Goal: Communication & Community: Answer question/provide support

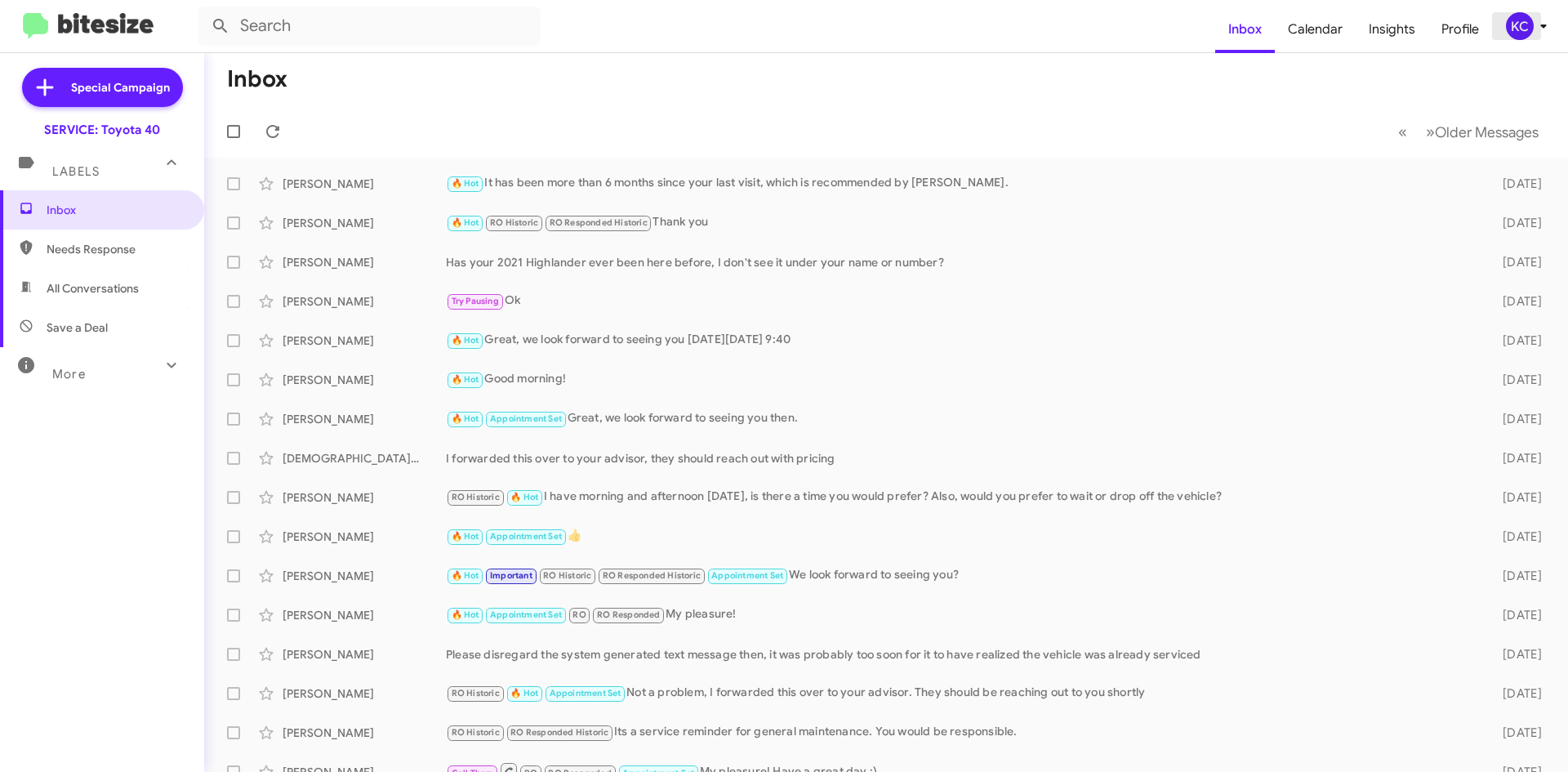
click at [1518, 30] on div "KC" at bounding box center [1519, 26] width 28 height 28
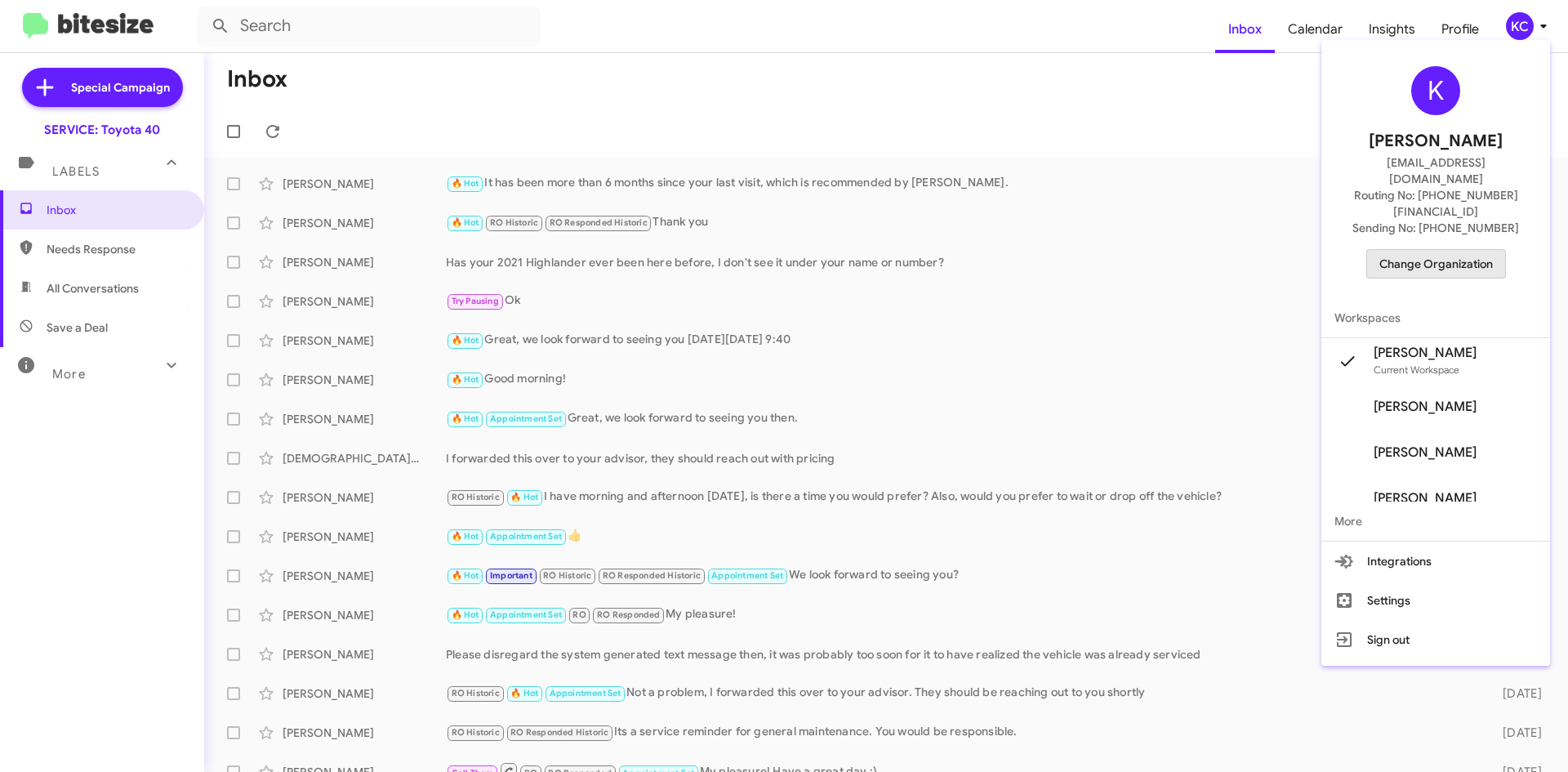
click at [1457, 250] on span "Change Organization" at bounding box center [1436, 263] width 114 height 28
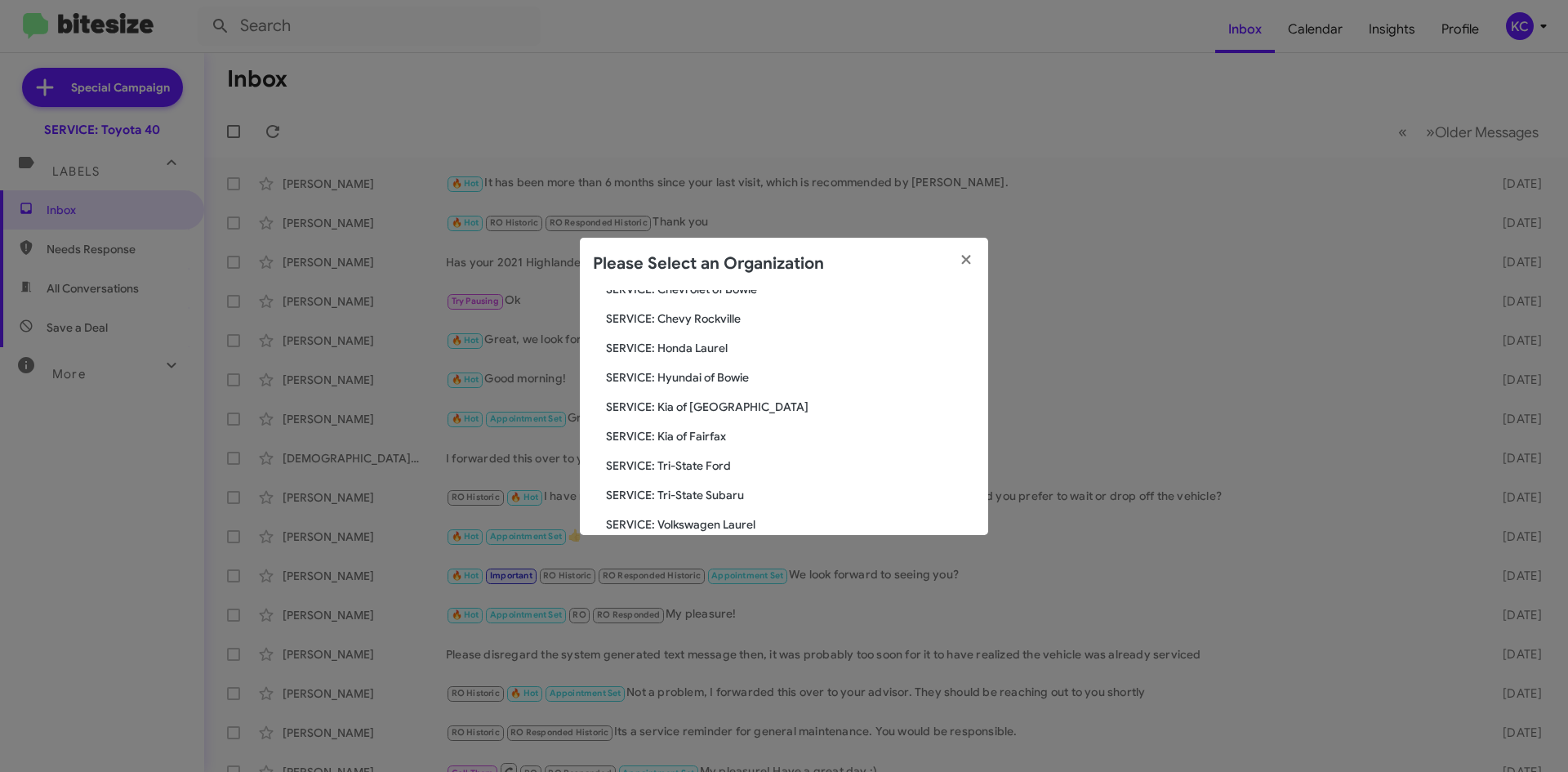
scroll to position [191, 0]
click at [694, 413] on span "SERVICE: Hyundai of Bowie" at bounding box center [790, 405] width 369 height 17
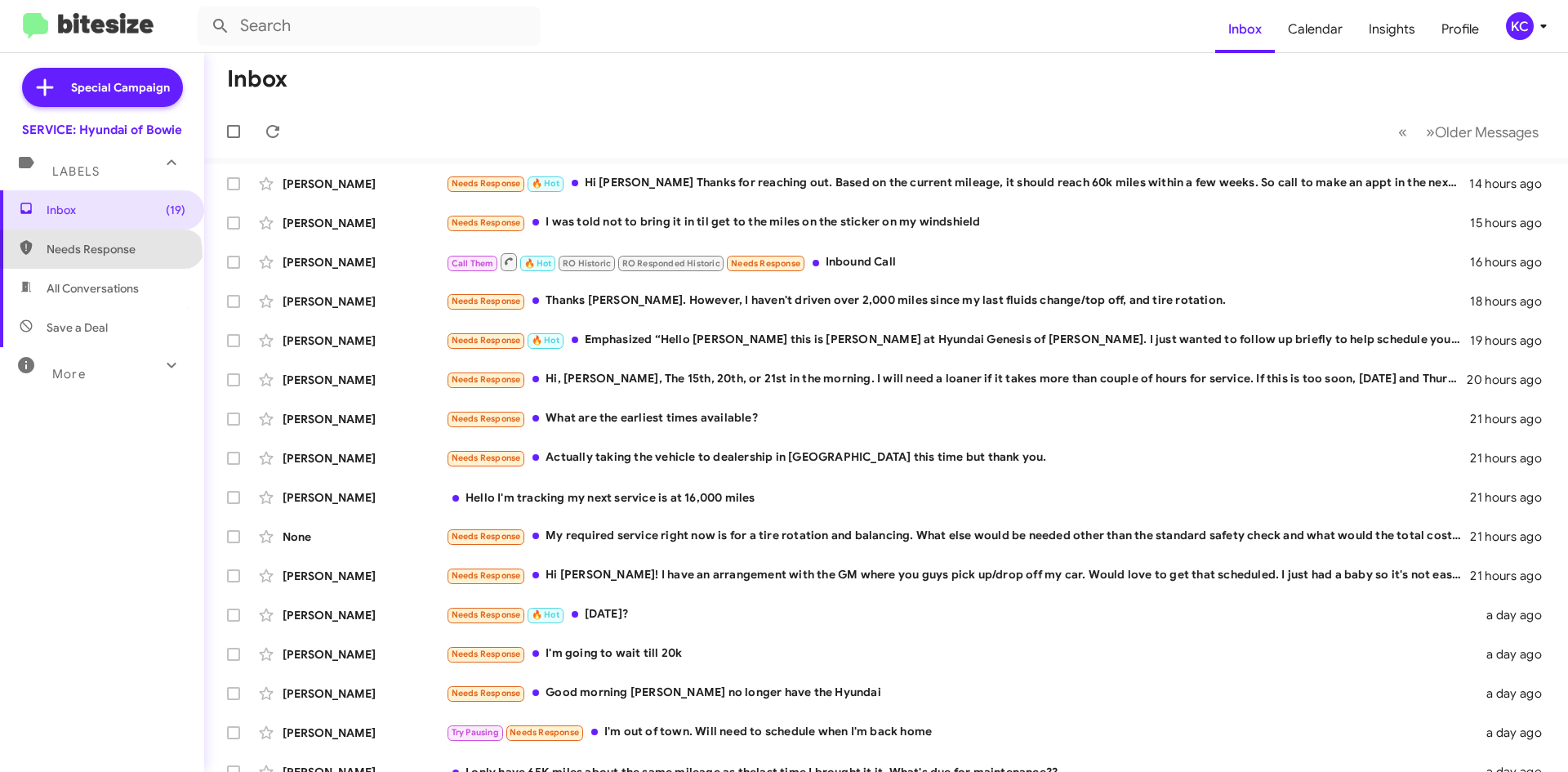
click at [99, 257] on span "Needs Response" at bounding box center [116, 249] width 139 height 17
type input "in:needs-response"
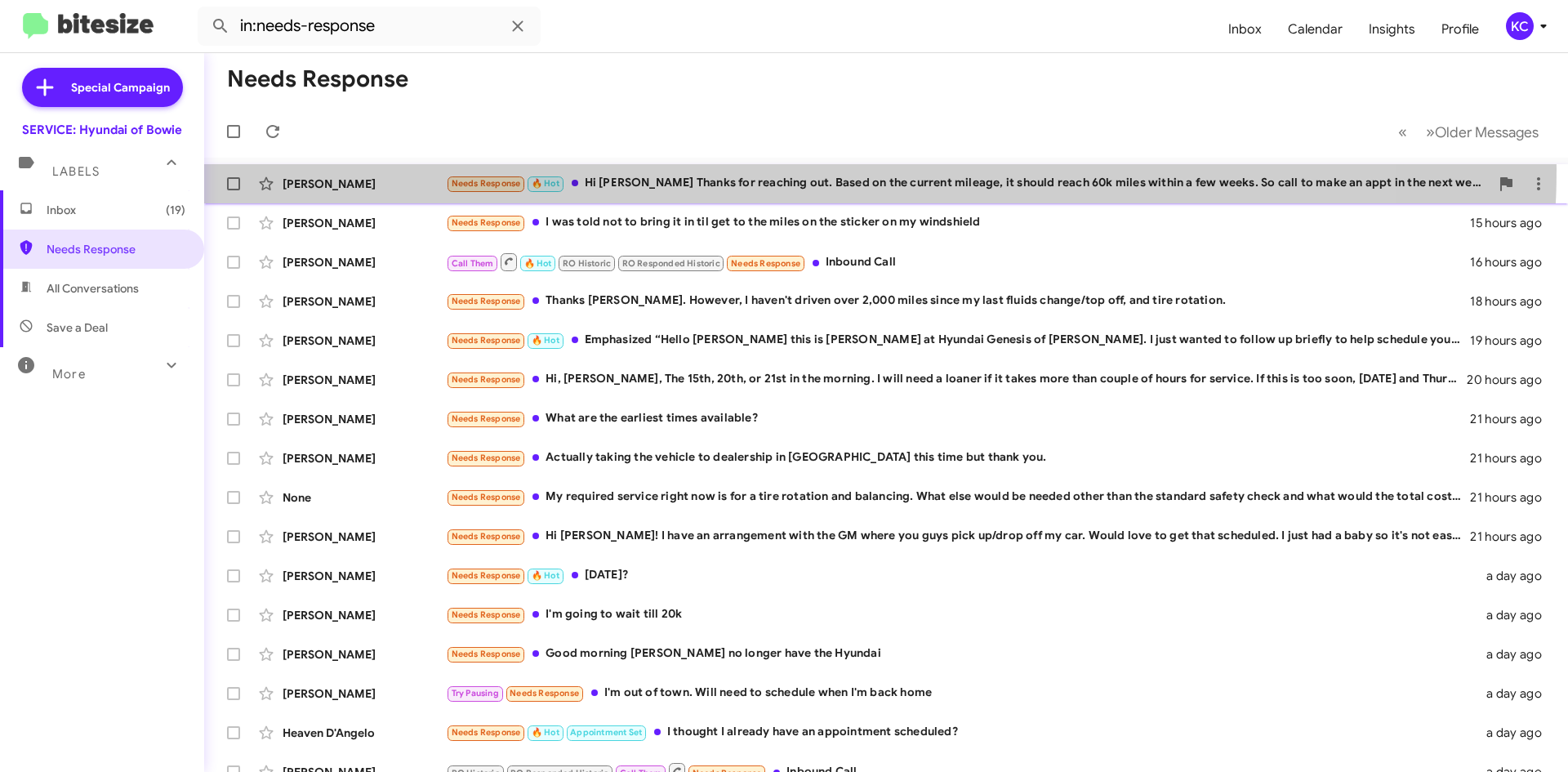
click at [750, 168] on div "William Paul Needs Response 🔥 Hot Hi Mia Thanks for reaching out. Based on the …" at bounding box center [886, 184] width 1338 height 33
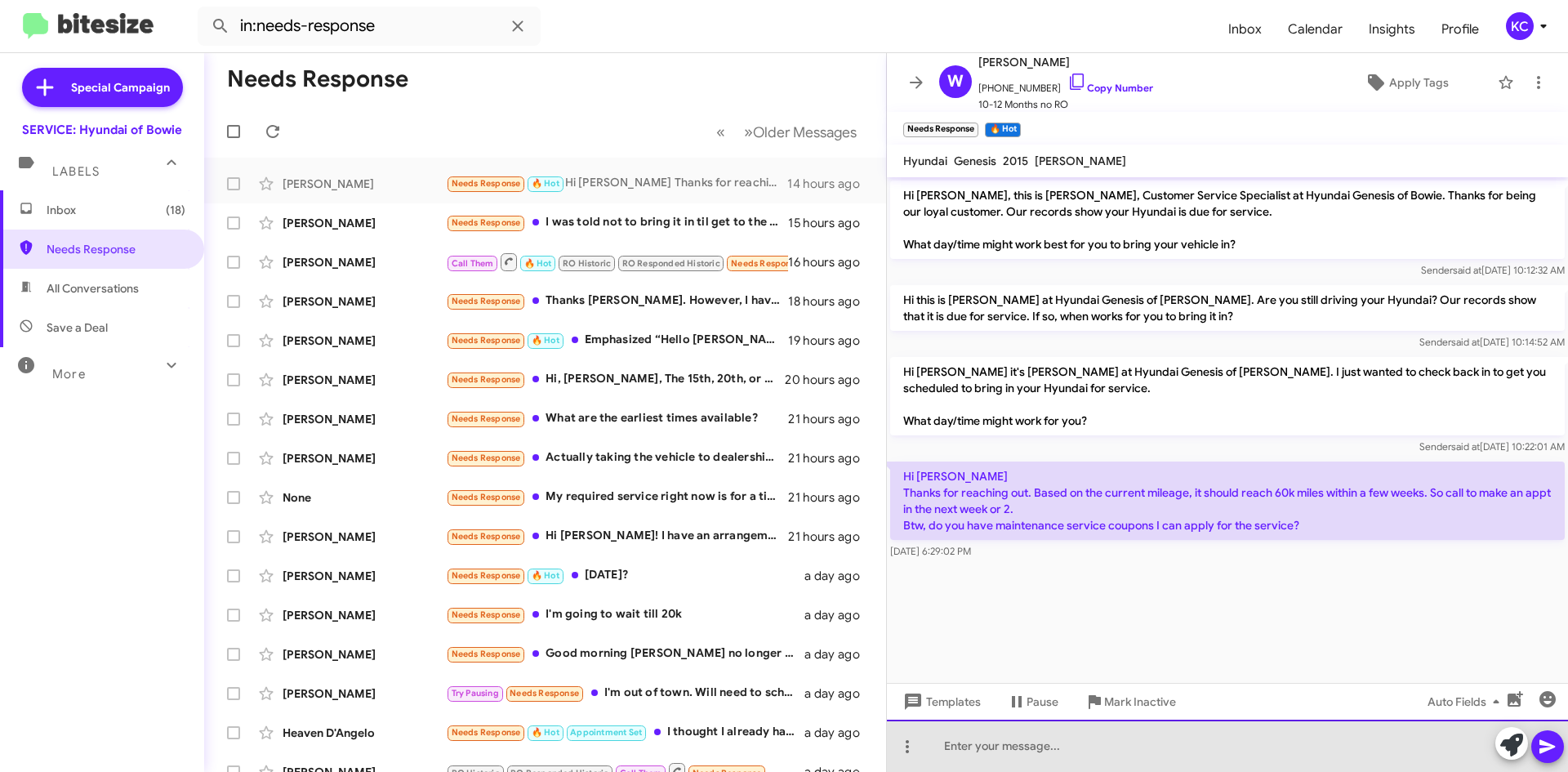
click at [1120, 753] on div at bounding box center [1227, 746] width 681 height 53
click at [1062, 756] on div at bounding box center [1227, 746] width 681 height 53
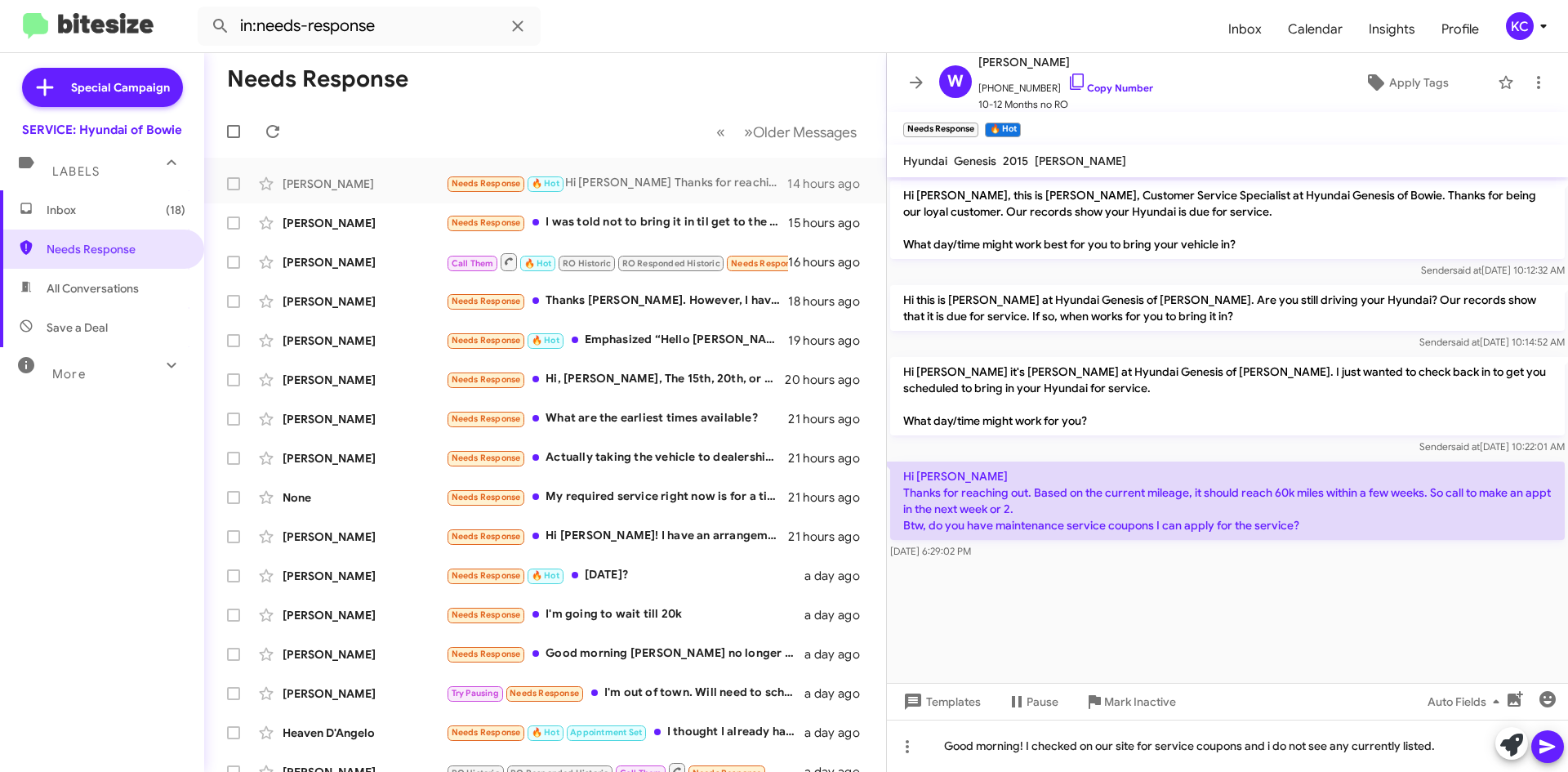
click at [1552, 748] on icon at bounding box center [1547, 747] width 16 height 14
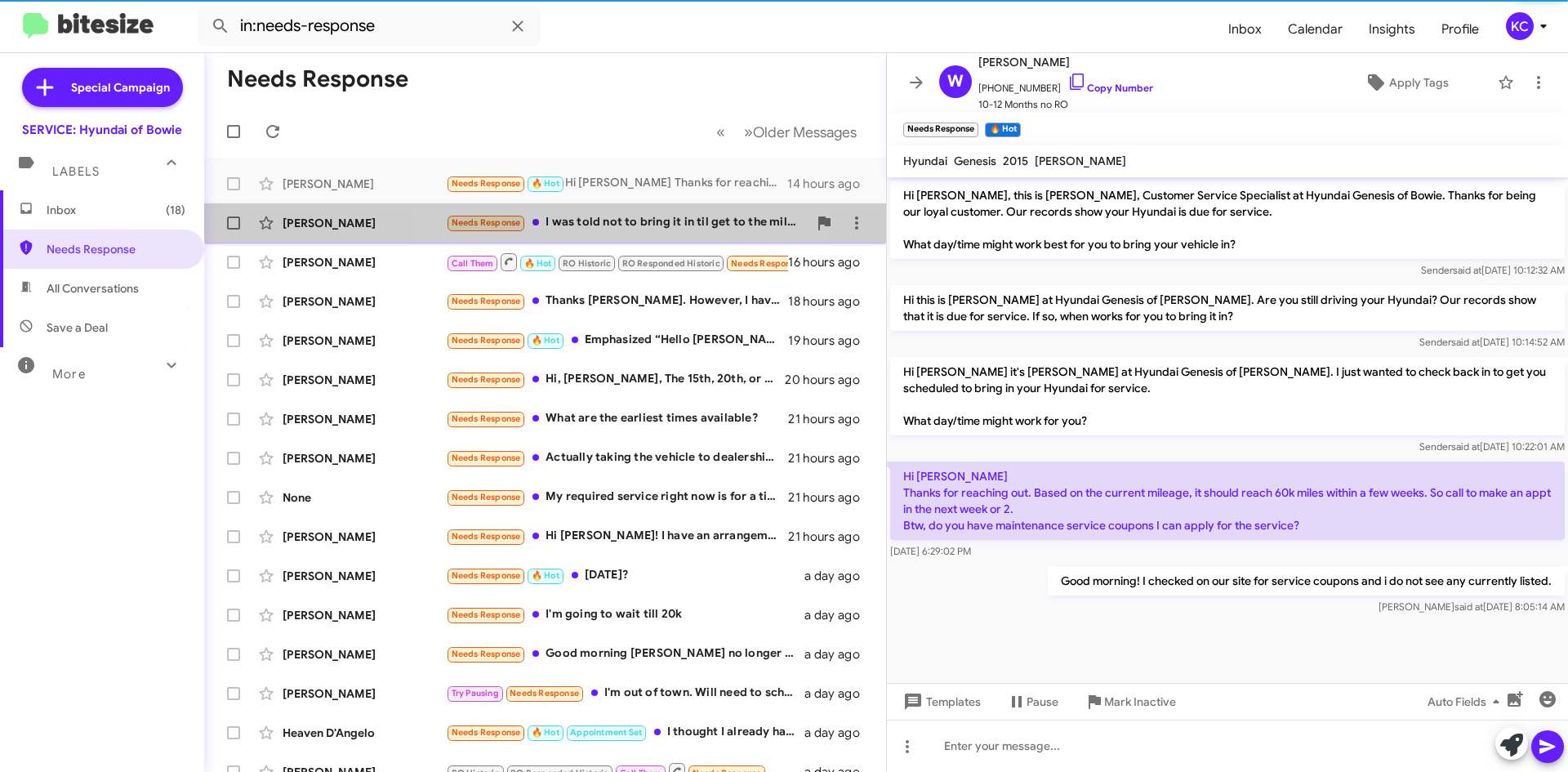
click at [618, 214] on div "Needs Response I was told not to bring it in til get to the miles on the sticke…" at bounding box center [627, 222] width 362 height 18
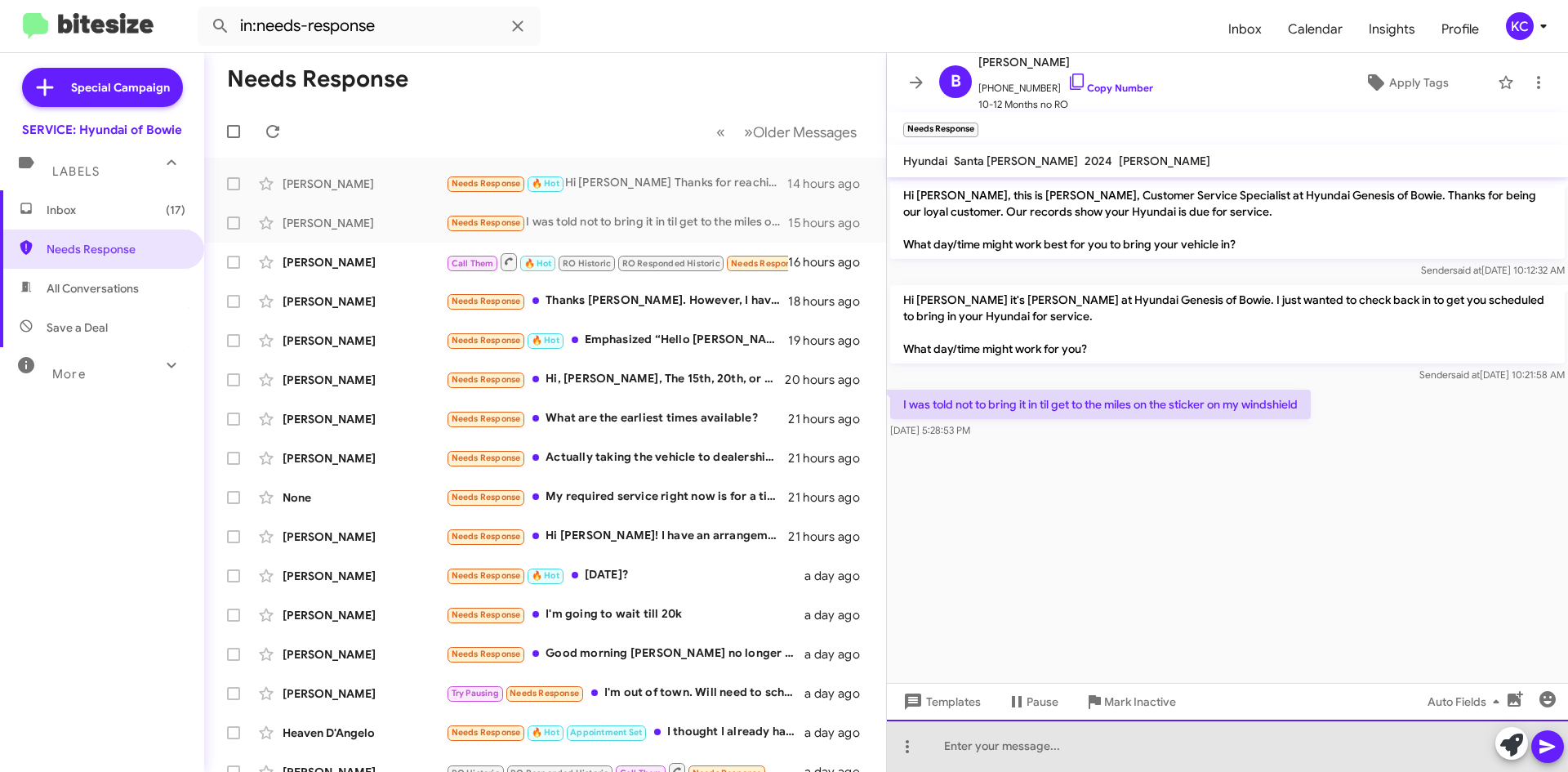
click at [1109, 756] on div at bounding box center [1227, 746] width 681 height 53
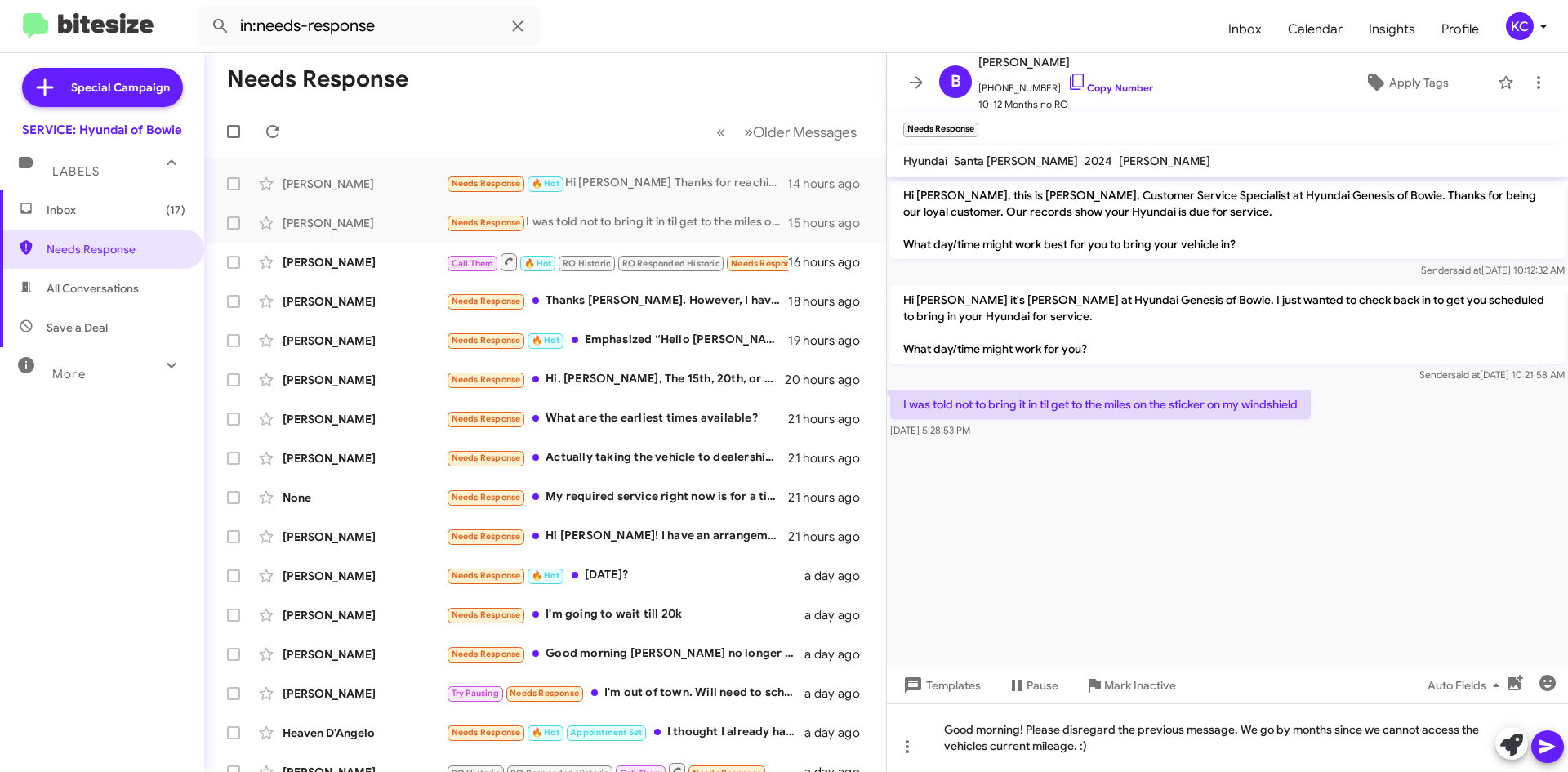
click at [1552, 743] on icon at bounding box center [1548, 747] width 19 height 19
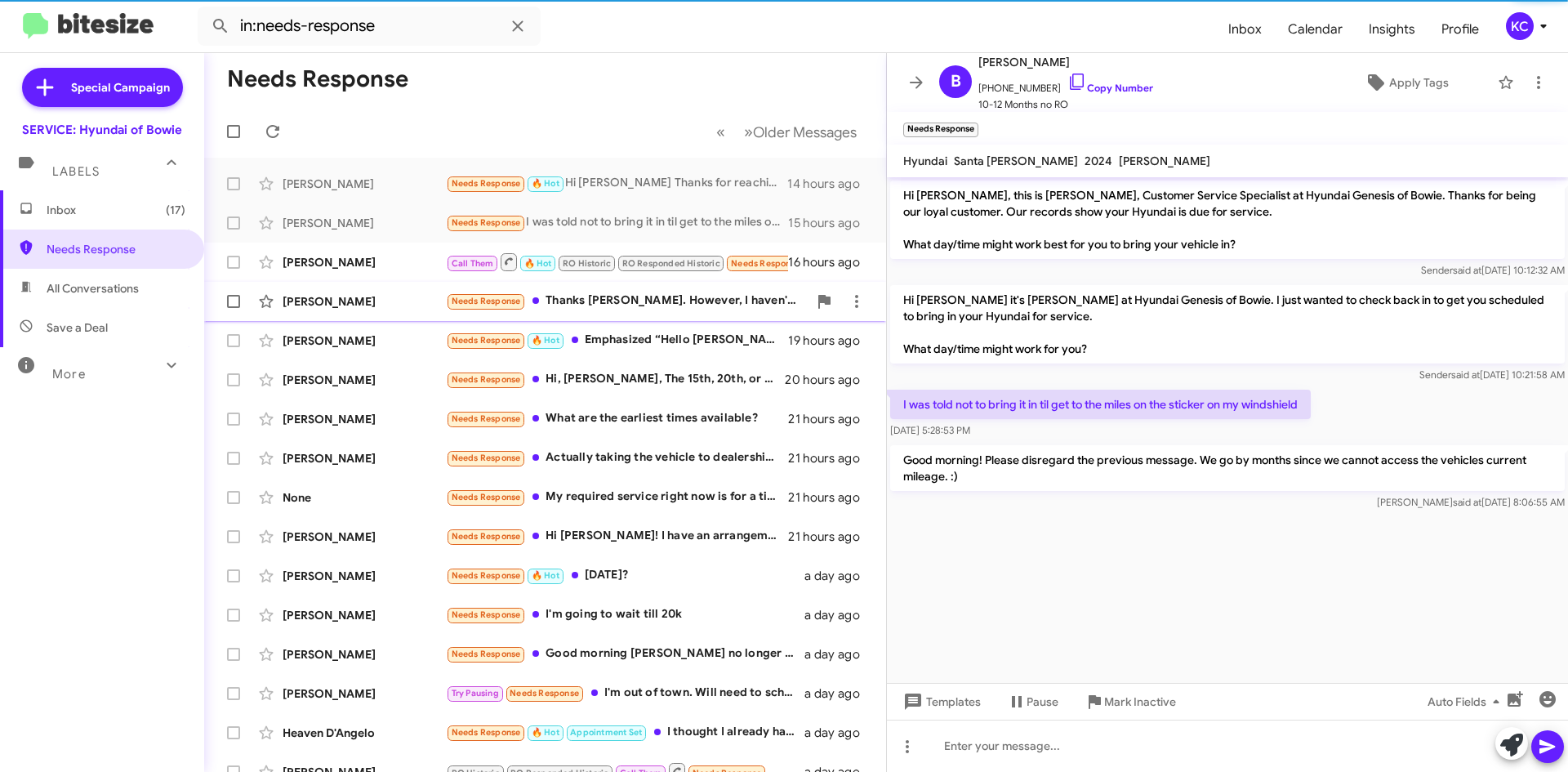
click at [670, 294] on div "Needs Response Thanks Mia. However, I haven't driven over 2,000 miles since my …" at bounding box center [627, 300] width 362 height 18
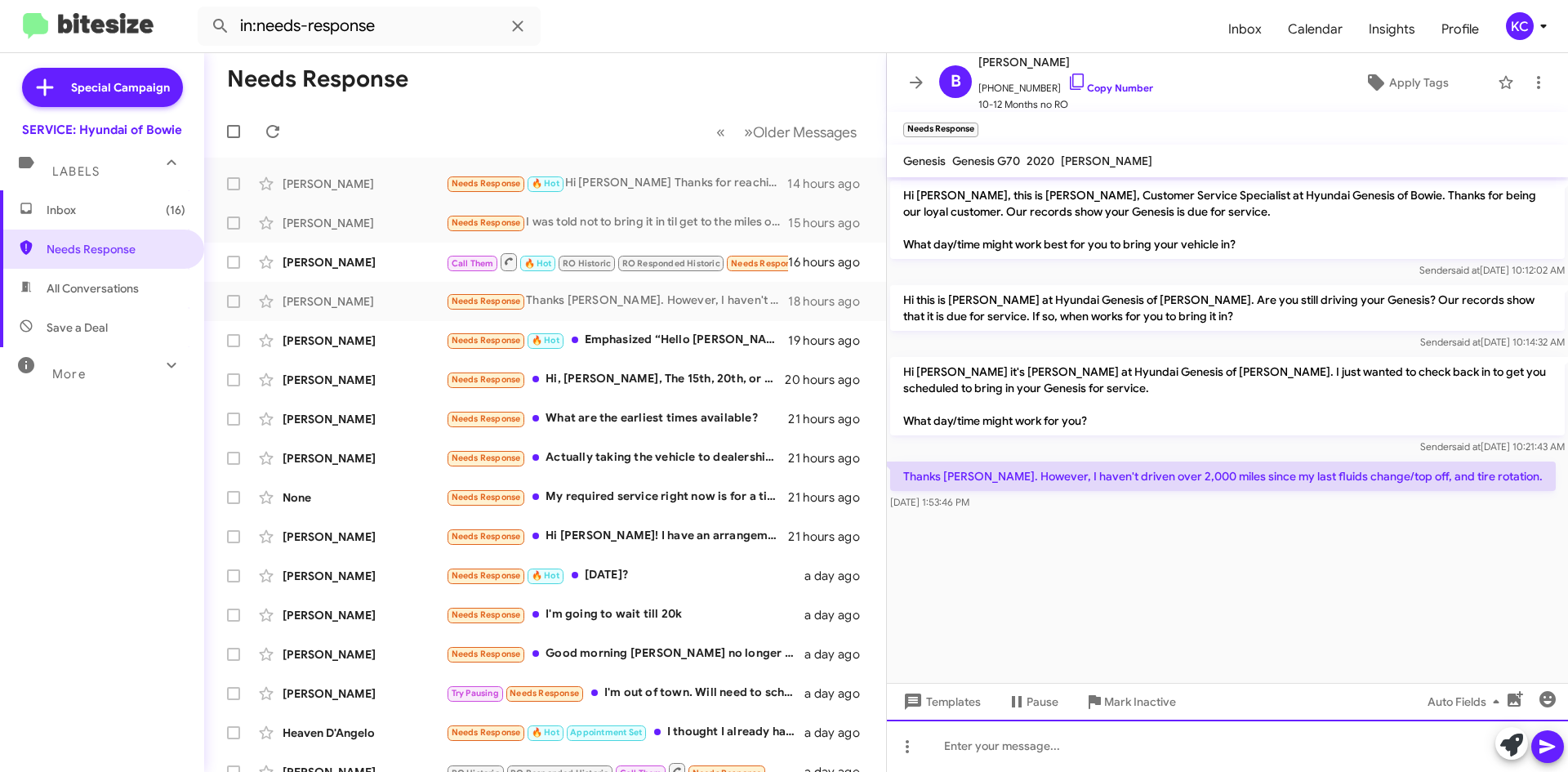
click at [1139, 751] on div at bounding box center [1227, 746] width 681 height 53
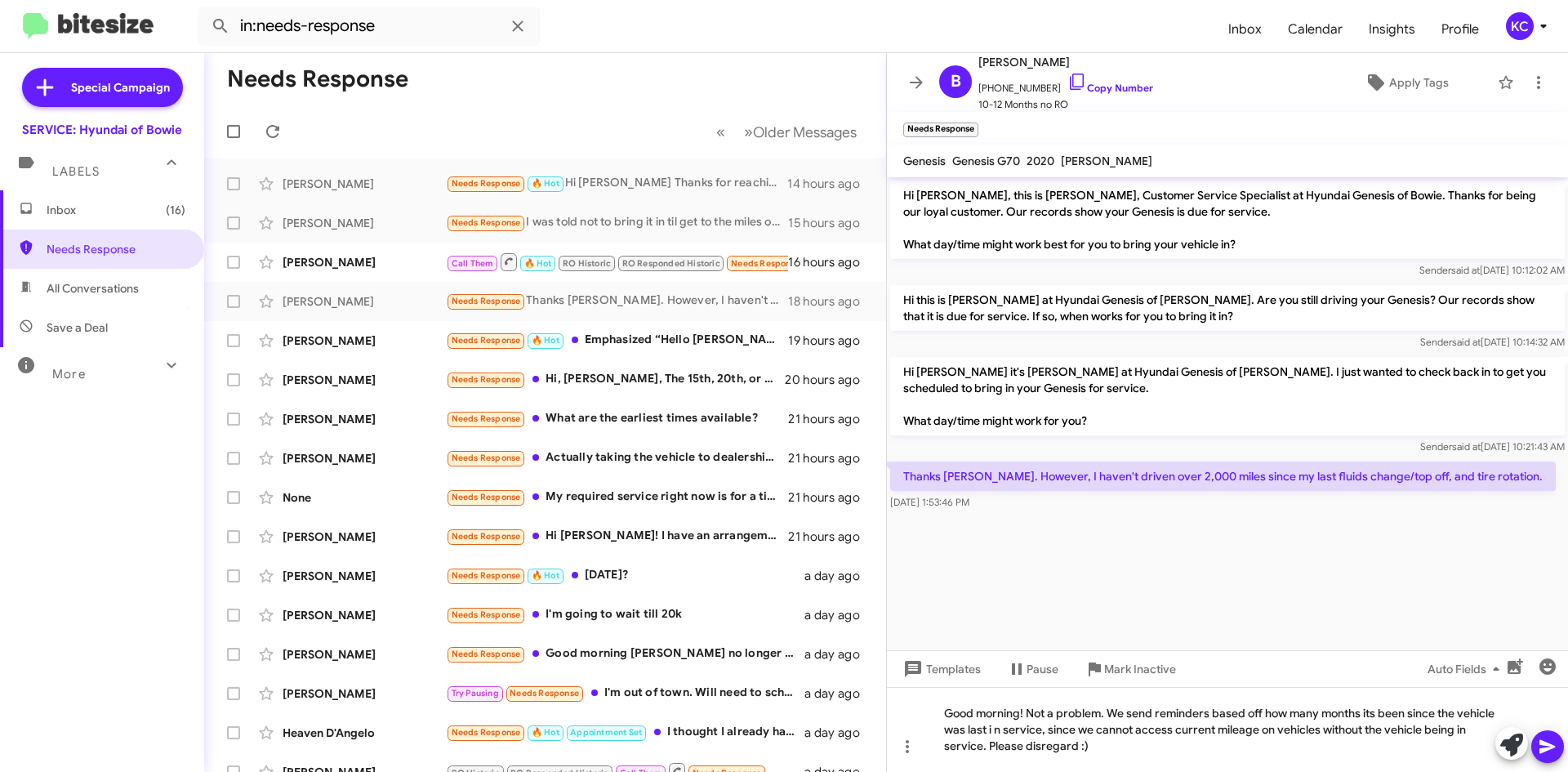
click at [1550, 747] on icon at bounding box center [1548, 747] width 19 height 19
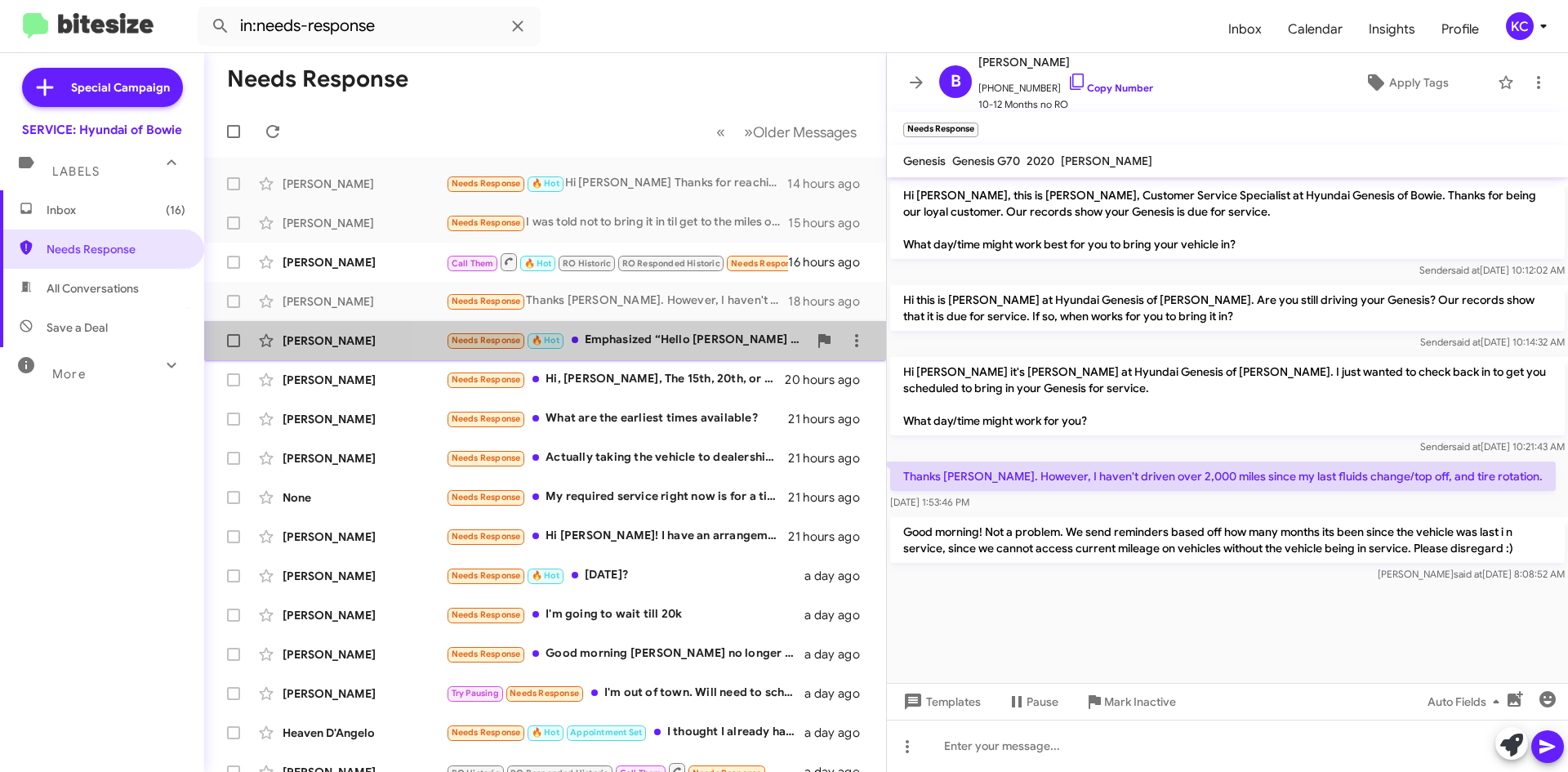
click at [661, 344] on div "Needs Response 🔥 Hot Emphasized “Hello Bjorn this is Mia Bowman at Hyundai Gene…" at bounding box center [627, 339] width 362 height 18
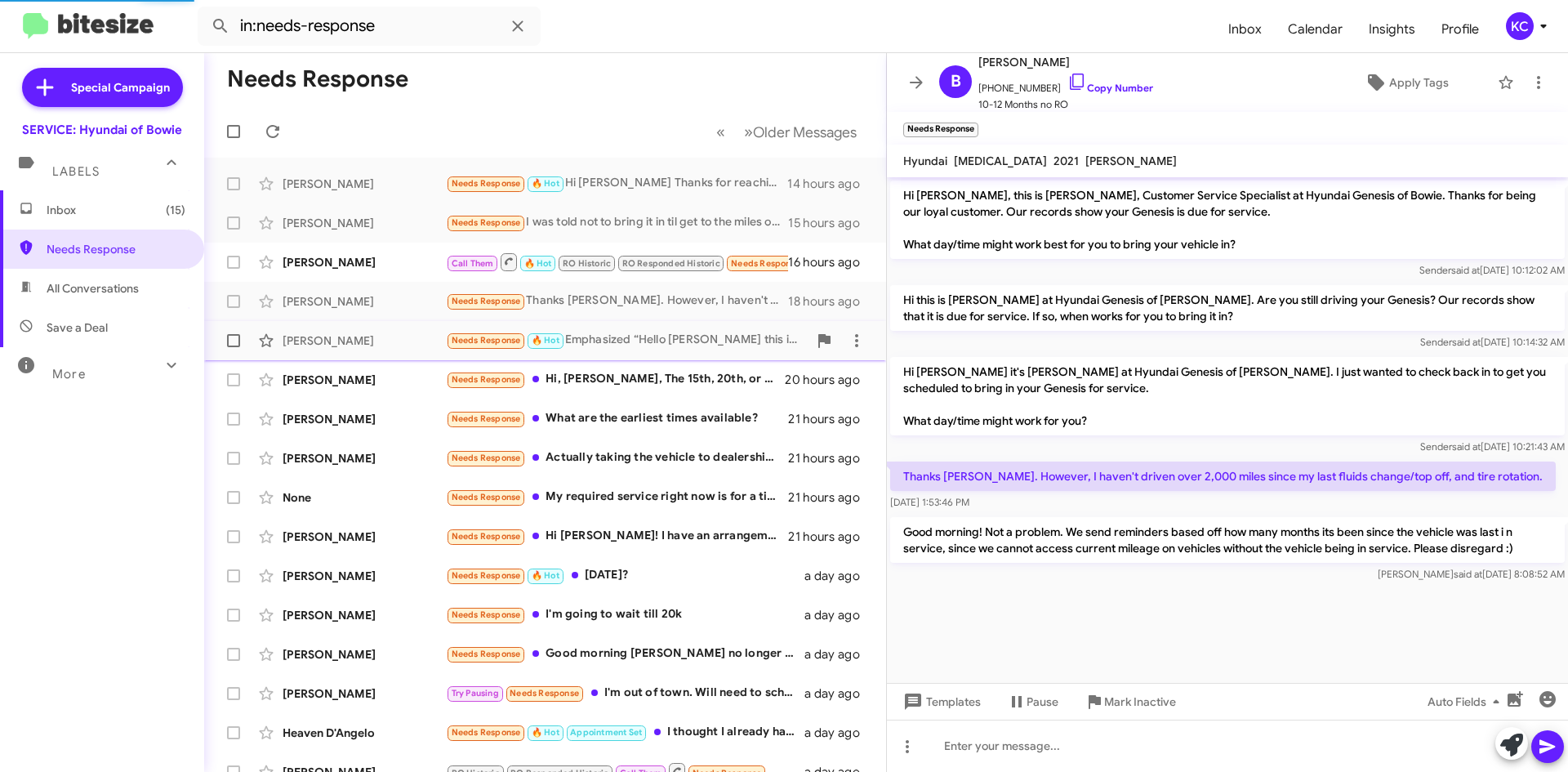
scroll to position [5, 0]
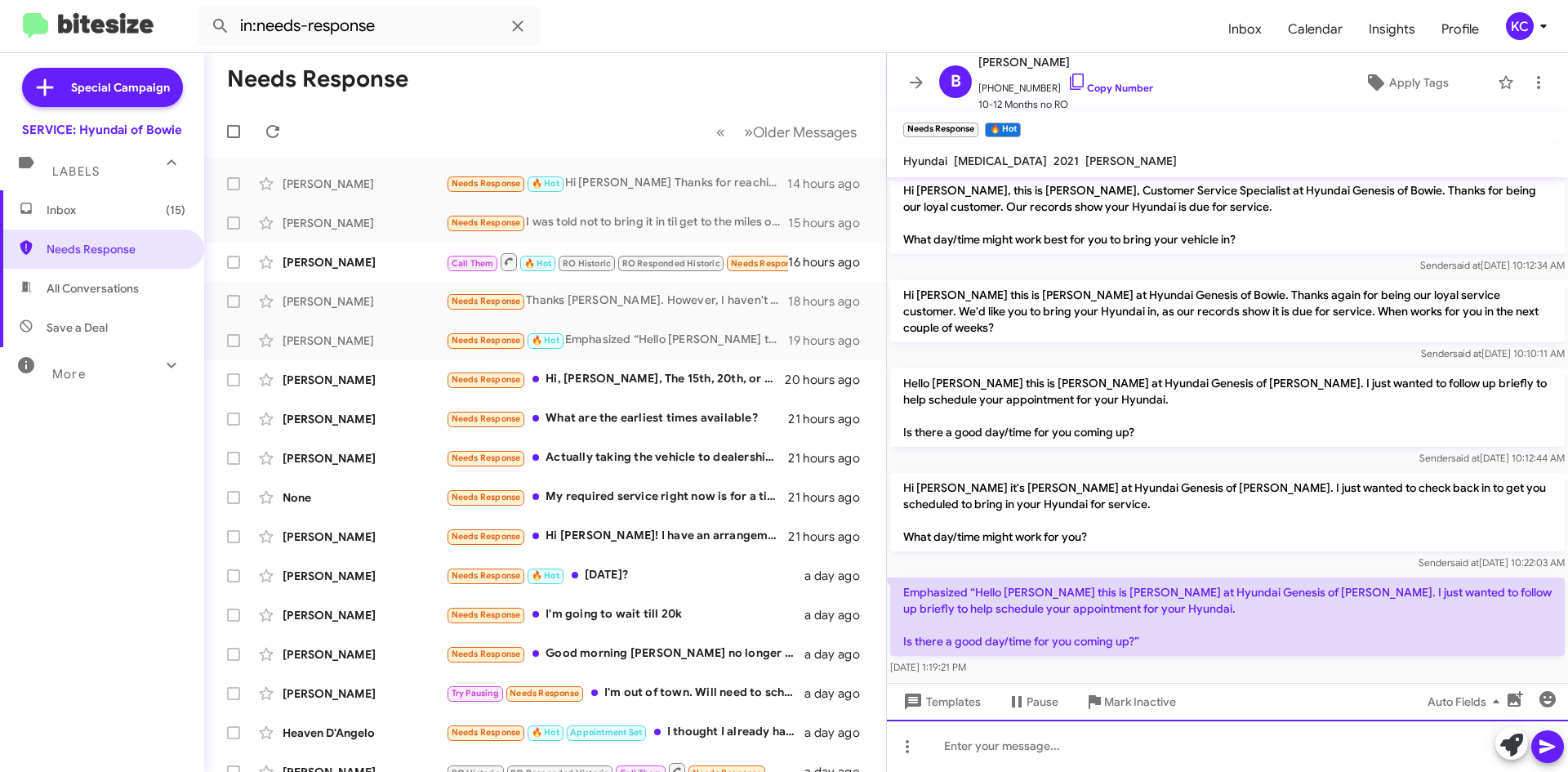
click at [1156, 745] on div at bounding box center [1227, 746] width 681 height 53
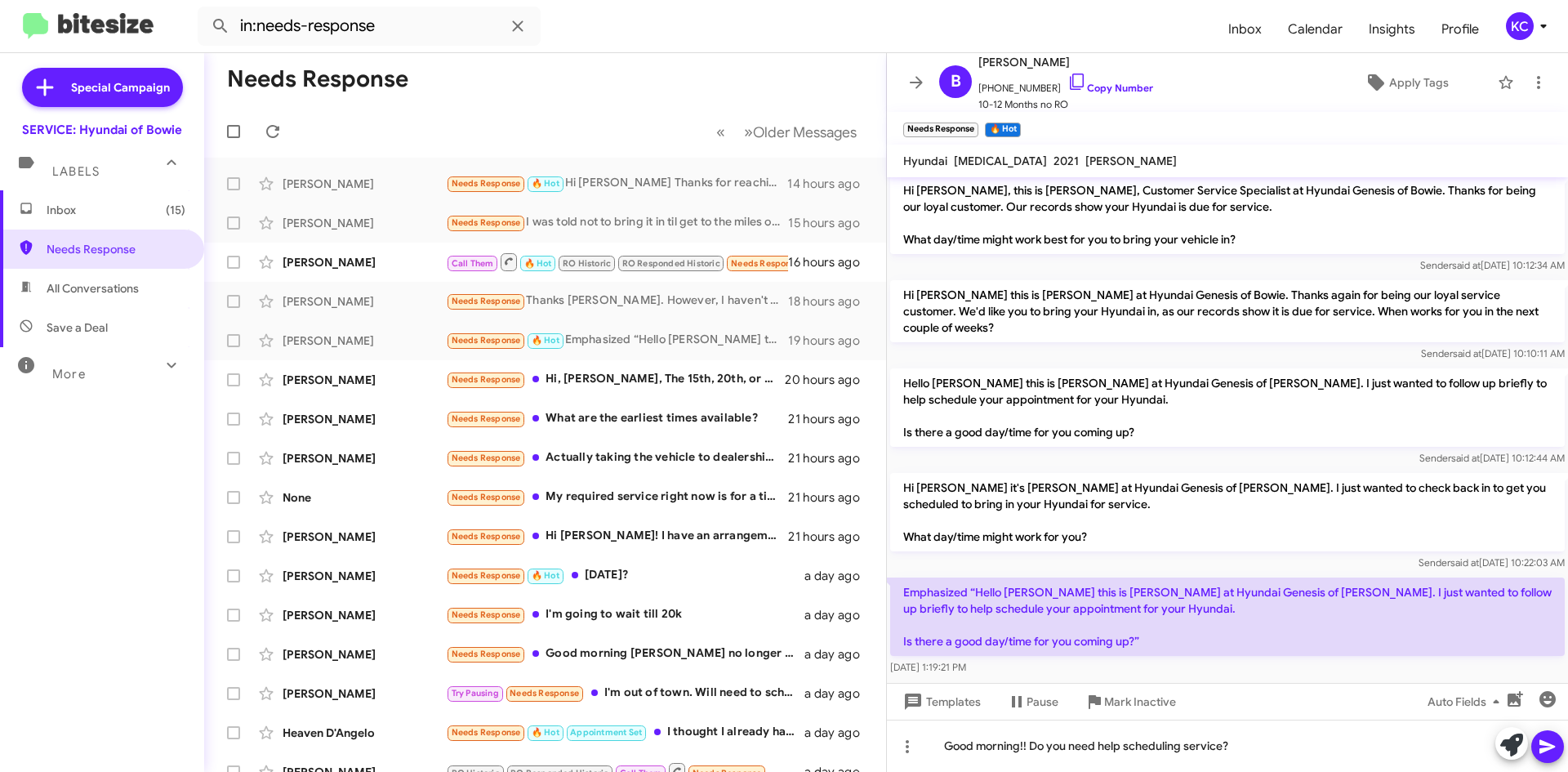
click at [1550, 749] on icon at bounding box center [1547, 747] width 16 height 14
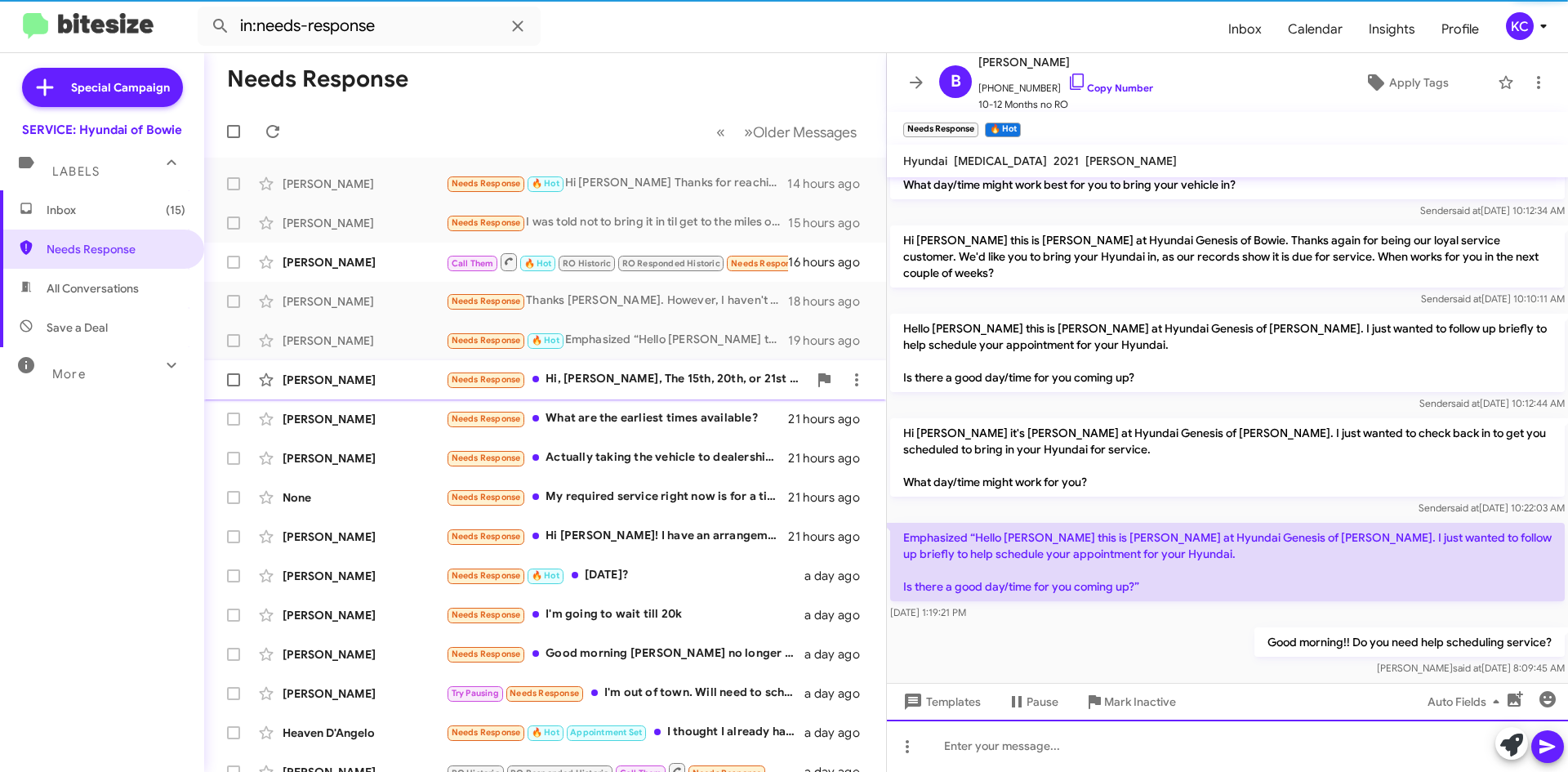
scroll to position [64, 0]
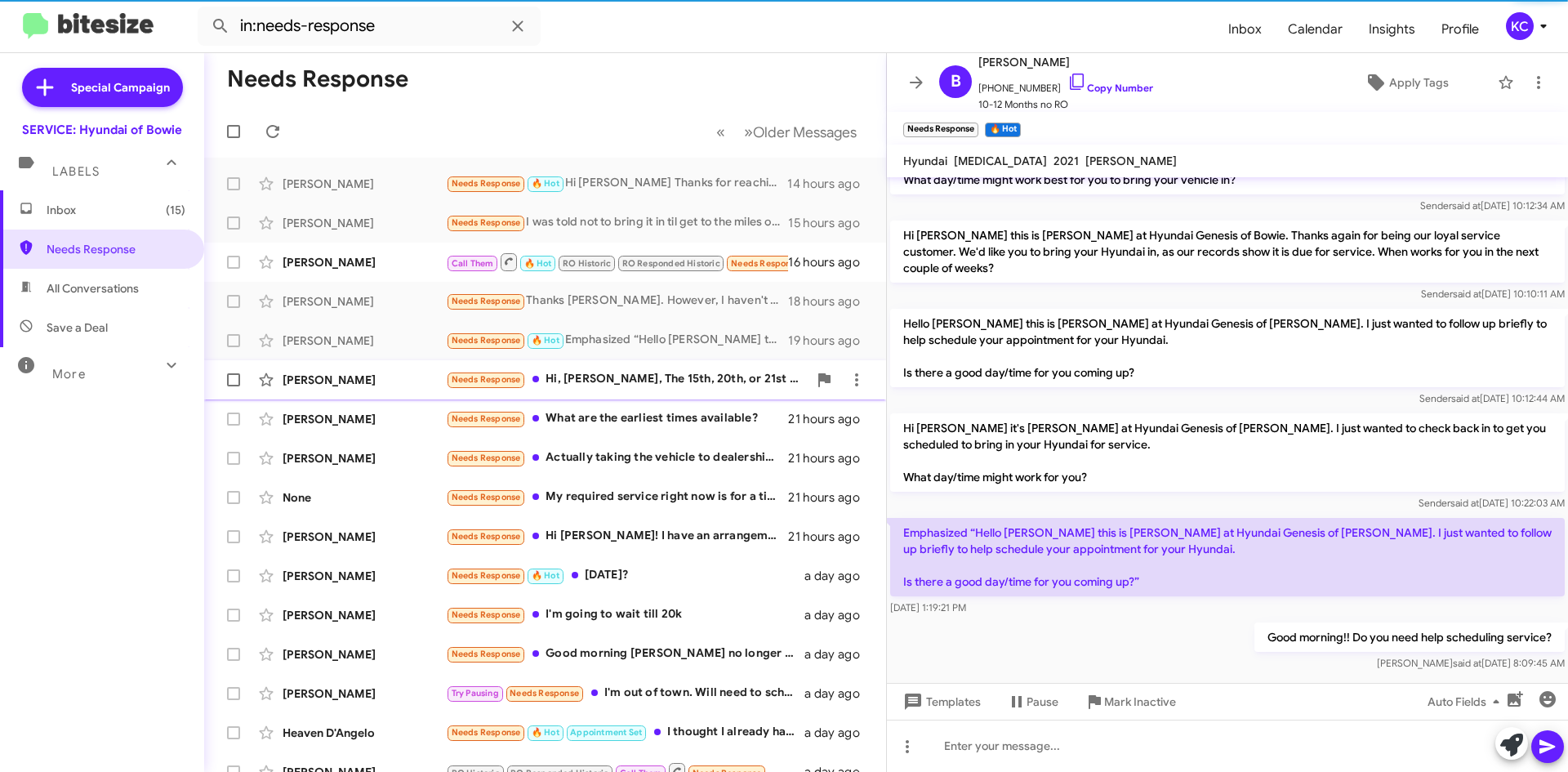
click at [616, 380] on div "Needs Response Hi, Mia, The 15th, 20th, or 21st in the morning. I will need a l…" at bounding box center [627, 379] width 362 height 18
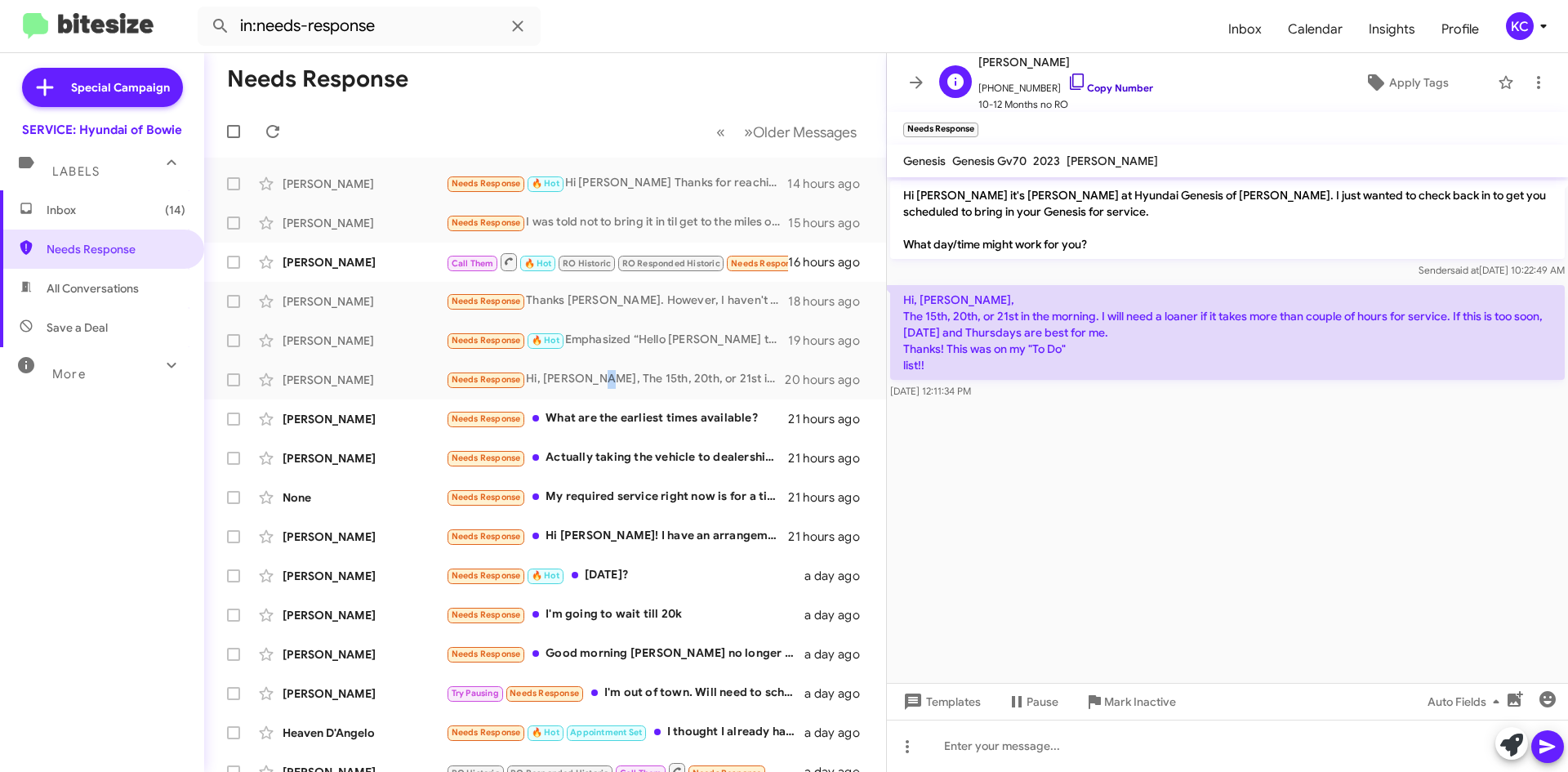
click at [1067, 79] on icon at bounding box center [1077, 82] width 19 height 19
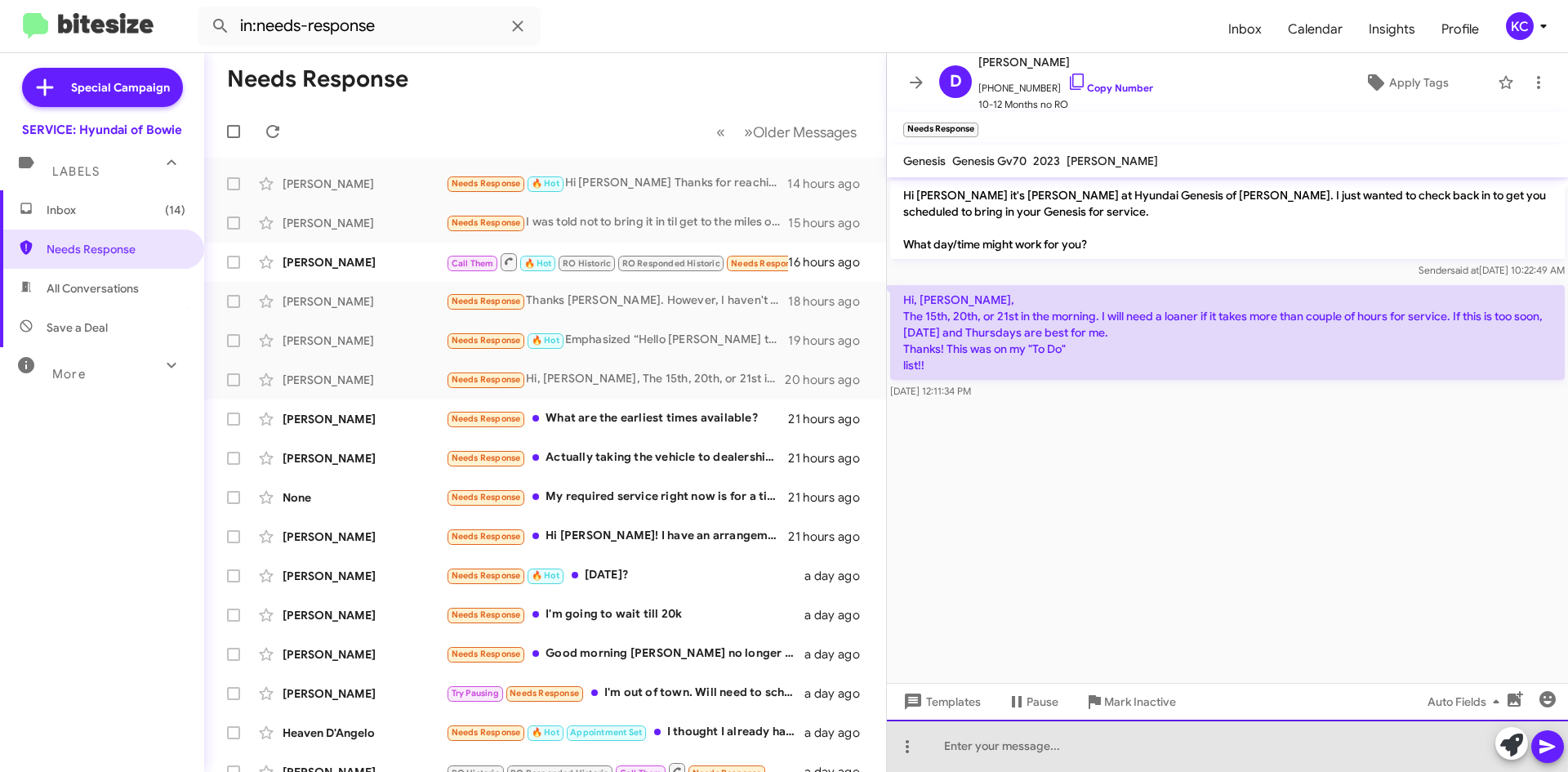
click at [1025, 740] on div at bounding box center [1227, 746] width 681 height 53
click at [1050, 754] on div "Good morning!" at bounding box center [1227, 746] width 681 height 53
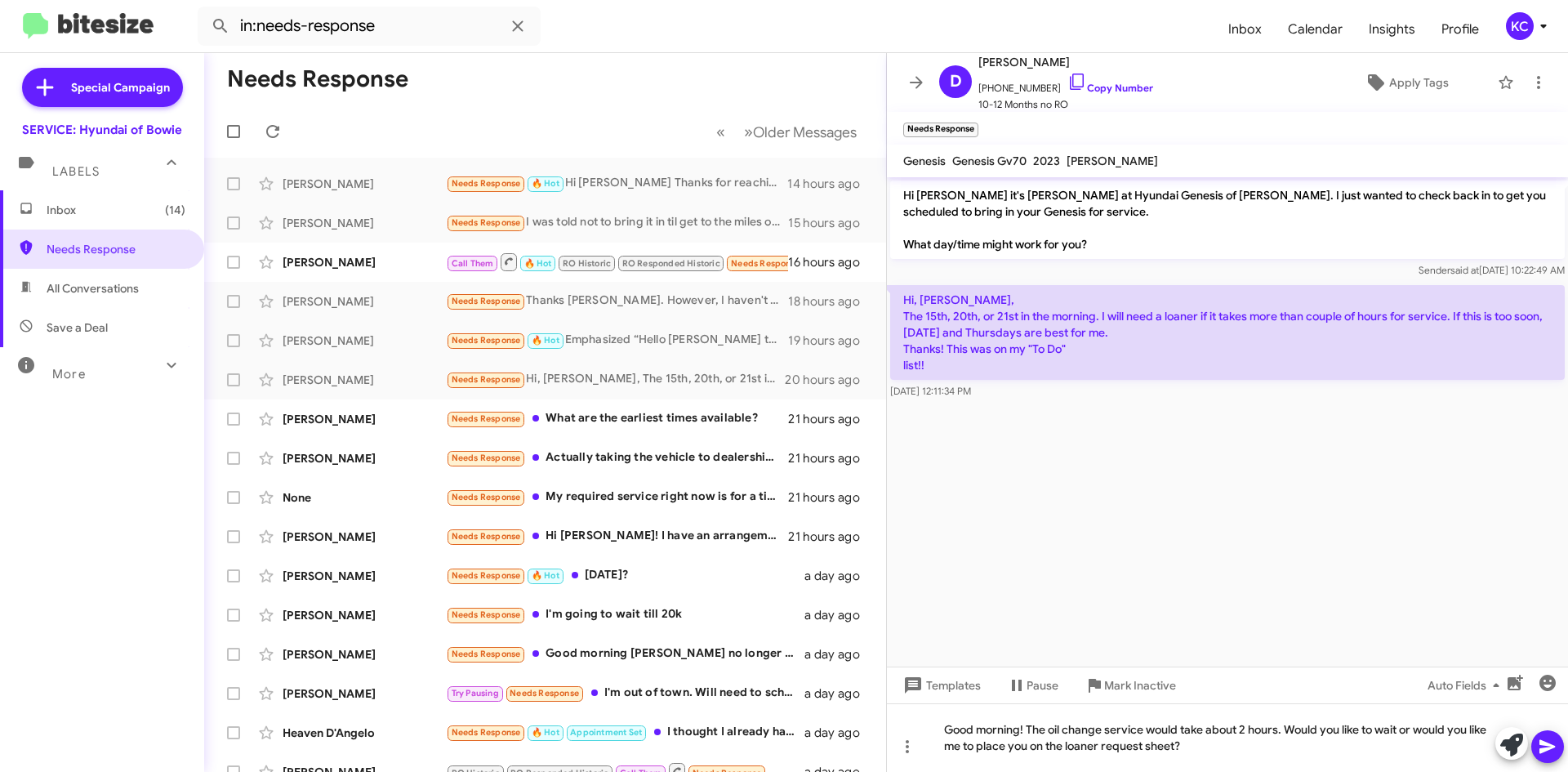
click at [1541, 736] on span at bounding box center [1548, 747] width 19 height 33
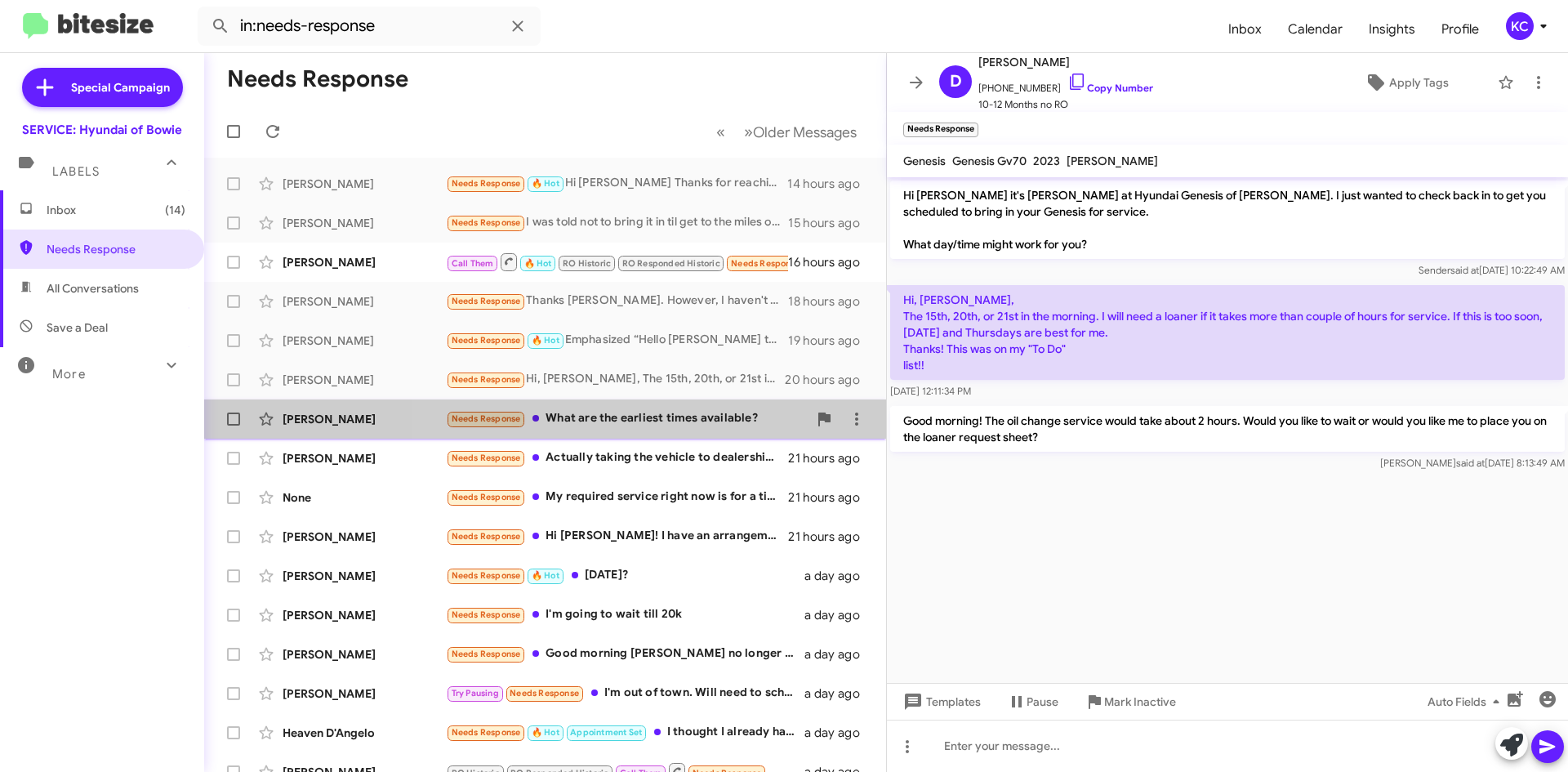
click at [651, 419] on div "Needs Response What are the earliest times available?" at bounding box center [627, 418] width 362 height 18
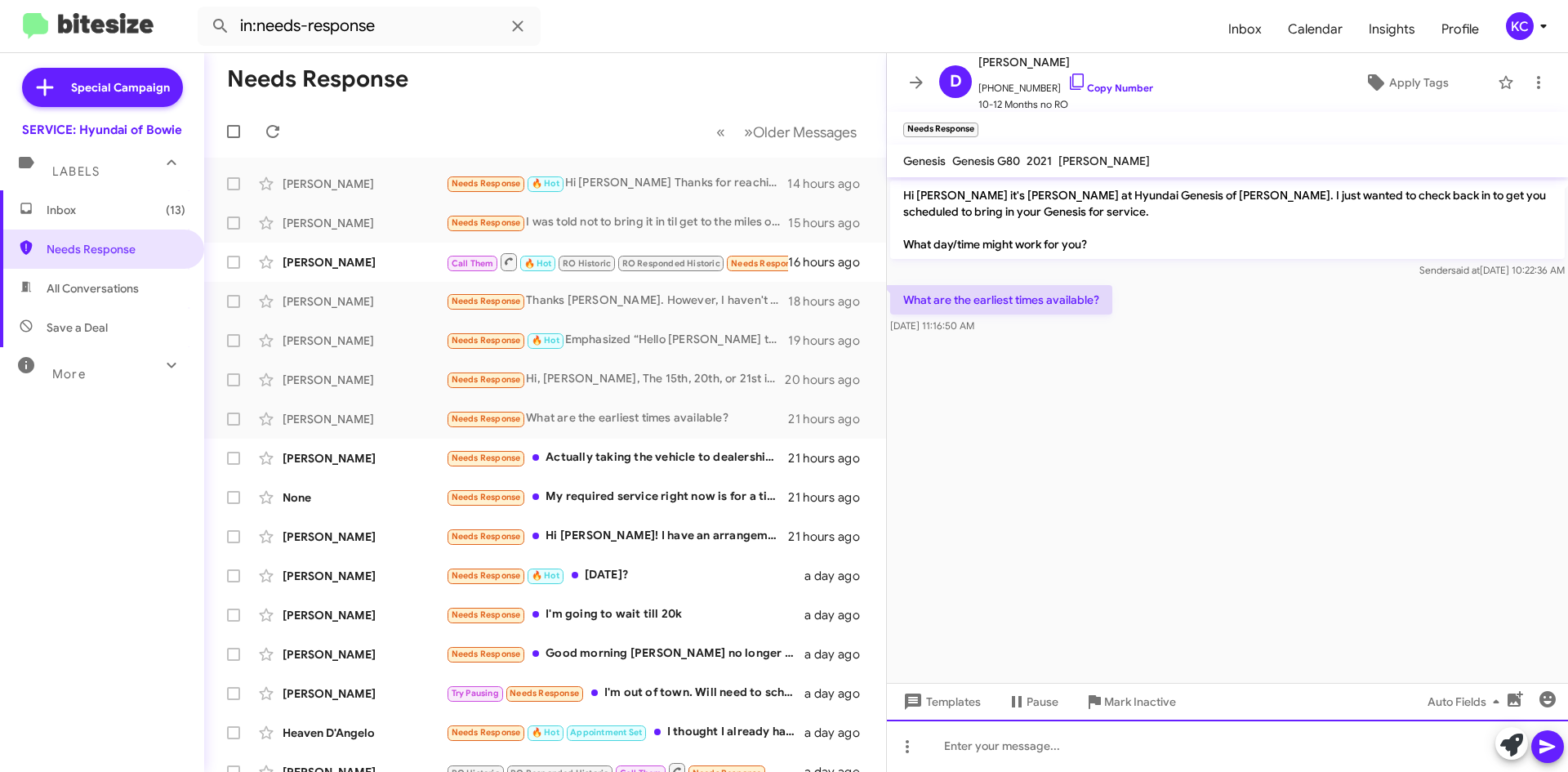
click at [1005, 739] on div at bounding box center [1227, 746] width 681 height 53
click at [1243, 738] on div "Good morning! We have availability starting today." at bounding box center [1227, 746] width 681 height 53
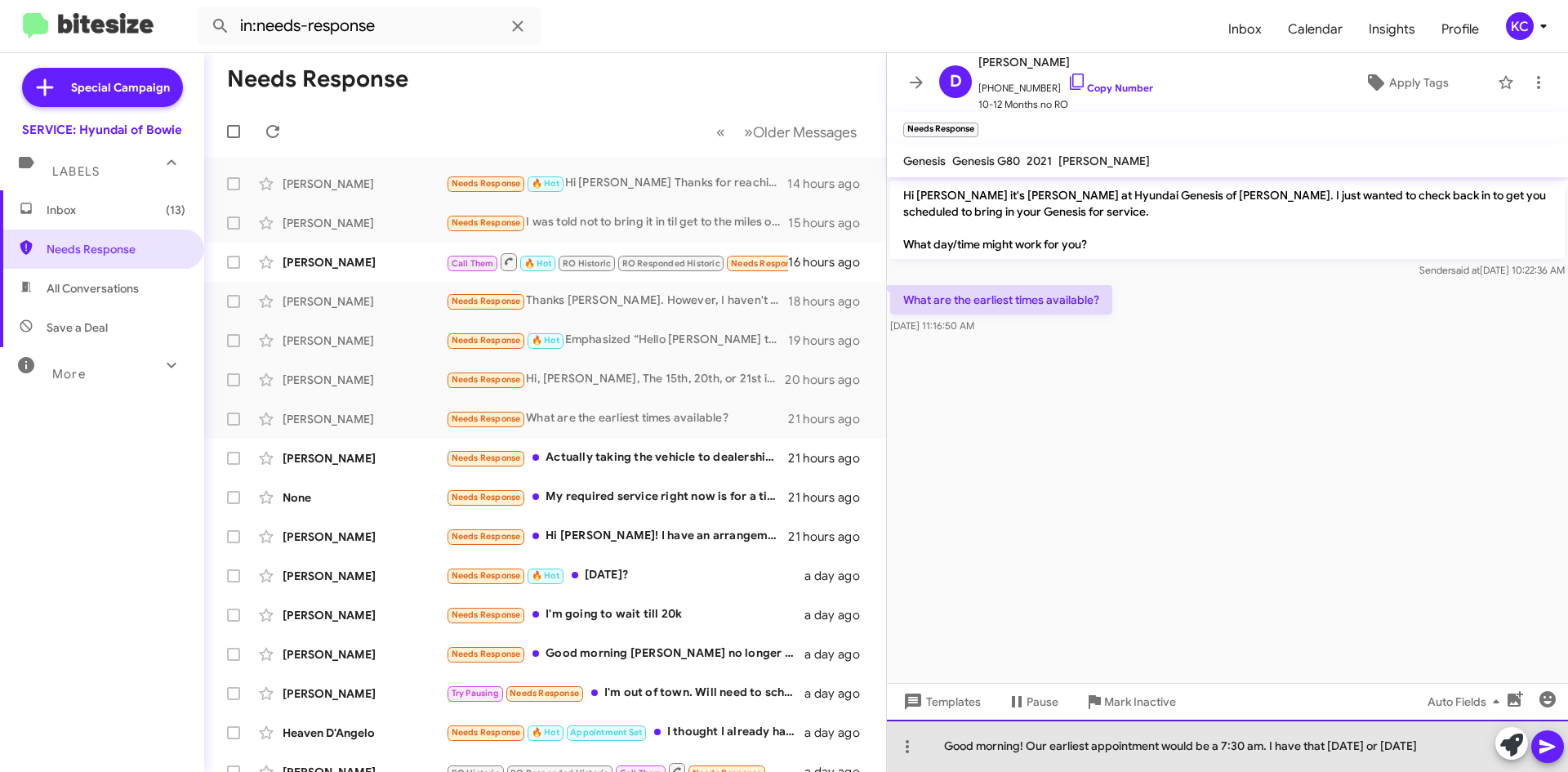
drag, startPoint x: 1398, startPoint y: 739, endPoint x: 1447, endPoint y: 751, distance: 50.4
click at [1447, 751] on div "Good morning! Our earliest appointment would be a 7:30 am. I have that tomorrow…" at bounding box center [1227, 746] width 681 height 53
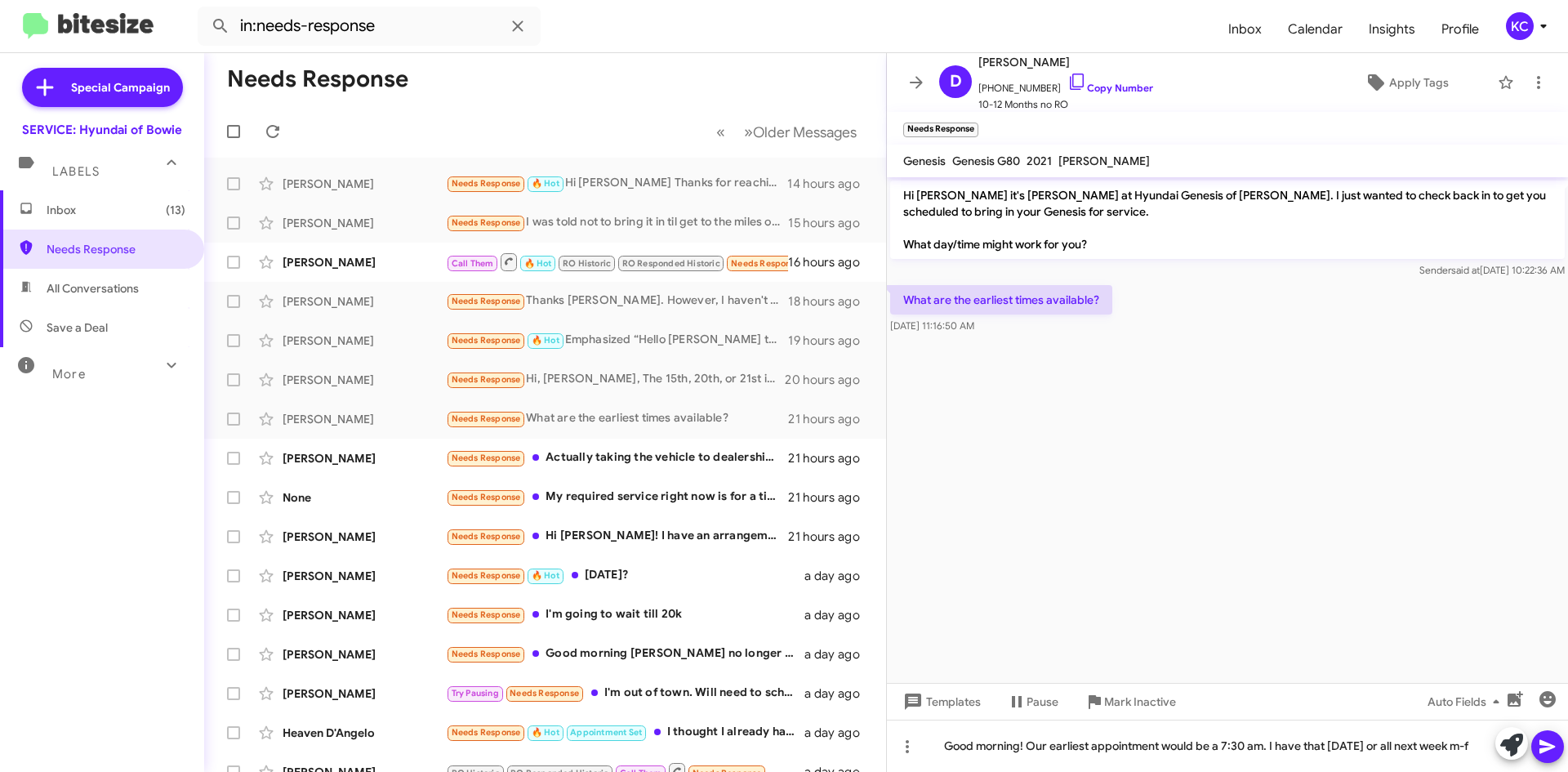
click at [1543, 753] on icon at bounding box center [1548, 747] width 19 height 19
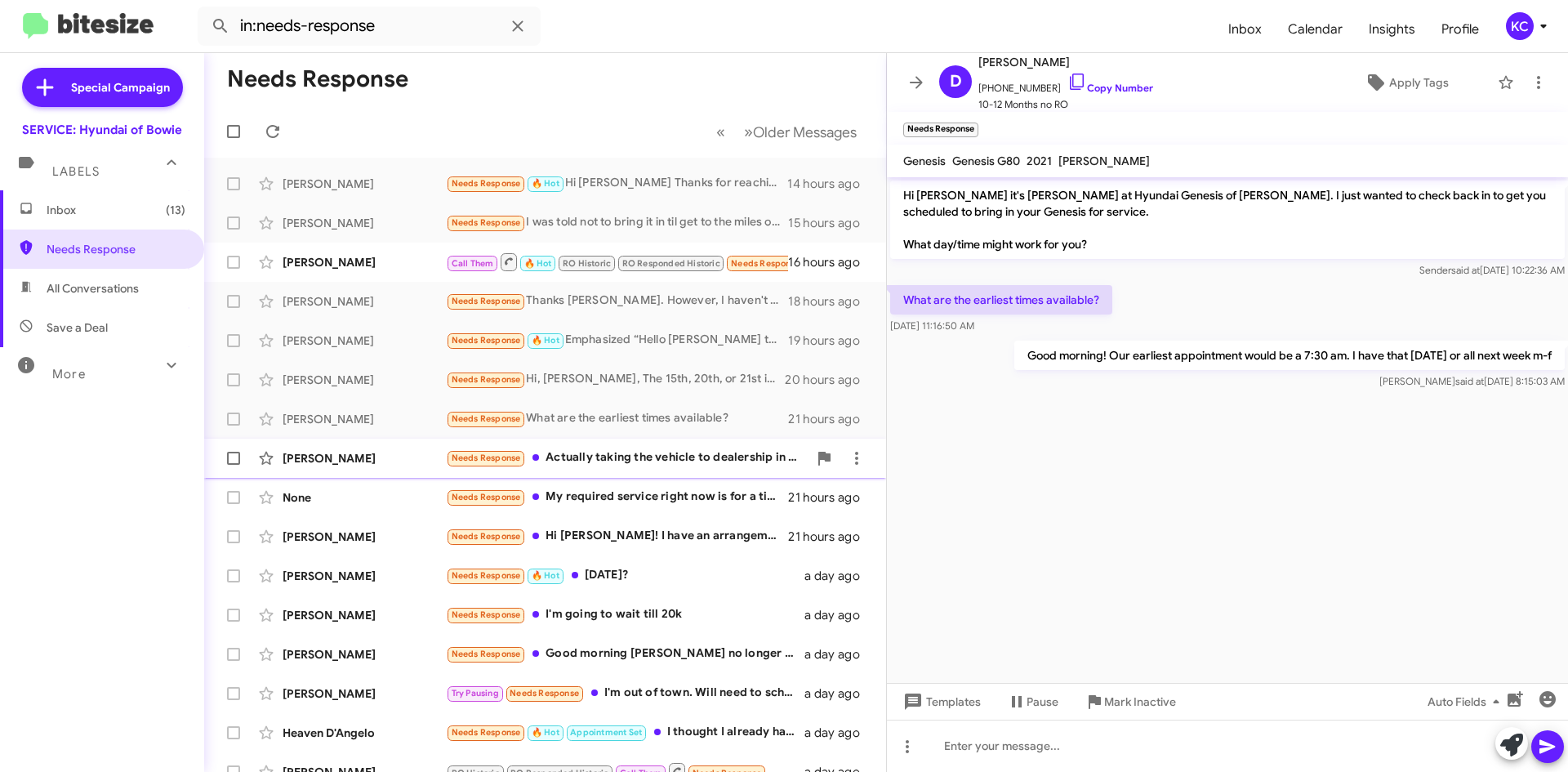
click at [567, 451] on div "Needs Response Actually taking the vehicle to dealership in Manassas this time …" at bounding box center [627, 457] width 362 height 18
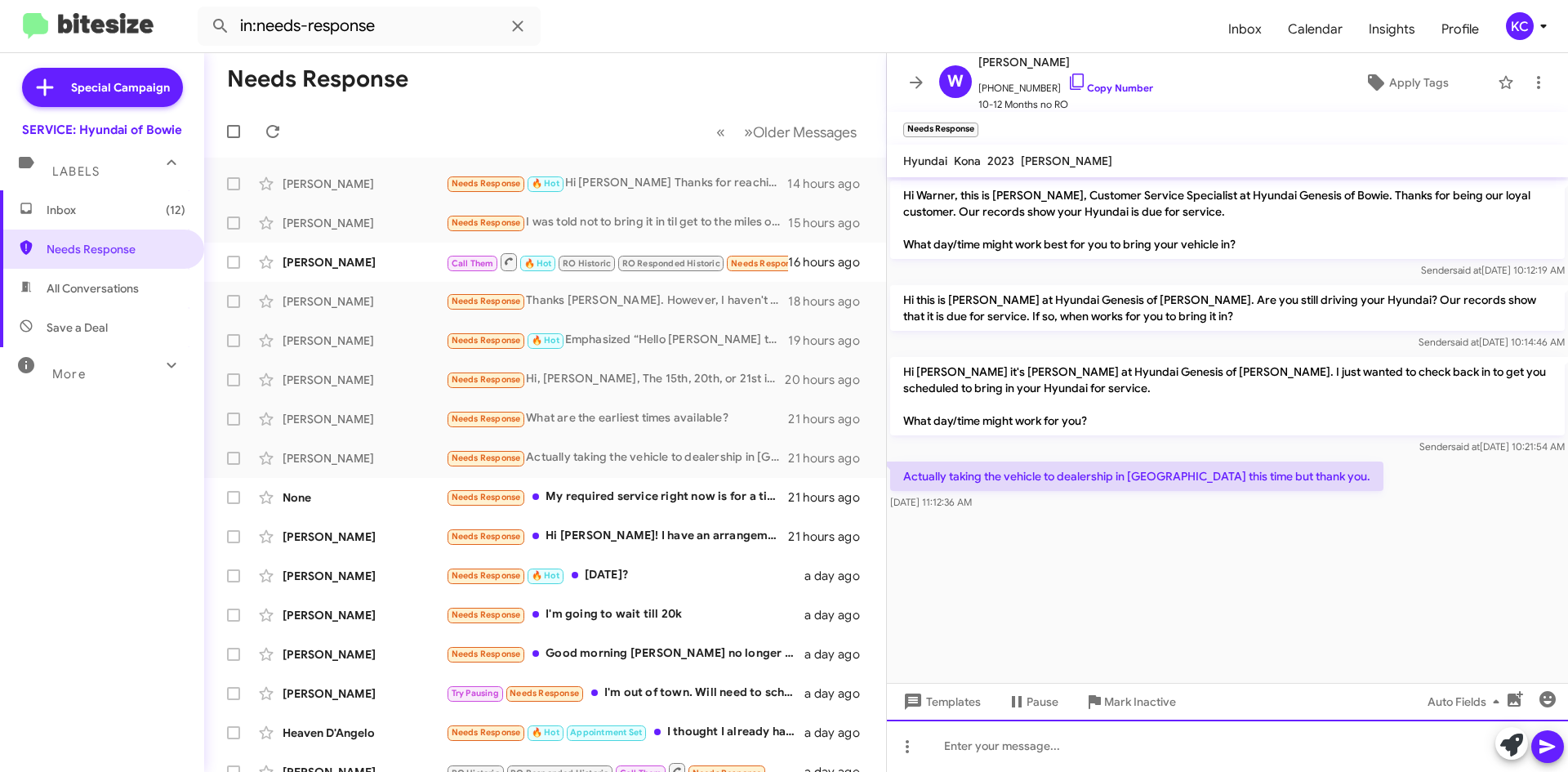
click at [1003, 752] on div at bounding box center [1227, 746] width 681 height 53
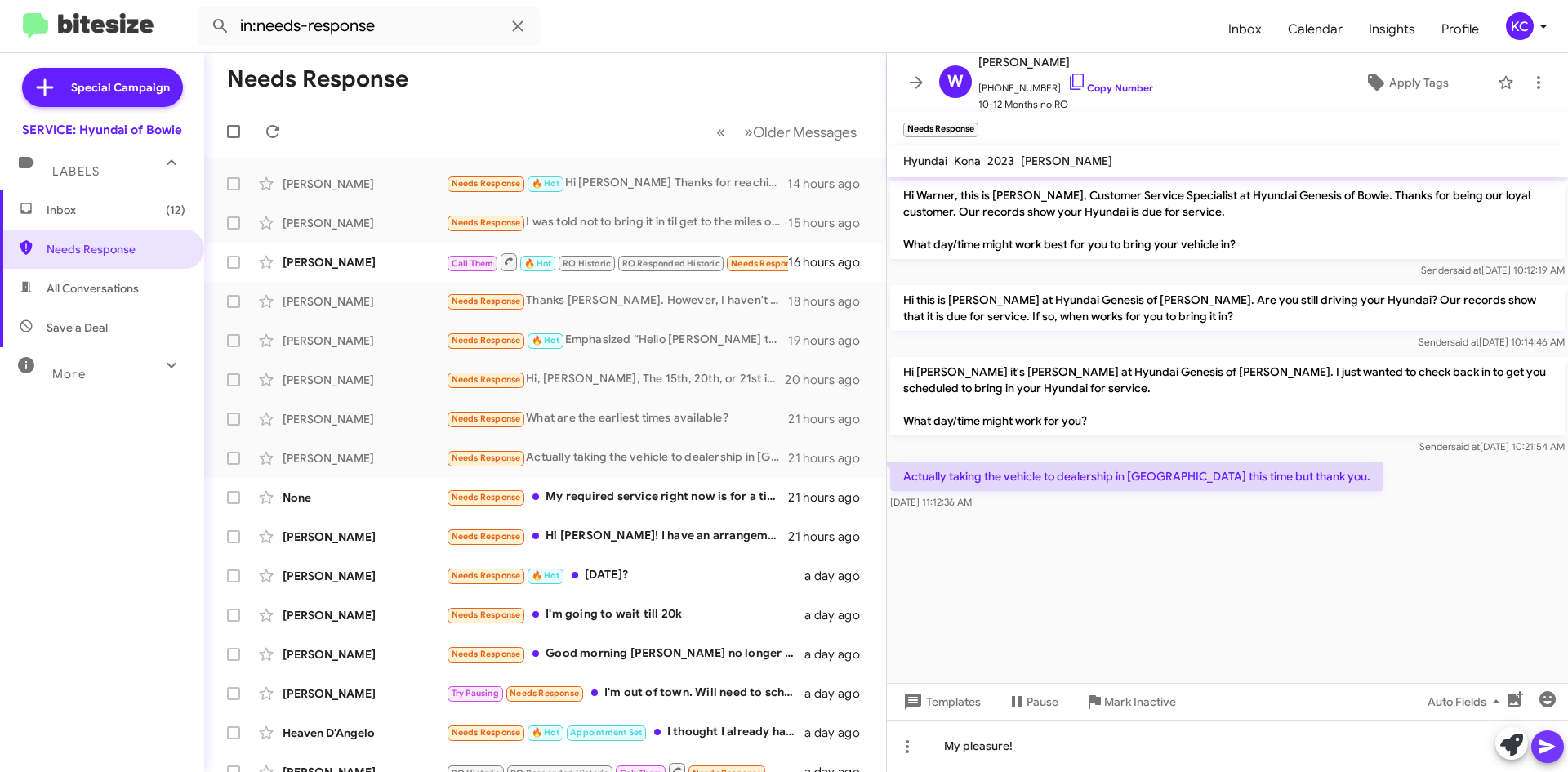
click at [1544, 753] on icon at bounding box center [1548, 747] width 19 height 19
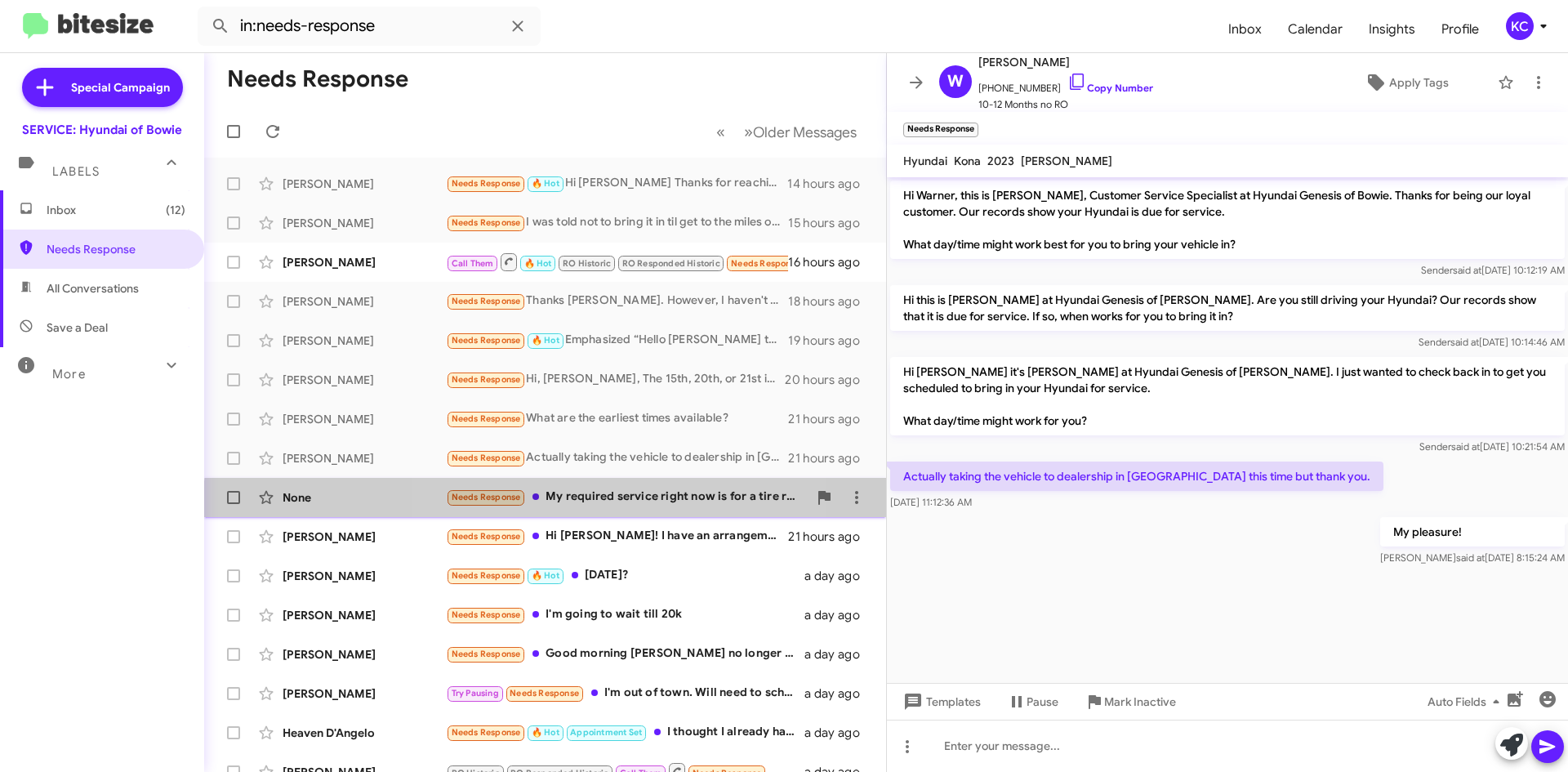
click at [603, 506] on div "Needs Response My required service right now is for a tire rotation and balanci…" at bounding box center [627, 496] width 362 height 18
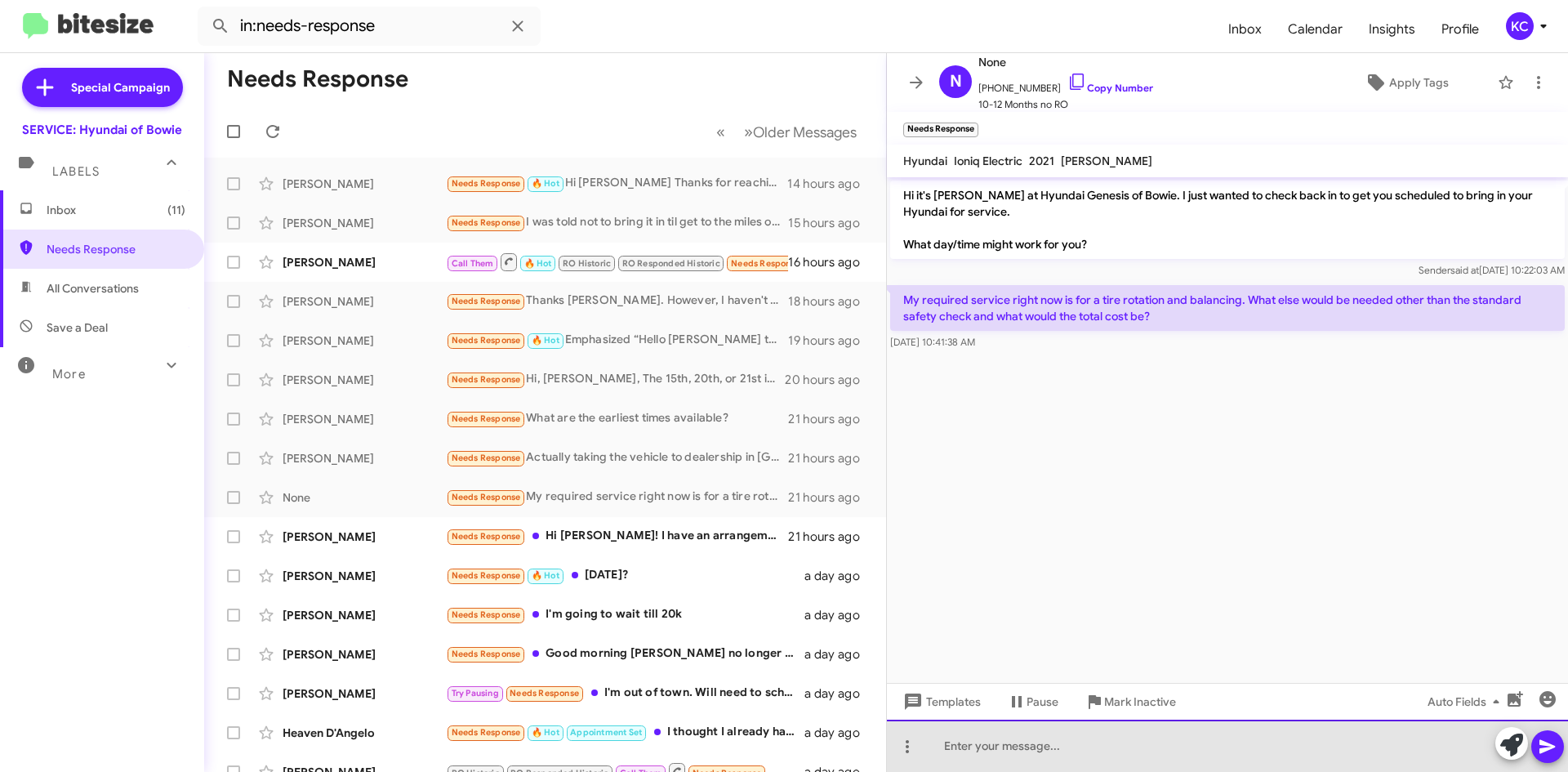
click at [1030, 756] on div at bounding box center [1227, 746] width 681 height 53
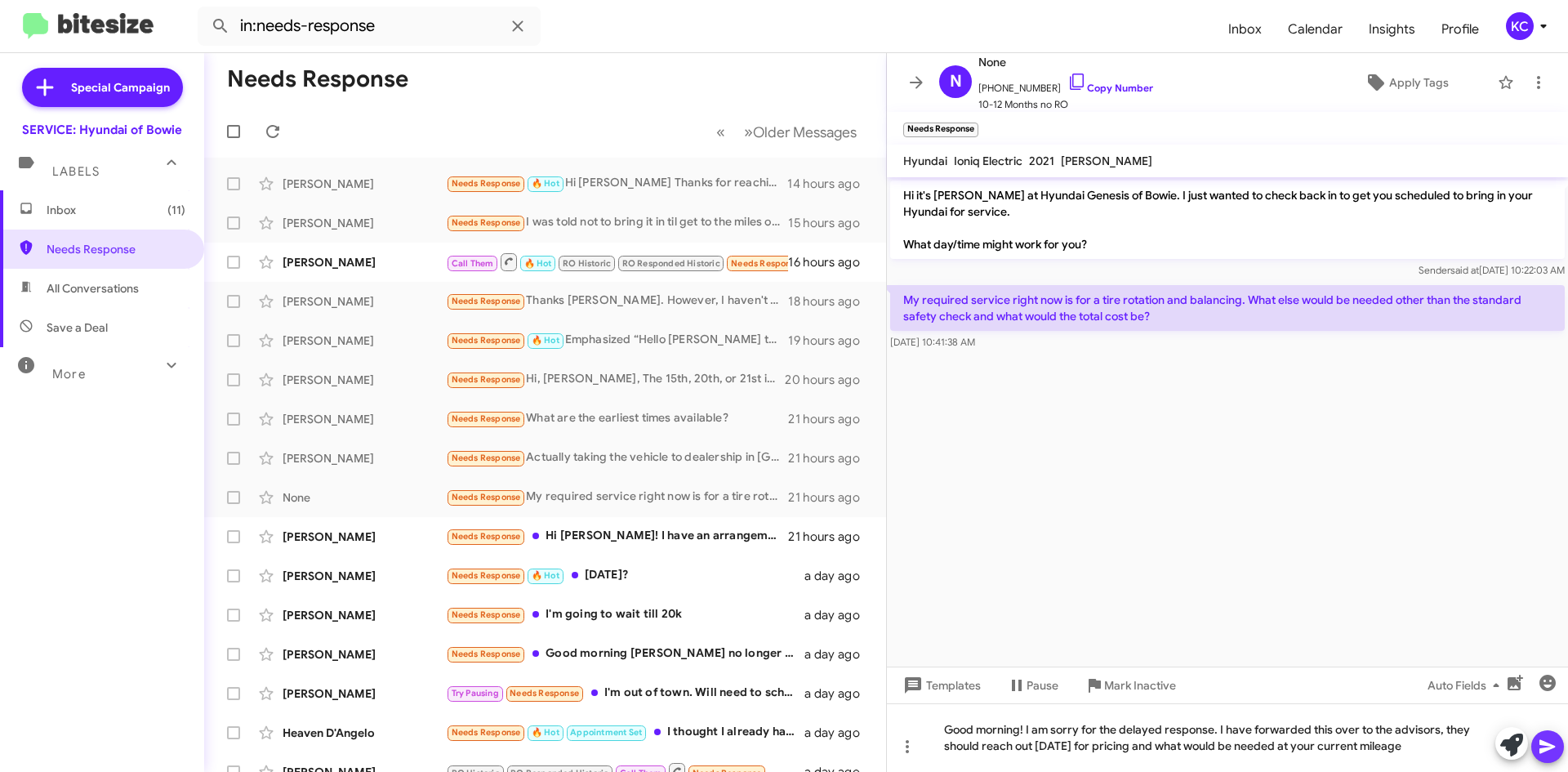
click at [1542, 743] on icon at bounding box center [1547, 747] width 16 height 14
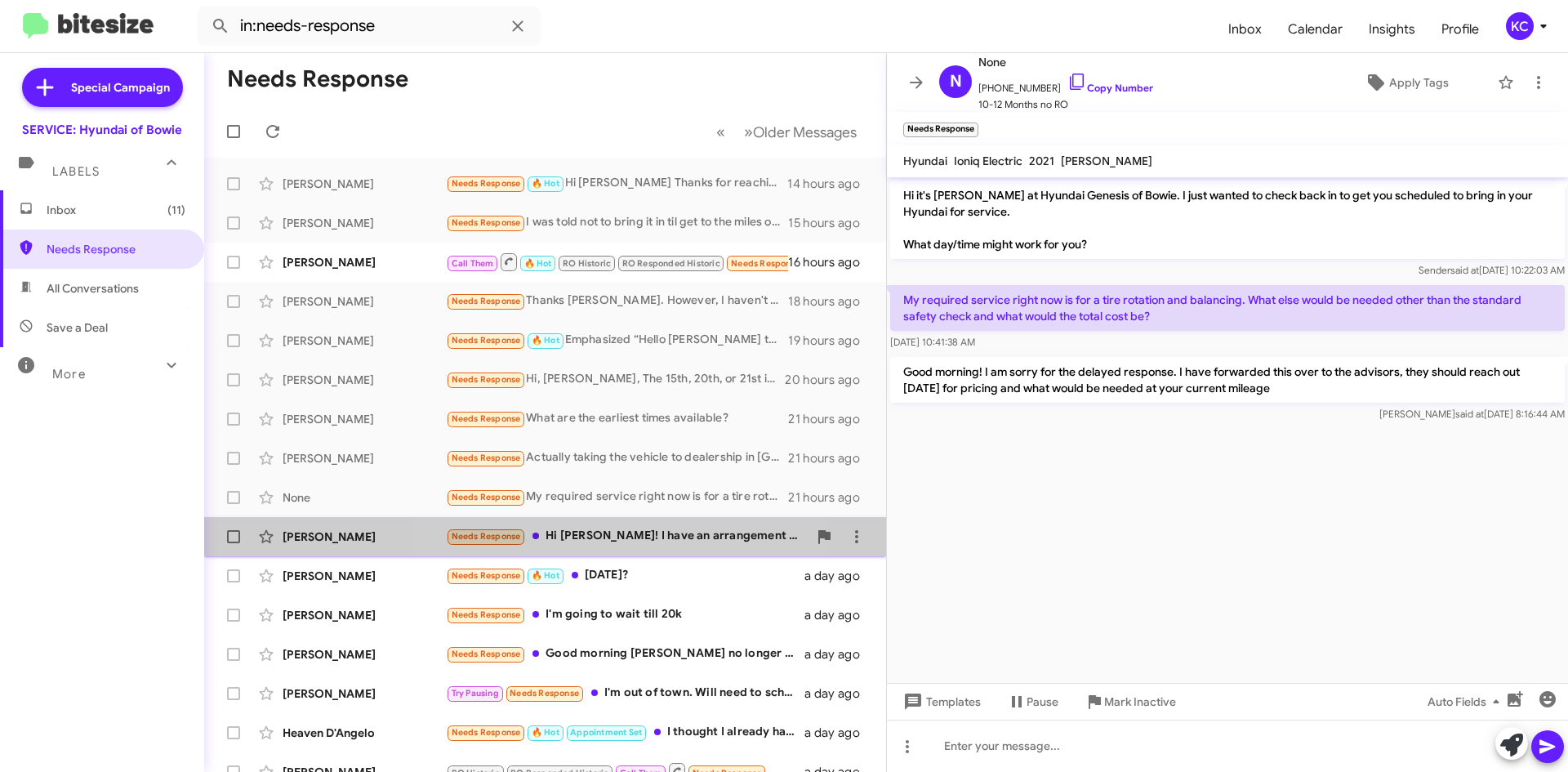
click at [605, 542] on div "Needs Response Hi Mia! I have an arrangement with the GM where you guys pick up…" at bounding box center [627, 536] width 362 height 18
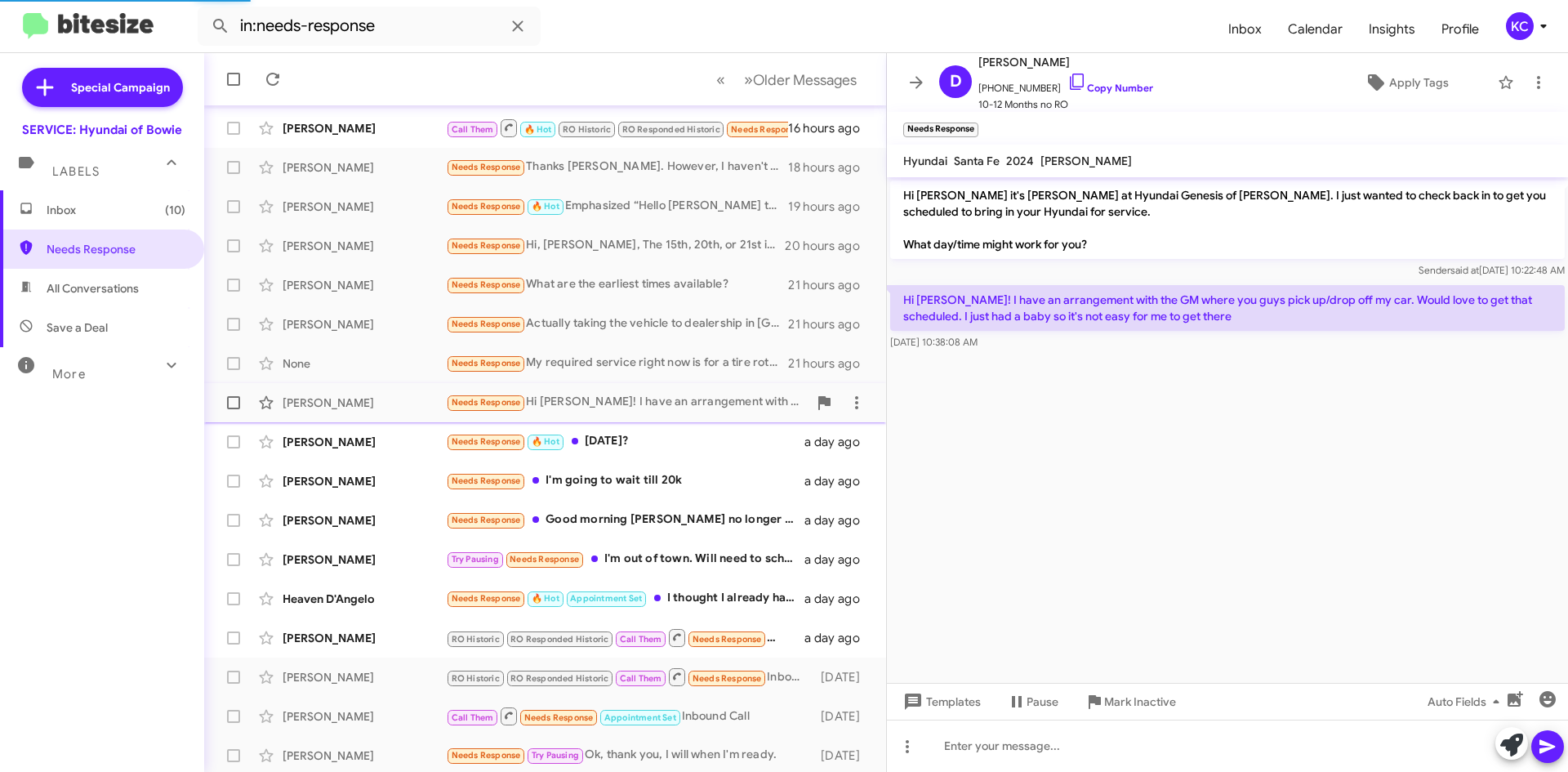
scroll to position [163, 0]
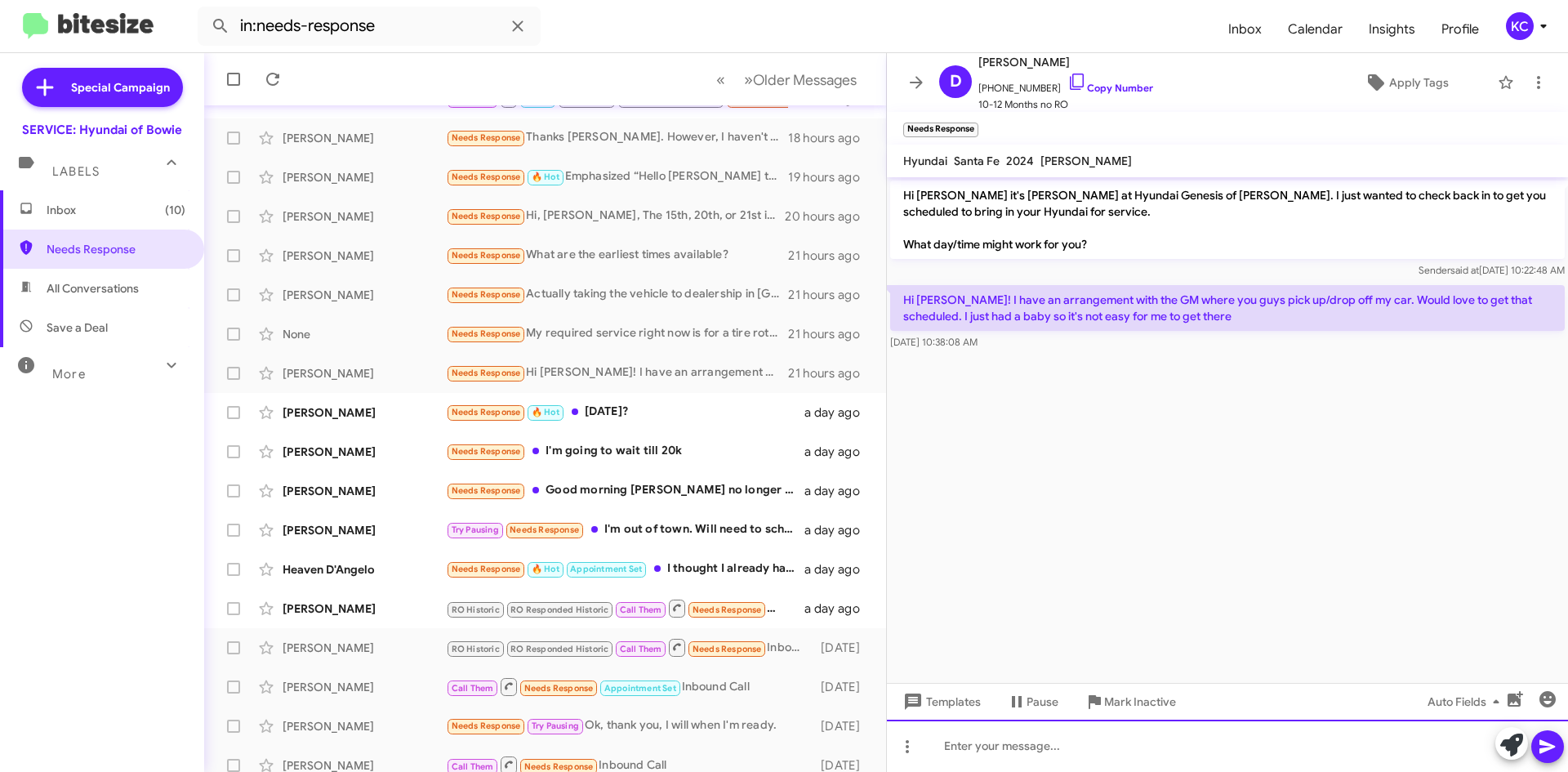
click at [1024, 753] on div at bounding box center [1227, 746] width 681 height 53
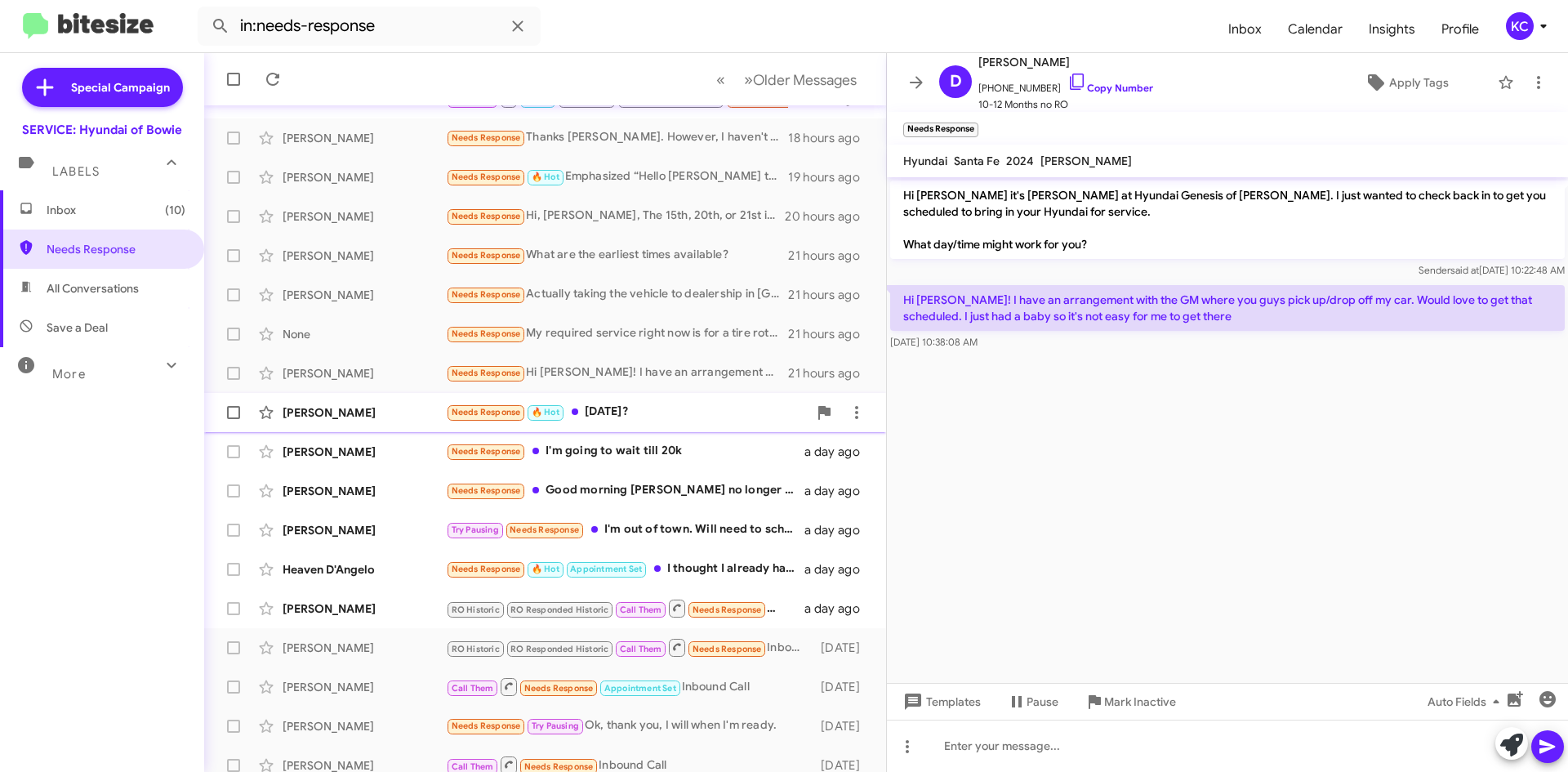
click at [681, 417] on div "Needs Response 🔥 Hot Tuesday 8/19?" at bounding box center [627, 411] width 362 height 18
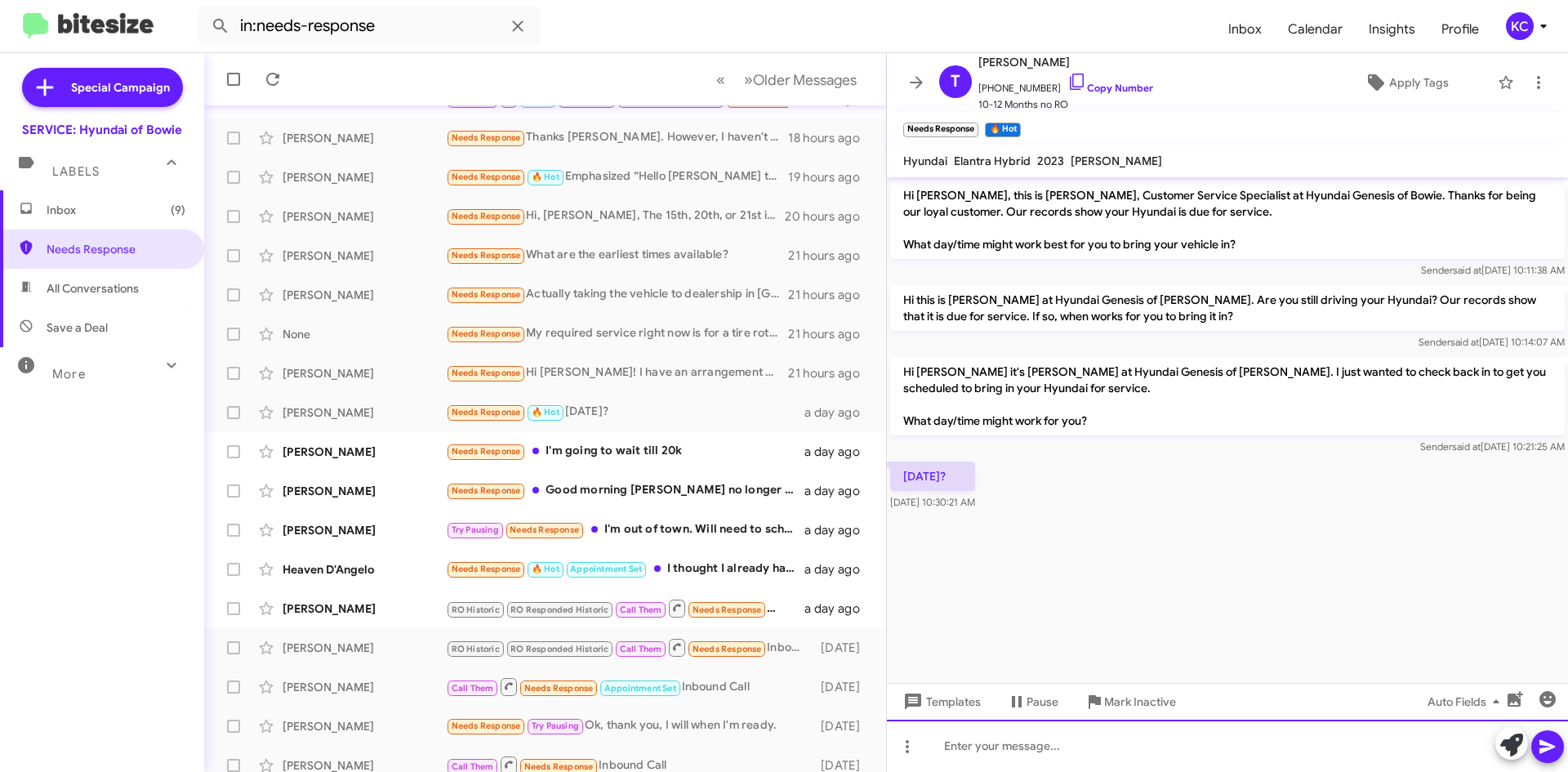
click at [1043, 735] on div at bounding box center [1227, 746] width 681 height 53
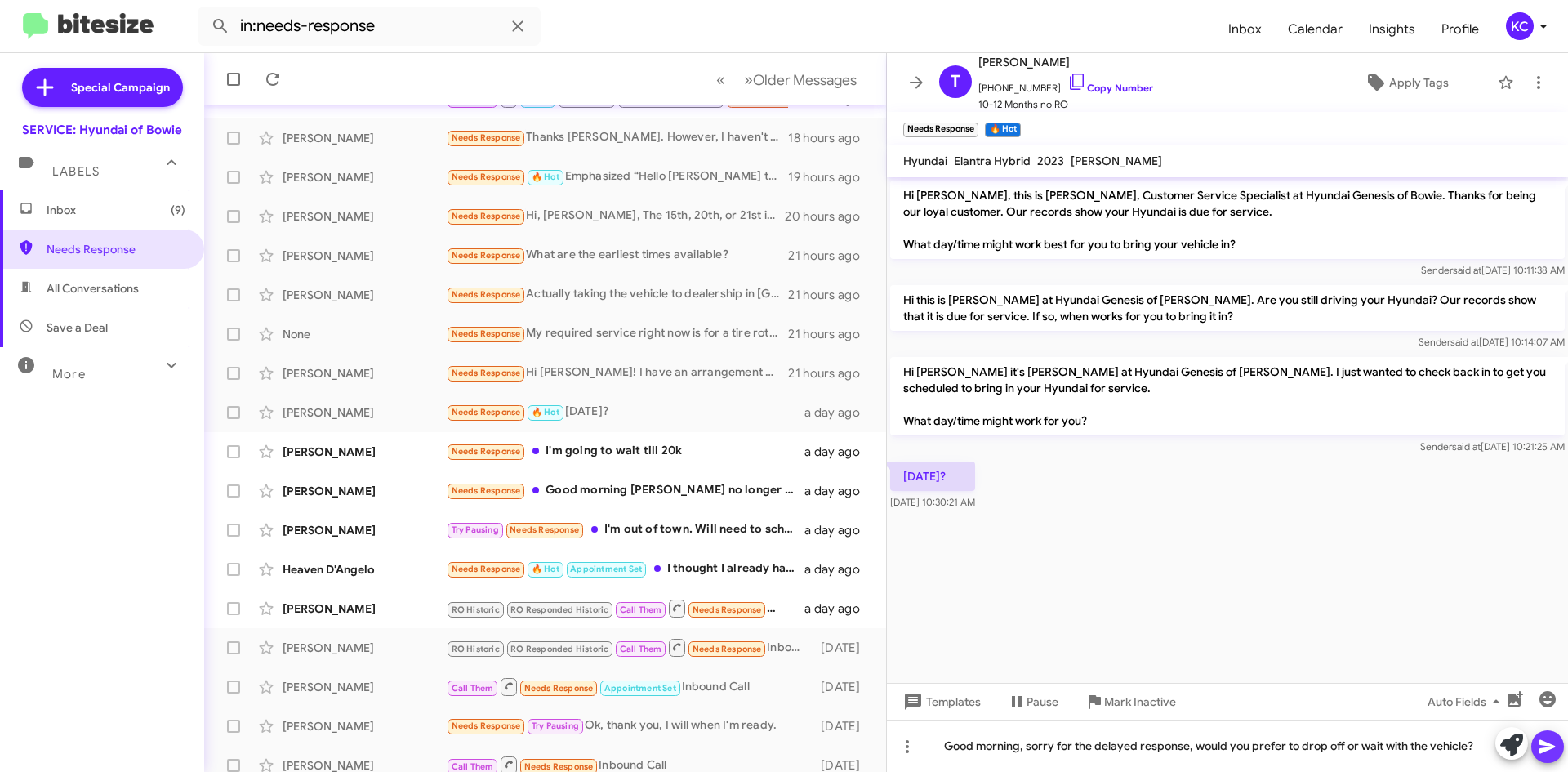
click at [1546, 753] on icon at bounding box center [1548, 747] width 19 height 19
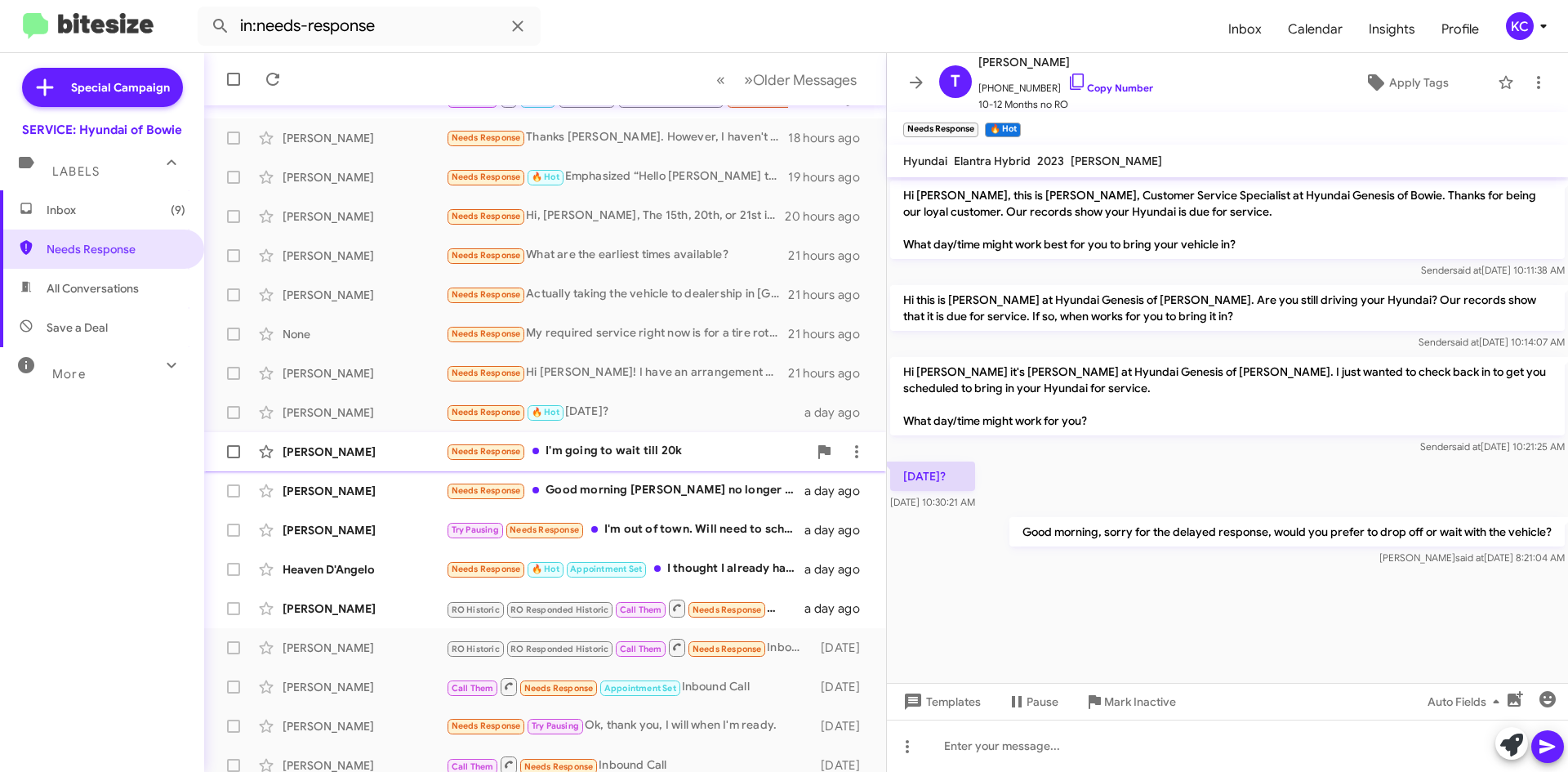
click at [667, 451] on div "Needs Response I'm going to wait till 20k" at bounding box center [627, 450] width 362 height 18
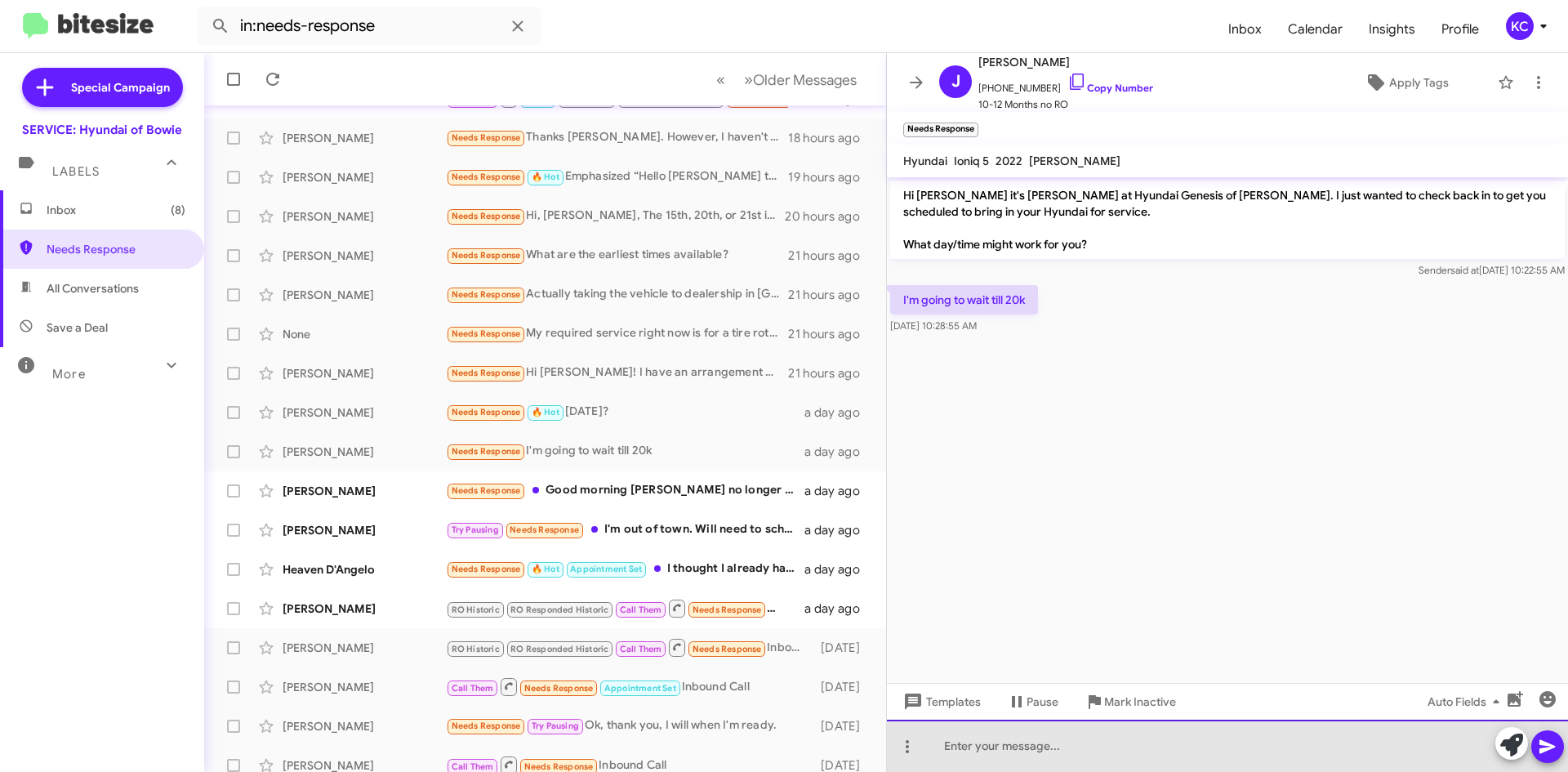
click at [1052, 756] on div at bounding box center [1227, 746] width 681 height 53
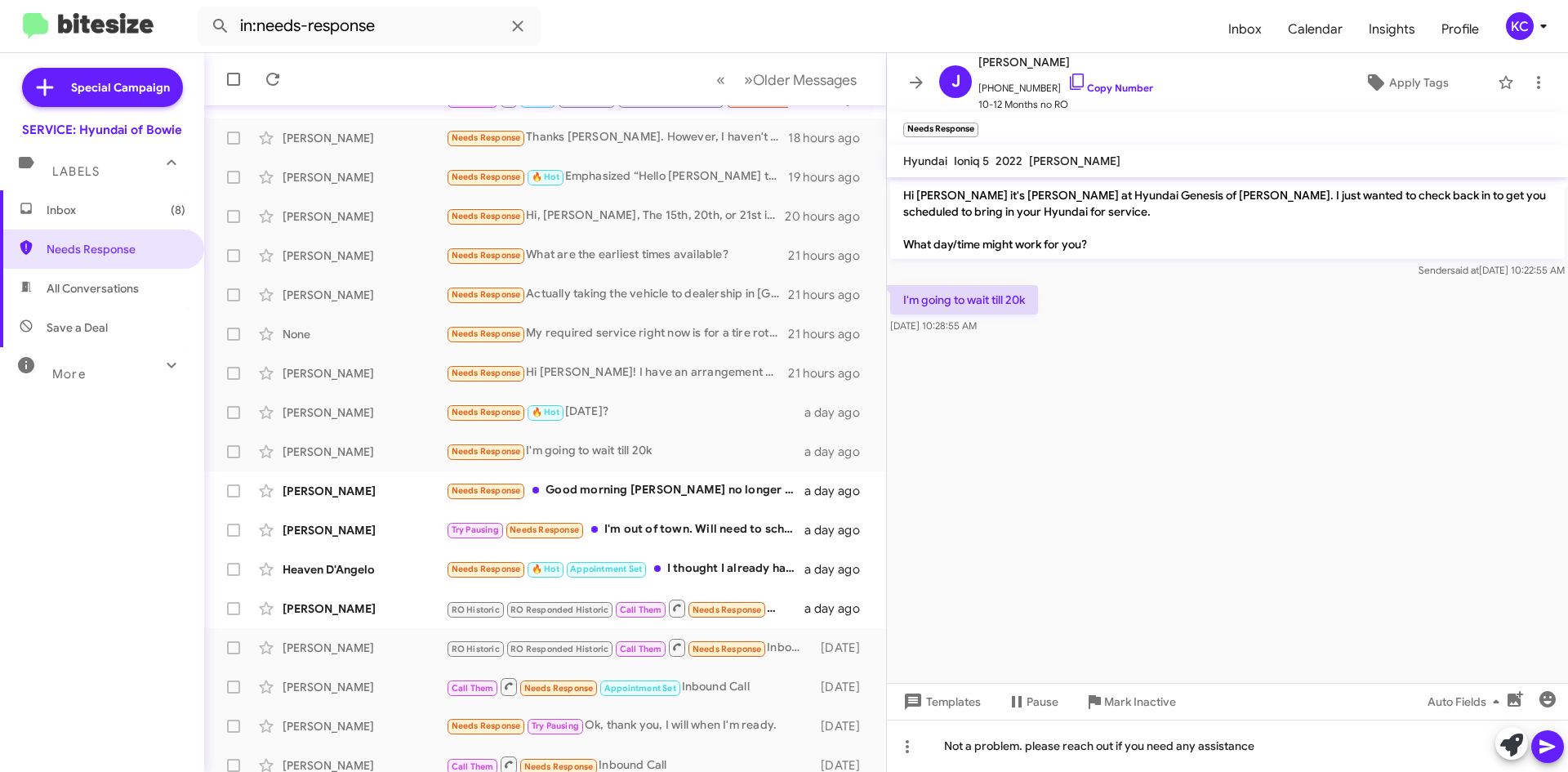
click at [1551, 747] on icon at bounding box center [1548, 747] width 19 height 19
click at [654, 492] on div "Needs Response Good morning Mia I no longer have the Hyundai" at bounding box center [627, 490] width 362 height 18
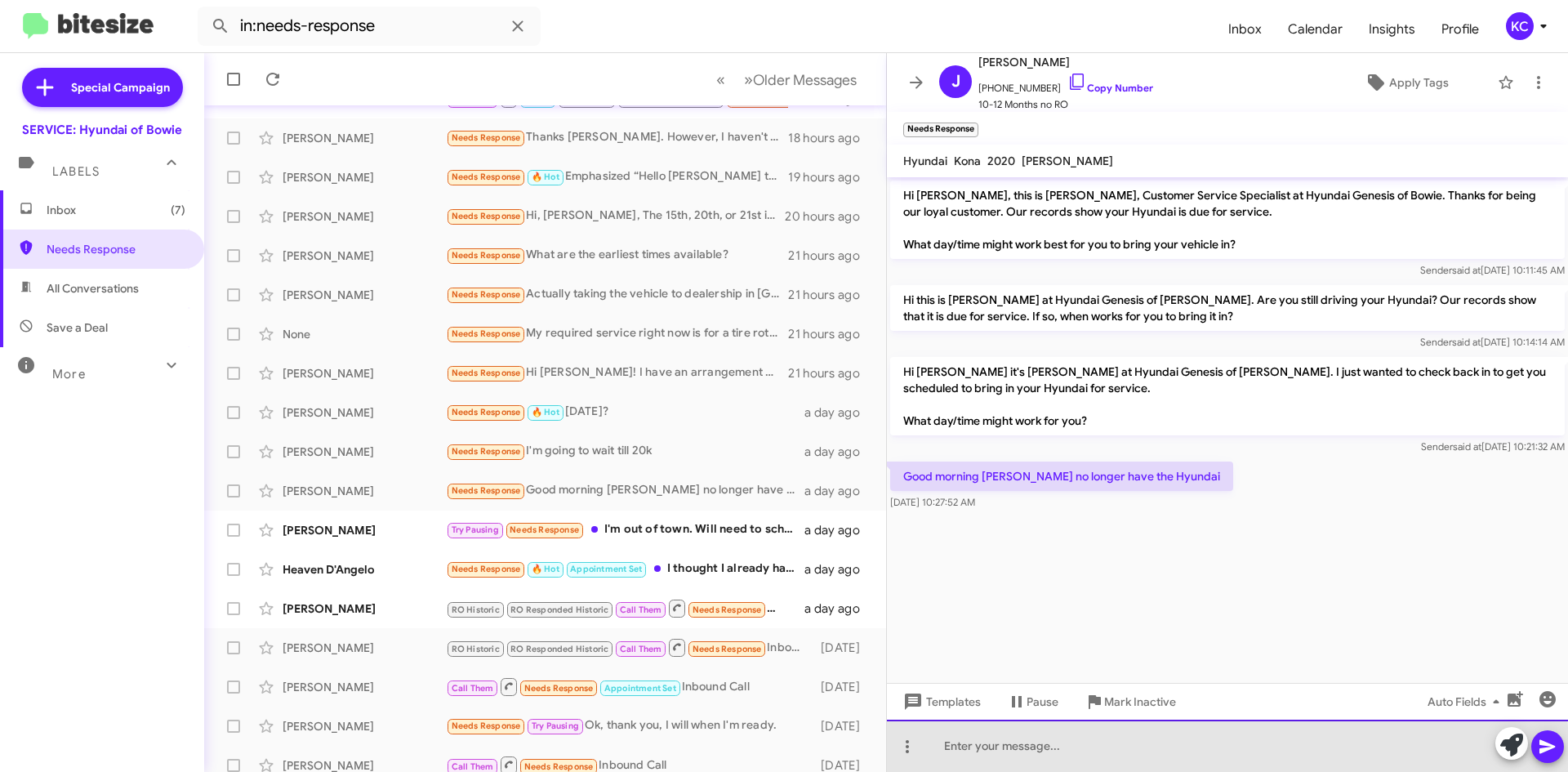
click at [1127, 753] on div at bounding box center [1227, 746] width 681 height 53
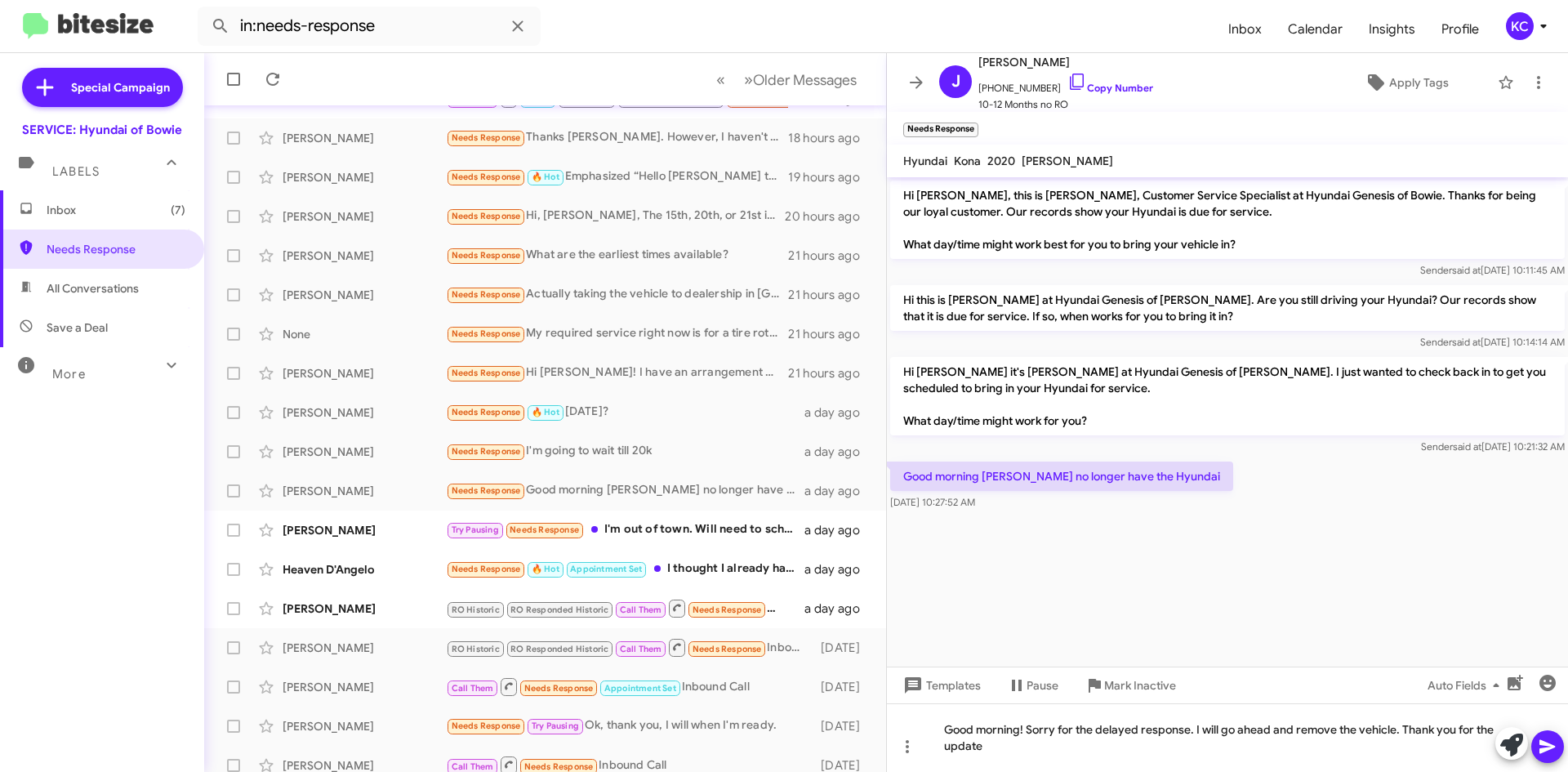
click at [1557, 738] on button at bounding box center [1548, 747] width 33 height 33
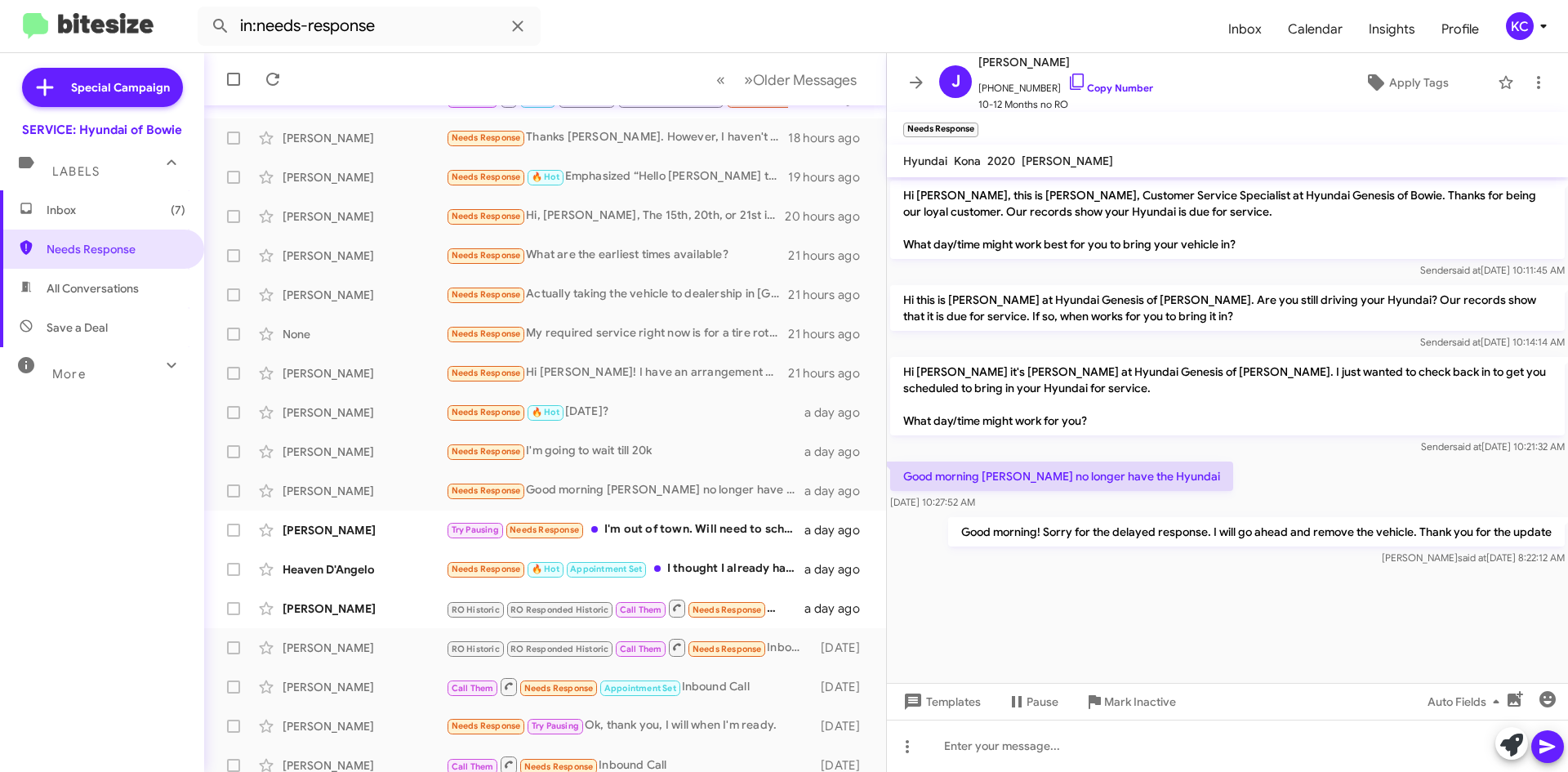
click at [1149, 501] on div "Aug 13, 2025, 10:27:52 AM" at bounding box center [1062, 502] width 343 height 17
click at [668, 531] on div "Try Pausing Needs Response I'm out of town. Will need to schedule when I'm back…" at bounding box center [627, 529] width 362 height 18
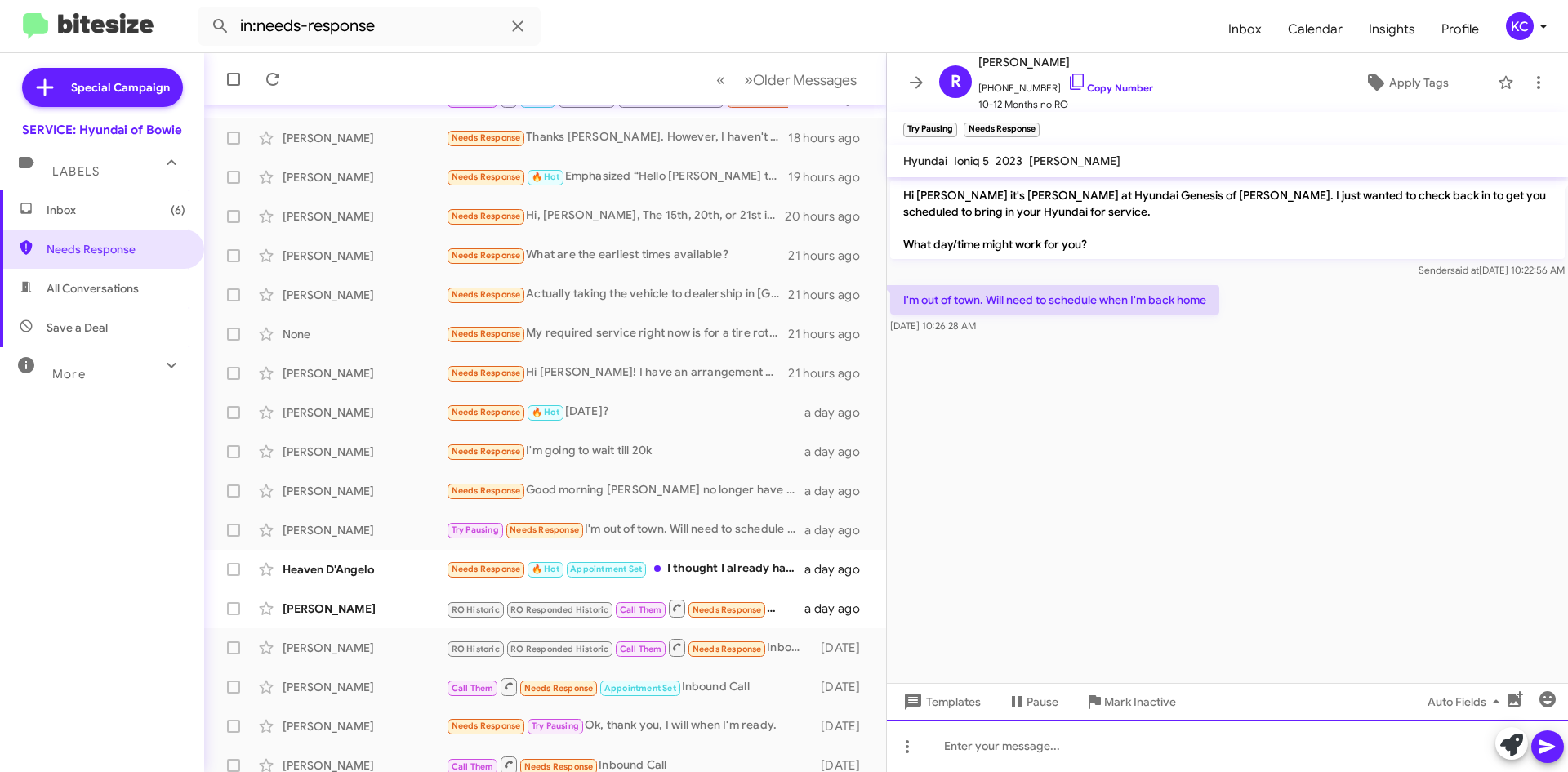
click at [1181, 743] on div at bounding box center [1227, 746] width 681 height 53
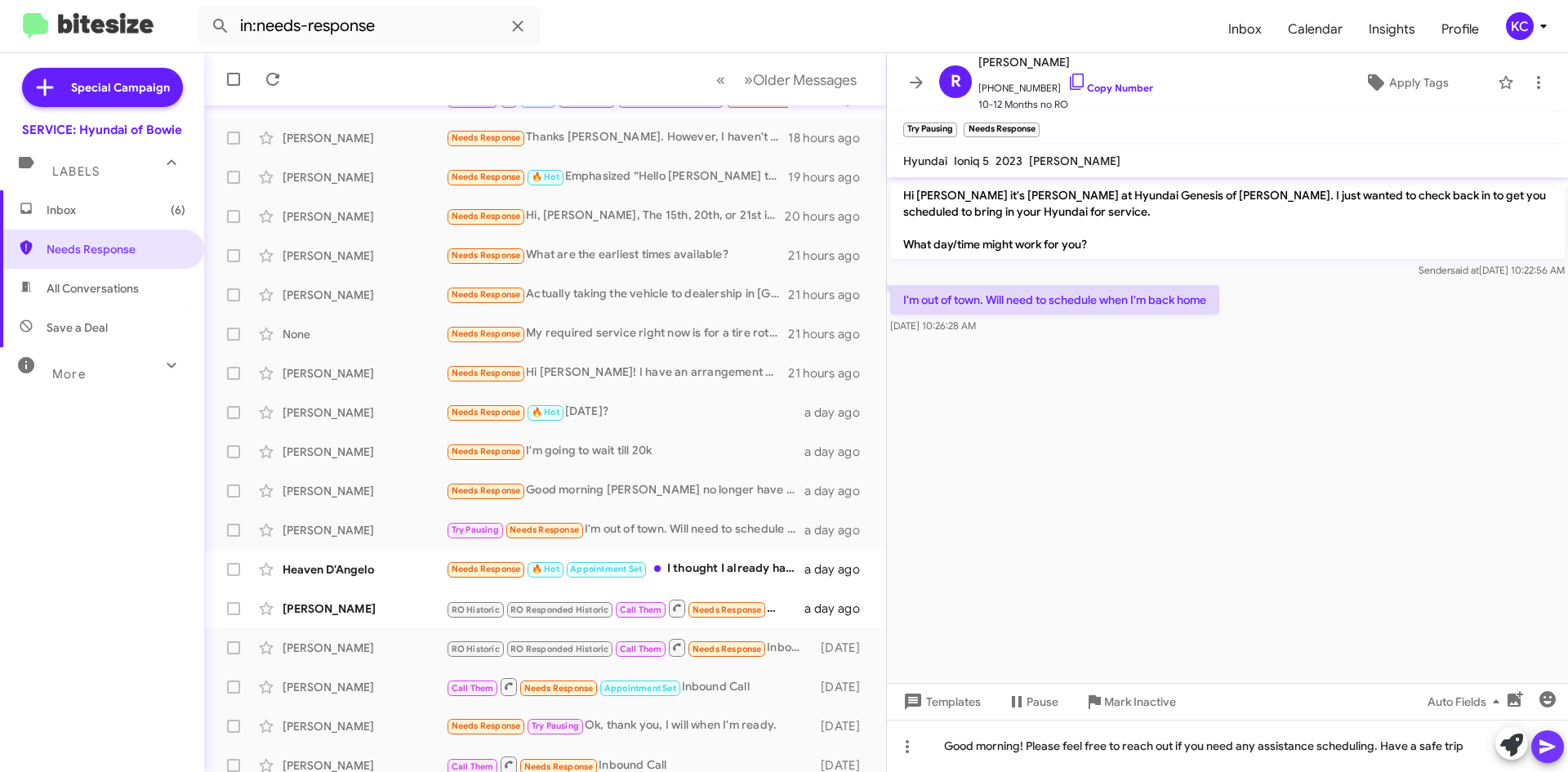
click at [1553, 742] on icon at bounding box center [1548, 747] width 19 height 19
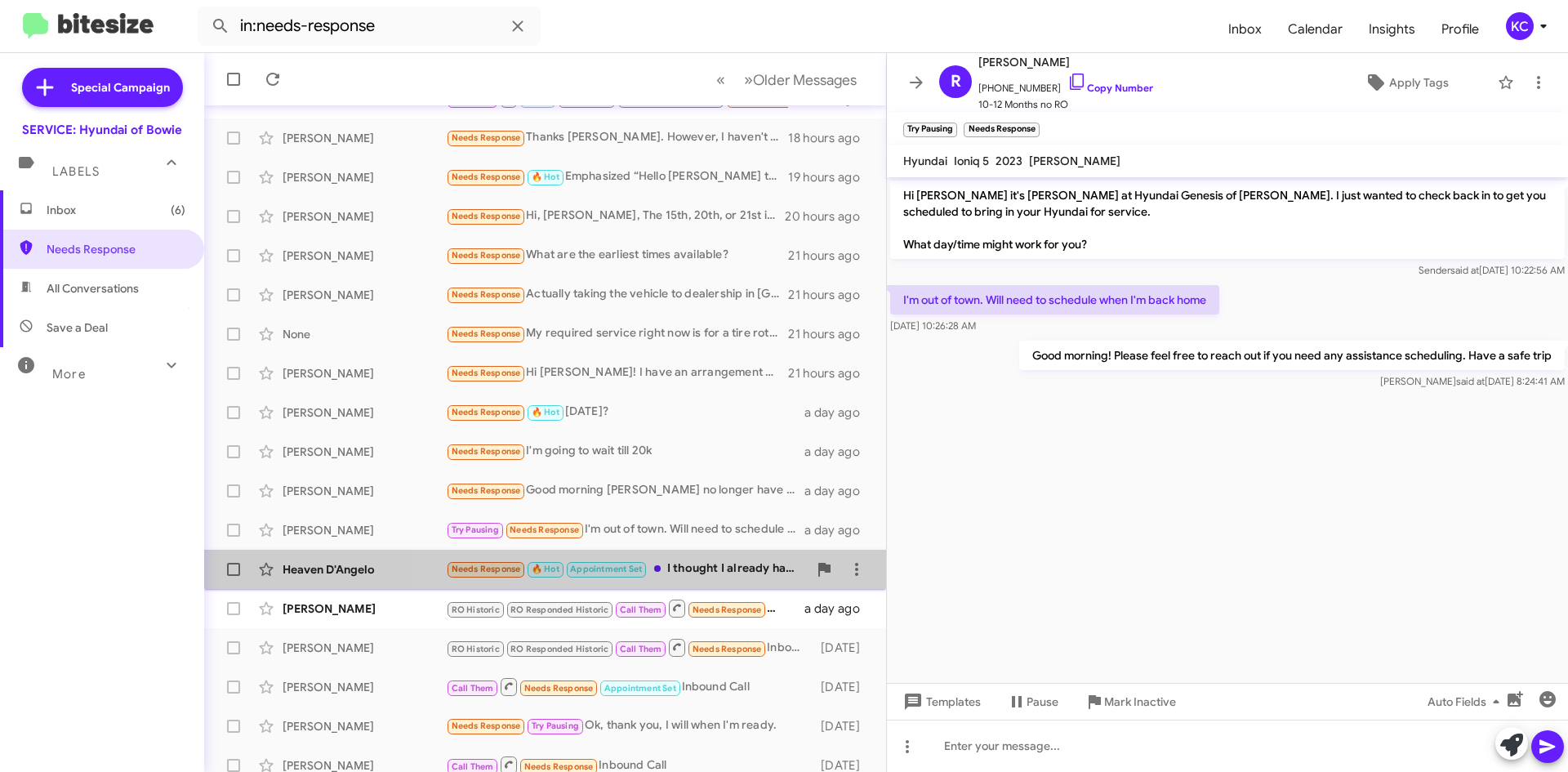
click at [686, 566] on div "Needs Response 🔥 Hot Appointment Set I thought I already have an appointment sc…" at bounding box center [627, 568] width 362 height 18
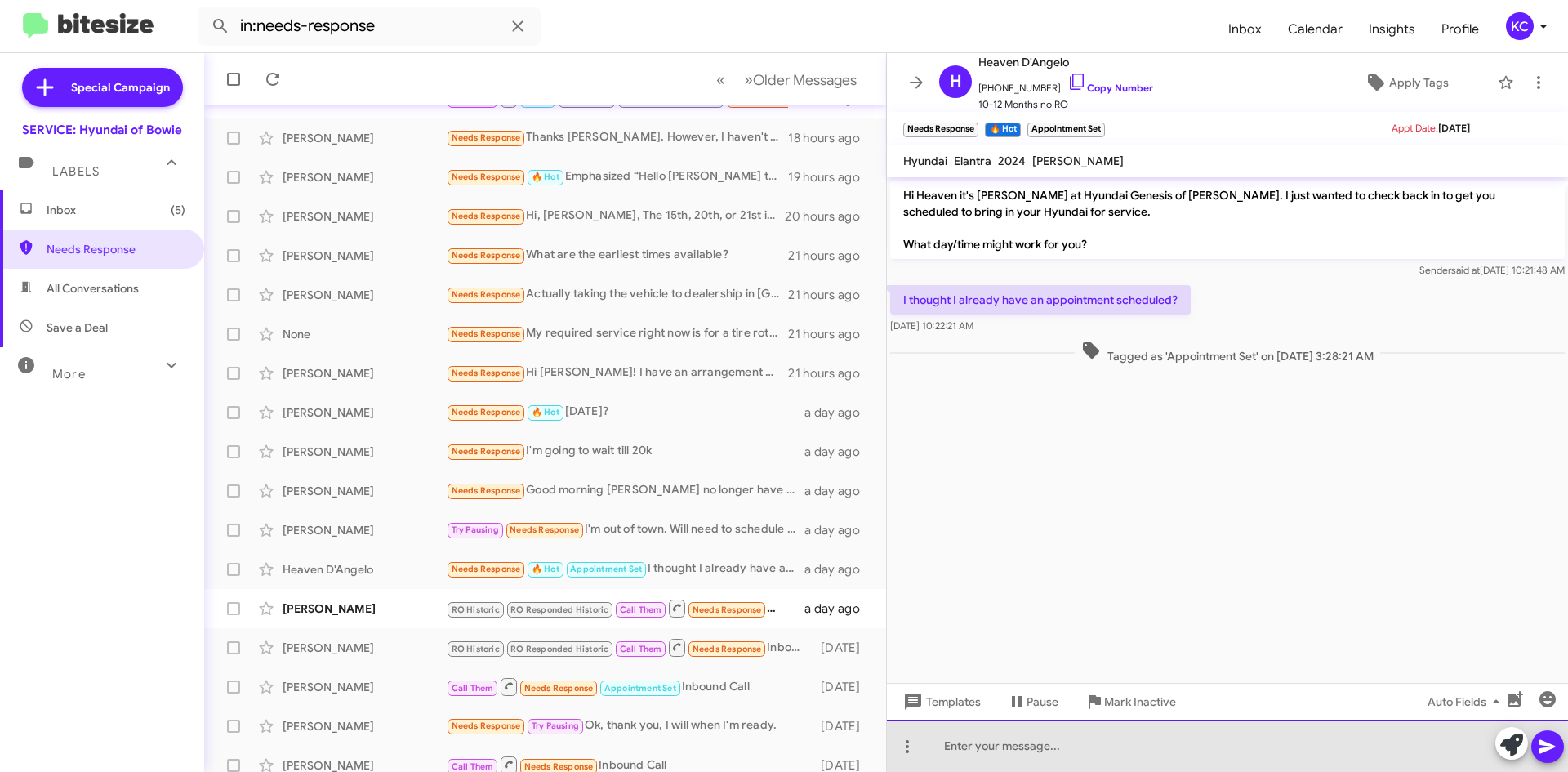
click at [1058, 753] on div at bounding box center [1227, 746] width 681 height 53
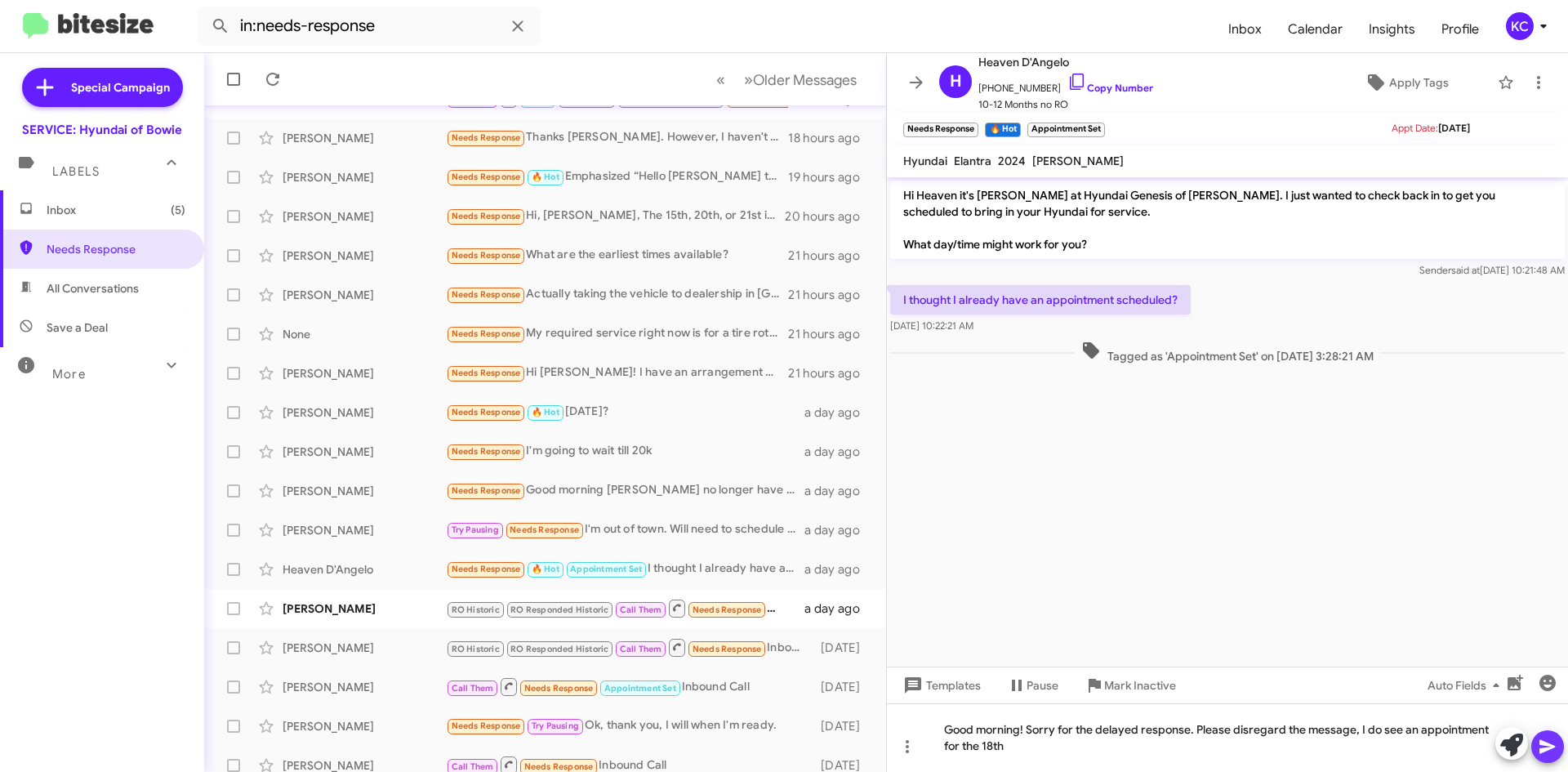
click at [1553, 757] on span at bounding box center [1548, 747] width 19 height 33
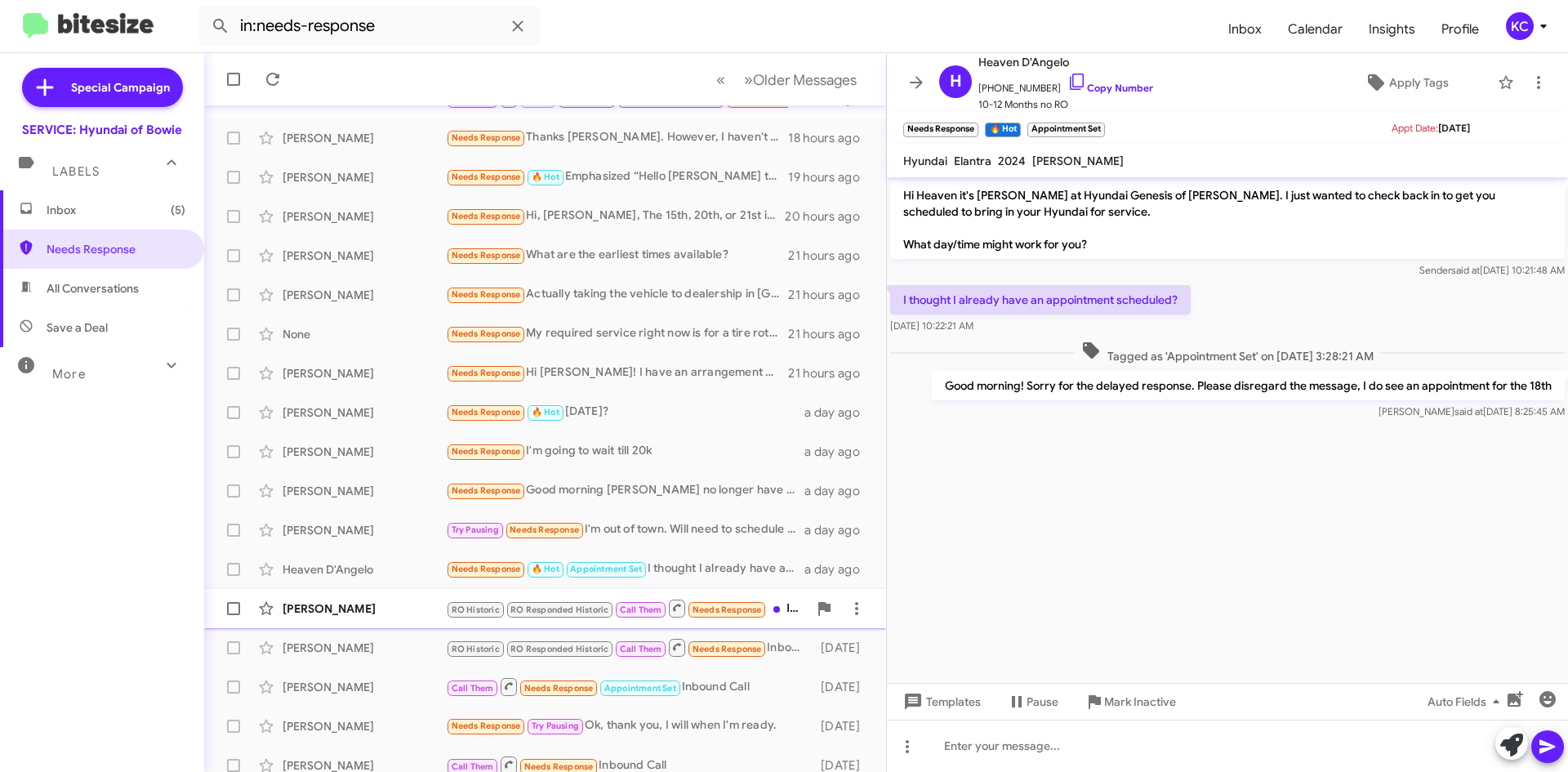
click at [394, 610] on div "Lonette Eaddy" at bounding box center [365, 608] width 163 height 17
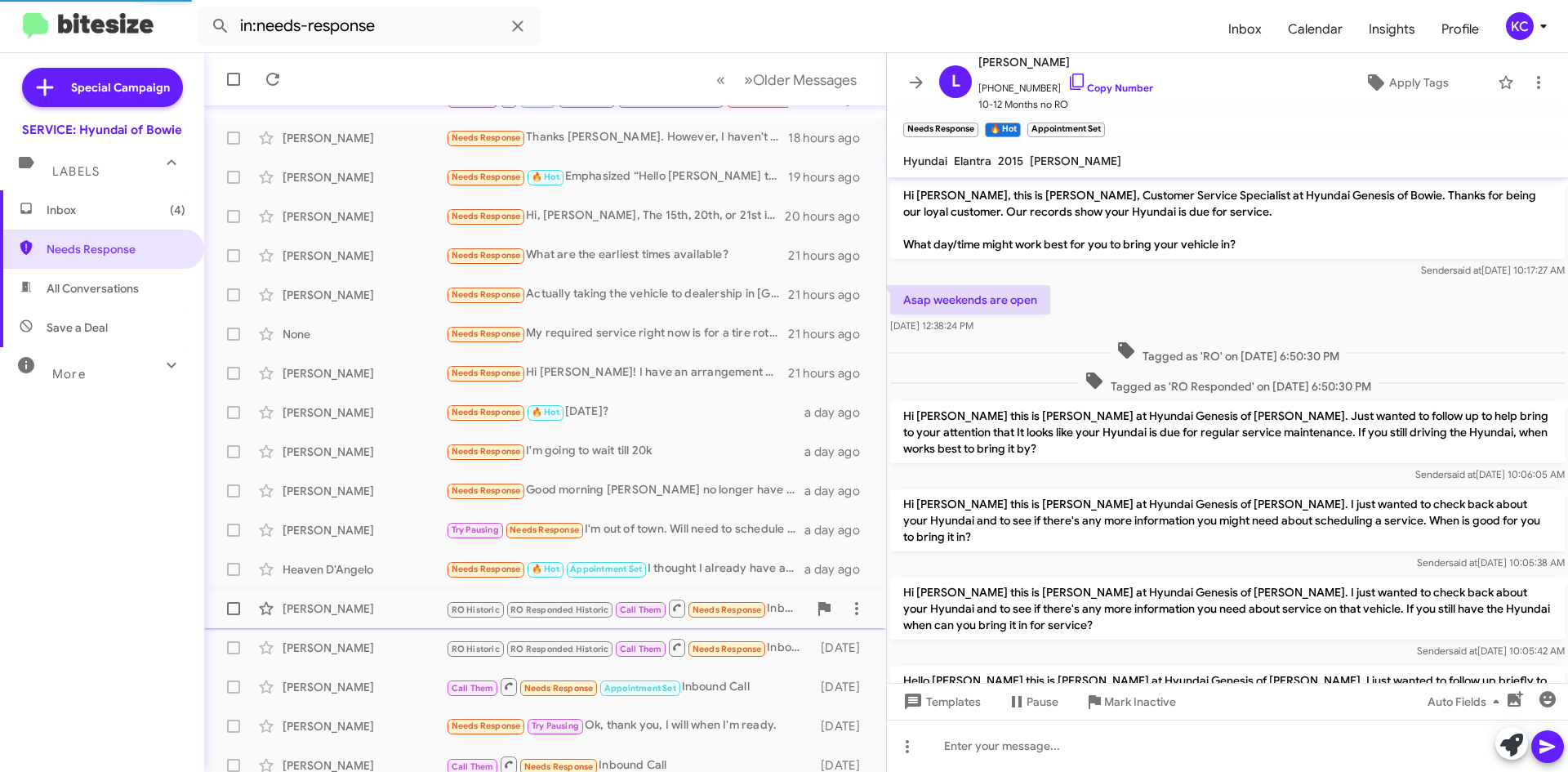
scroll to position [102, 0]
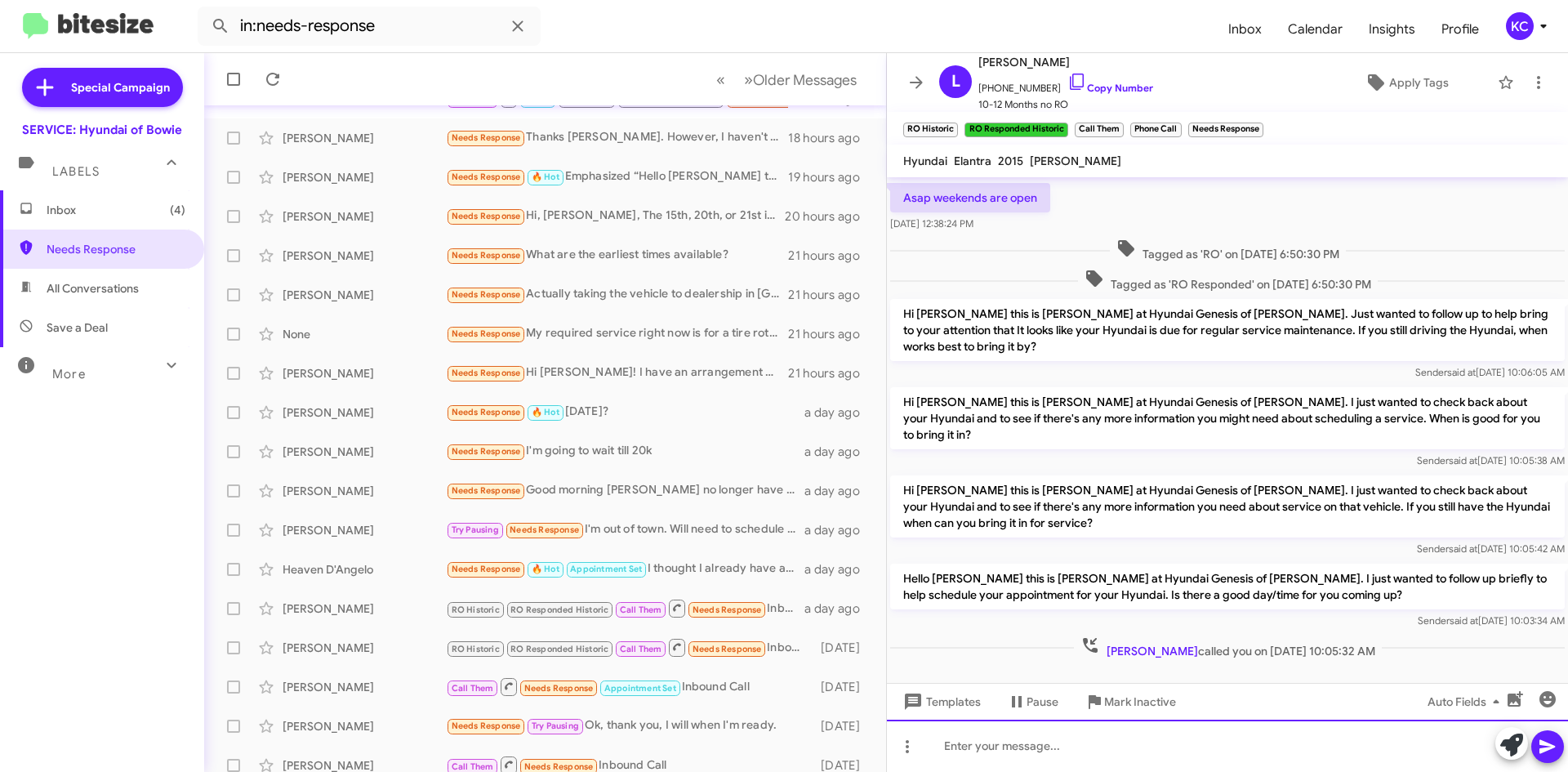
click at [1133, 756] on div at bounding box center [1227, 746] width 681 height 53
click at [1565, 749] on div "Good morning! I saw you called in yesterday, I just wanted to make sure you wer…" at bounding box center [1227, 746] width 681 height 53
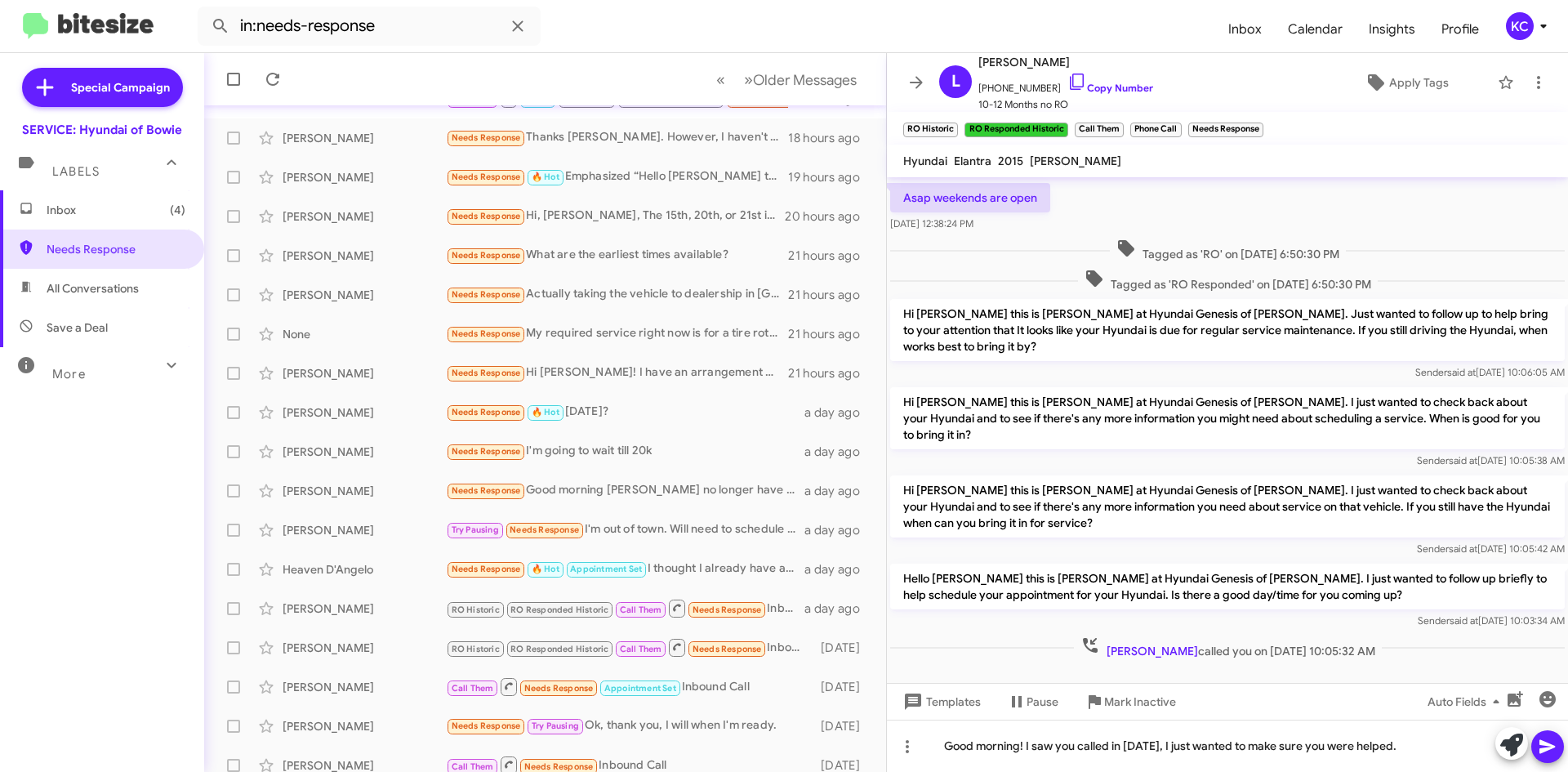
click at [1550, 753] on icon at bounding box center [1548, 747] width 19 height 19
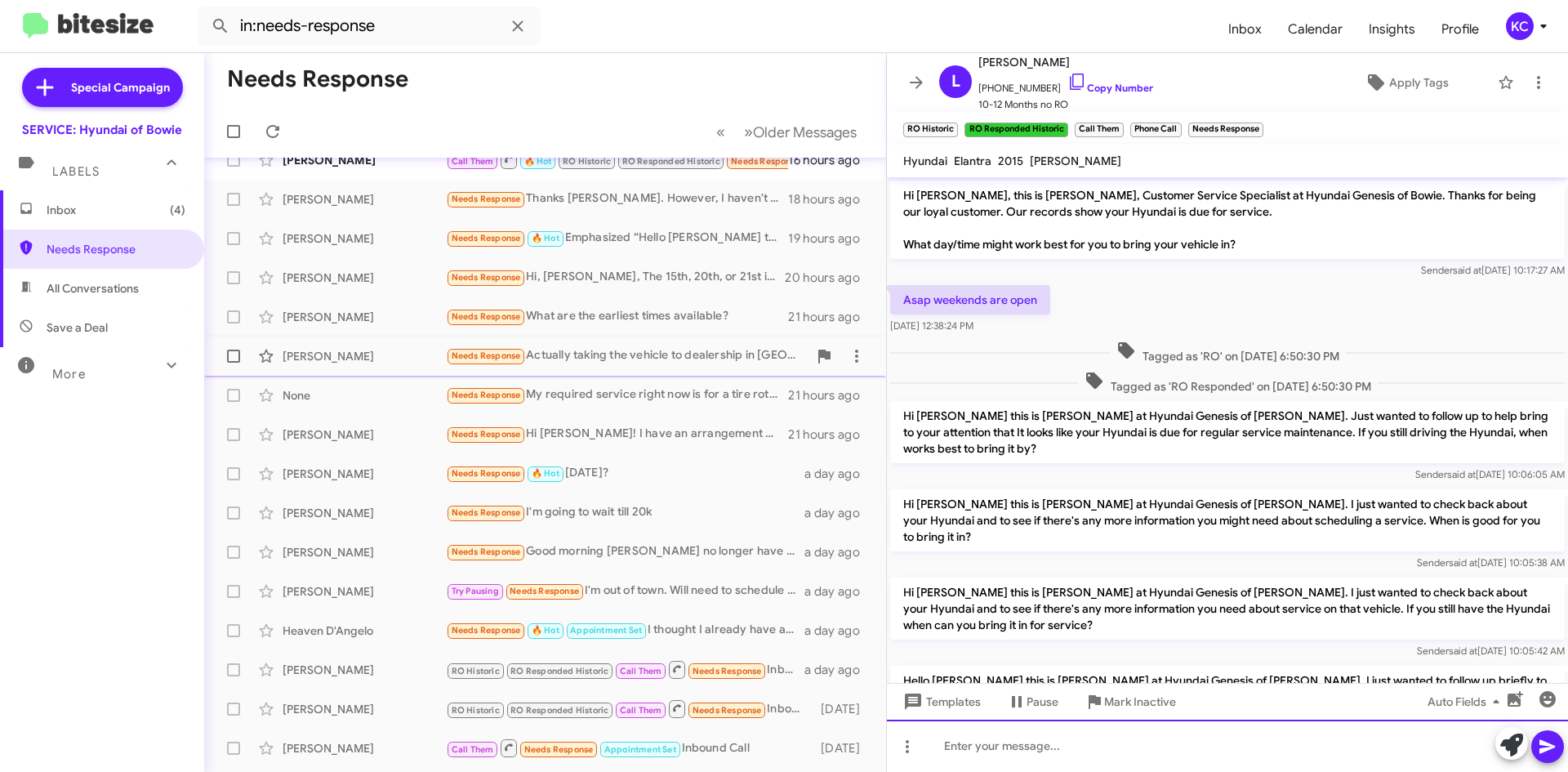
scroll to position [13, 0]
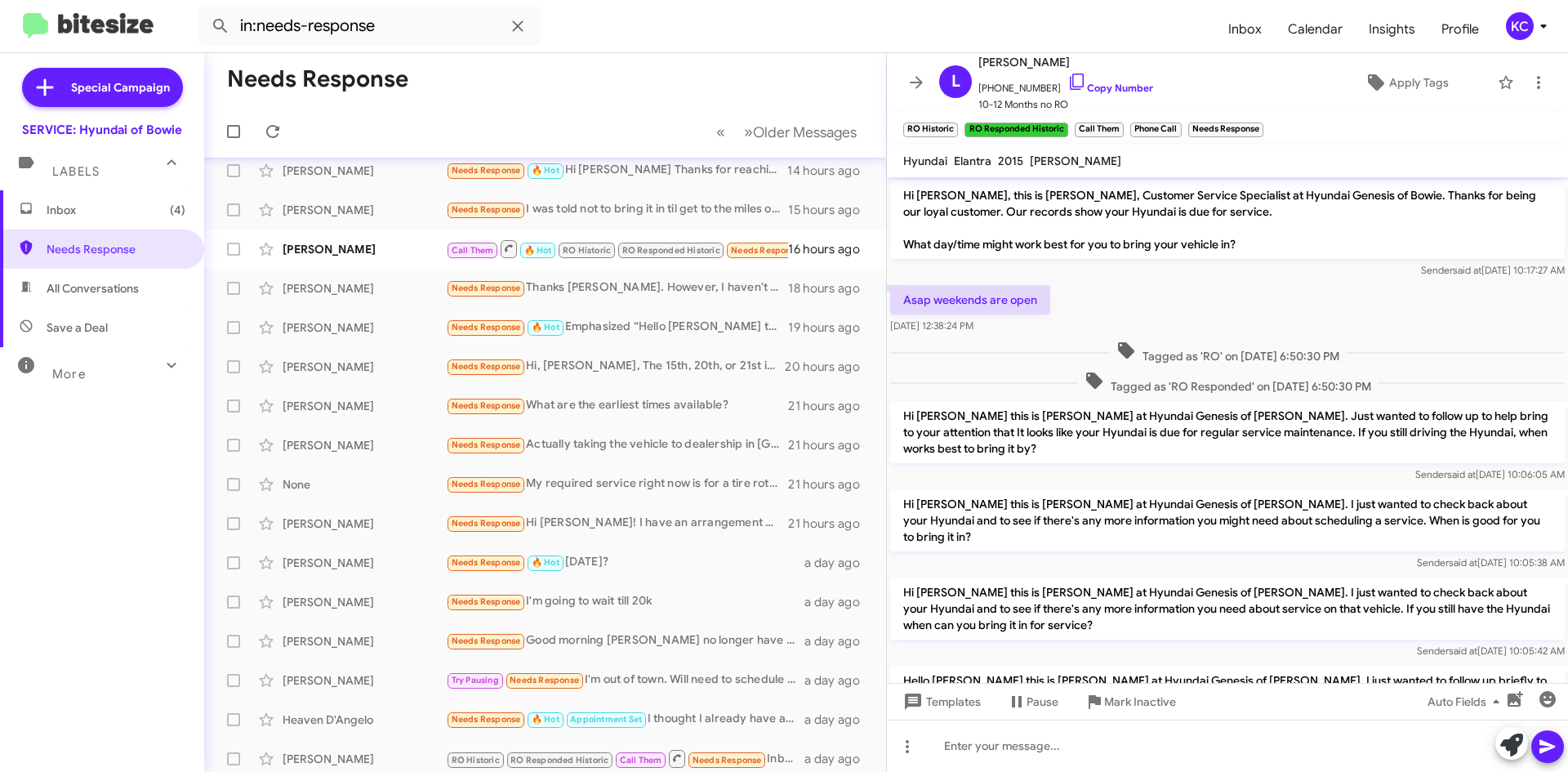
click at [77, 215] on span "Inbox (4)" at bounding box center [116, 209] width 139 height 17
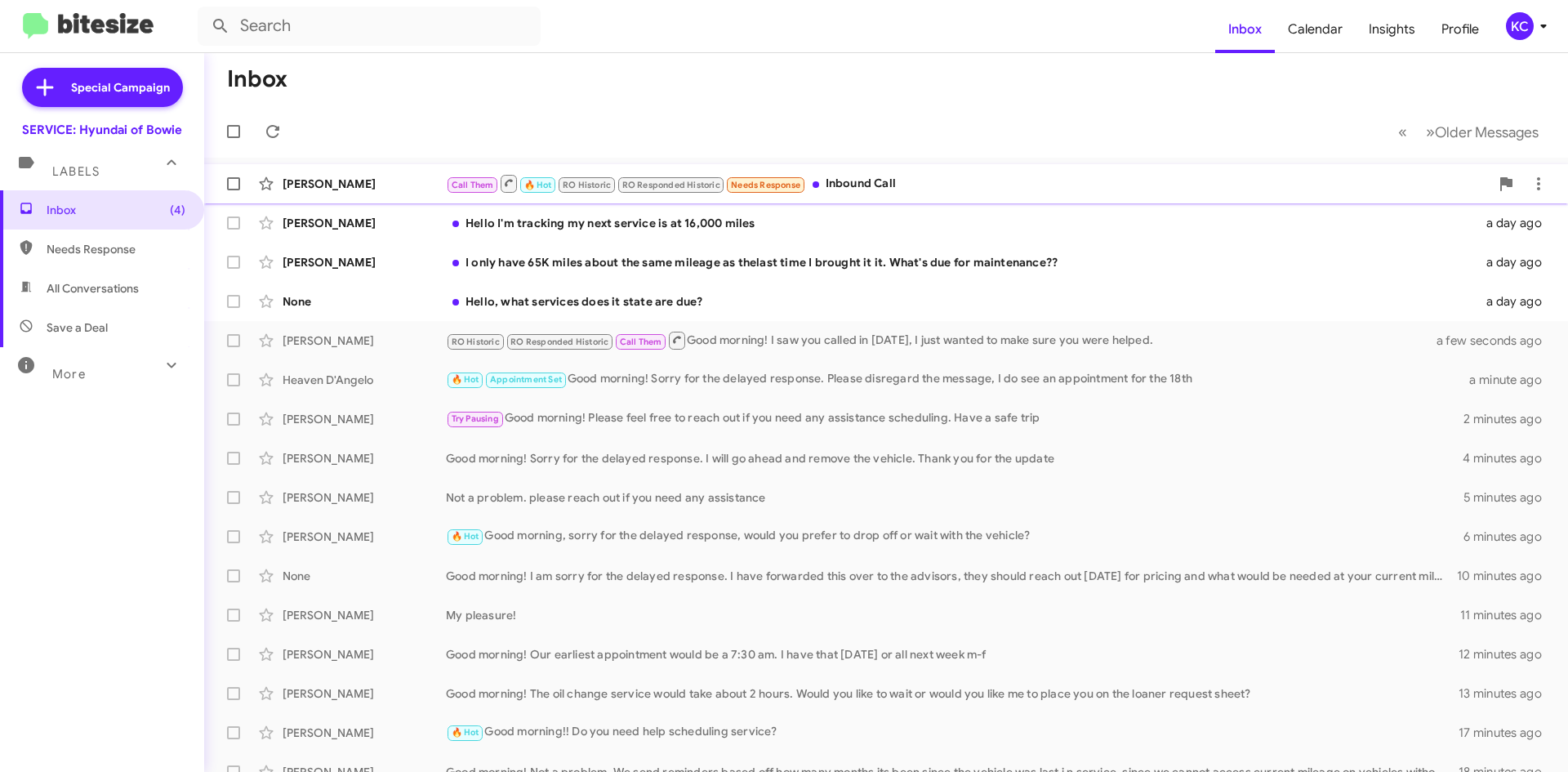
click at [885, 177] on div "Call Them 🔥 Hot RO Historic RO Responded Historic Needs Response Inbound Call" at bounding box center [968, 183] width 1044 height 20
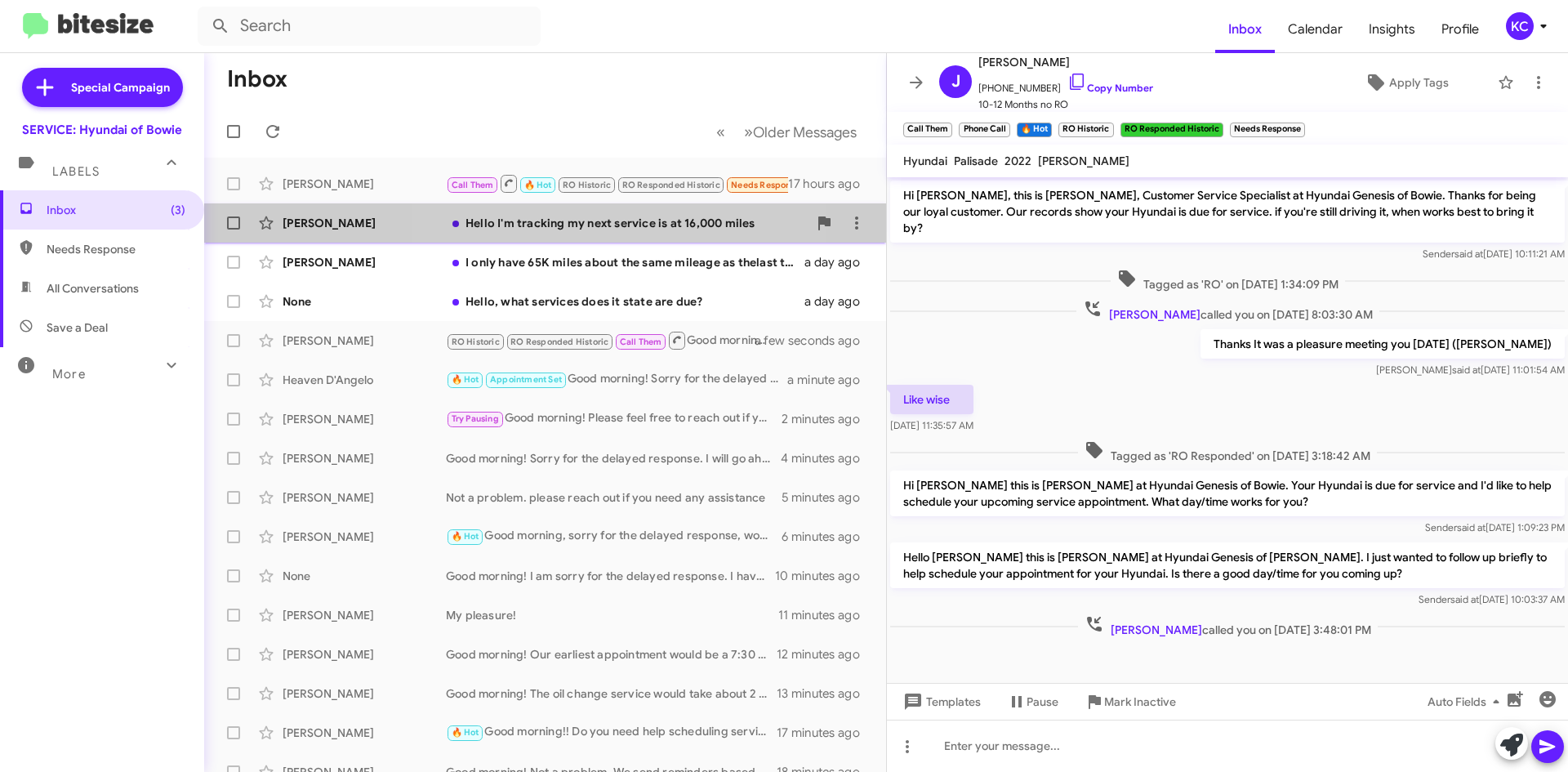
click at [605, 225] on div "Hello I'm tracking my next service is at 16,000 miles" at bounding box center [627, 223] width 362 height 17
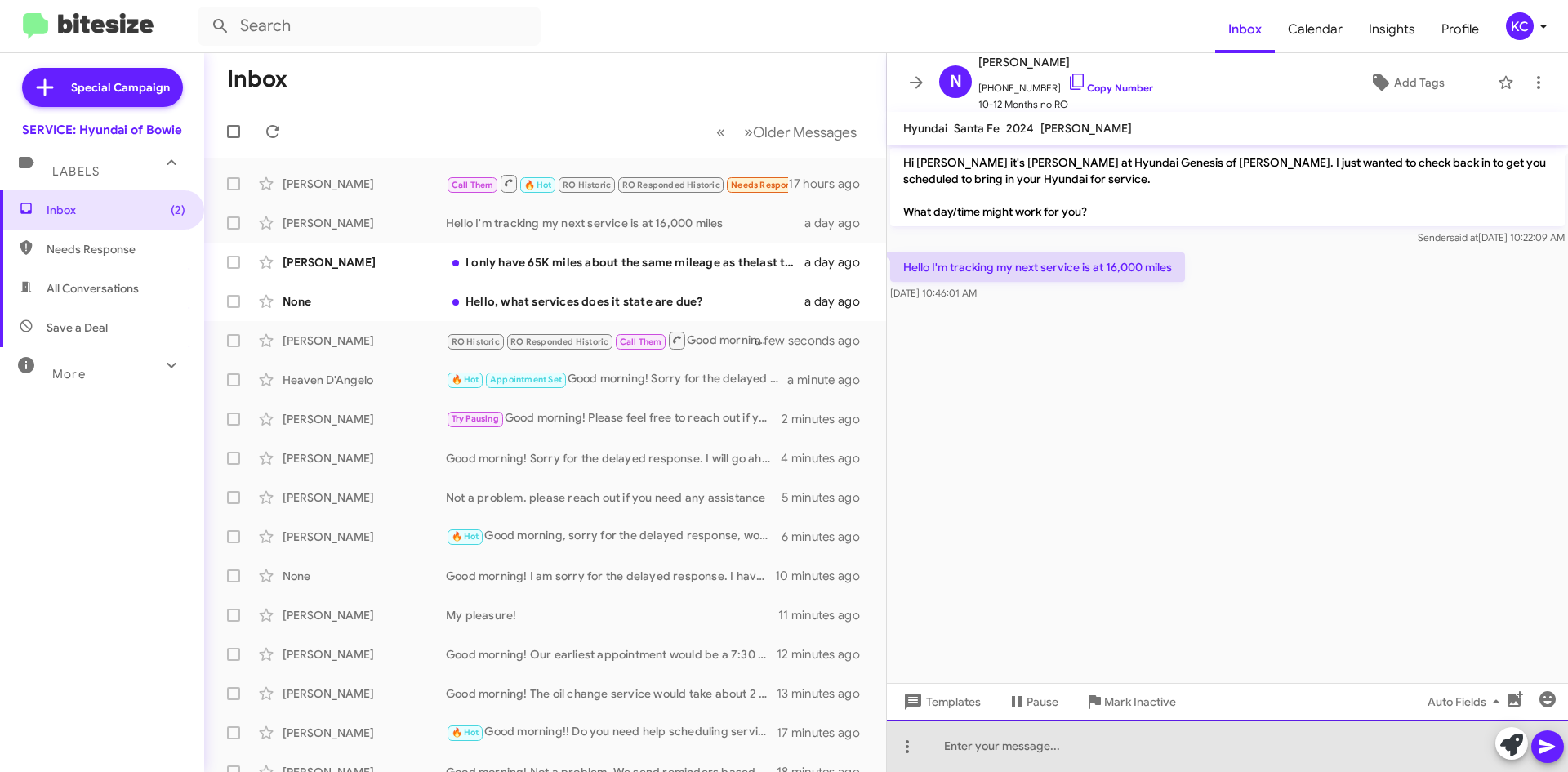
click at [1117, 749] on div at bounding box center [1227, 746] width 681 height 53
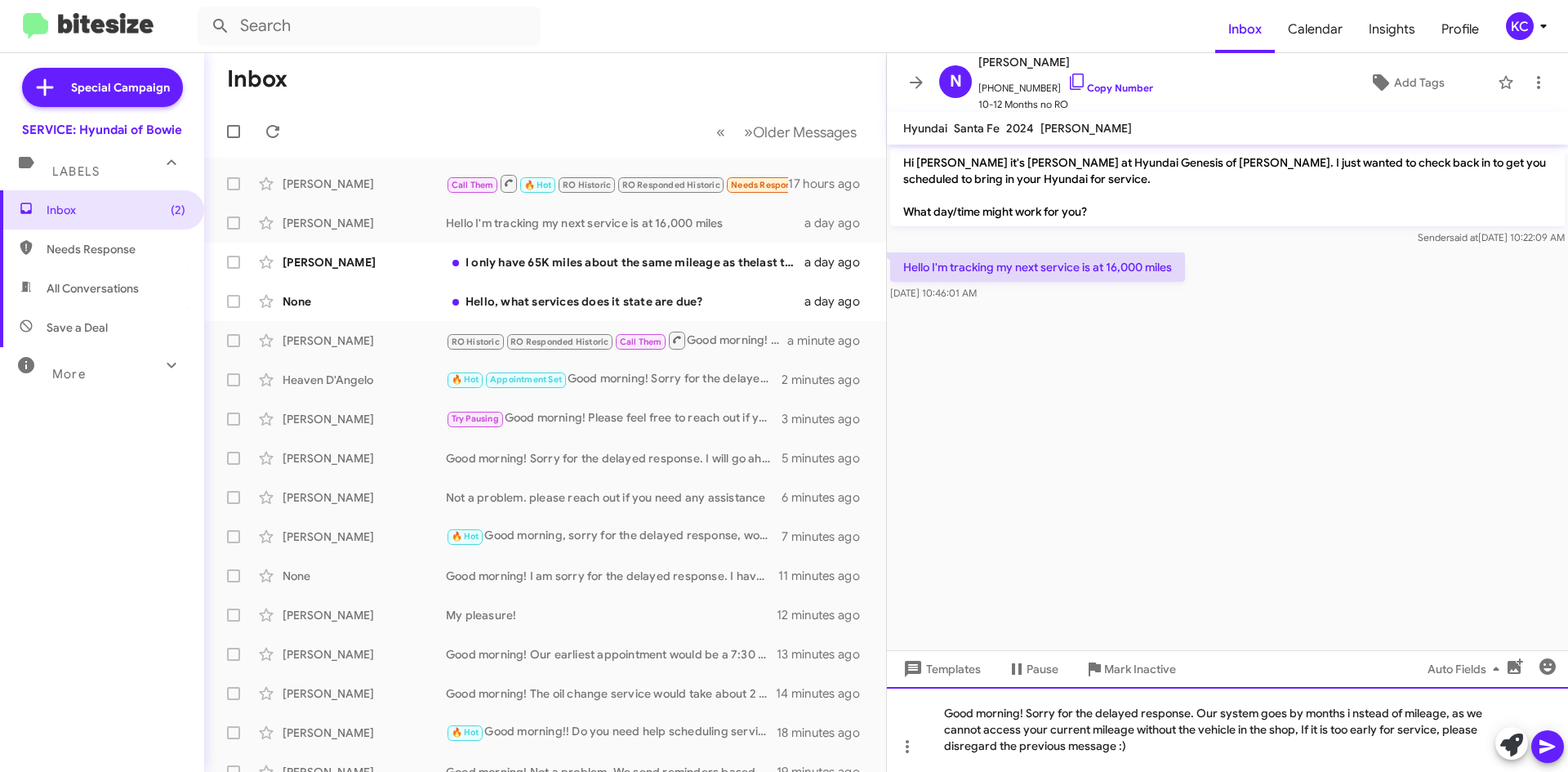
click at [1375, 704] on div "Good morning! Sorry for the delayed response. Our system goes by months i nstea…" at bounding box center [1227, 728] width 681 height 85
click at [1354, 714] on div "Good morning! Sorry for the delayed response. Our system goes by months i nstea…" at bounding box center [1227, 728] width 681 height 85
click at [1368, 732] on div "Good morning! Sorry for the delayed response. Our system goes by months instead…" at bounding box center [1227, 728] width 681 height 85
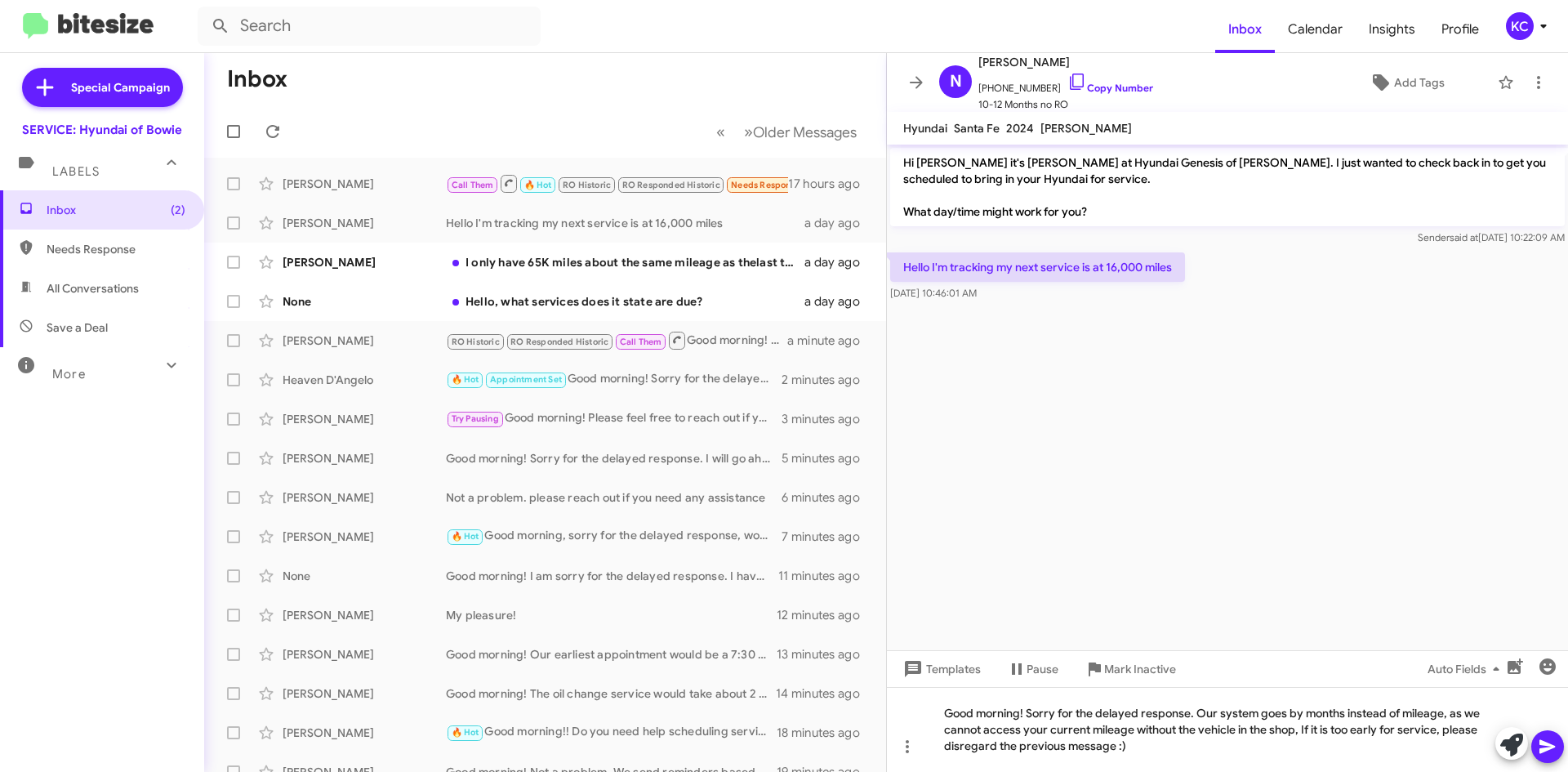
click at [1539, 749] on icon at bounding box center [1548, 747] width 19 height 19
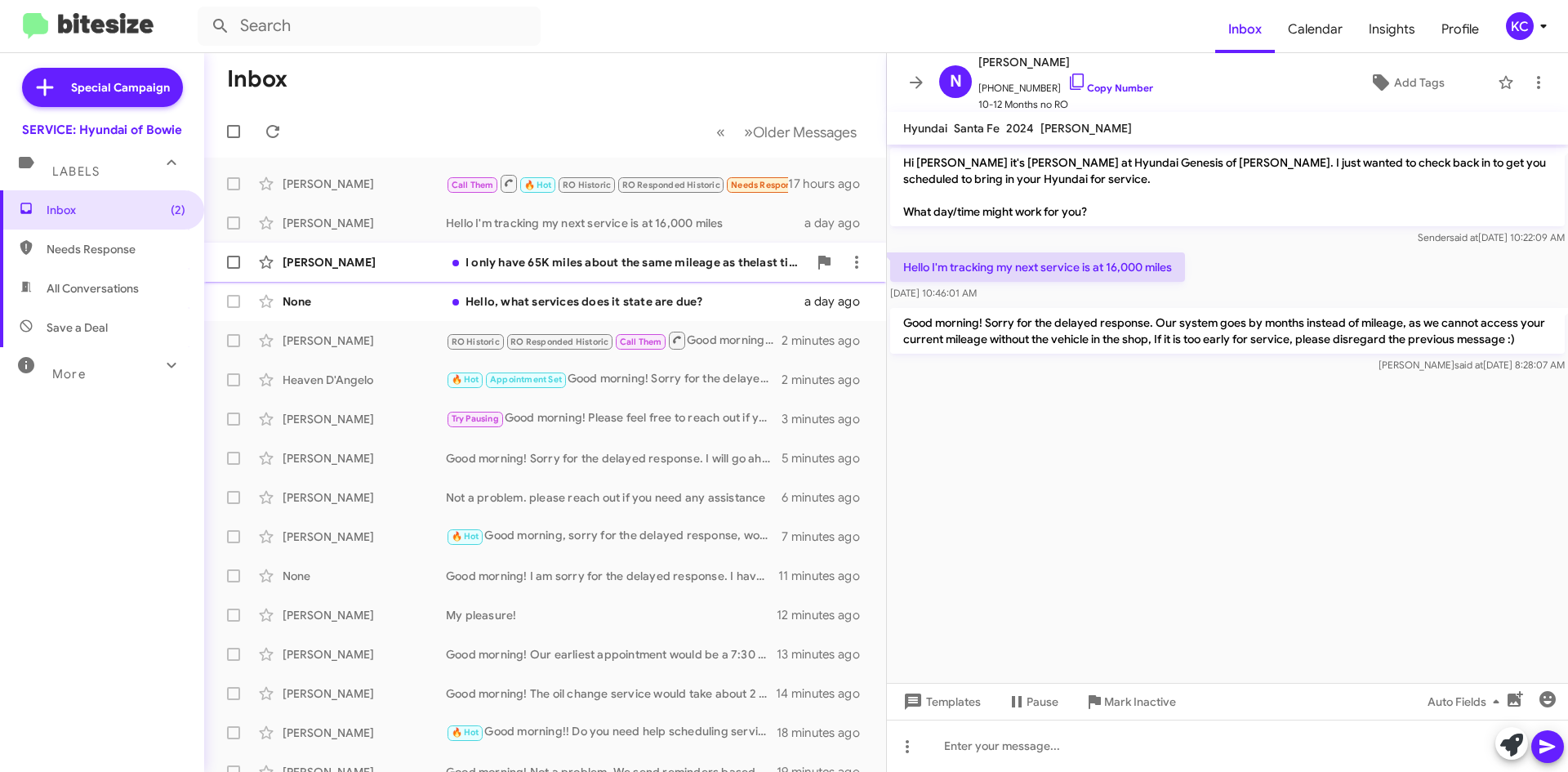
click at [619, 253] on div "Jennifer Jefferson I only have 65K miles about the same mileage as thelast time…" at bounding box center [544, 263] width 656 height 33
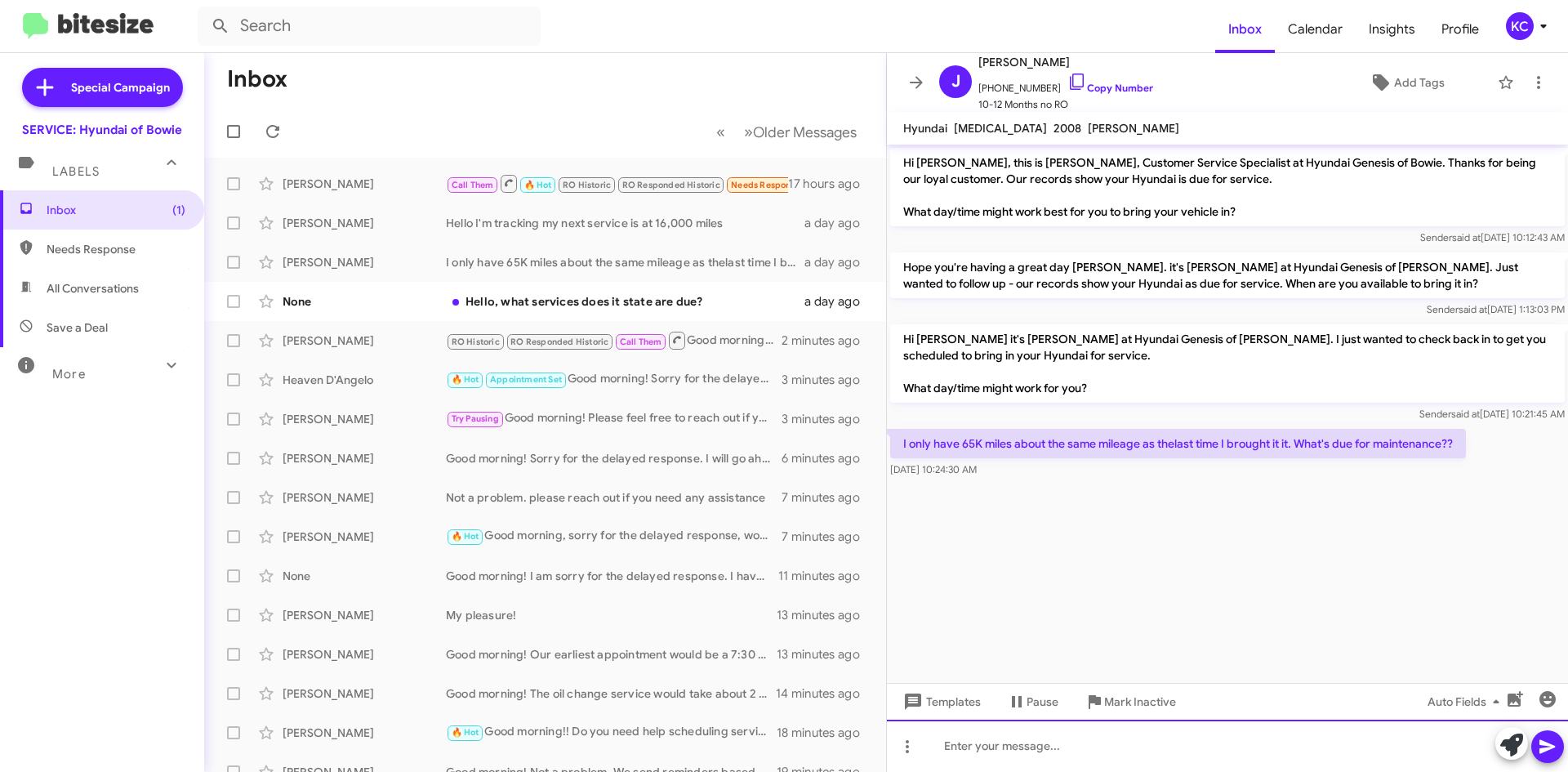
click at [1120, 757] on div at bounding box center [1227, 746] width 681 height 53
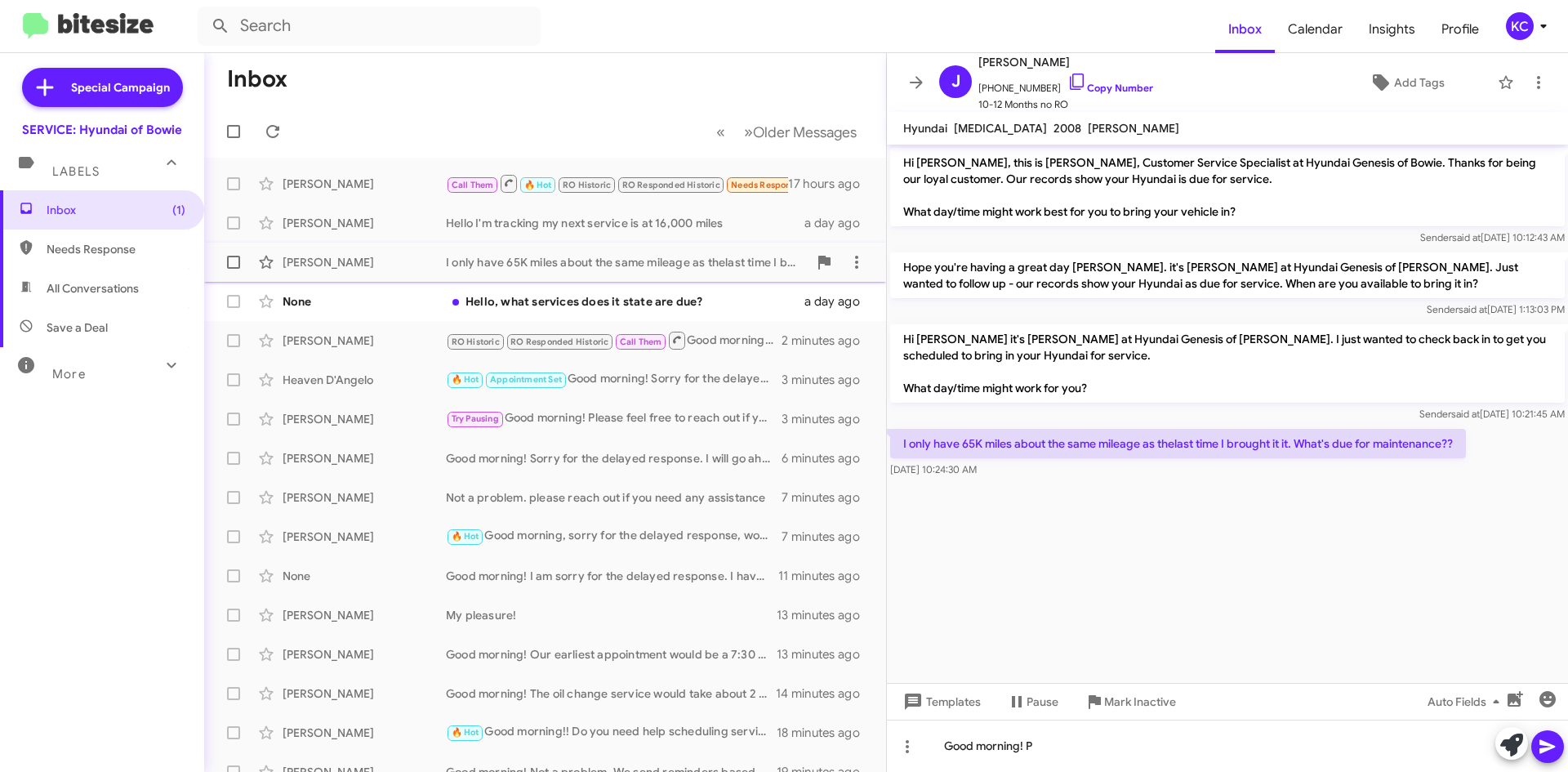
click at [492, 254] on div "I only have 65K miles about the same mileage as thelast time I brought it it. W…" at bounding box center [627, 262] width 362 height 17
click at [583, 271] on div "Jennifer Jefferson I only have 65K miles about the same mileage as thelast time…" at bounding box center [544, 263] width 656 height 33
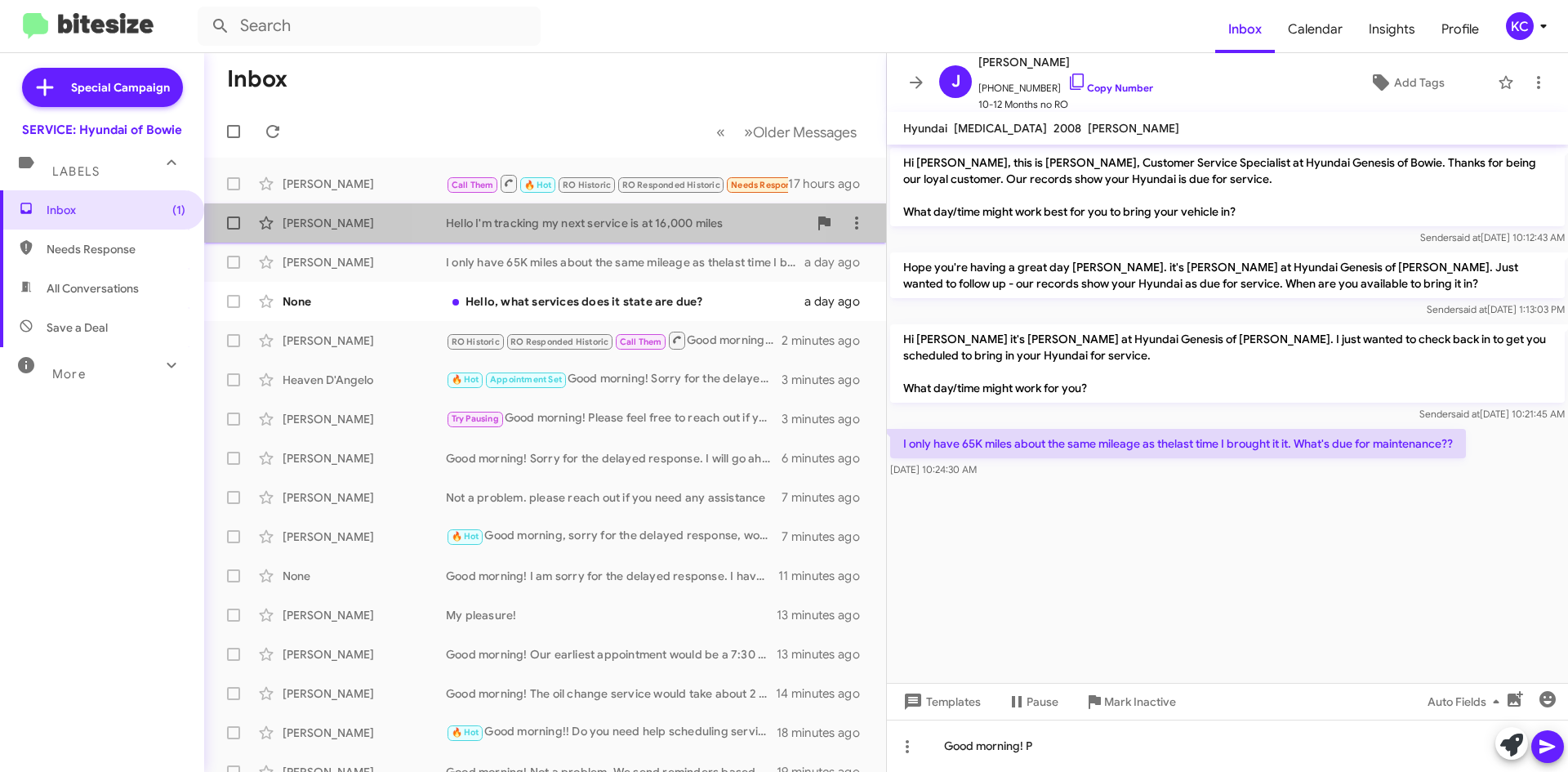
click at [592, 229] on div "Natalie Brown Hello I'm tracking my next service is at 16,000 miles a day ago" at bounding box center [544, 224] width 656 height 33
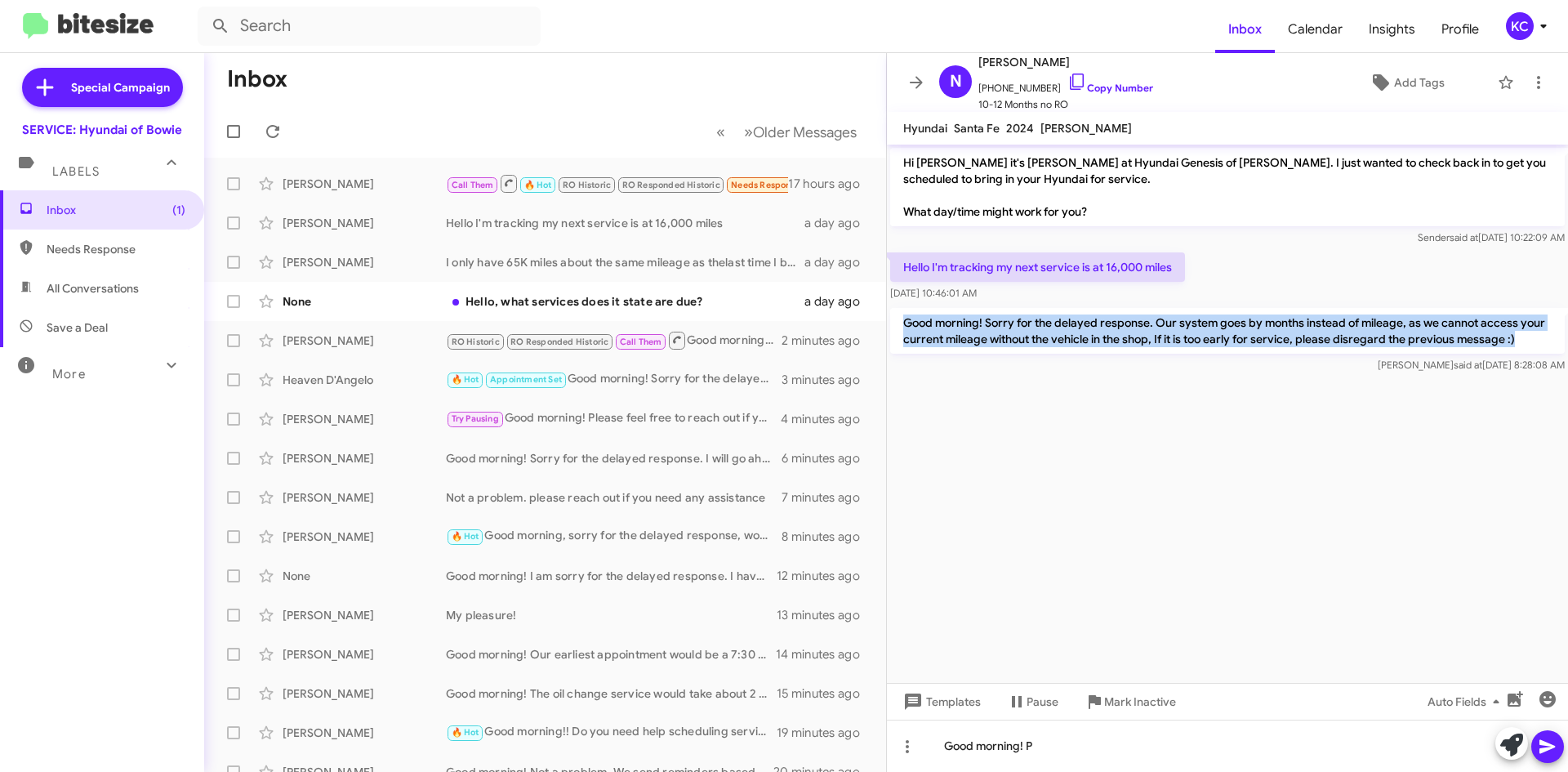
drag, startPoint x: 899, startPoint y: 319, endPoint x: 1522, endPoint y: 350, distance: 623.8
click at [1539, 346] on p "Good morning! Sorry for the delayed response. Our system goes by months instead…" at bounding box center [1228, 331] width 675 height 46
copy p "Good morning! Sorry for the delayed response. Our system goes by months instead…"
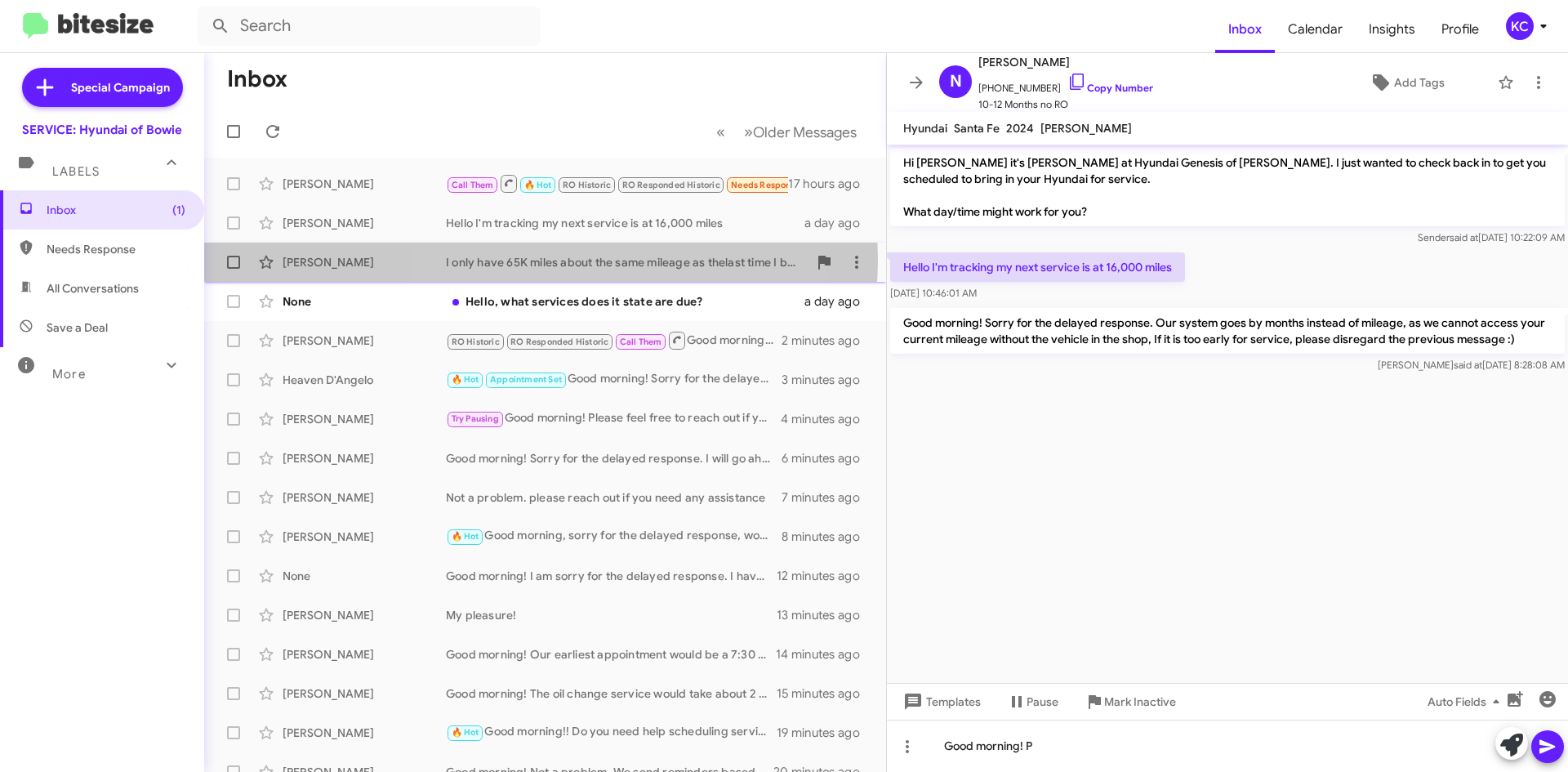
click at [540, 260] on div "I only have 65K miles about the same mileage as thelast time I brought it it. W…" at bounding box center [627, 262] width 362 height 17
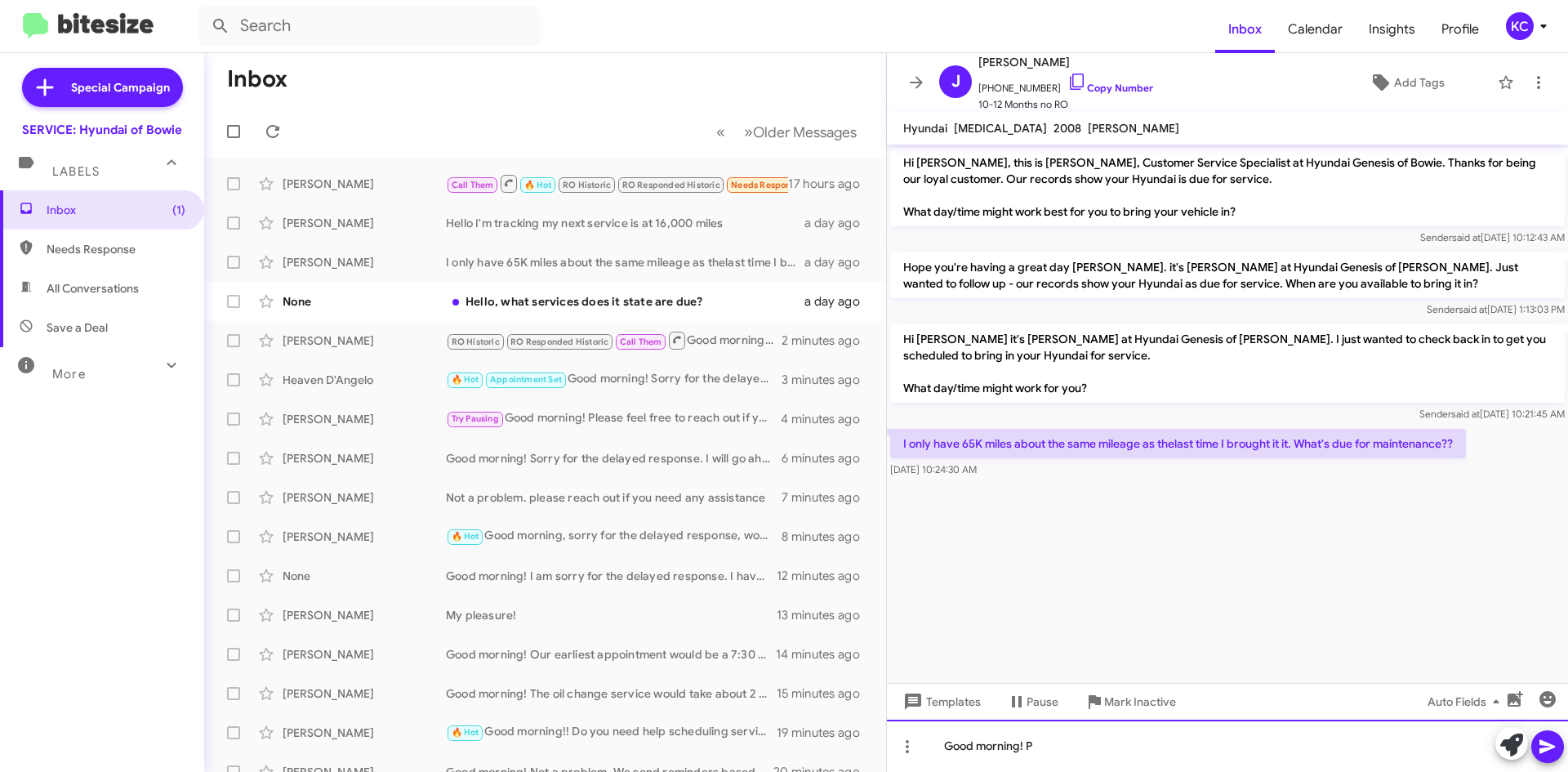
click at [1073, 740] on div "Good morning! P" at bounding box center [1227, 746] width 681 height 53
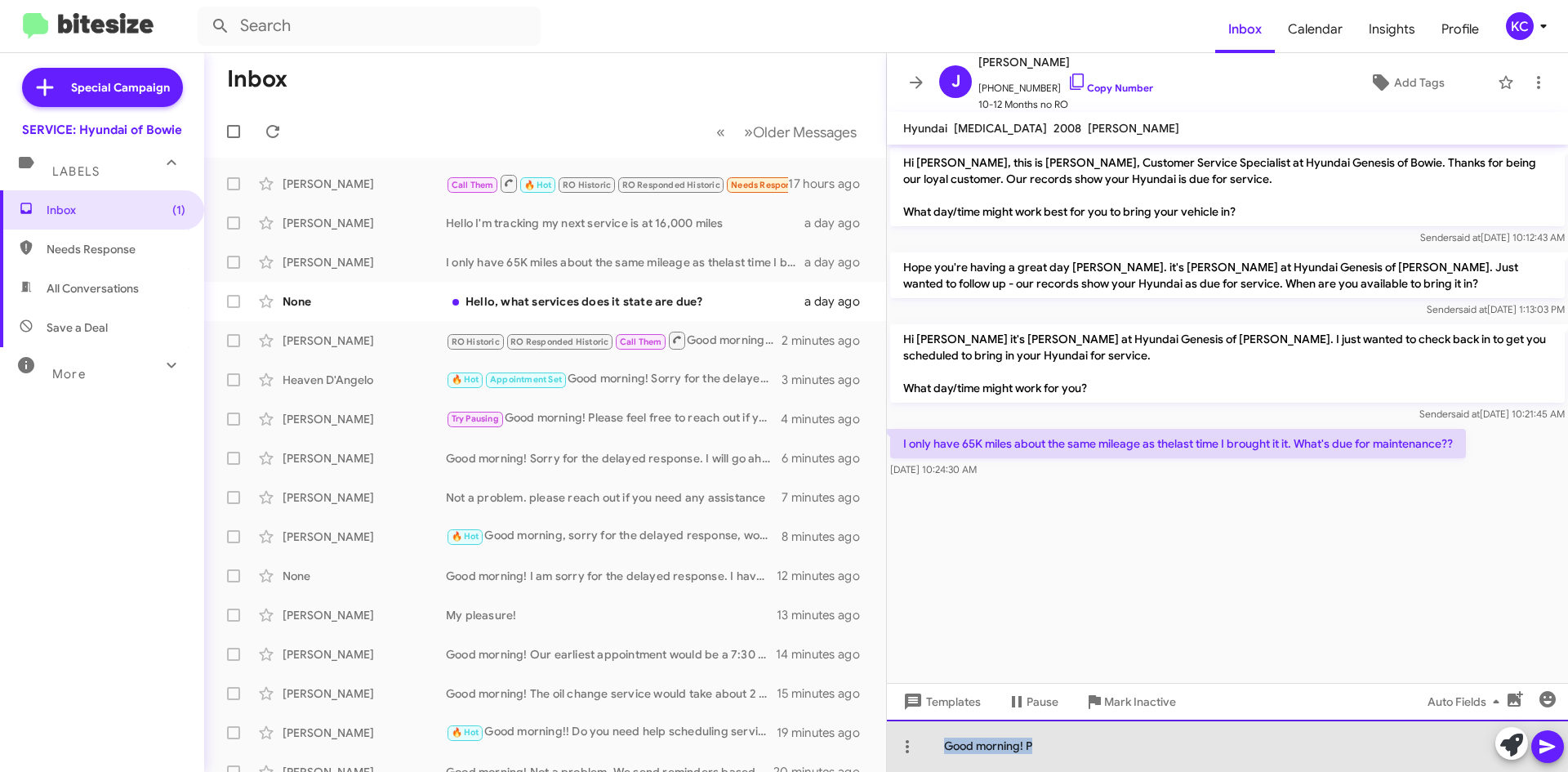
drag, startPoint x: 1070, startPoint y: 741, endPoint x: 908, endPoint y: 723, distance: 163.0
click at [908, 723] on div "Good morning! P" at bounding box center [1227, 746] width 681 height 53
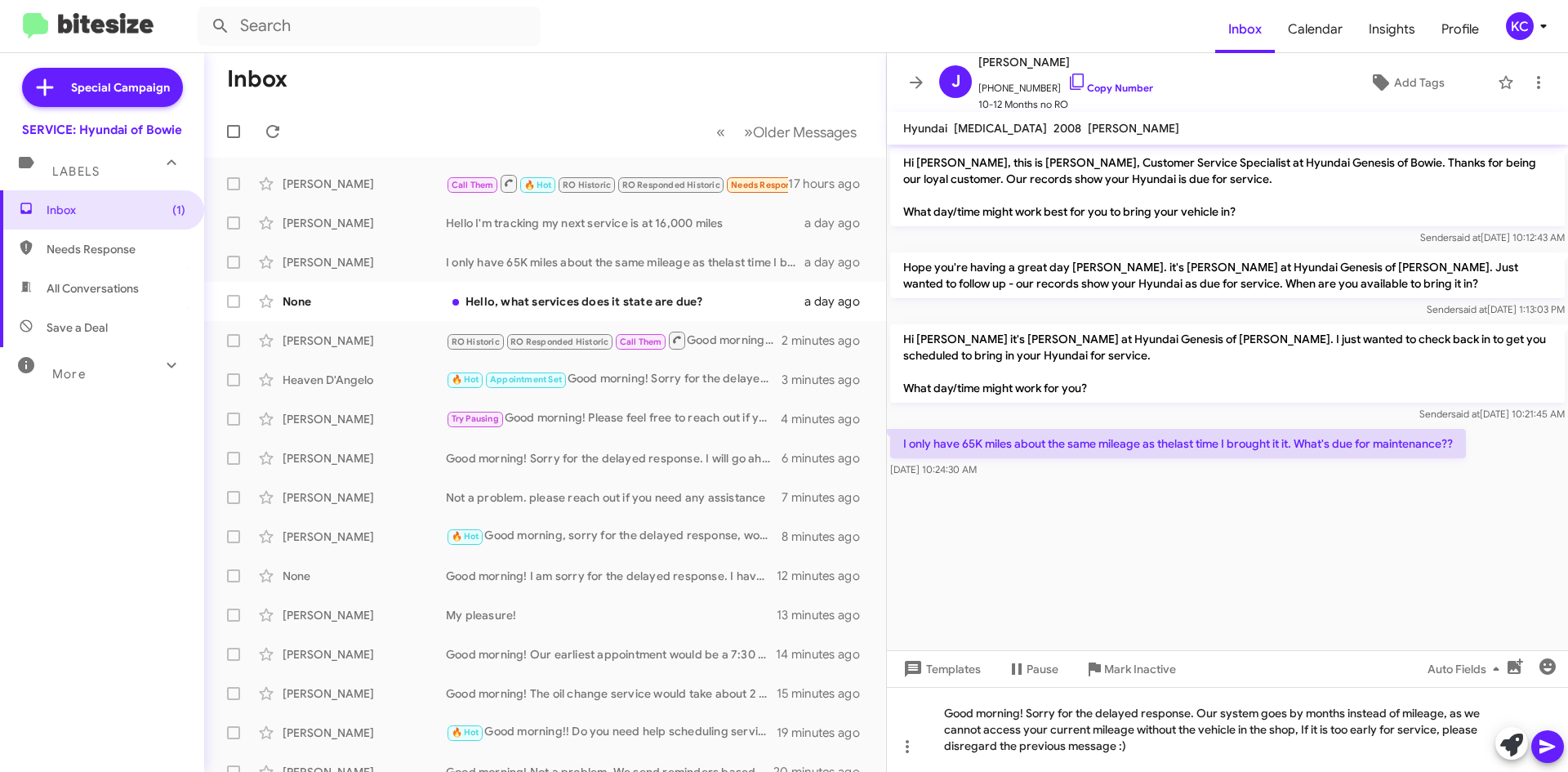
click at [1551, 744] on icon at bounding box center [1548, 747] width 19 height 19
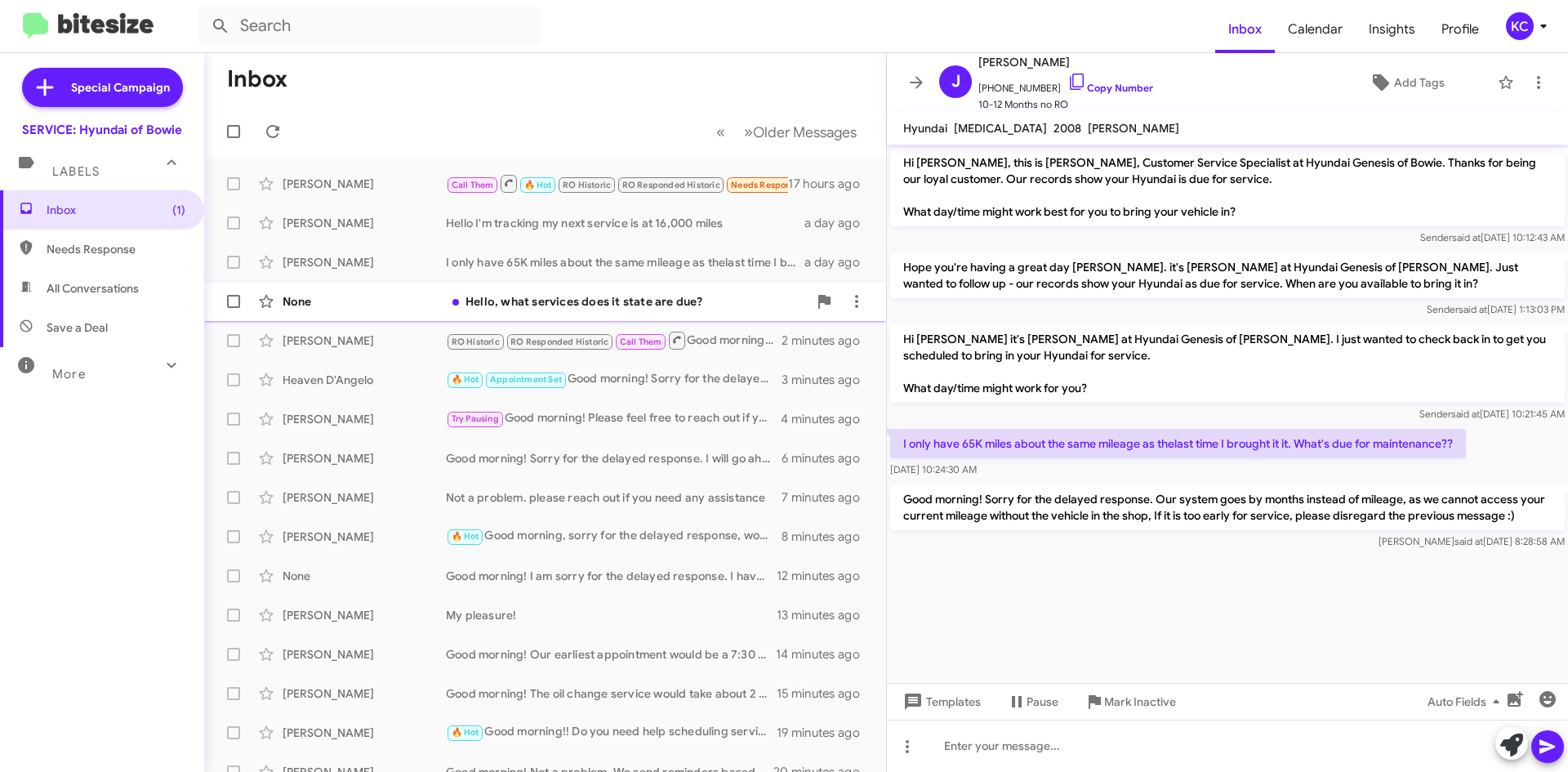
click at [591, 302] on div "Hello, what services does it state are due?" at bounding box center [627, 301] width 362 height 17
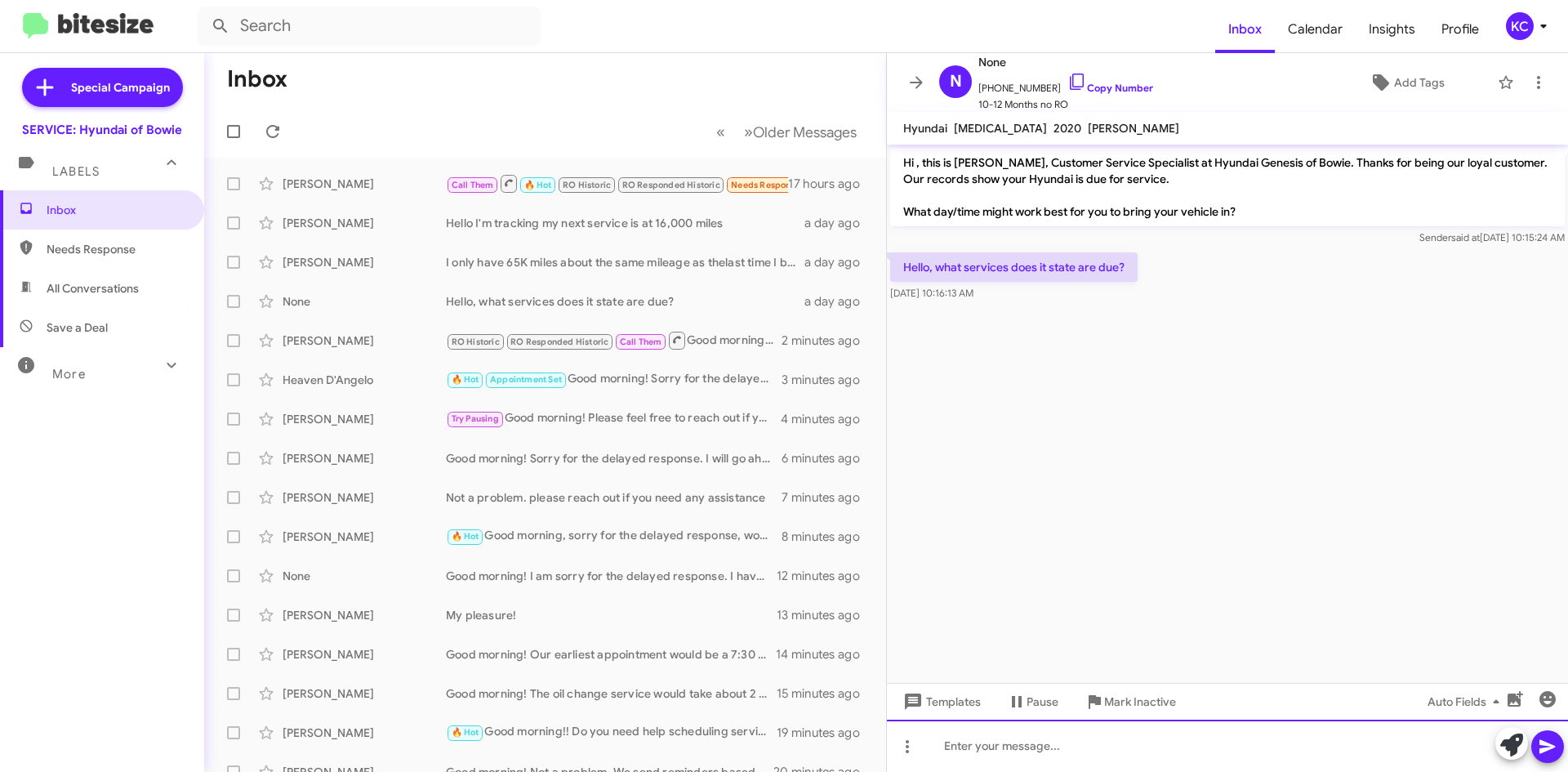
click at [1038, 753] on div at bounding box center [1227, 746] width 681 height 53
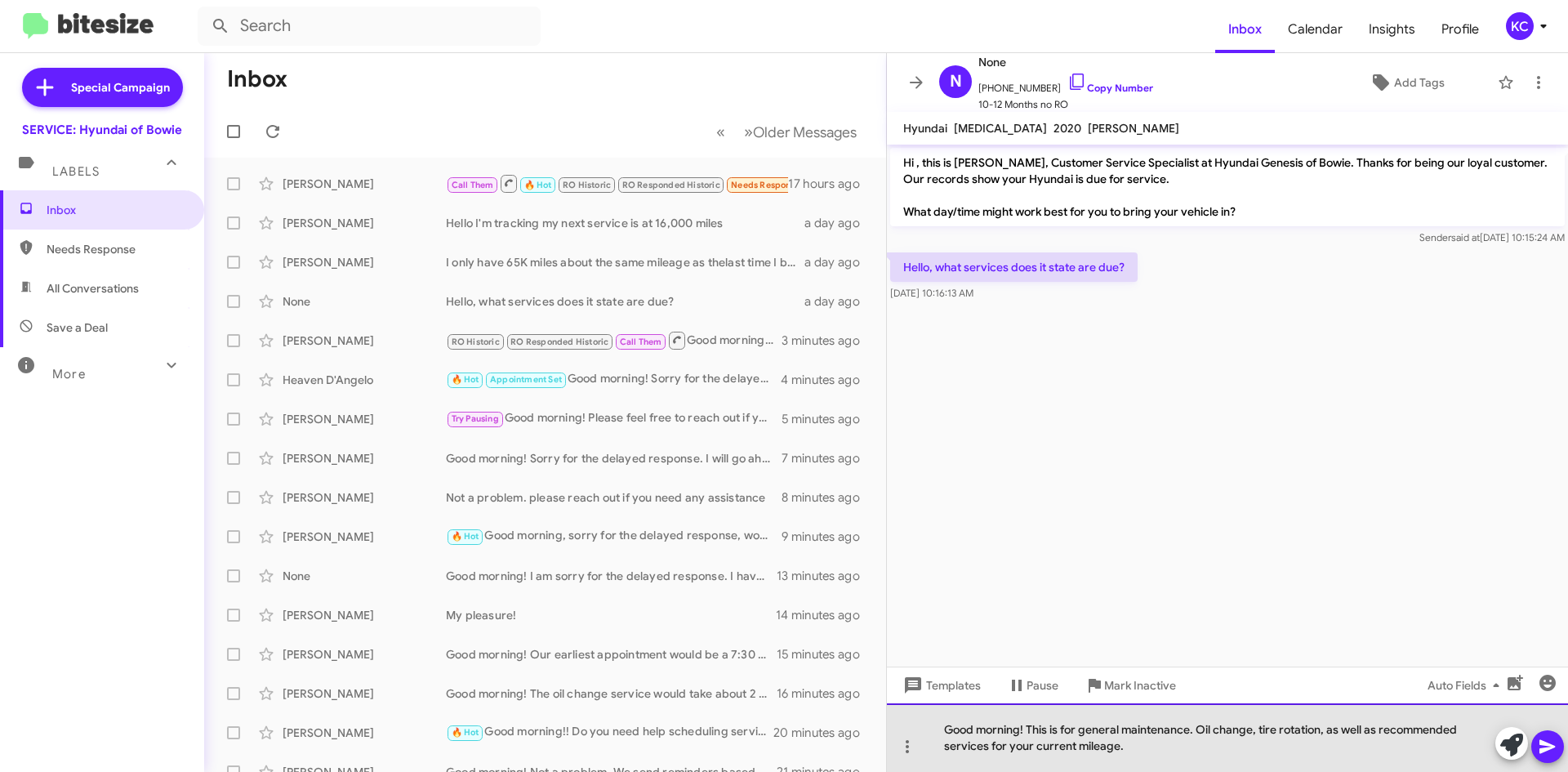
drag, startPoint x: 1319, startPoint y: 728, endPoint x: 1360, endPoint y: 763, distance: 53.9
click at [1360, 763] on div "Good morning! This is for general maintenance. Oil change, tire rotation, as we…" at bounding box center [1227, 737] width 681 height 69
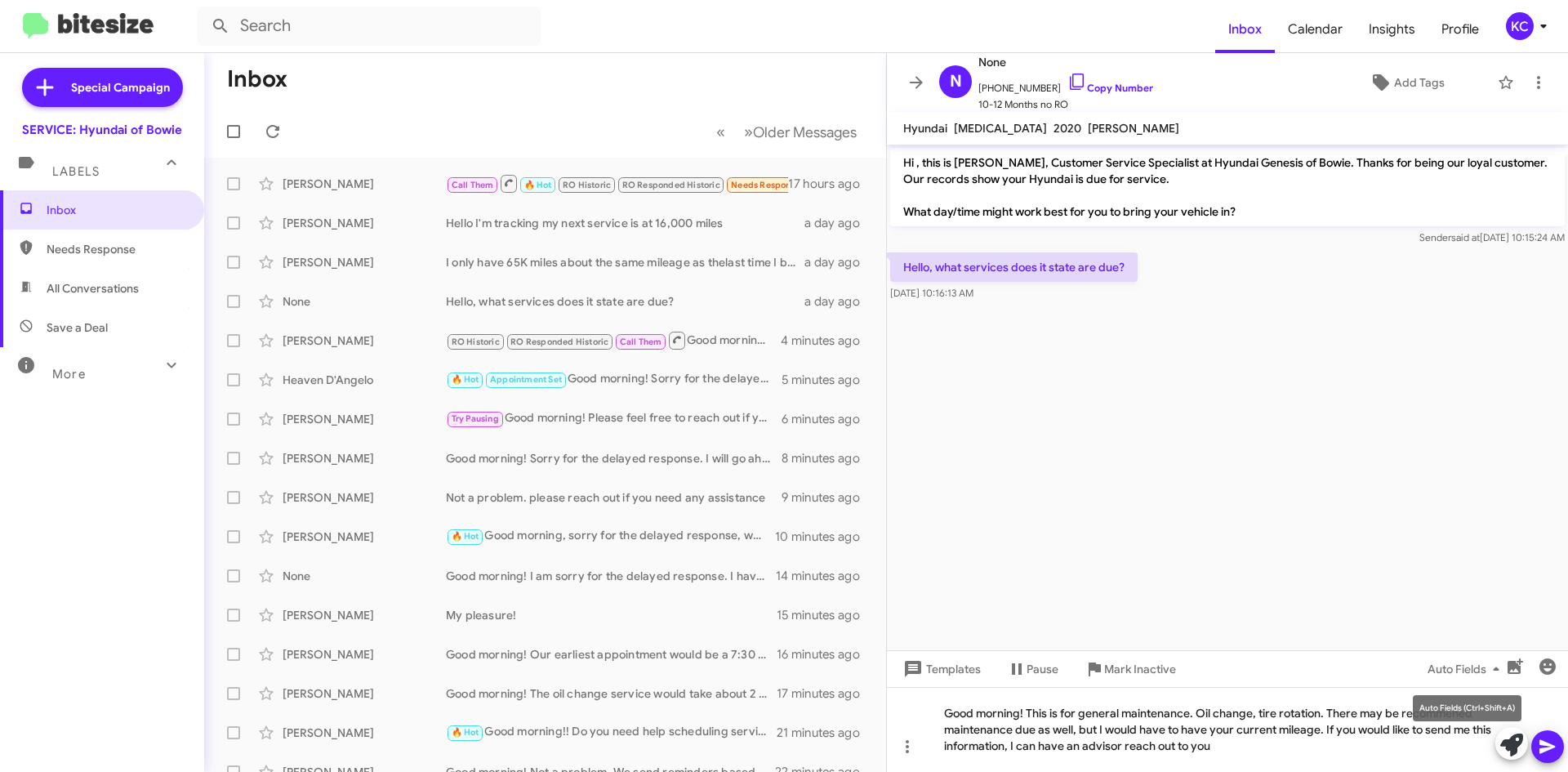
click at [1447, 707] on div "Auto Fields (Ctrl+Shift+A)" at bounding box center [1467, 708] width 109 height 26
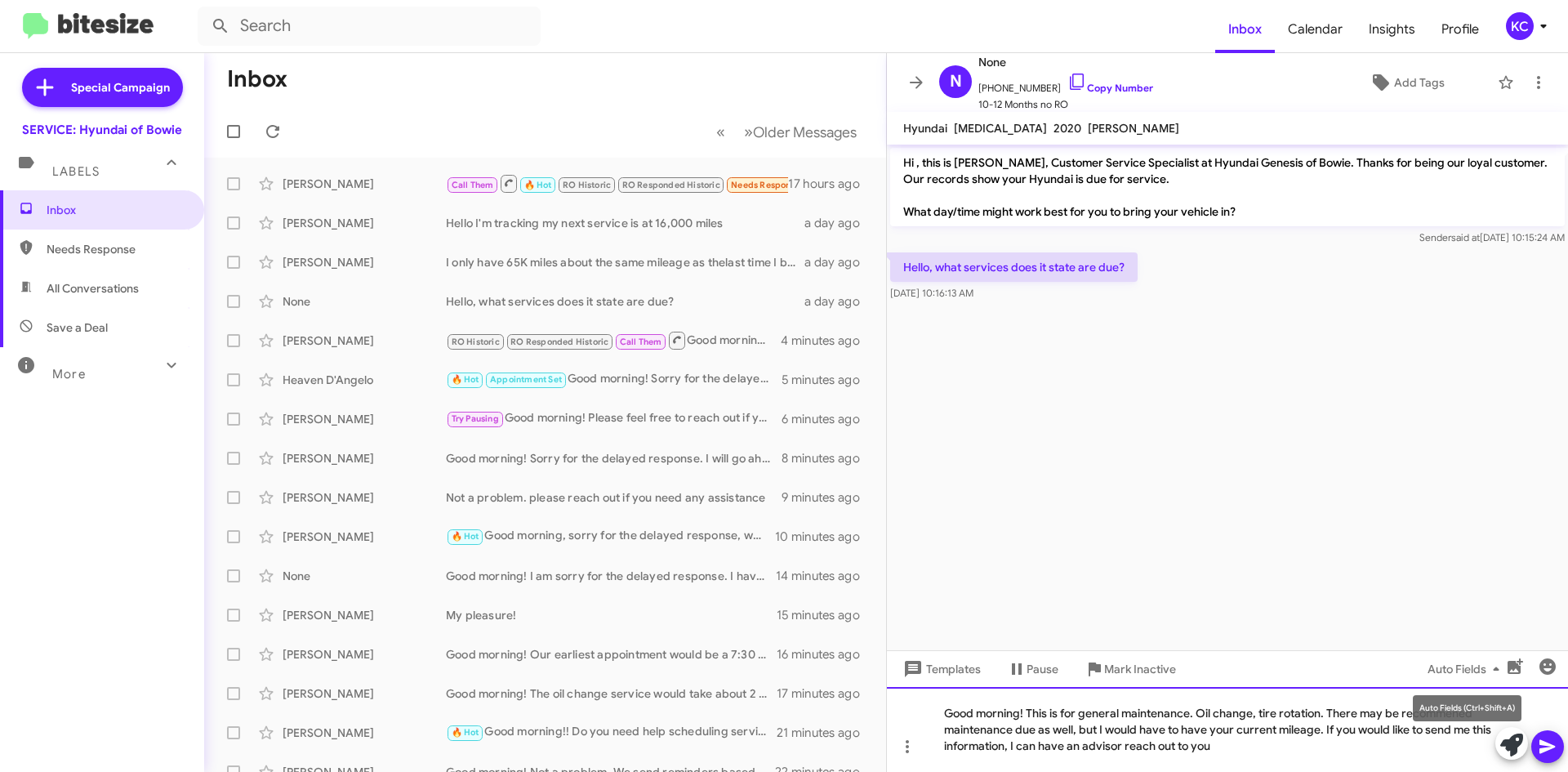
click at [1386, 717] on div "Good morning! This is for general maintenance. Oil change, tire rotation. There…" at bounding box center [1227, 728] width 681 height 85
click at [1427, 715] on div "Good morning! This is for general maintenance. Oil change, tire rotation. There…" at bounding box center [1227, 728] width 681 height 85
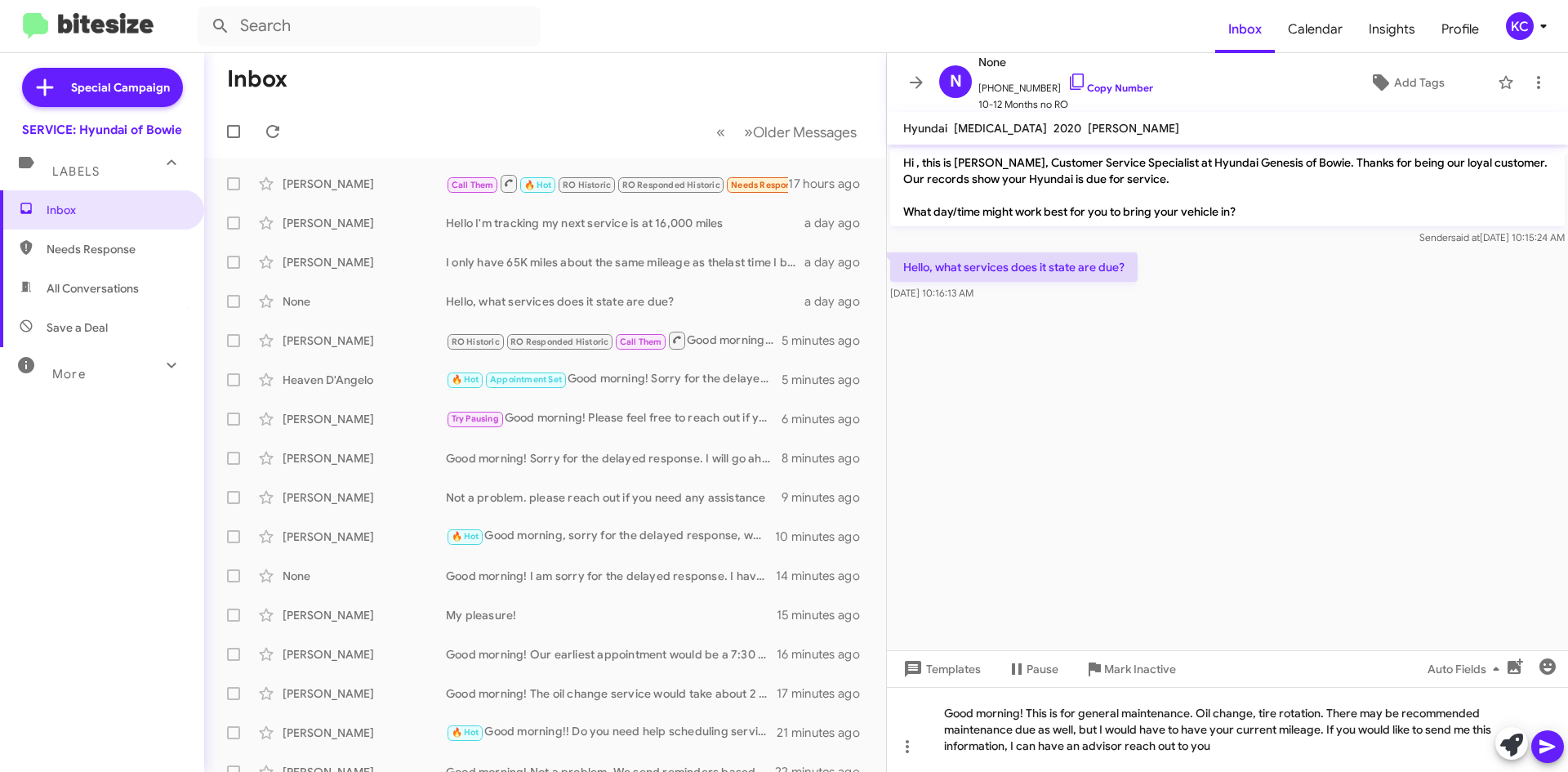
click at [1538, 732] on span at bounding box center [1548, 747] width 19 height 33
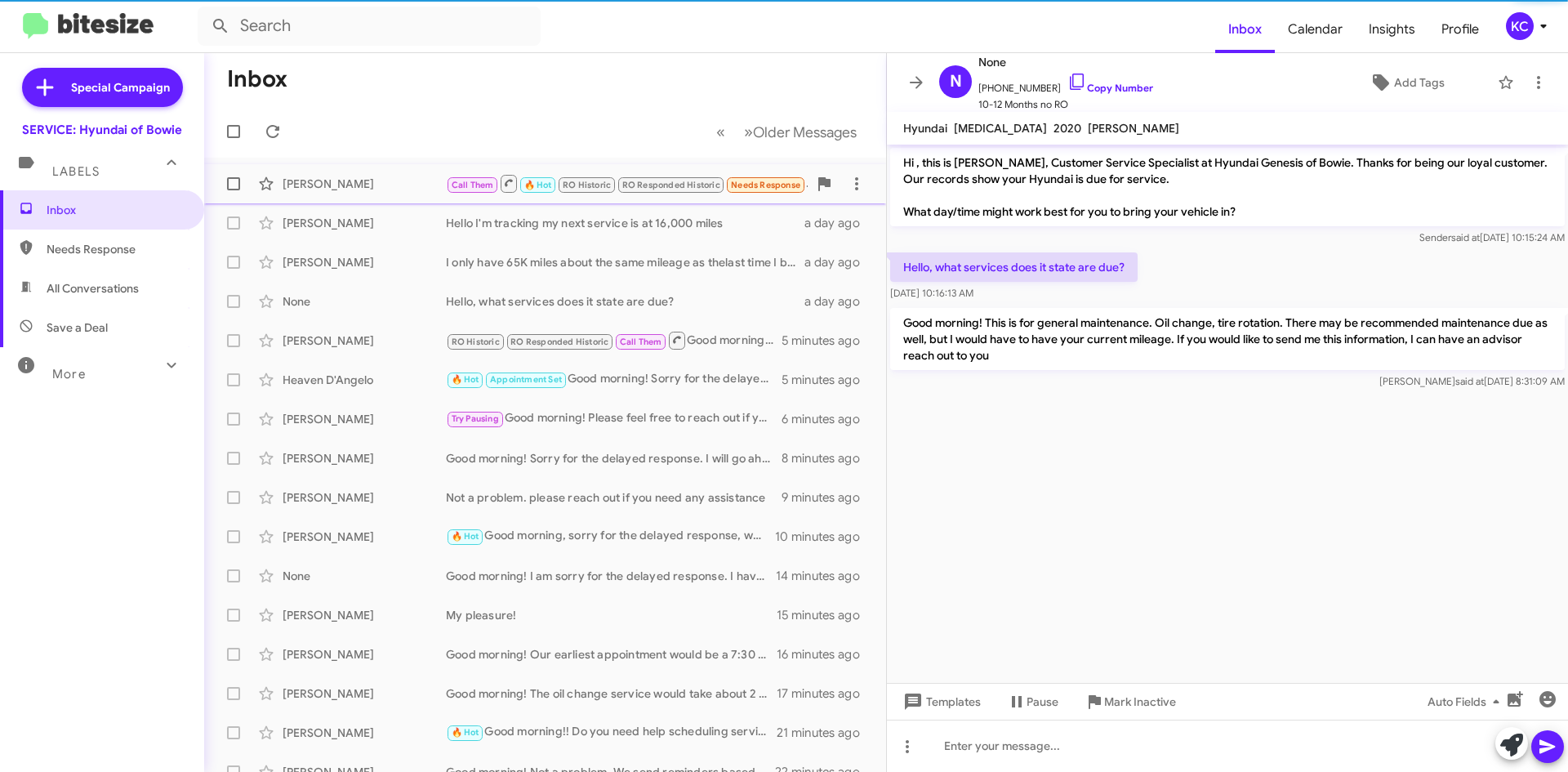
drag, startPoint x: 197, startPoint y: 176, endPoint x: 204, endPoint y: 169, distance: 9.9
click at [204, 169] on mat-sidenav-container "Special Campaign SERVICE: Hyundai of Bowie Labels Inbox Needs Response All Conv…" at bounding box center [784, 412] width 1568 height 719
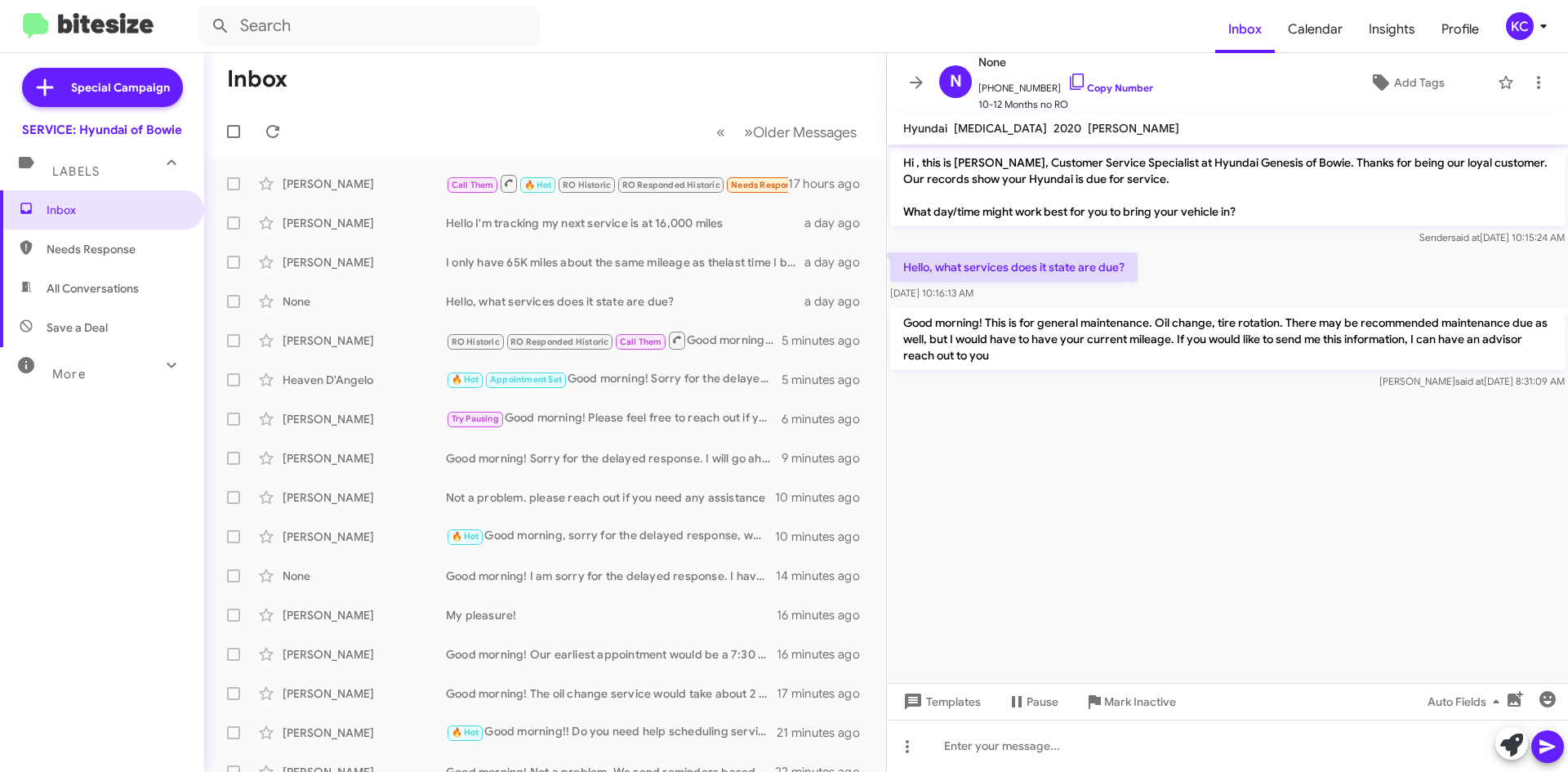
click at [132, 252] on span "Needs Response" at bounding box center [116, 249] width 139 height 17
type input "in:needs-response"
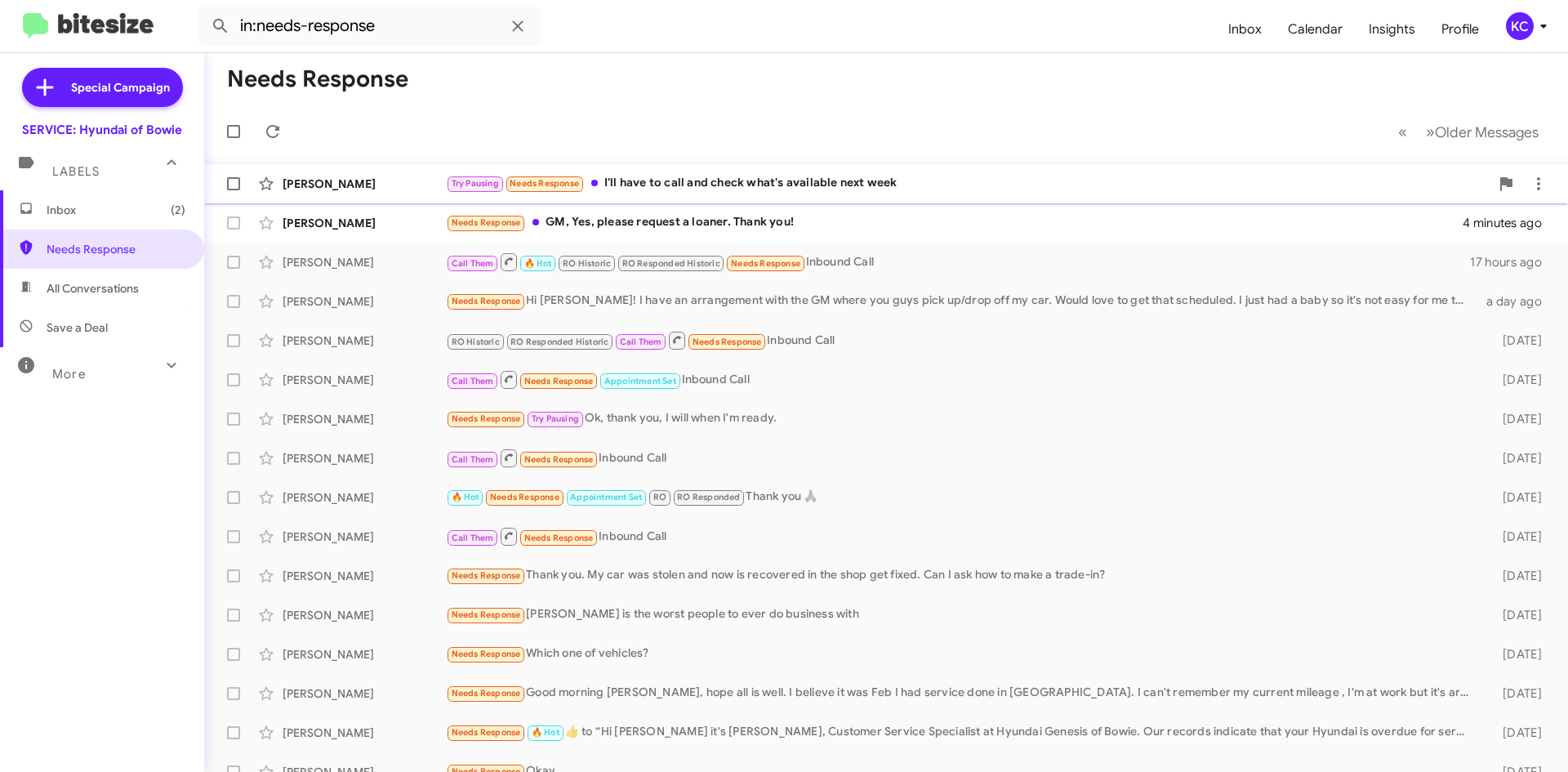
click at [648, 176] on div "Try Pausing Needs Response I'll have to call and check what's available next we…" at bounding box center [968, 183] width 1044 height 18
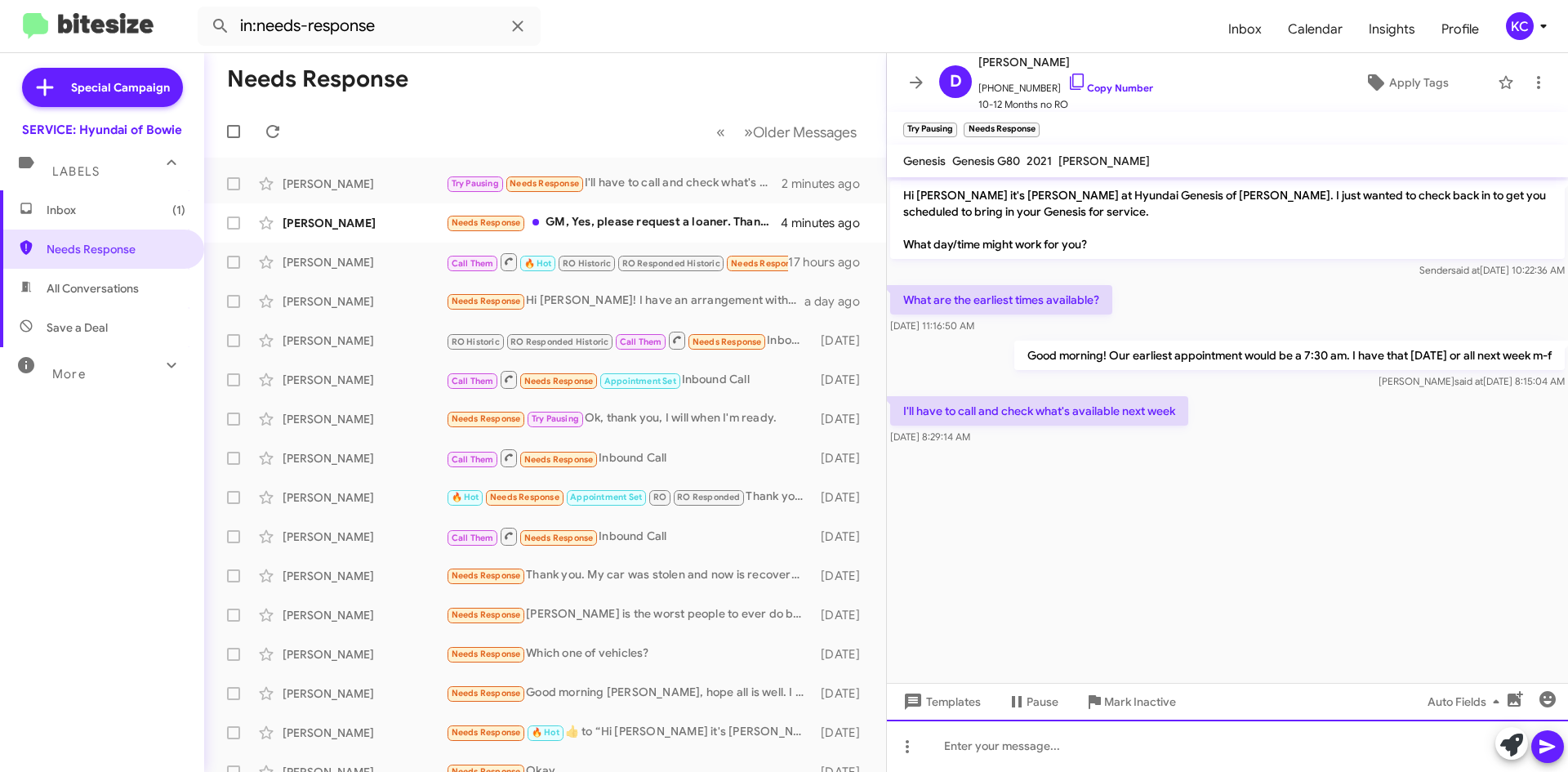
click at [1077, 748] on div at bounding box center [1227, 746] width 681 height 53
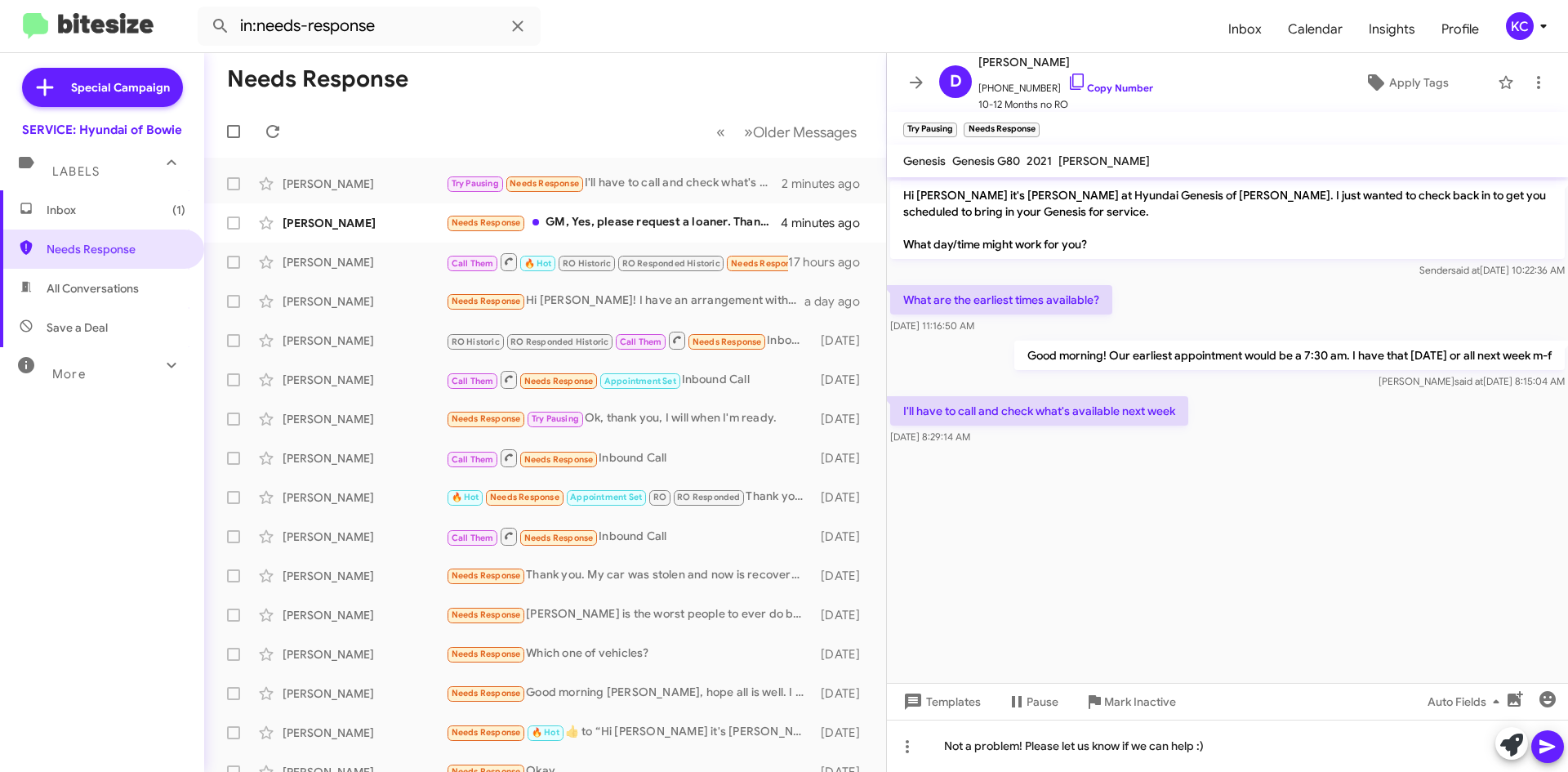
click at [1552, 748] on icon at bounding box center [1547, 747] width 16 height 14
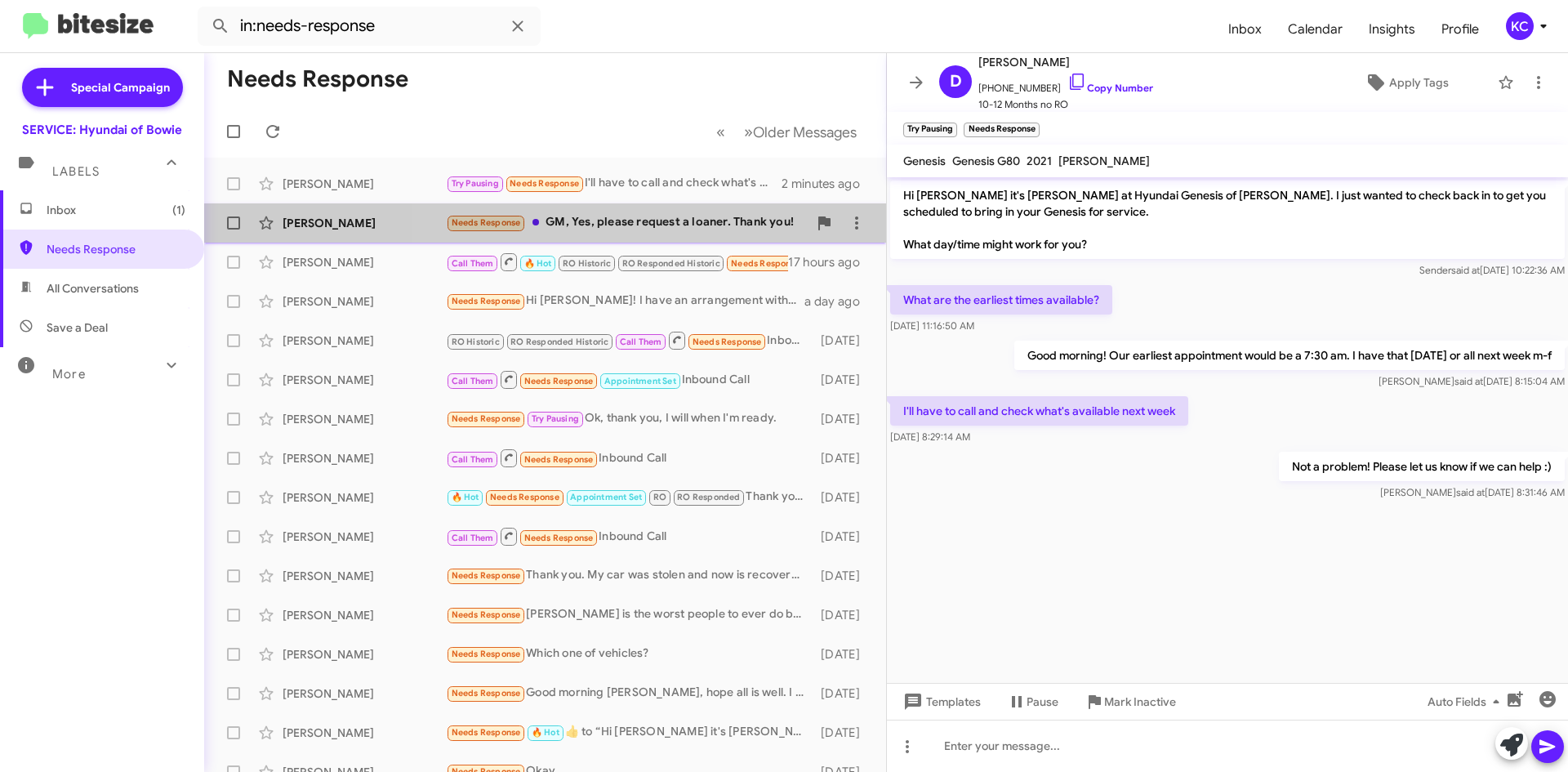
click at [666, 228] on div "Needs Response GM, Yes, please request a loaner. Thank you!" at bounding box center [627, 222] width 362 height 18
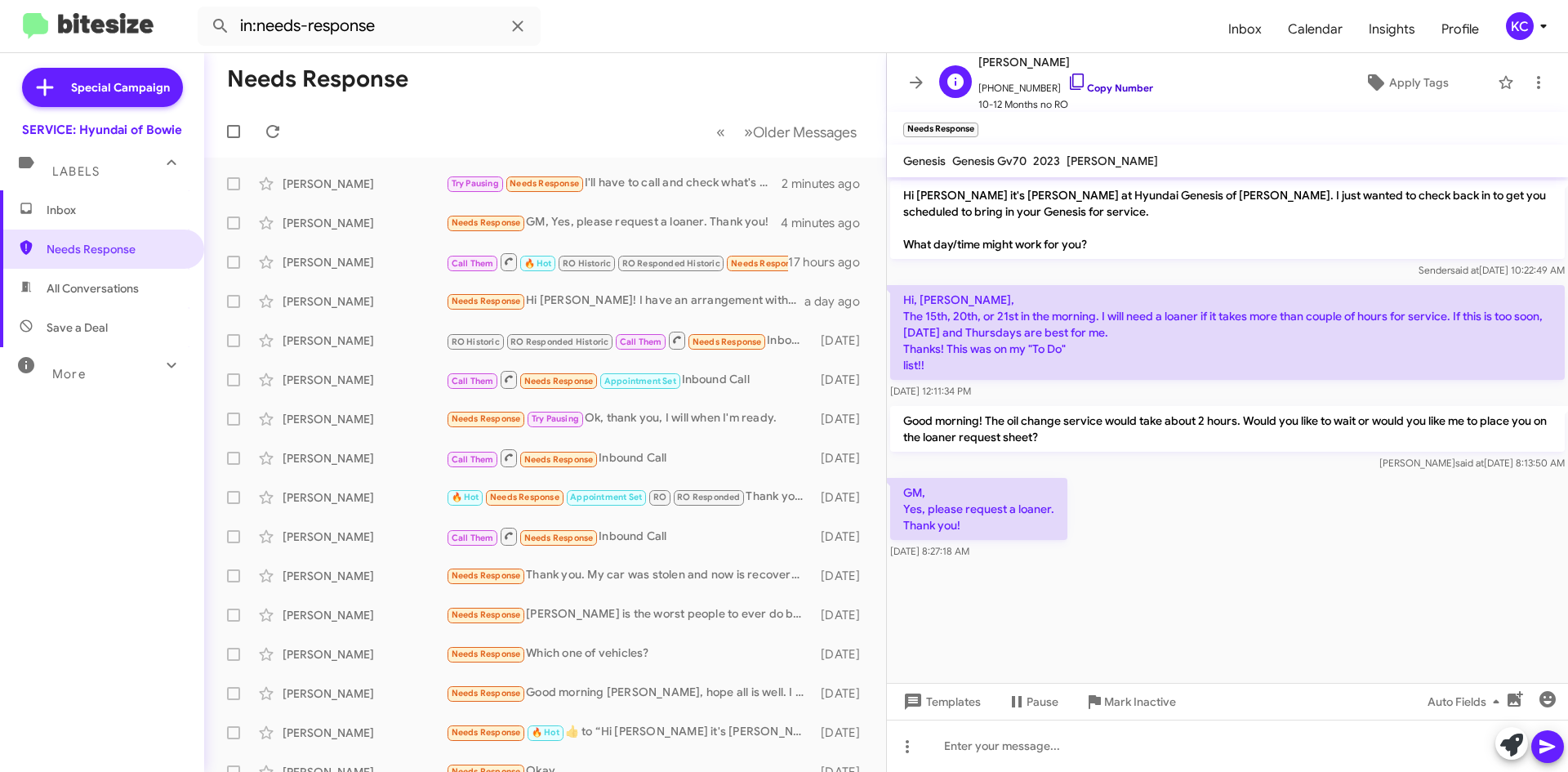
click at [1067, 84] on icon at bounding box center [1077, 82] width 19 height 19
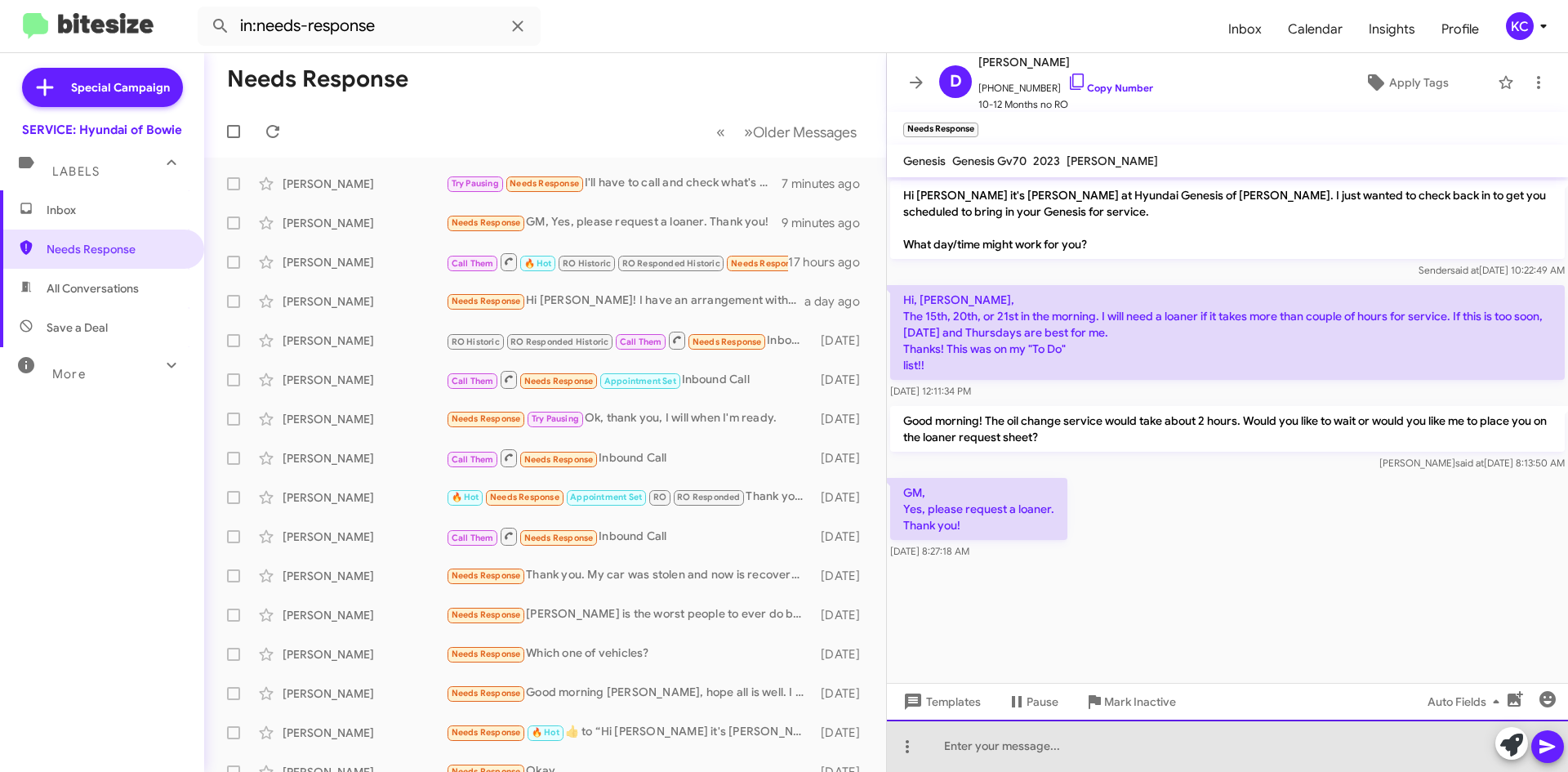
click at [993, 753] on div at bounding box center [1227, 746] width 681 height 53
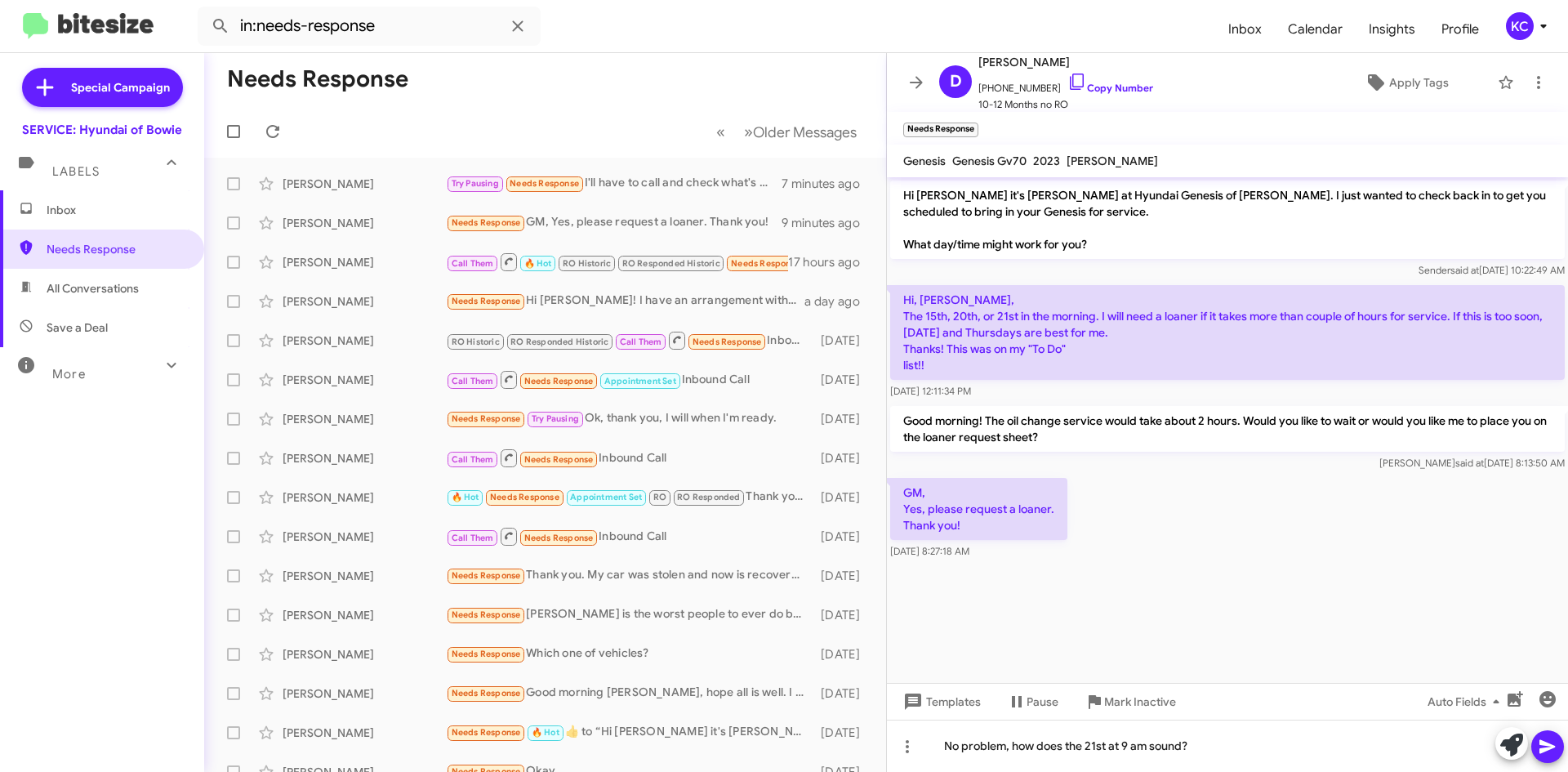
click at [1547, 756] on span at bounding box center [1548, 747] width 19 height 33
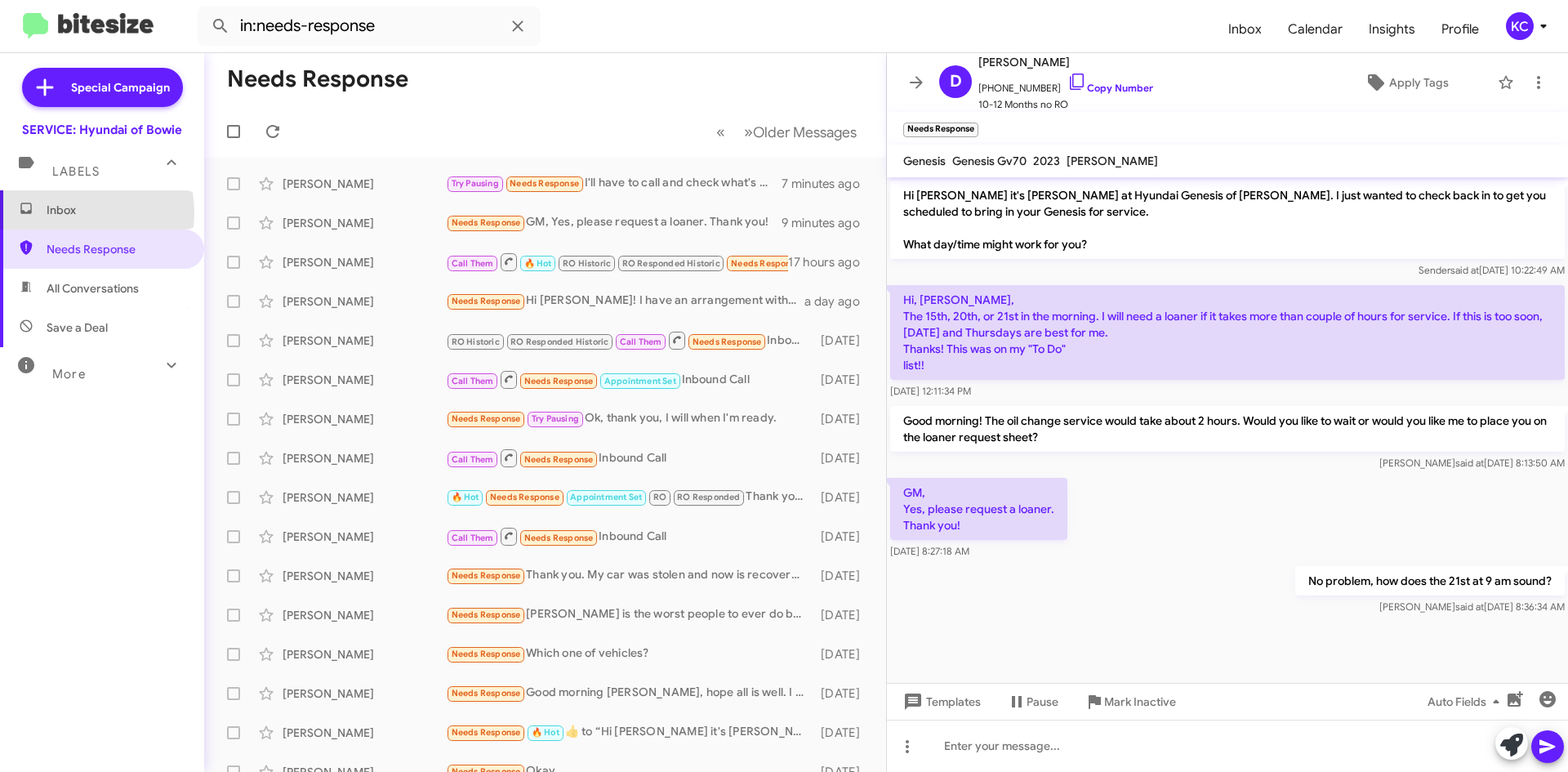
click at [70, 212] on span "Inbox" at bounding box center [116, 209] width 139 height 17
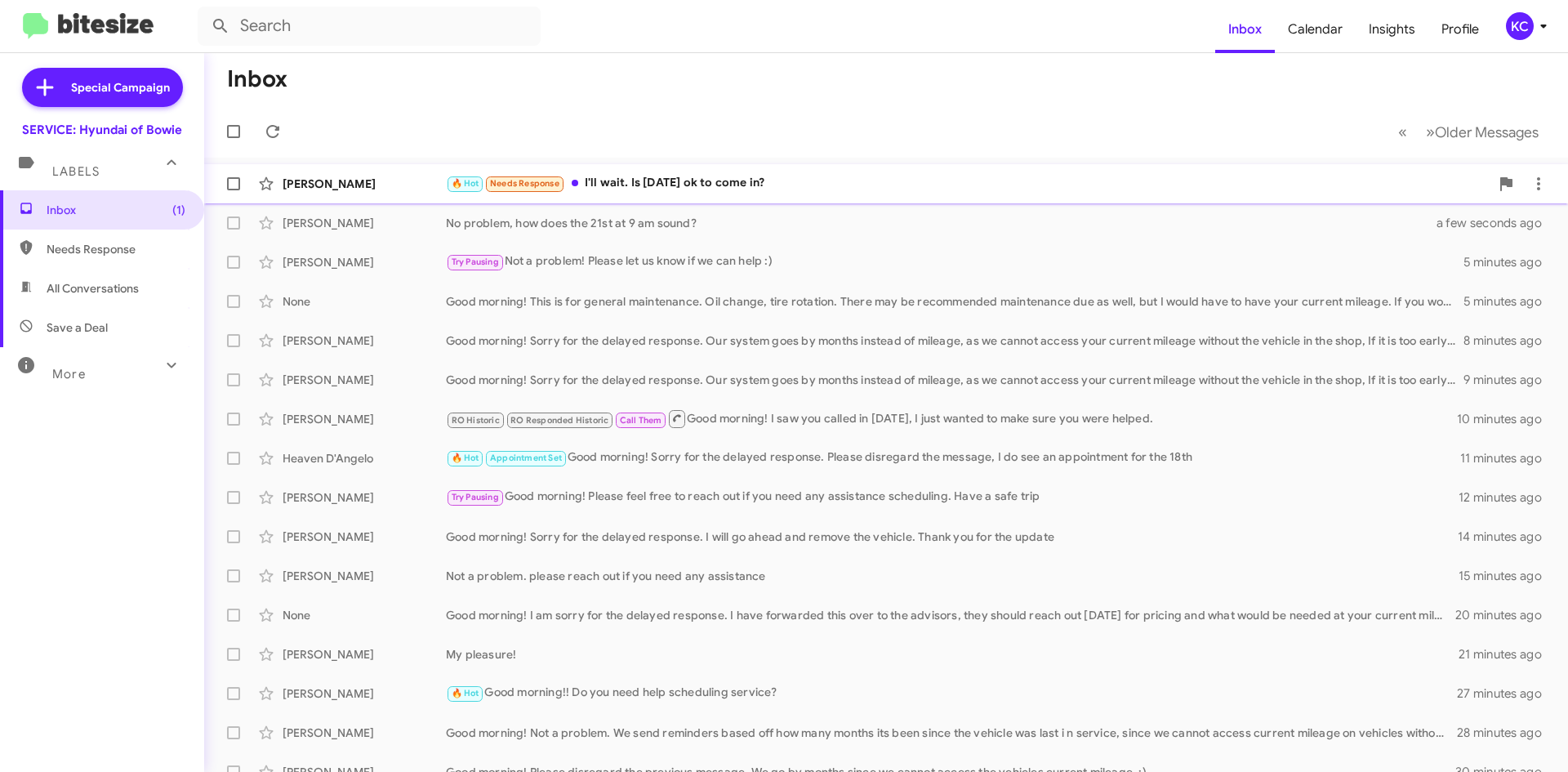
click at [673, 183] on div "🔥 Hot Needs Response I'll wait. Is Tuesday ok to come in?" at bounding box center [968, 183] width 1044 height 18
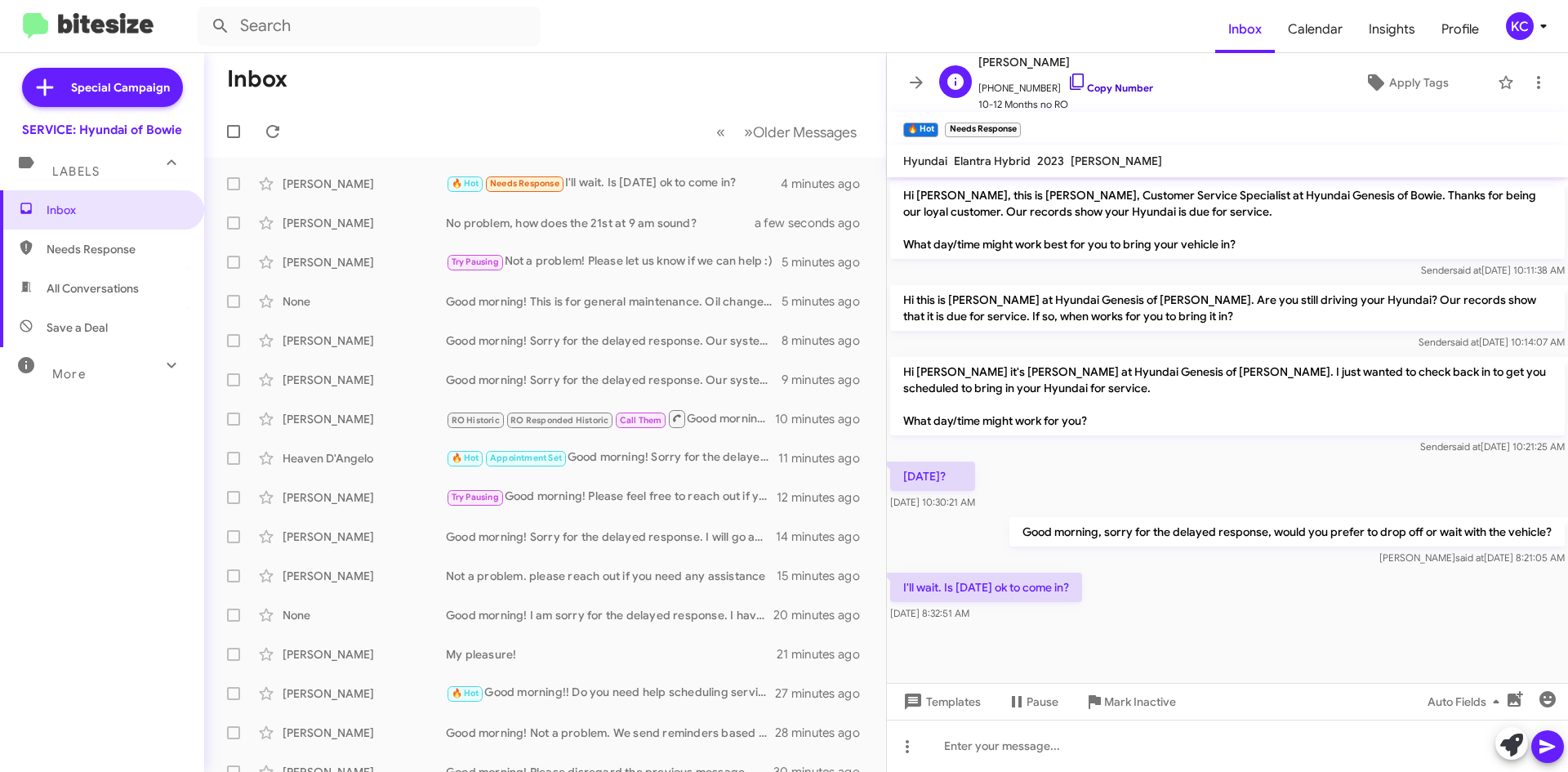
click at [1067, 82] on icon at bounding box center [1077, 82] width 19 height 19
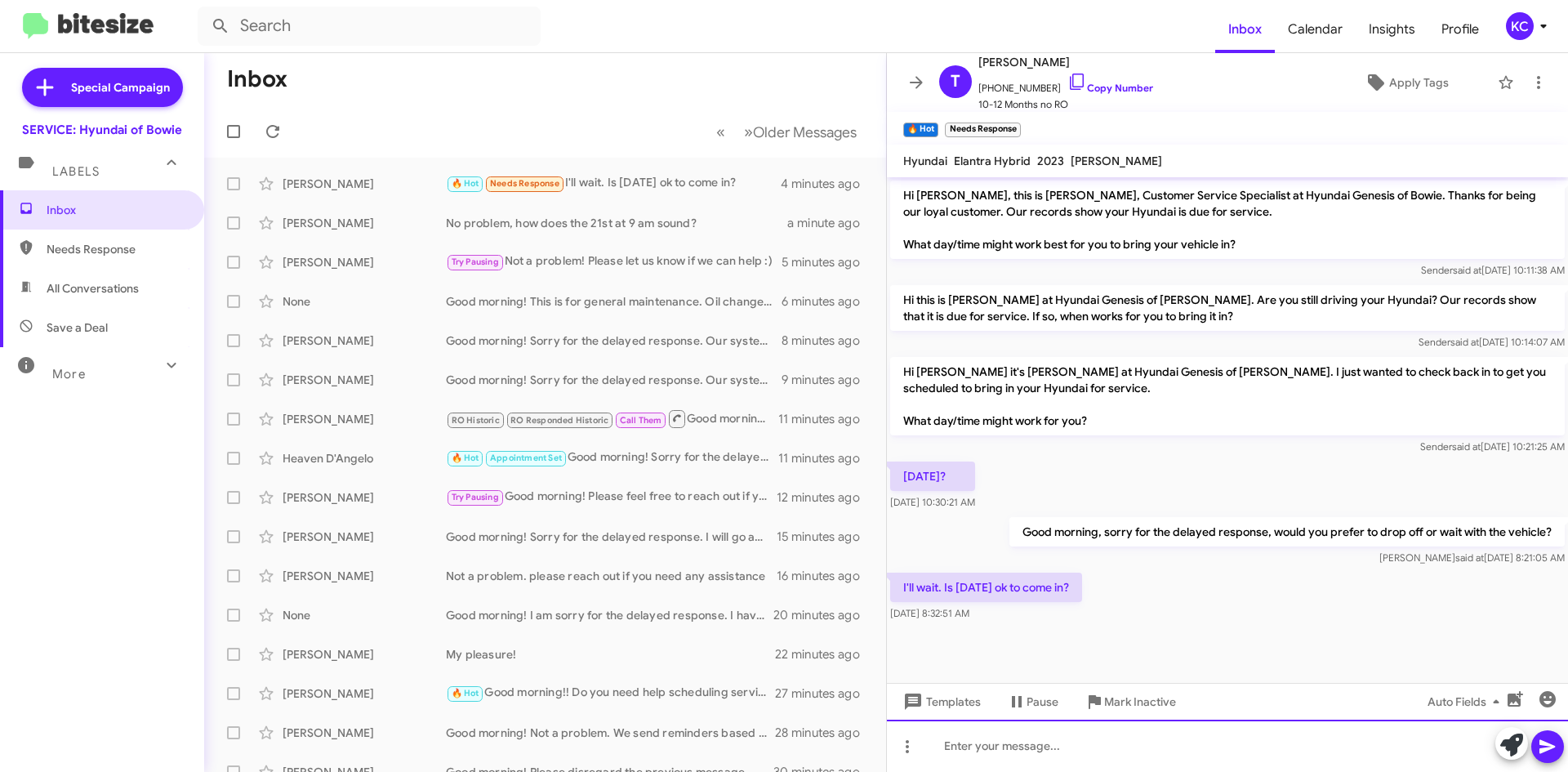
click at [1066, 743] on div at bounding box center [1227, 746] width 681 height 53
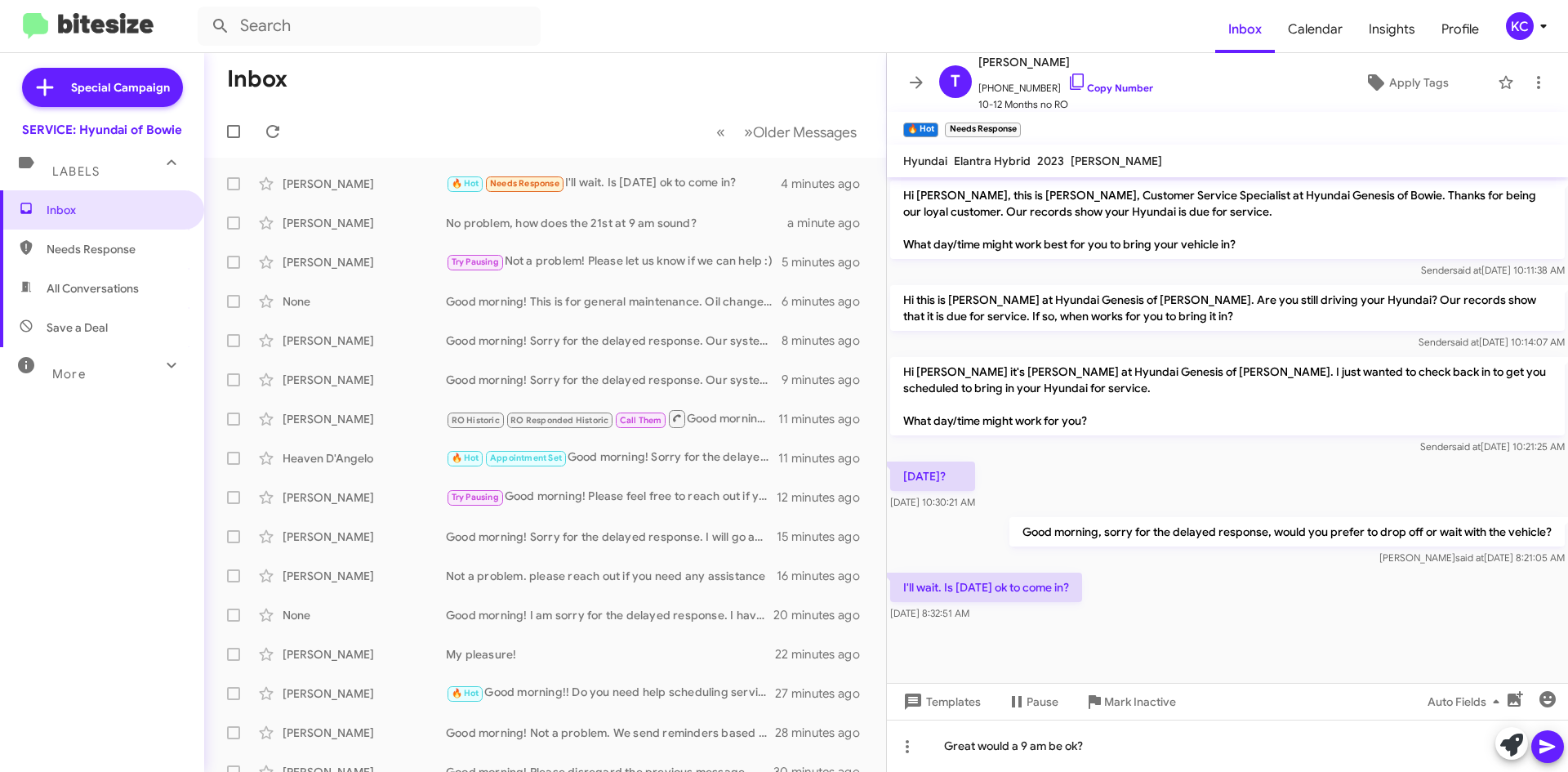
click at [1548, 738] on icon at bounding box center [1548, 747] width 19 height 19
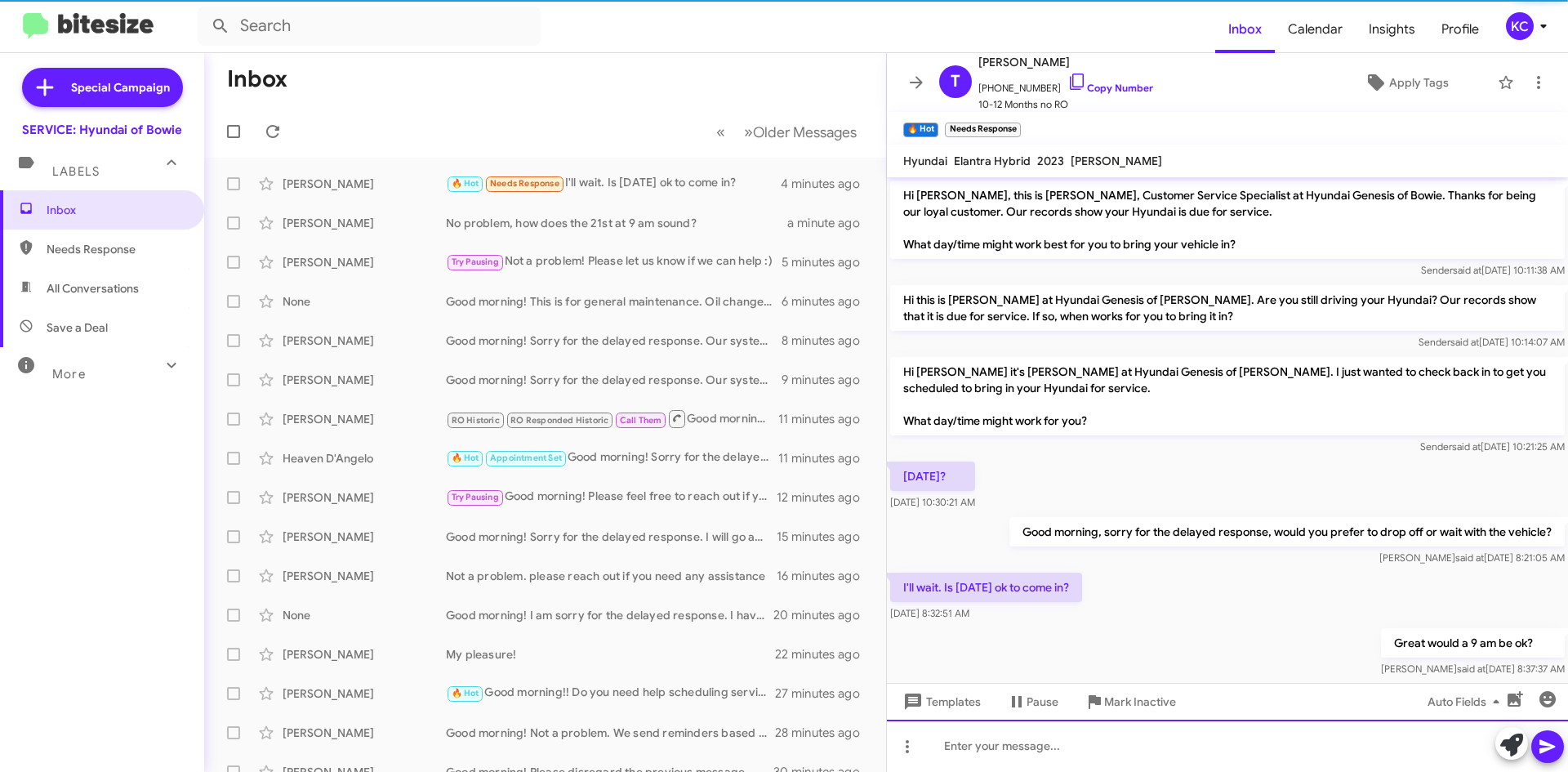
scroll to position [26, 0]
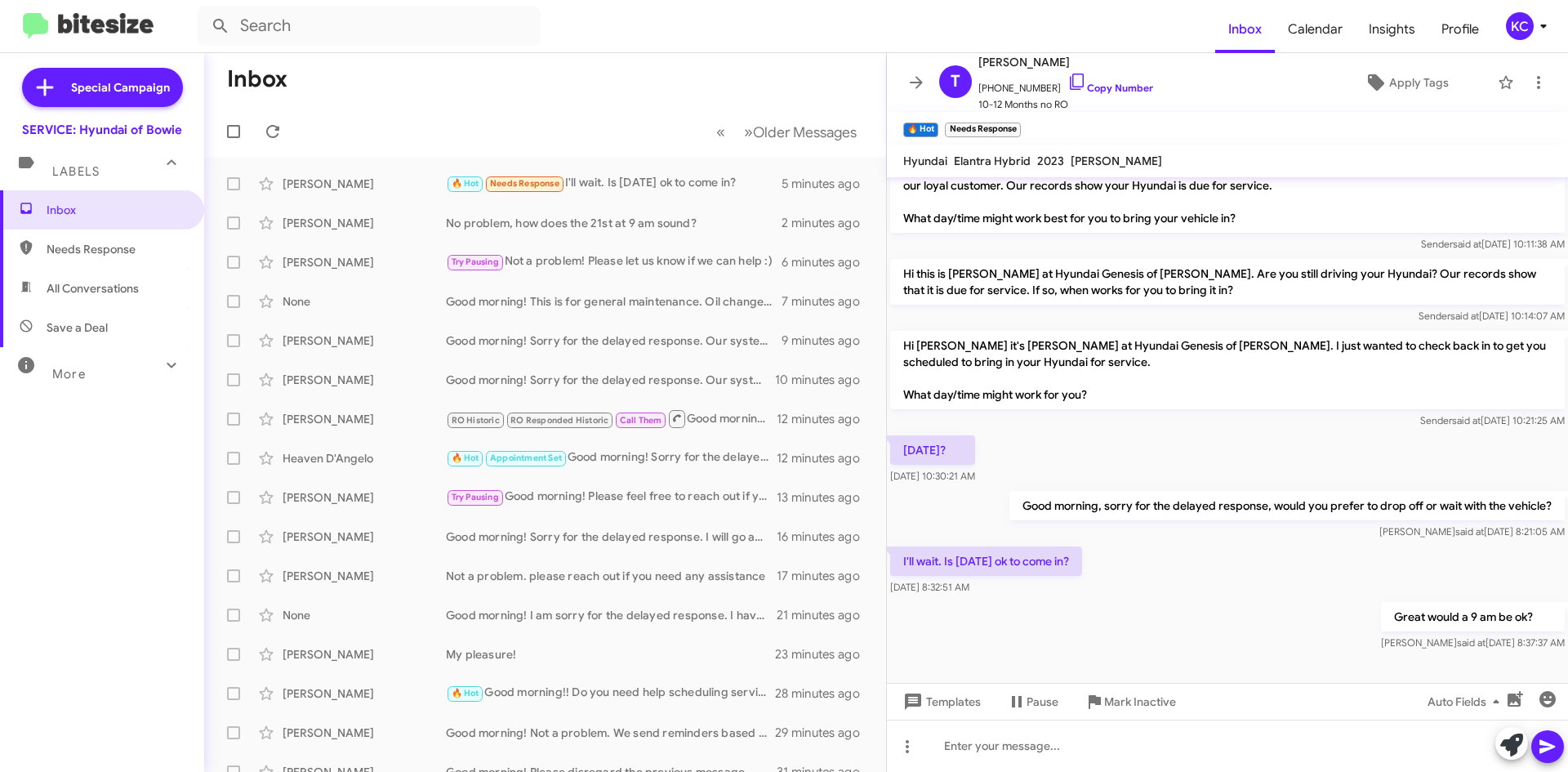
click at [130, 248] on span "Needs Response" at bounding box center [116, 249] width 139 height 17
type input "in:needs-response"
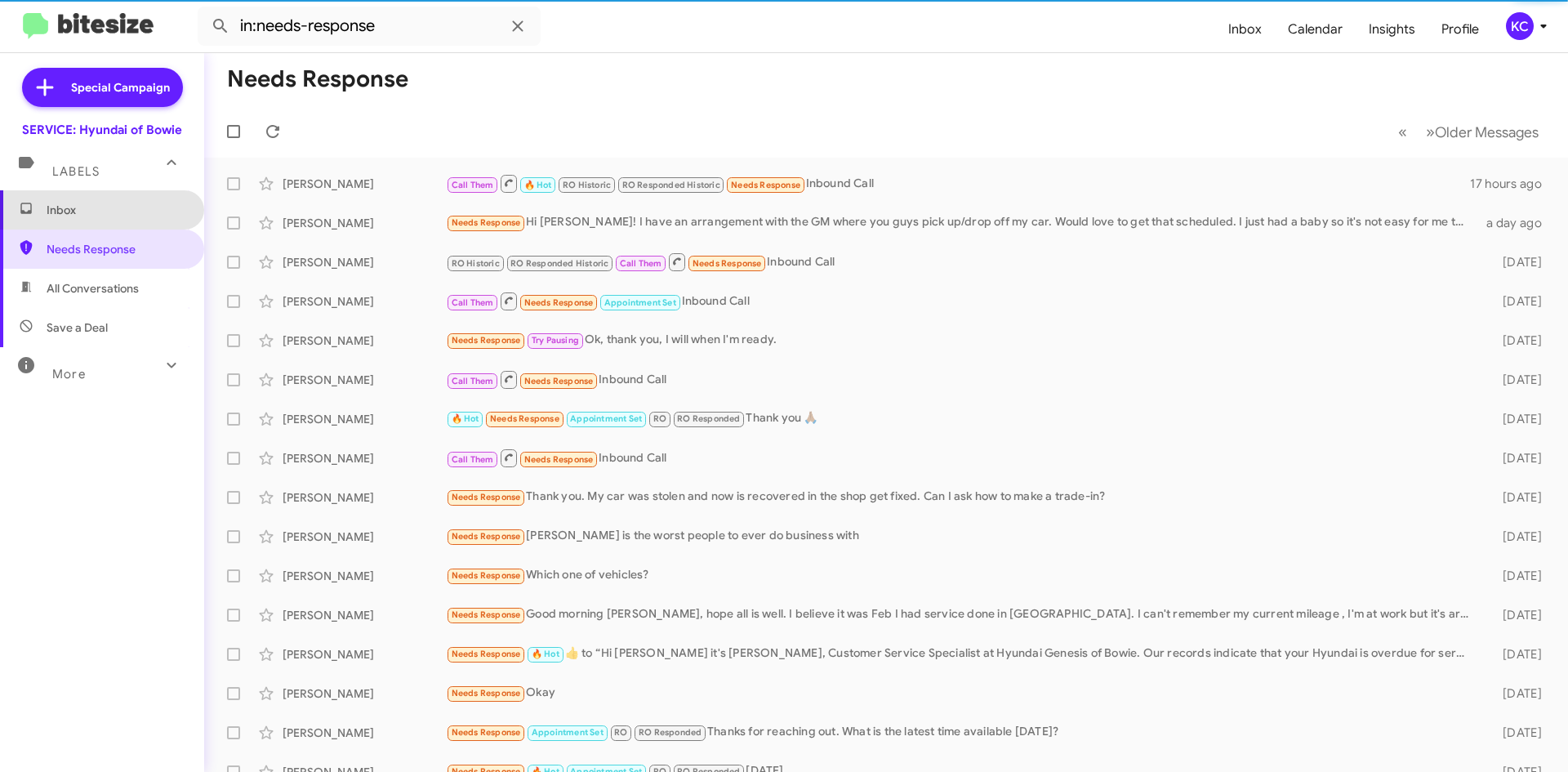
click at [125, 204] on span "Inbox" at bounding box center [116, 209] width 139 height 17
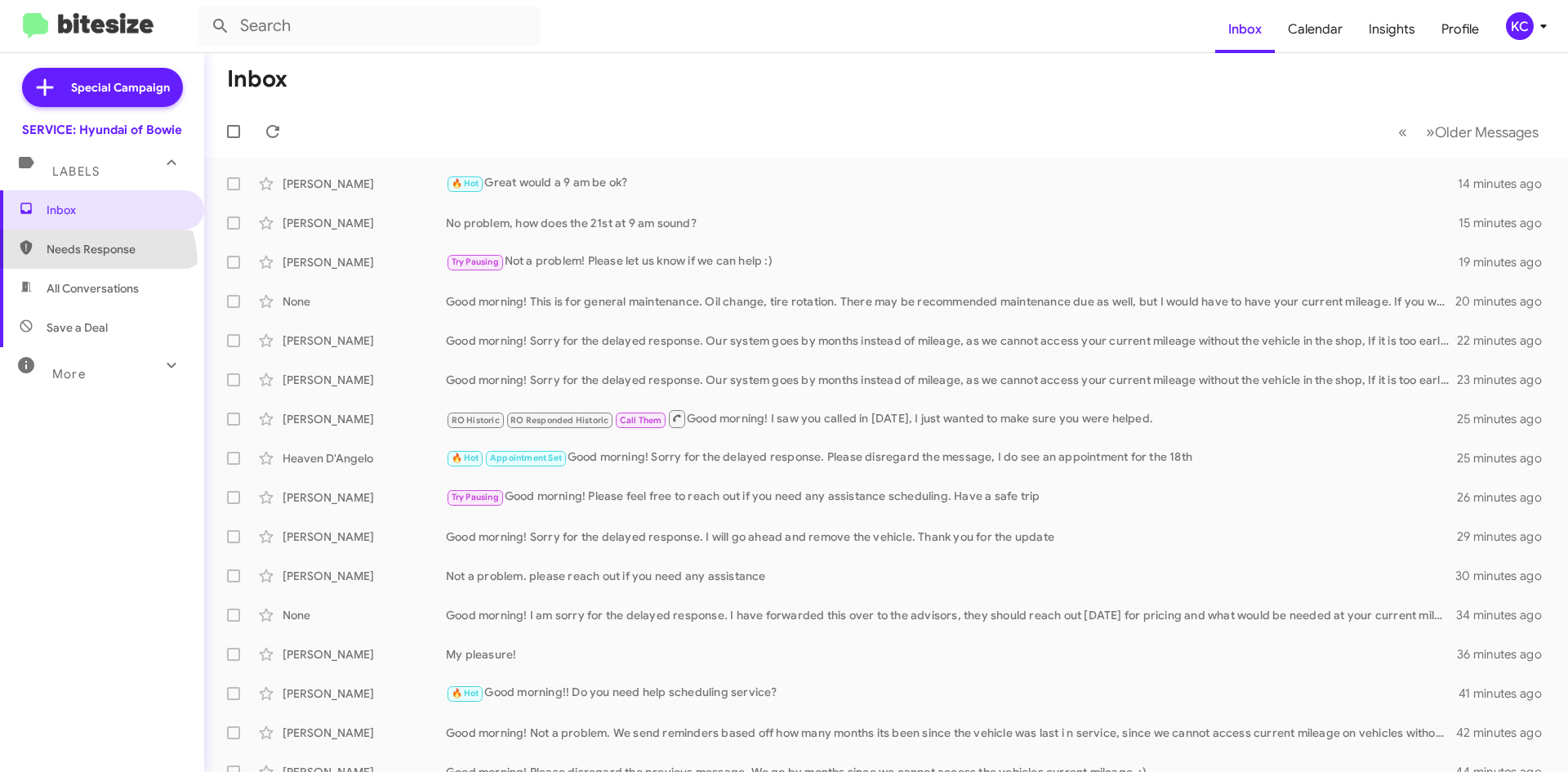
click at [75, 265] on span "Needs Response" at bounding box center [102, 249] width 204 height 39
type input "in:needs-response"
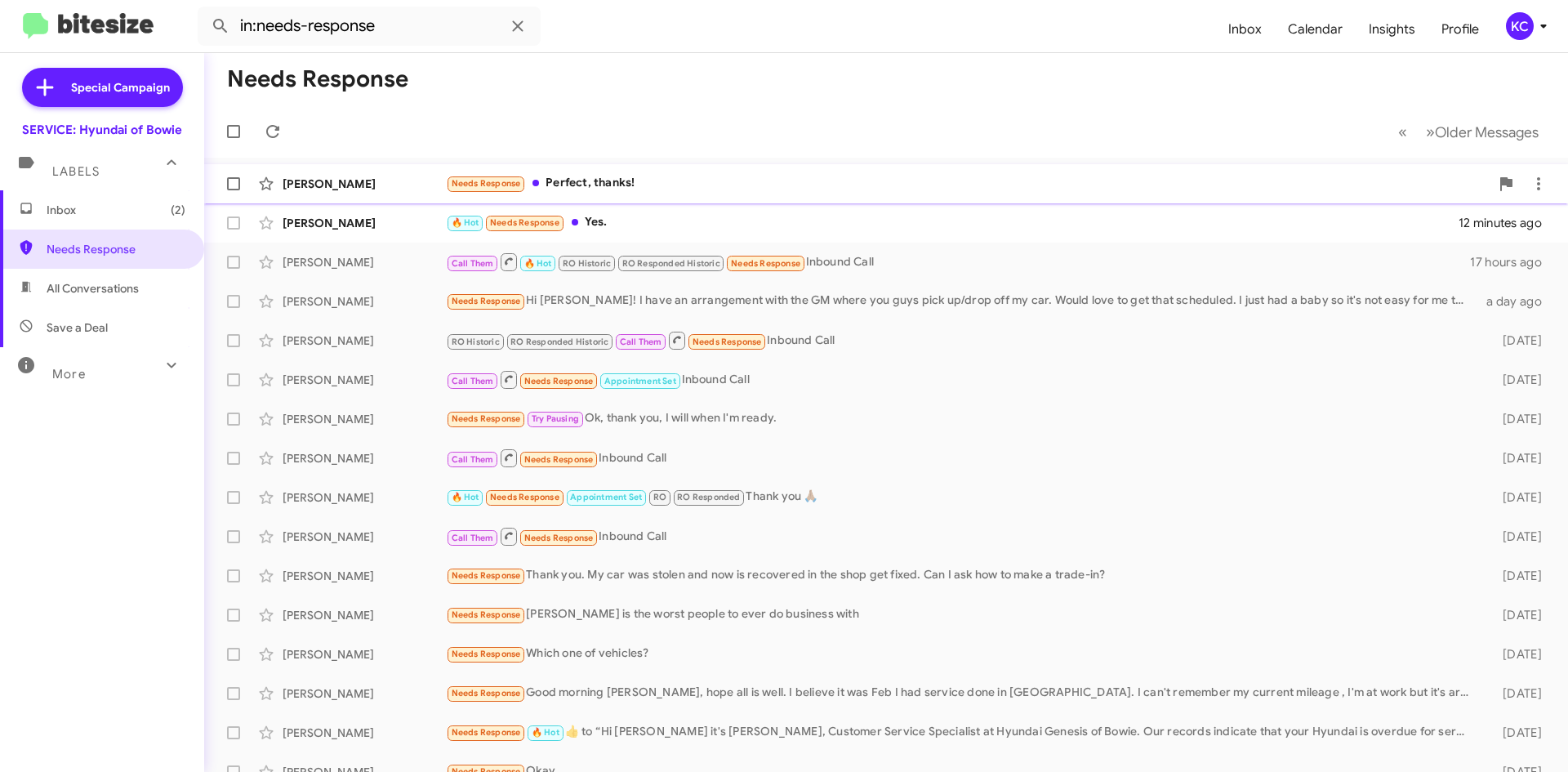
click at [680, 193] on div "Diane Harley Needs Response Perfect, thanks! 4 minutes ago" at bounding box center [886, 184] width 1338 height 33
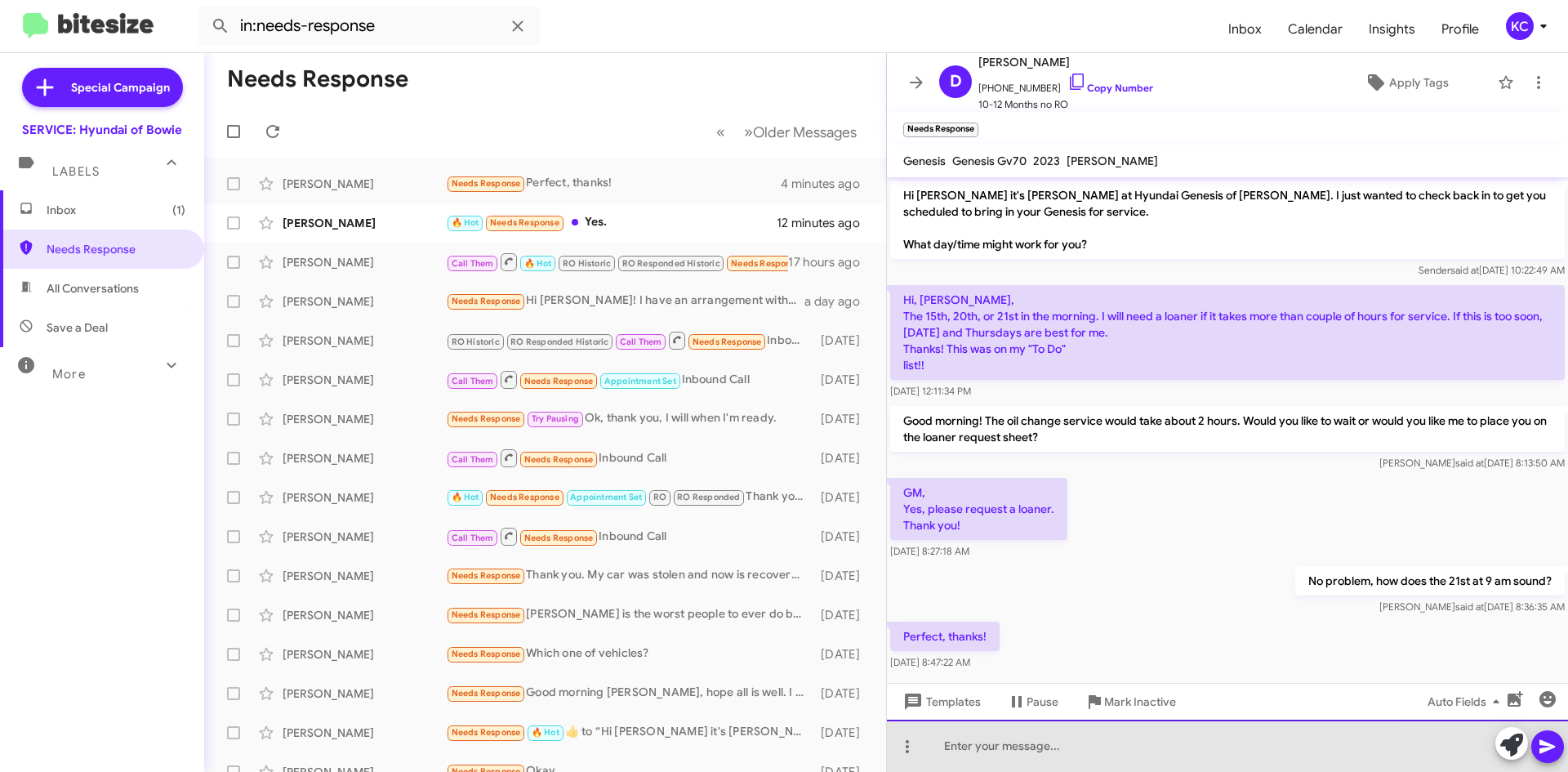
click at [965, 742] on div at bounding box center [1227, 746] width 681 height 53
drag, startPoint x: 1022, startPoint y: 739, endPoint x: 874, endPoint y: 726, distance: 148.6
click at [877, 731] on div "Needs Response « Previous » Next Older Messages Diane Harley Needs Response Per…" at bounding box center [886, 412] width 1364 height 719
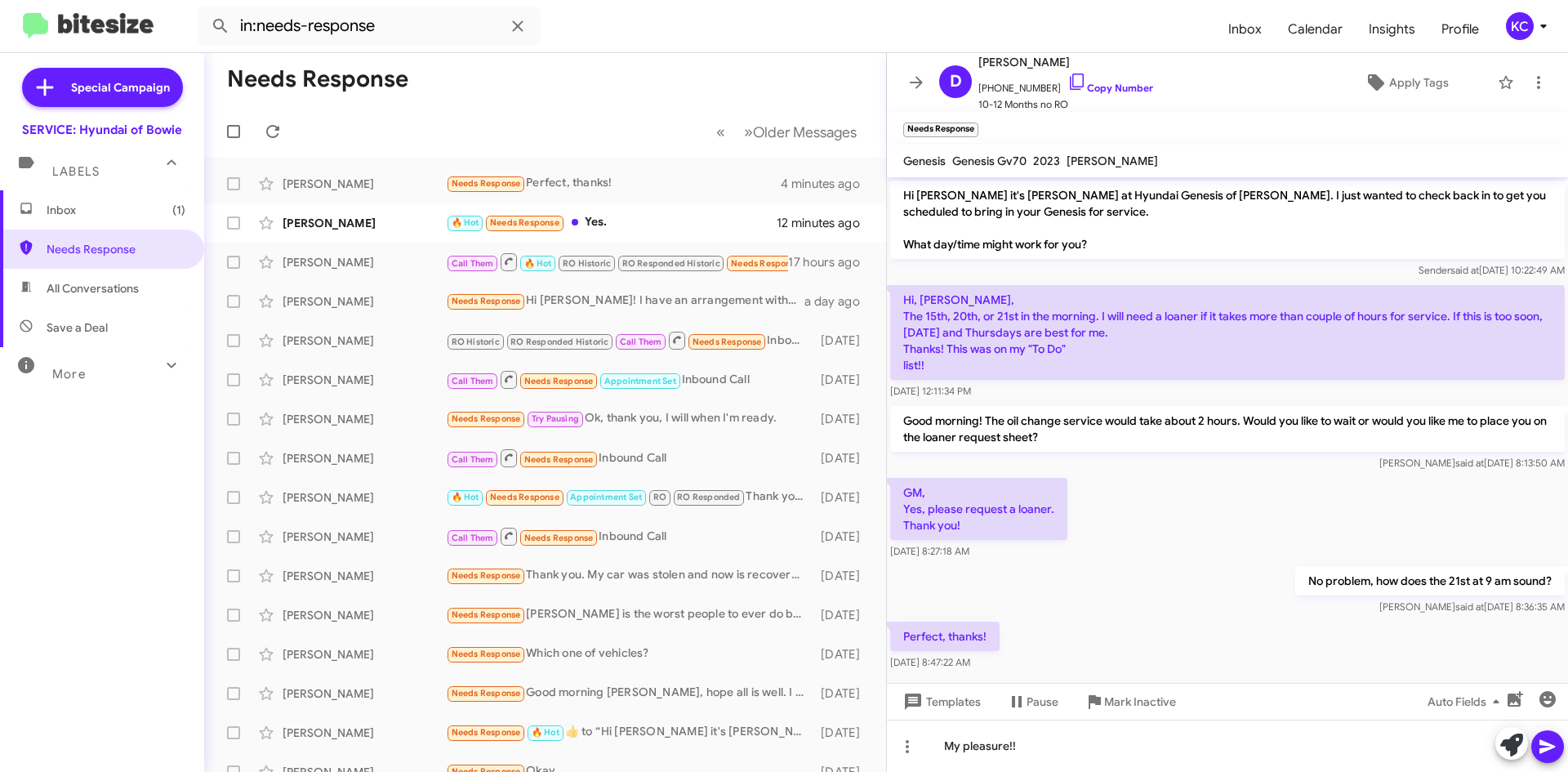
click at [1553, 749] on icon at bounding box center [1548, 747] width 19 height 19
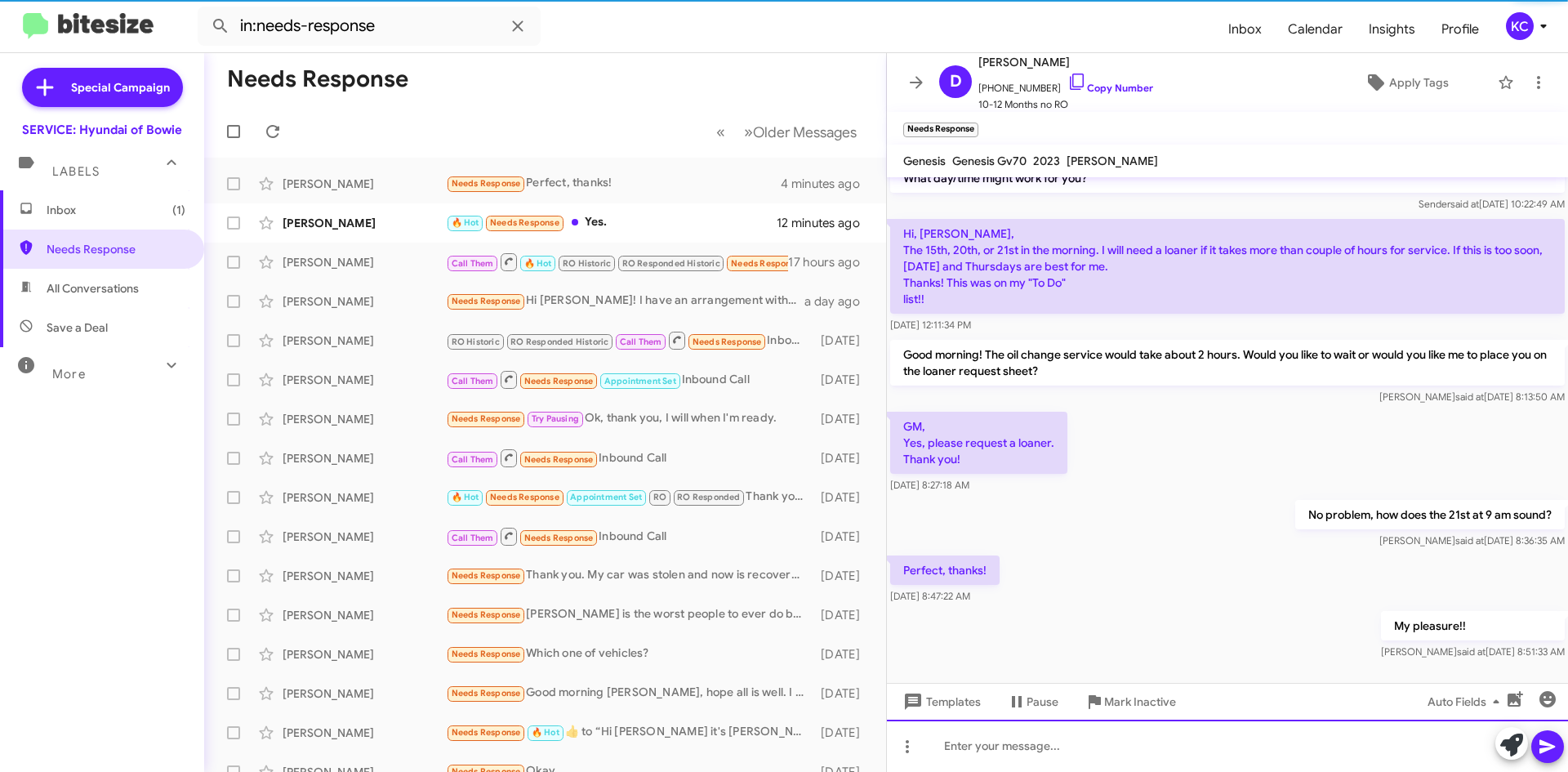
scroll to position [75, 0]
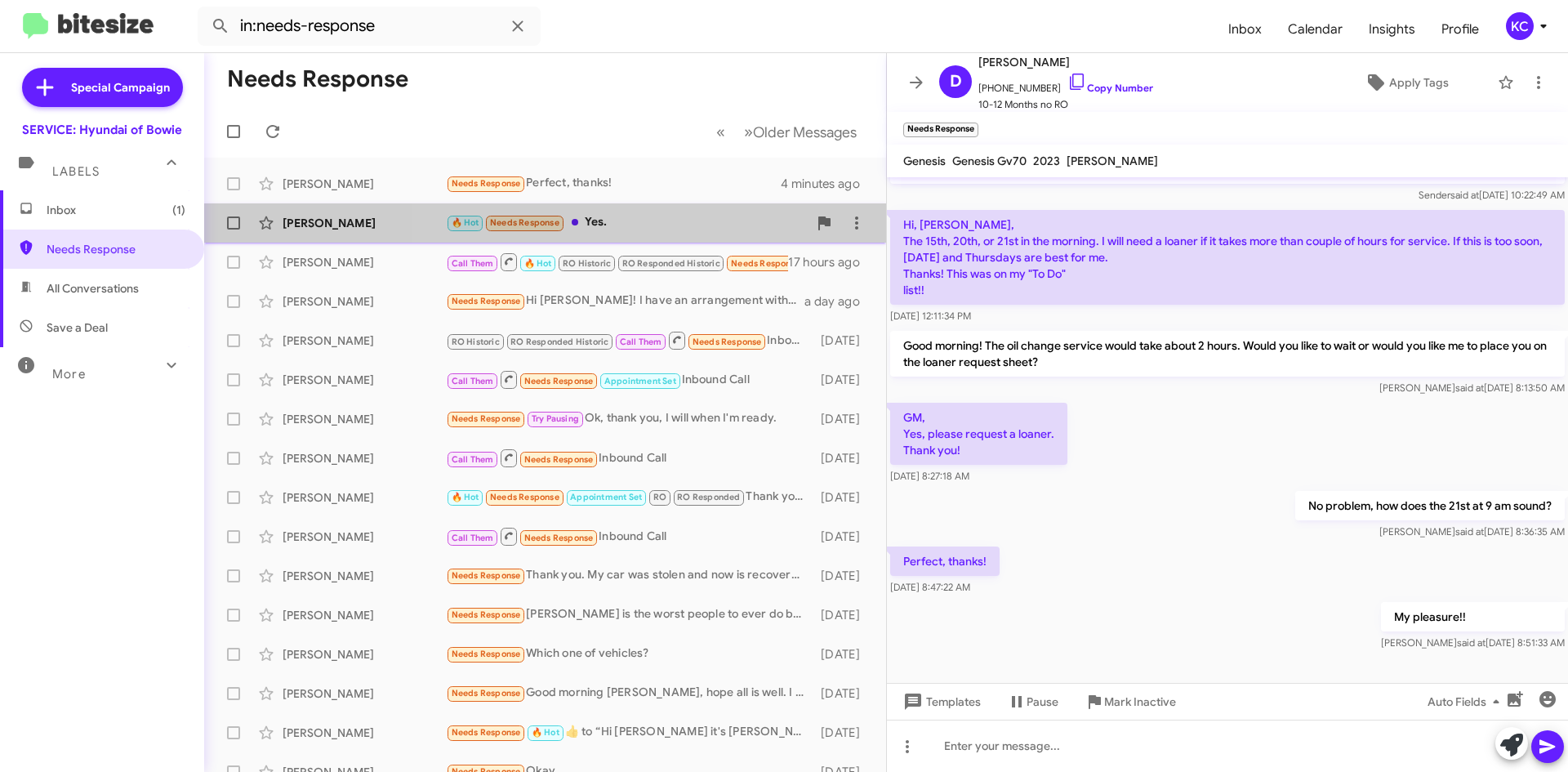
click at [663, 225] on div "🔥 Hot Needs Response Yes." at bounding box center [627, 222] width 362 height 18
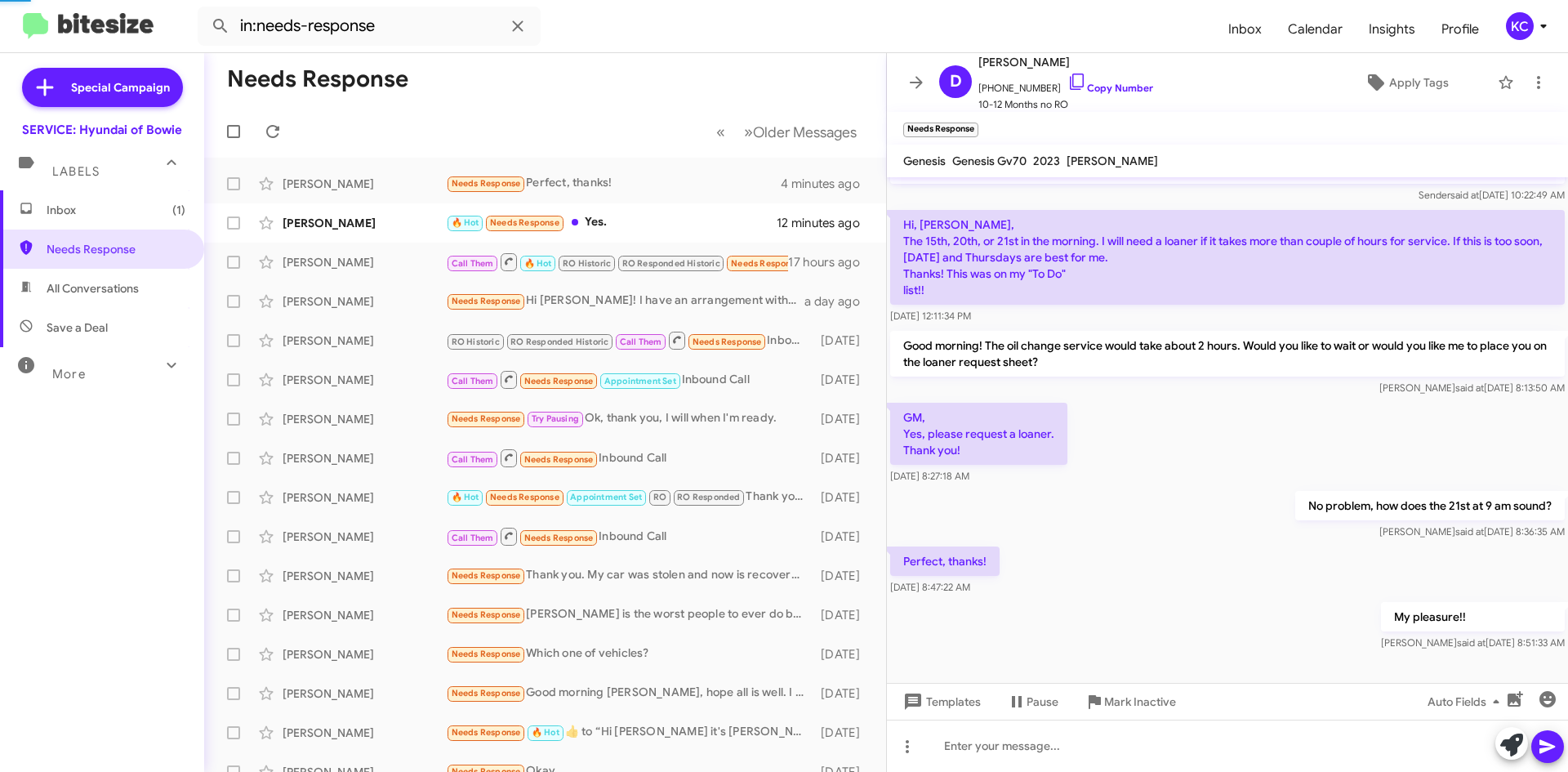
scroll to position [86, 0]
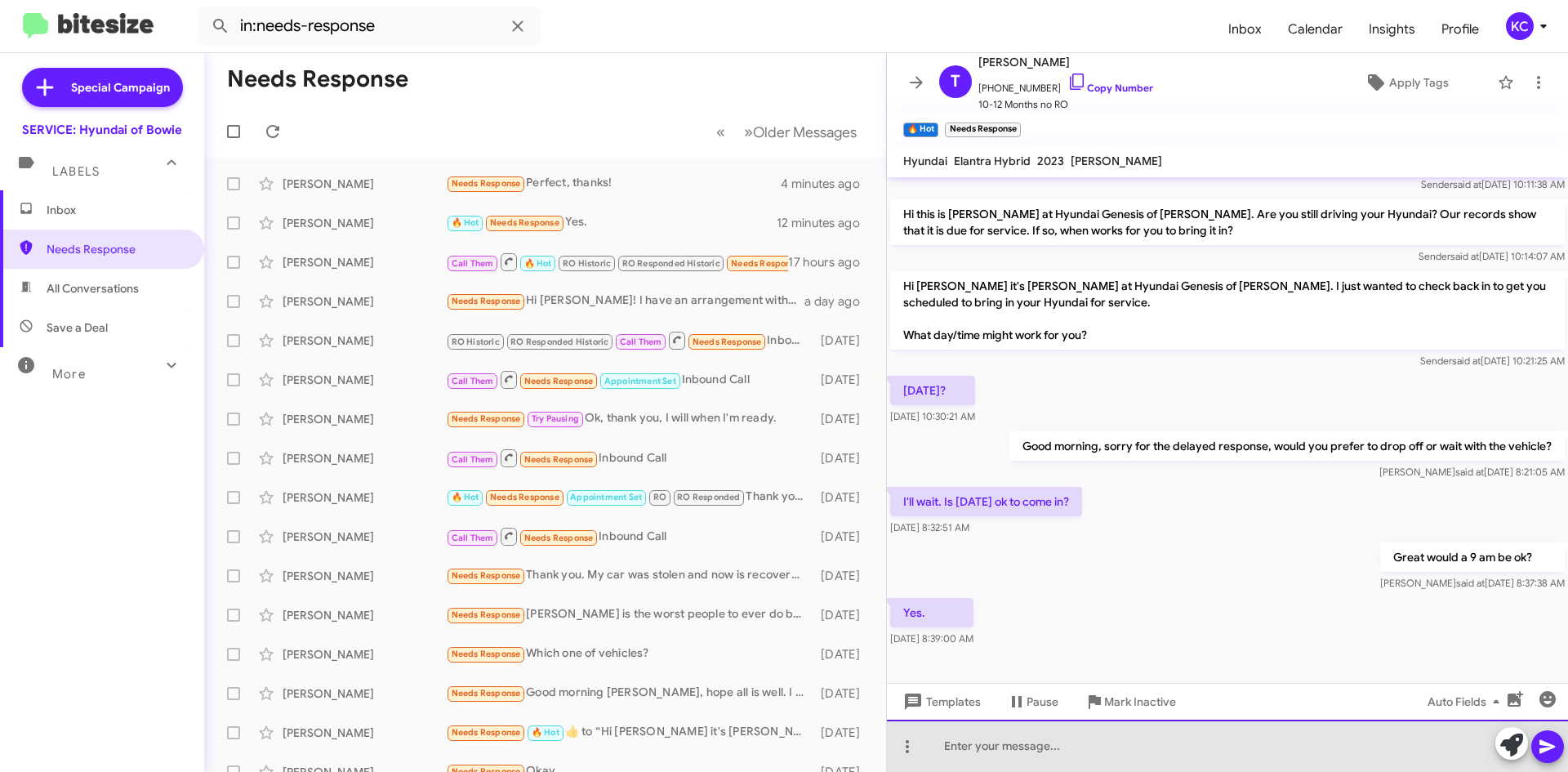
click at [1085, 747] on div at bounding box center [1227, 746] width 681 height 53
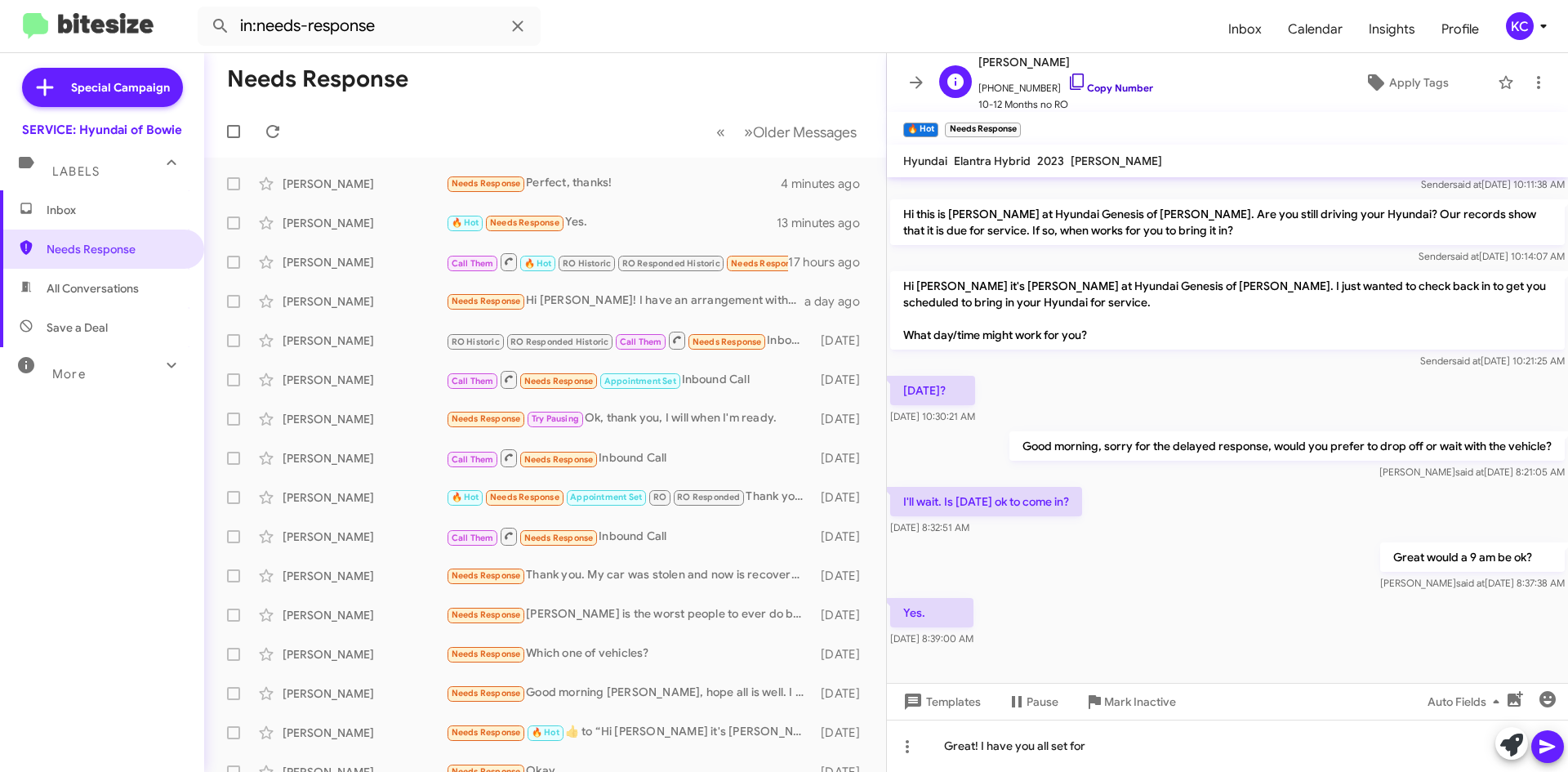
click at [1067, 76] on icon at bounding box center [1077, 82] width 19 height 19
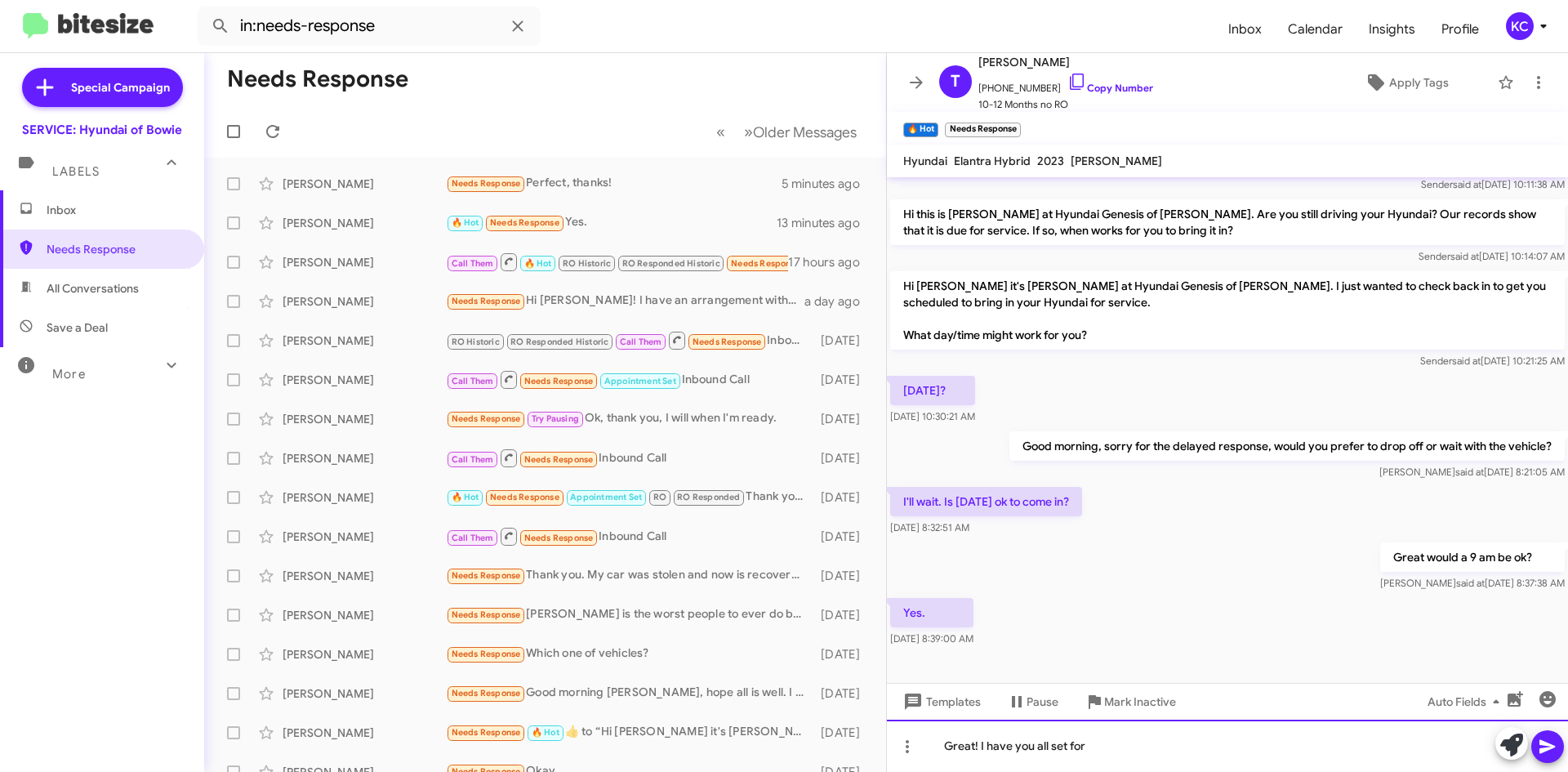
click at [1110, 747] on div "Great! I have you all set for" at bounding box center [1227, 746] width 681 height 53
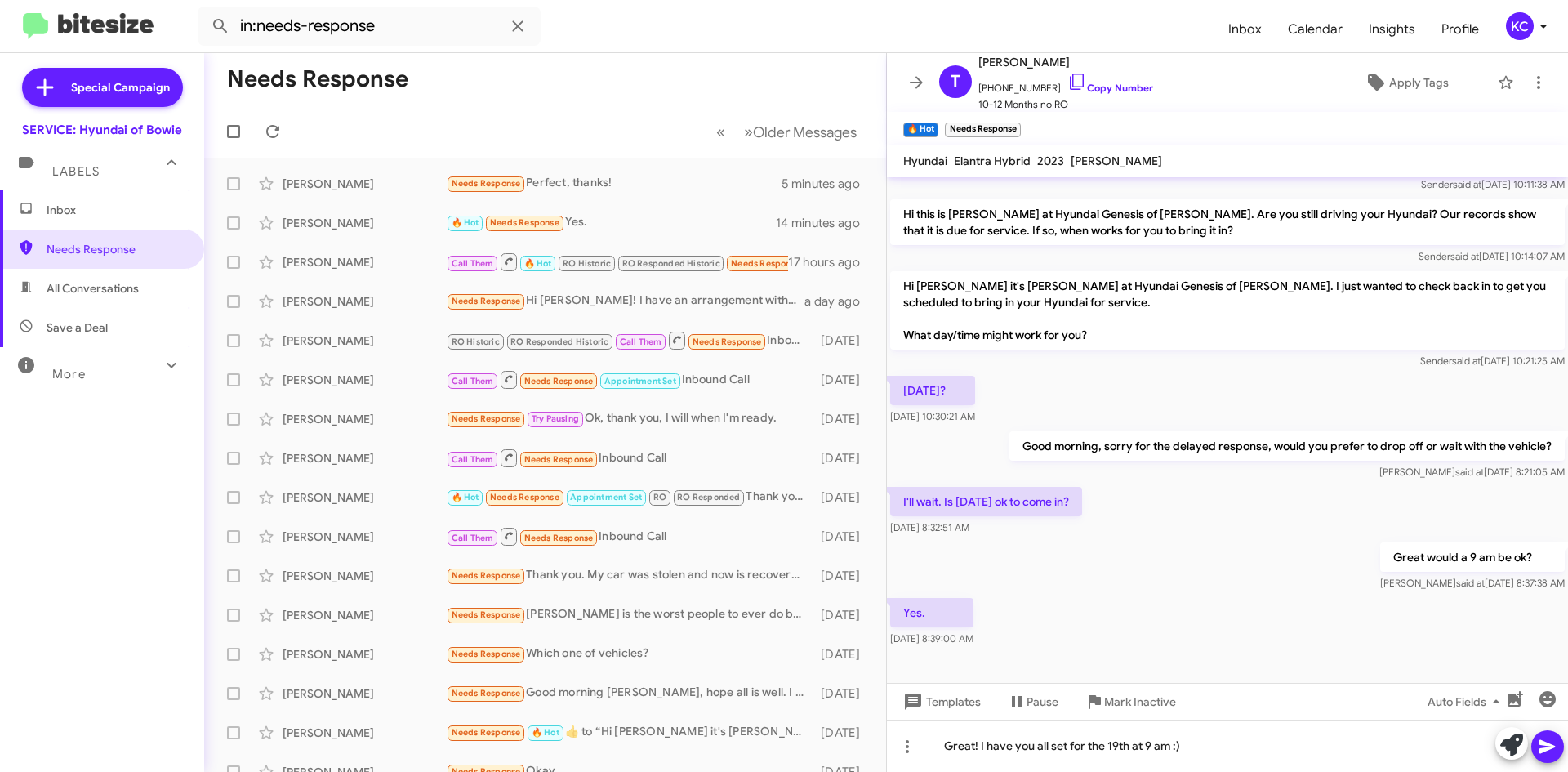
click at [1540, 745] on icon at bounding box center [1547, 747] width 16 height 14
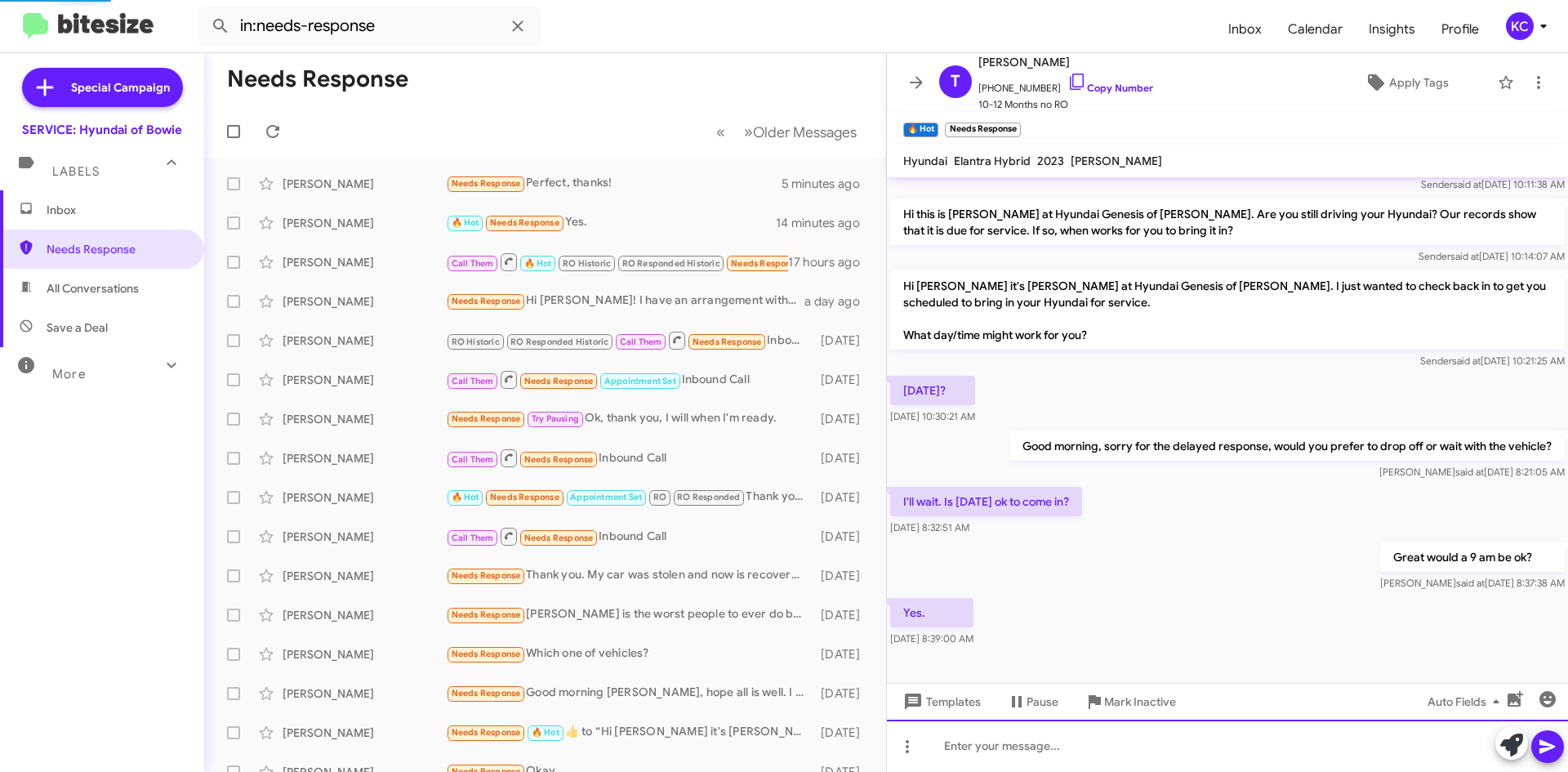
scroll to position [41, 0]
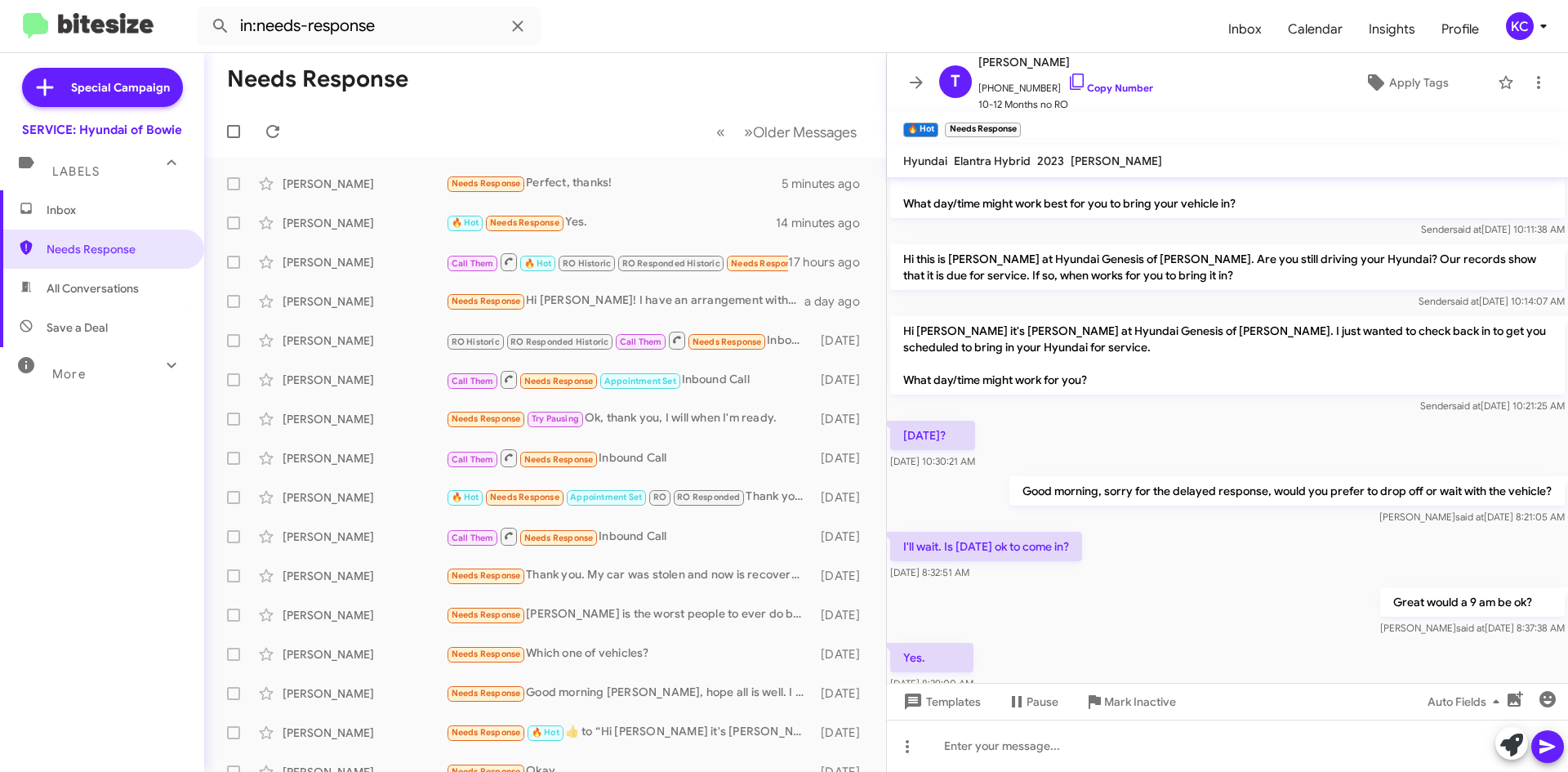
click at [103, 296] on span "All Conversations" at bounding box center [92, 288] width 92 height 17
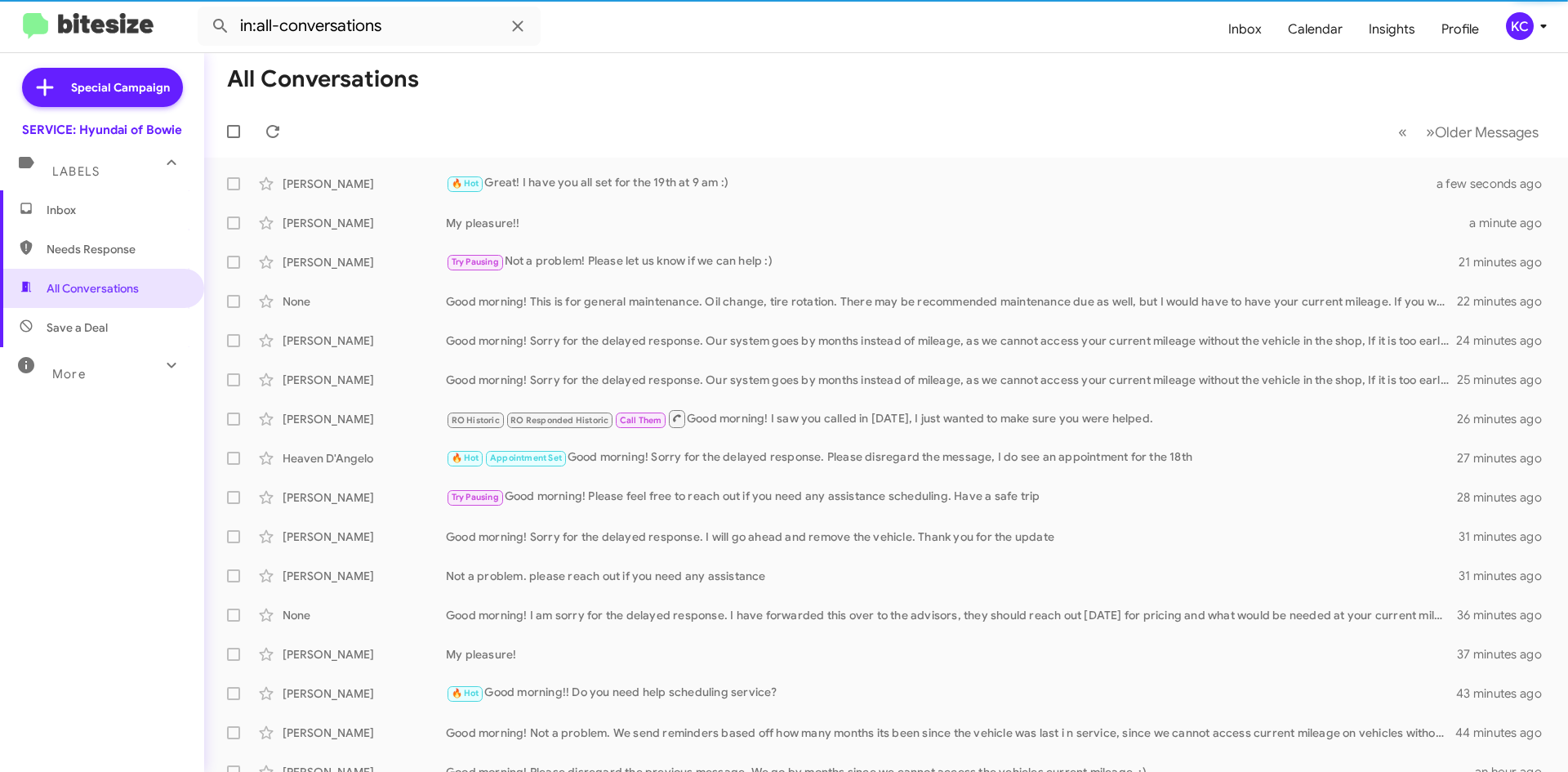
click at [101, 255] on span "Needs Response" at bounding box center [116, 249] width 139 height 17
type input "in:needs-response"
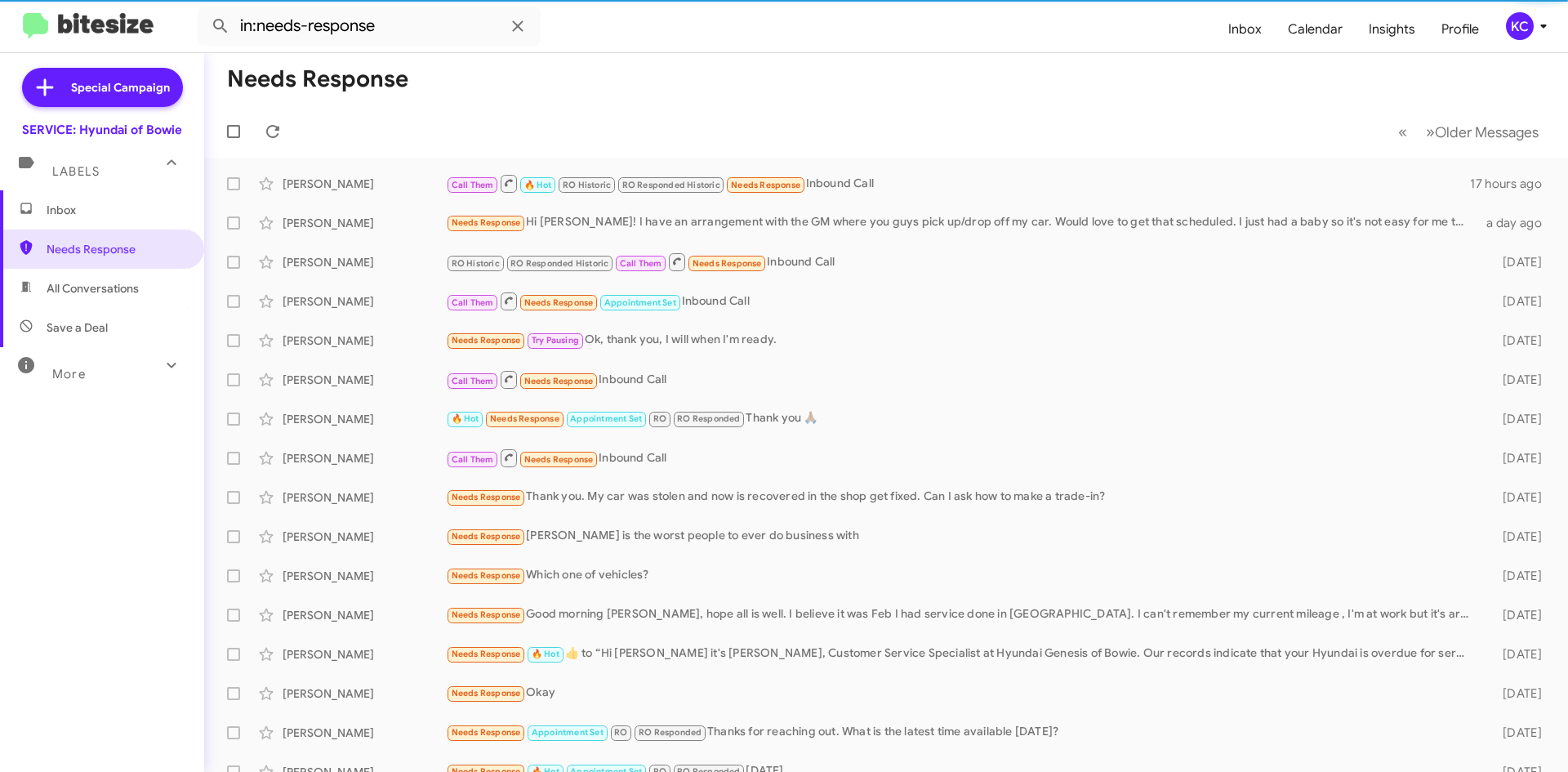
click at [86, 216] on span "Inbox" at bounding box center [116, 209] width 139 height 17
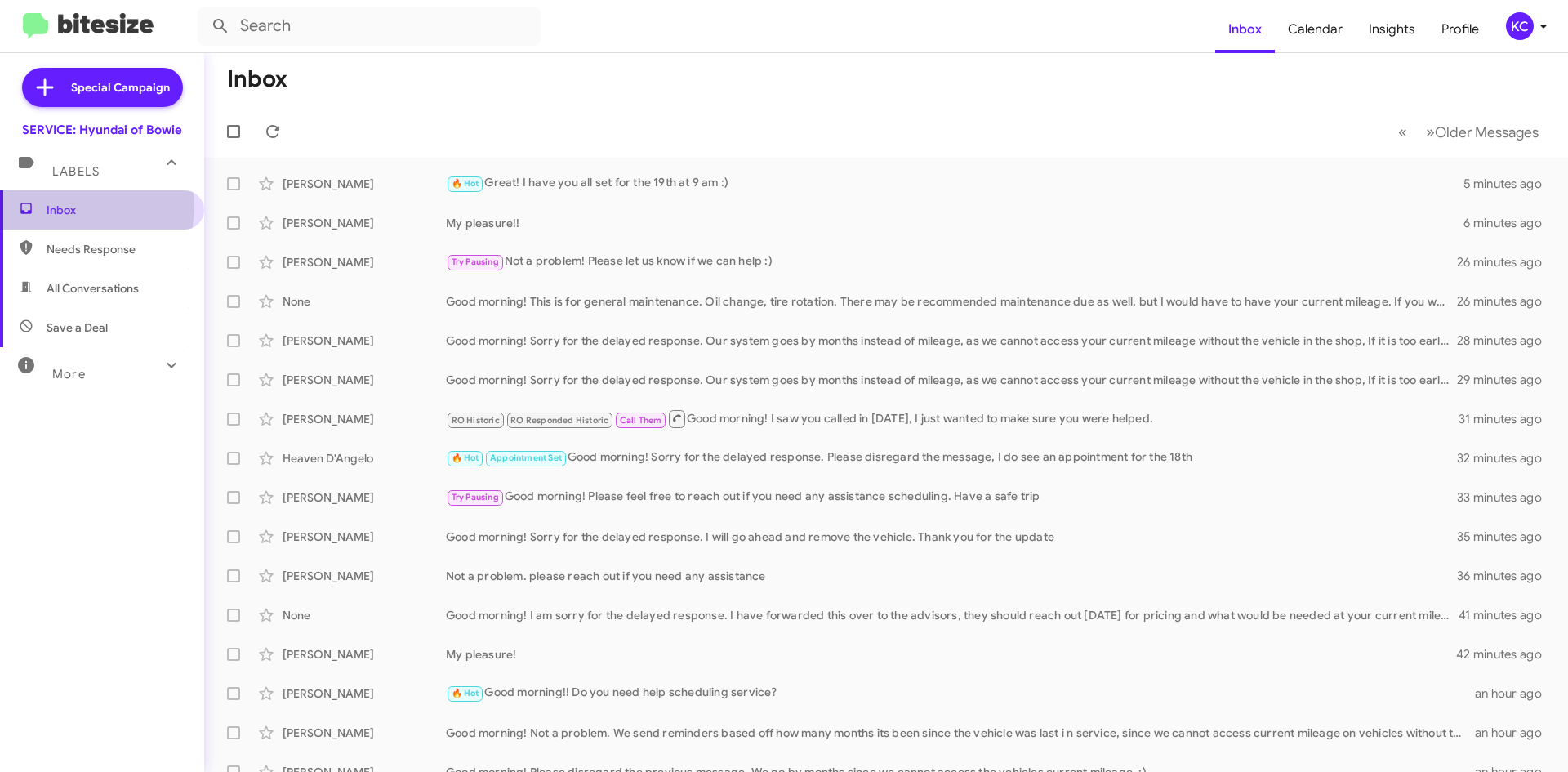
click at [85, 207] on span "Inbox" at bounding box center [116, 209] width 139 height 17
click at [89, 257] on span "Needs Response" at bounding box center [116, 249] width 139 height 17
type input "in:needs-response"
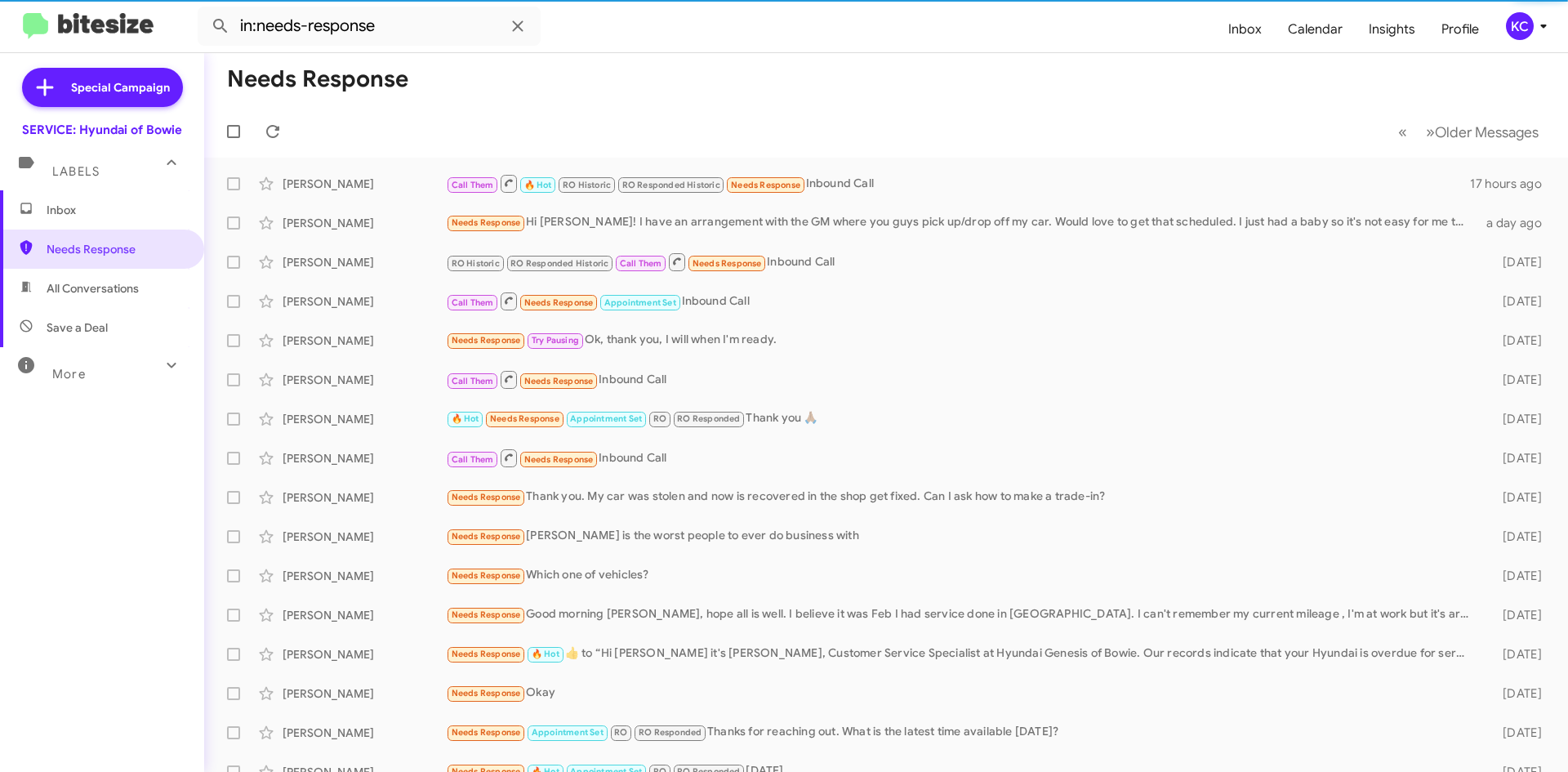
click at [82, 217] on span "Inbox" at bounding box center [116, 209] width 139 height 17
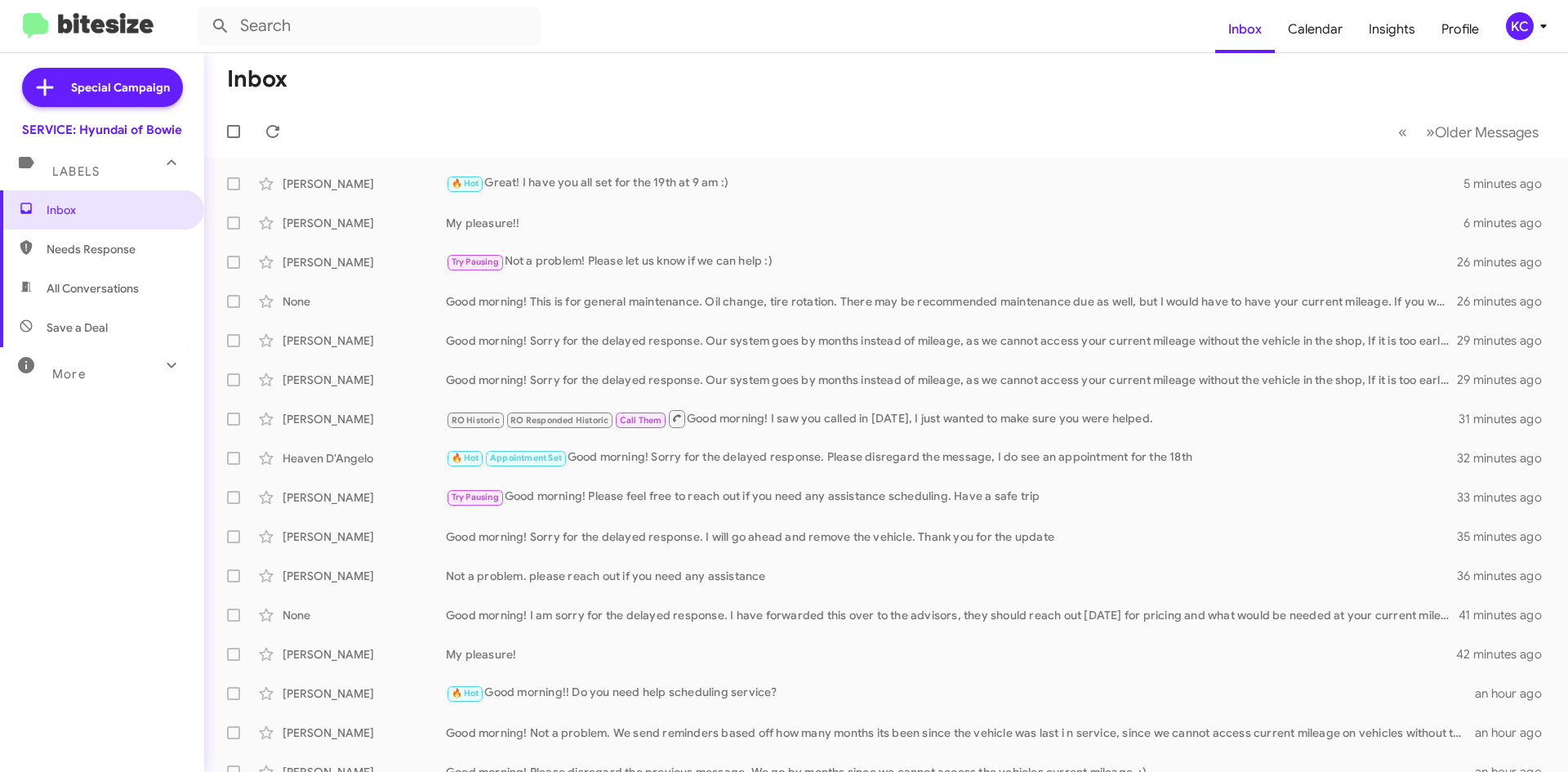
click at [1506, 29] on div "KC" at bounding box center [1519, 26] width 28 height 28
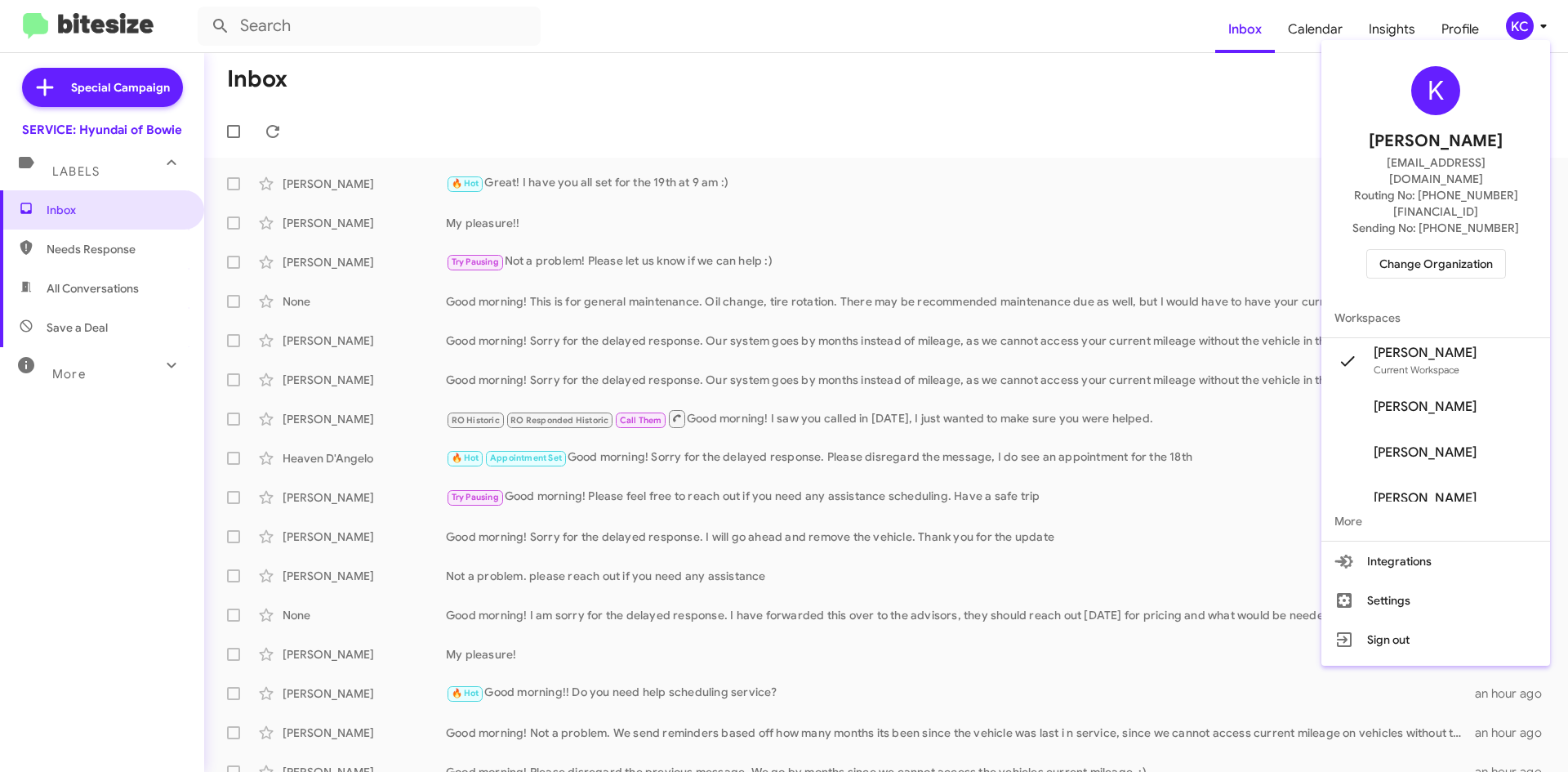
click at [1418, 250] on span "Change Organization" at bounding box center [1436, 263] width 114 height 28
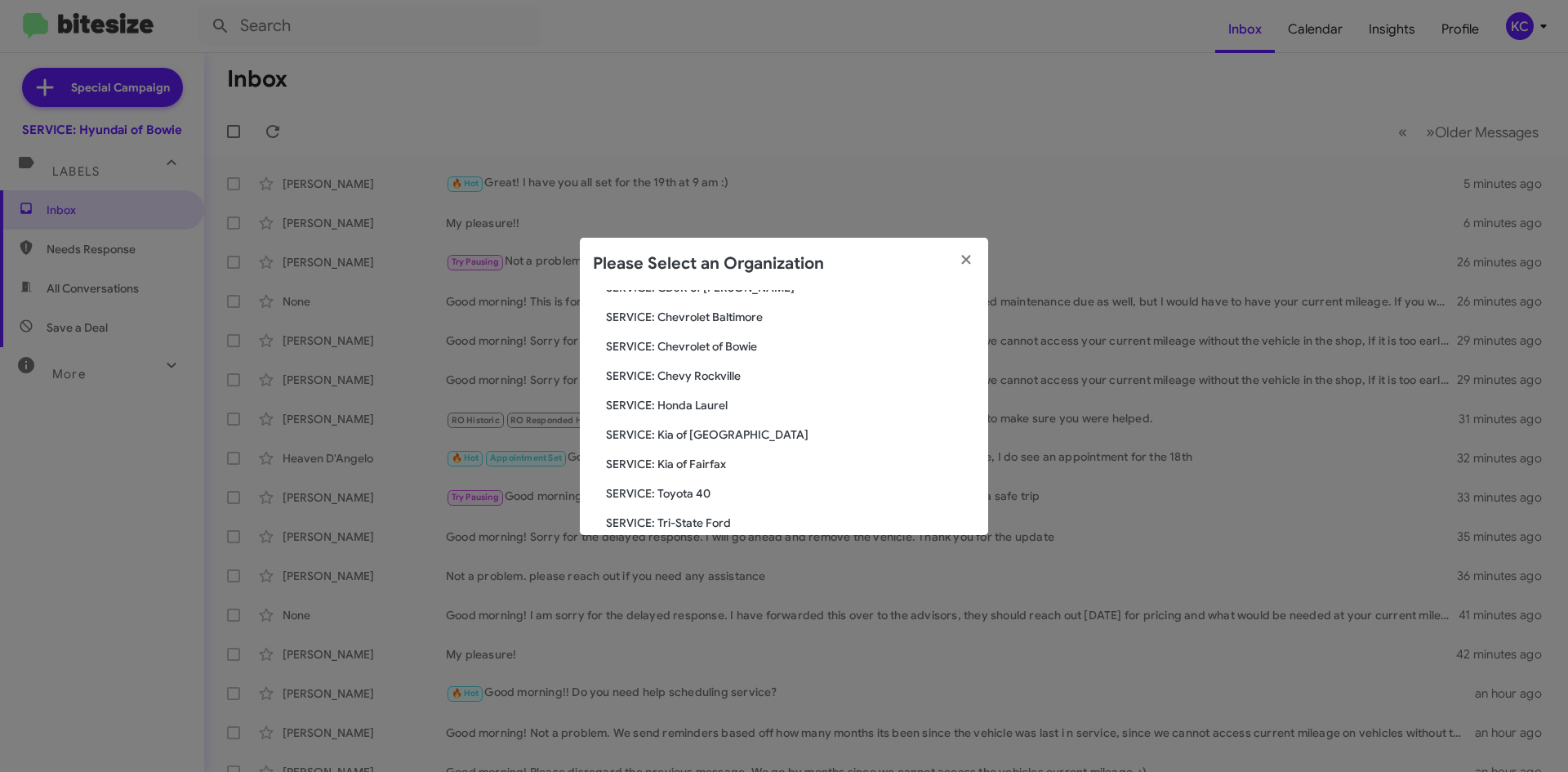
scroll to position [245, 0]
click at [695, 405] on span "SERVICE: Toyota 40" at bounding box center [790, 409] width 369 height 17
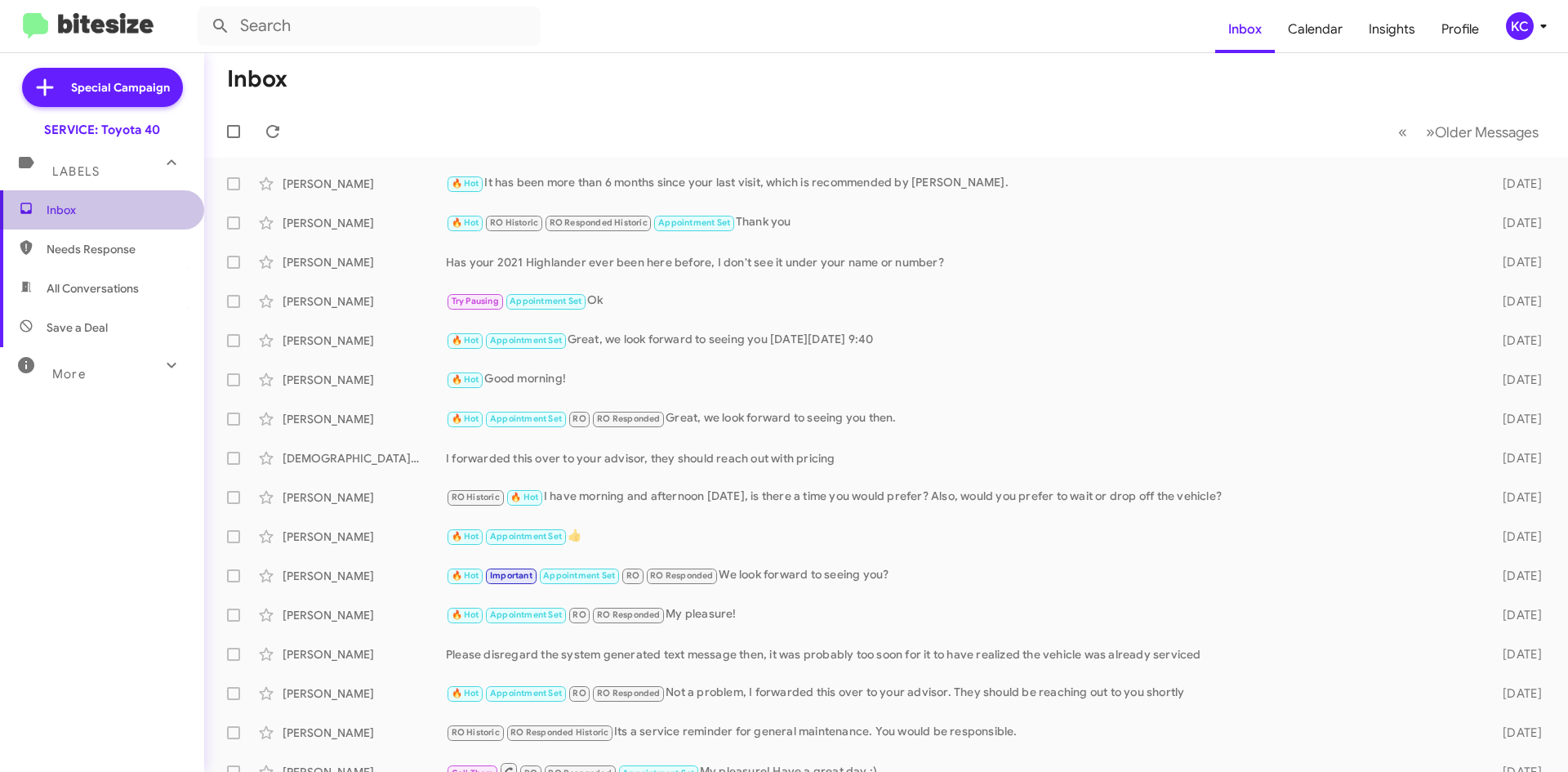
click at [145, 212] on span "Inbox" at bounding box center [116, 209] width 139 height 17
click at [1516, 28] on div "KC" at bounding box center [1519, 26] width 28 height 28
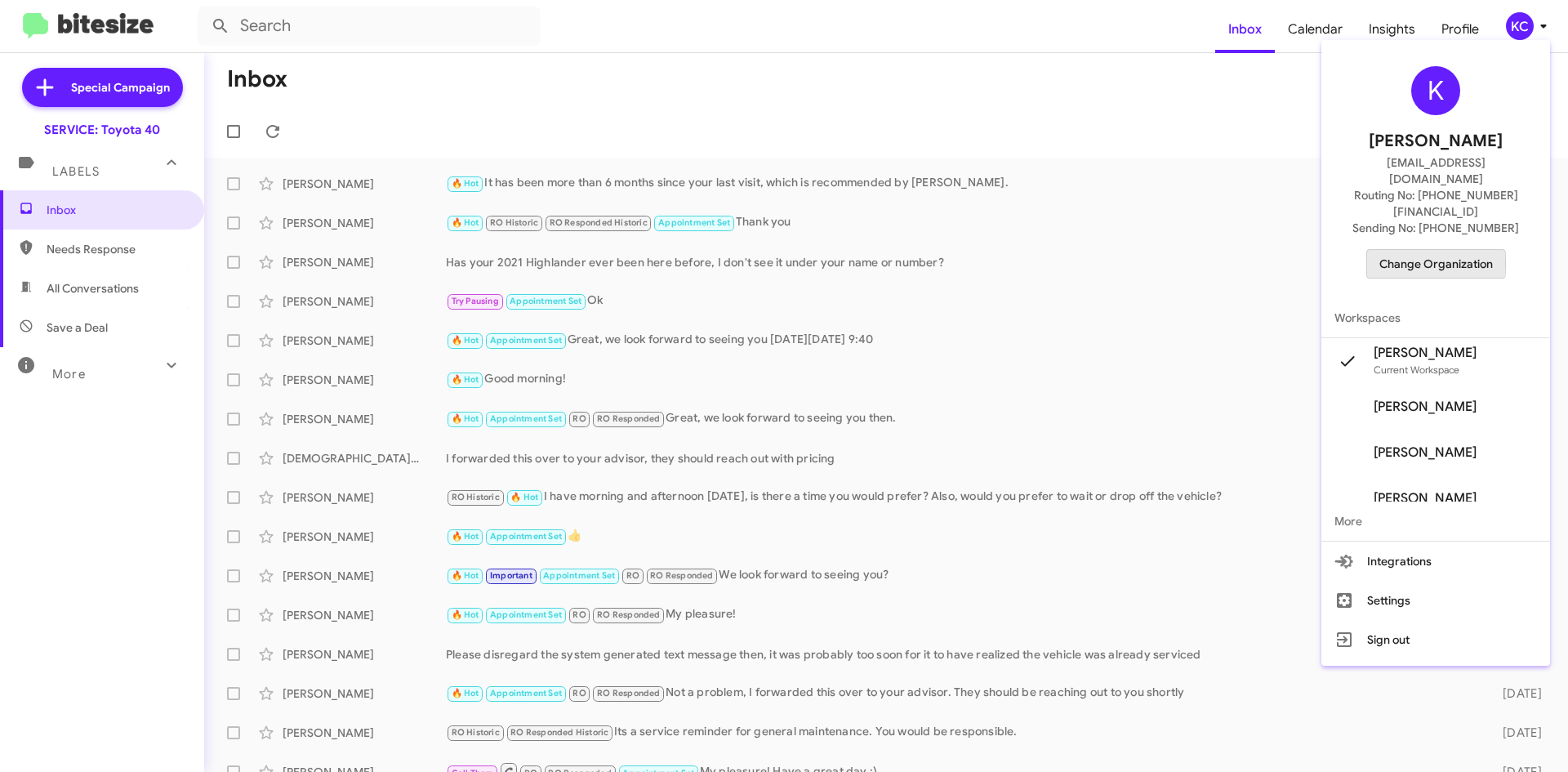
click at [1413, 250] on span "Change Organization" at bounding box center [1436, 263] width 114 height 28
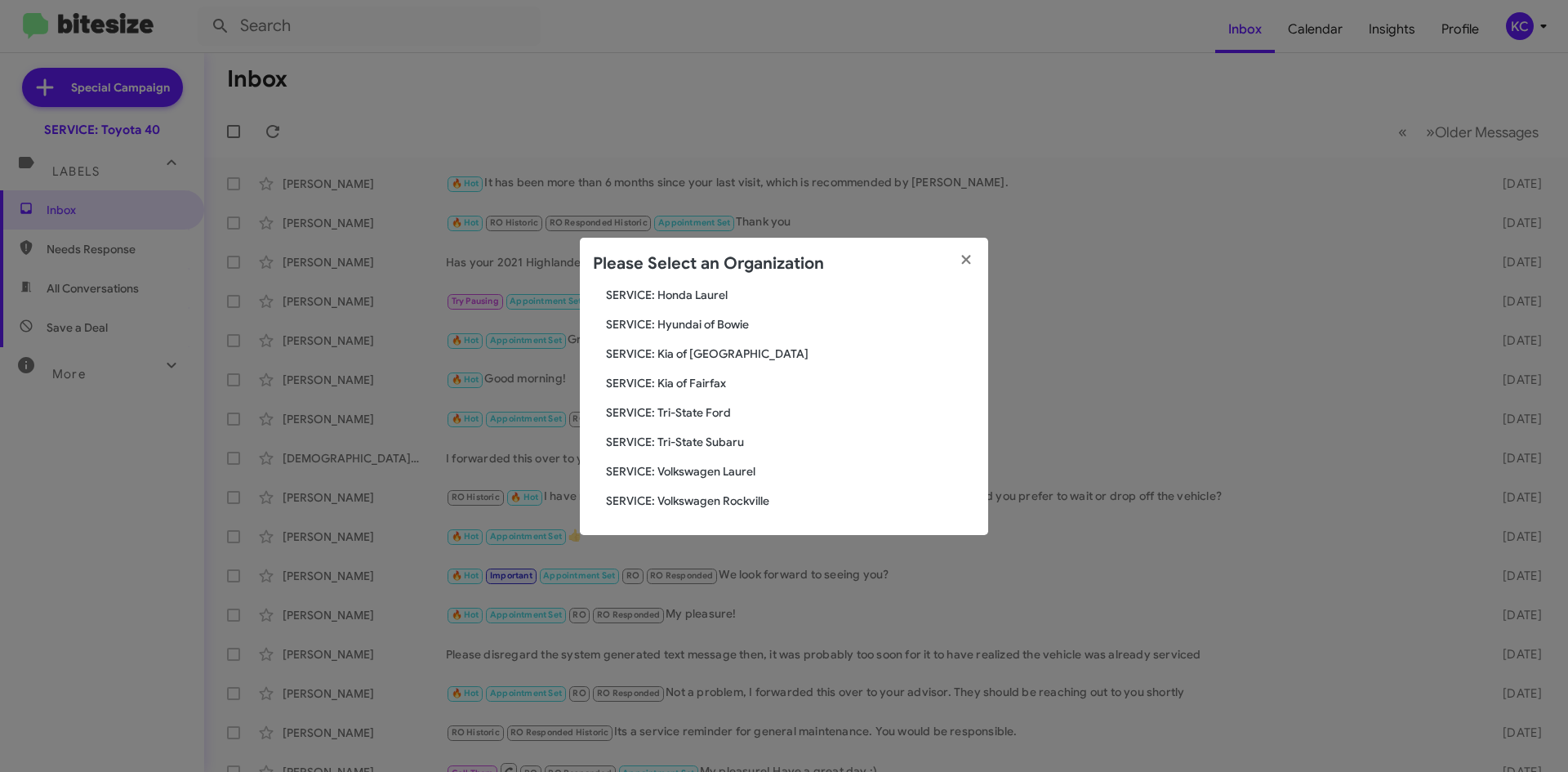
scroll to position [191, 0]
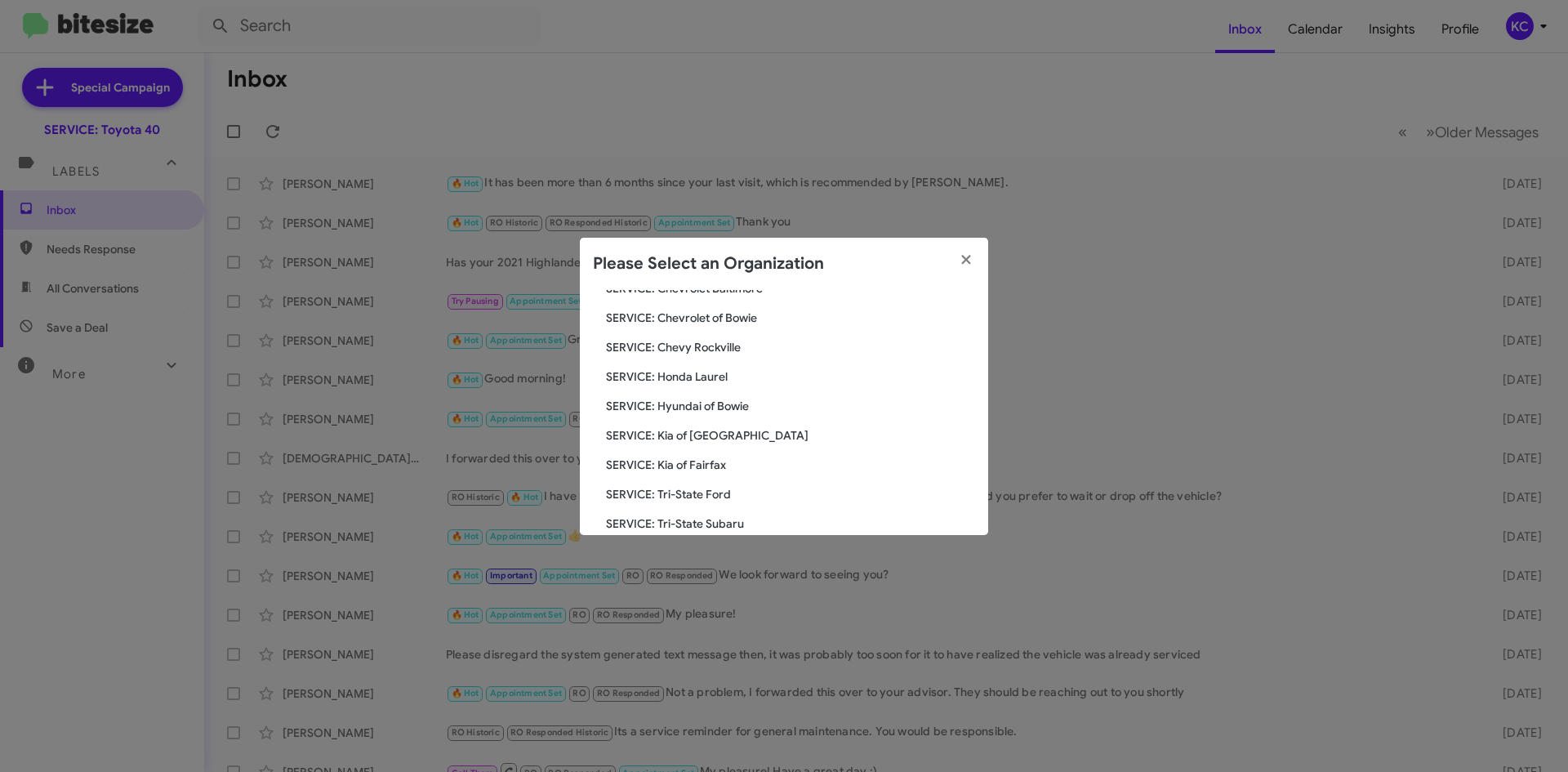
click at [716, 464] on span "SERVICE: Kia of Fairfax" at bounding box center [790, 465] width 369 height 17
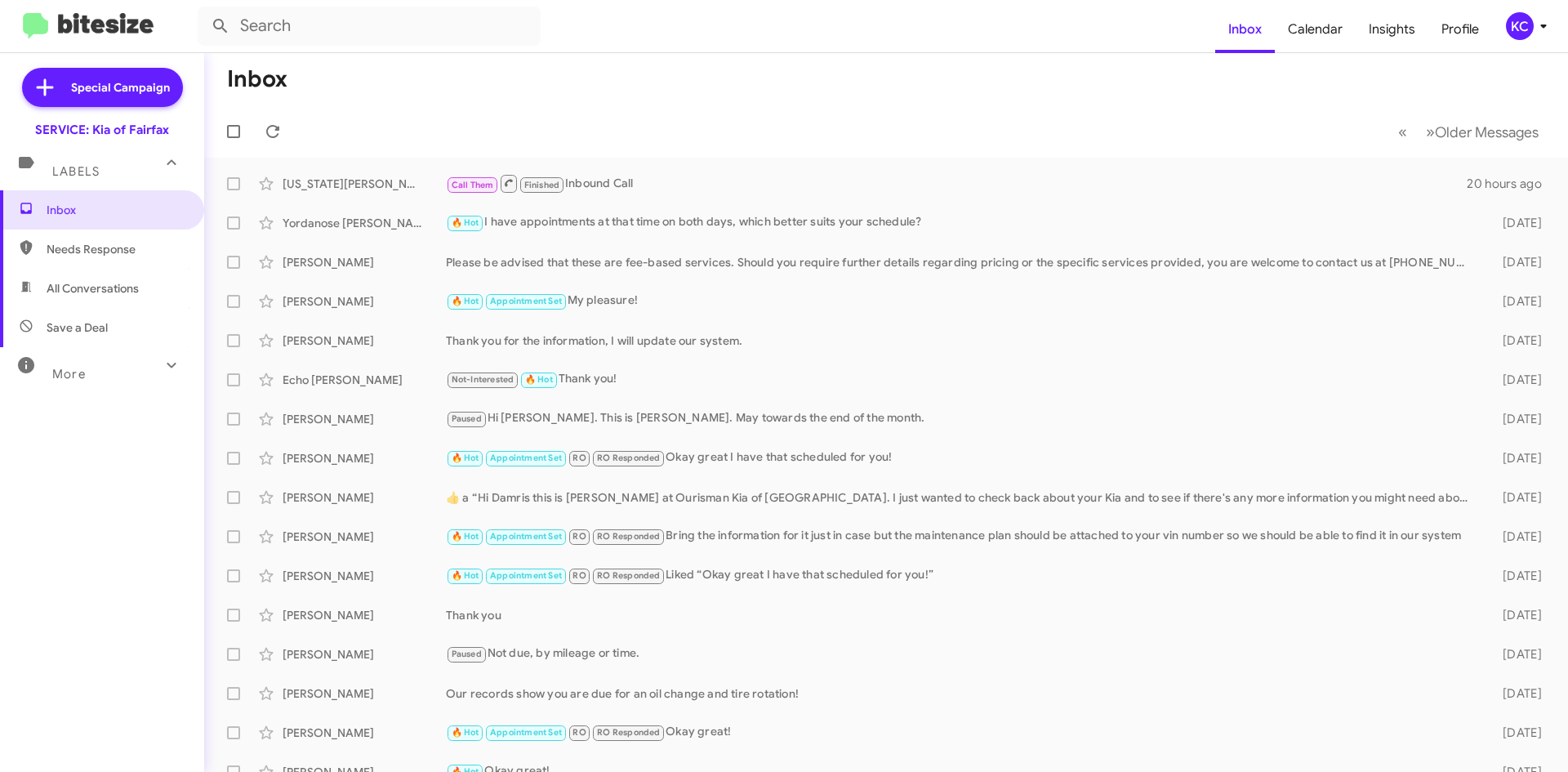
click at [78, 243] on span "Needs Response" at bounding box center [116, 249] width 139 height 17
type input "in:needs-response"
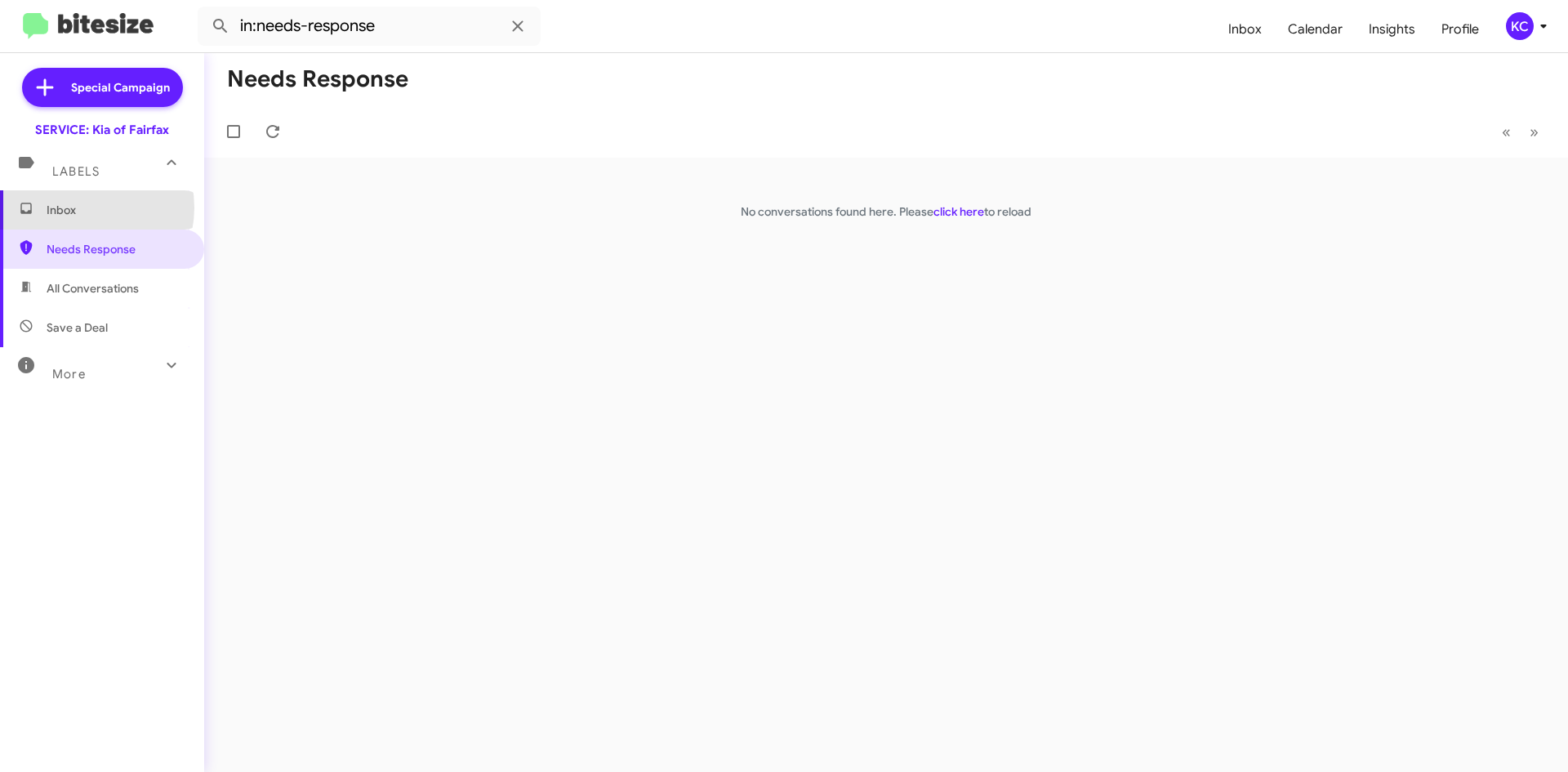
click at [83, 207] on span "Inbox" at bounding box center [116, 209] width 139 height 17
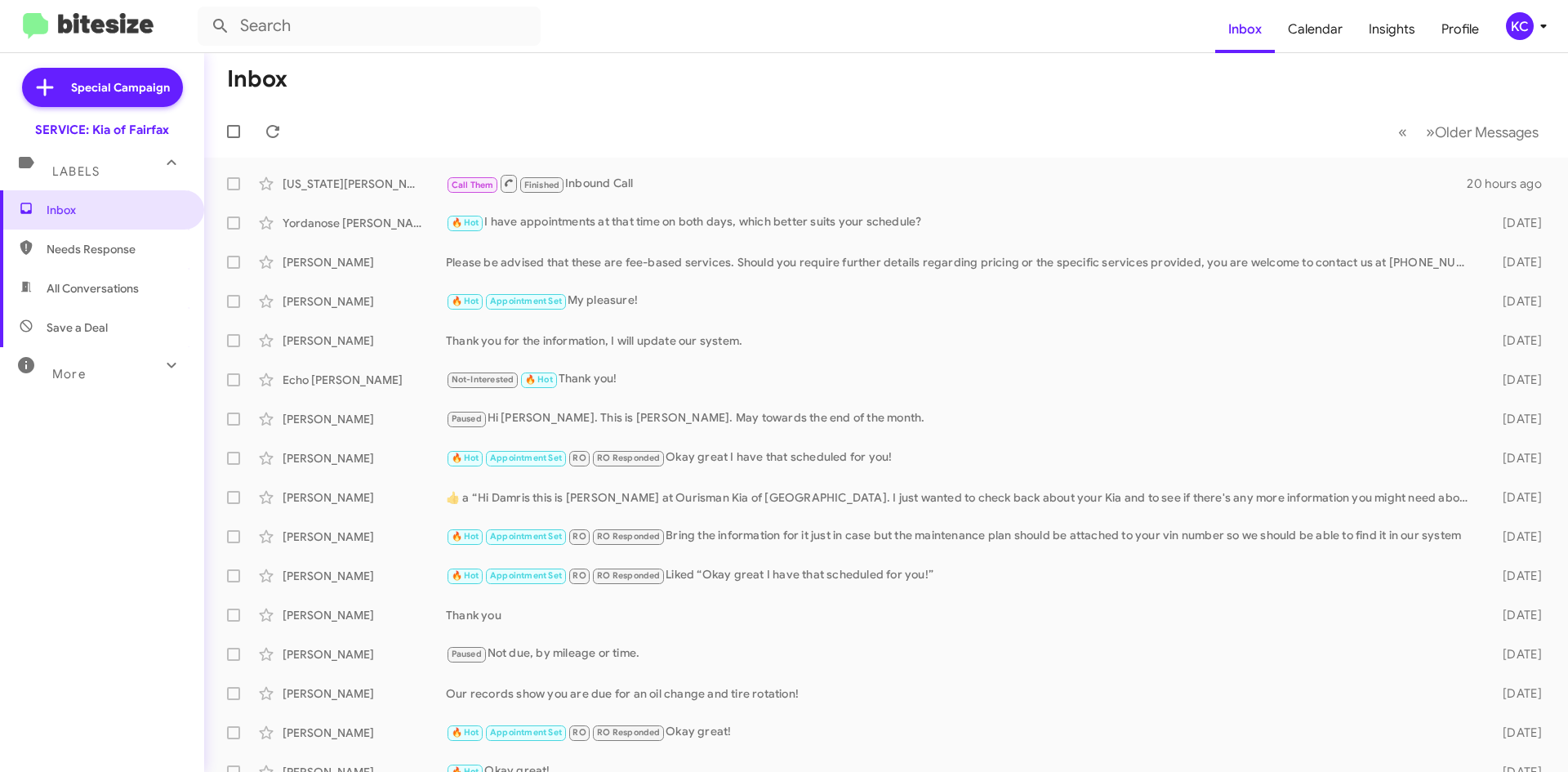
click at [1523, 34] on div "KC" at bounding box center [1519, 26] width 28 height 28
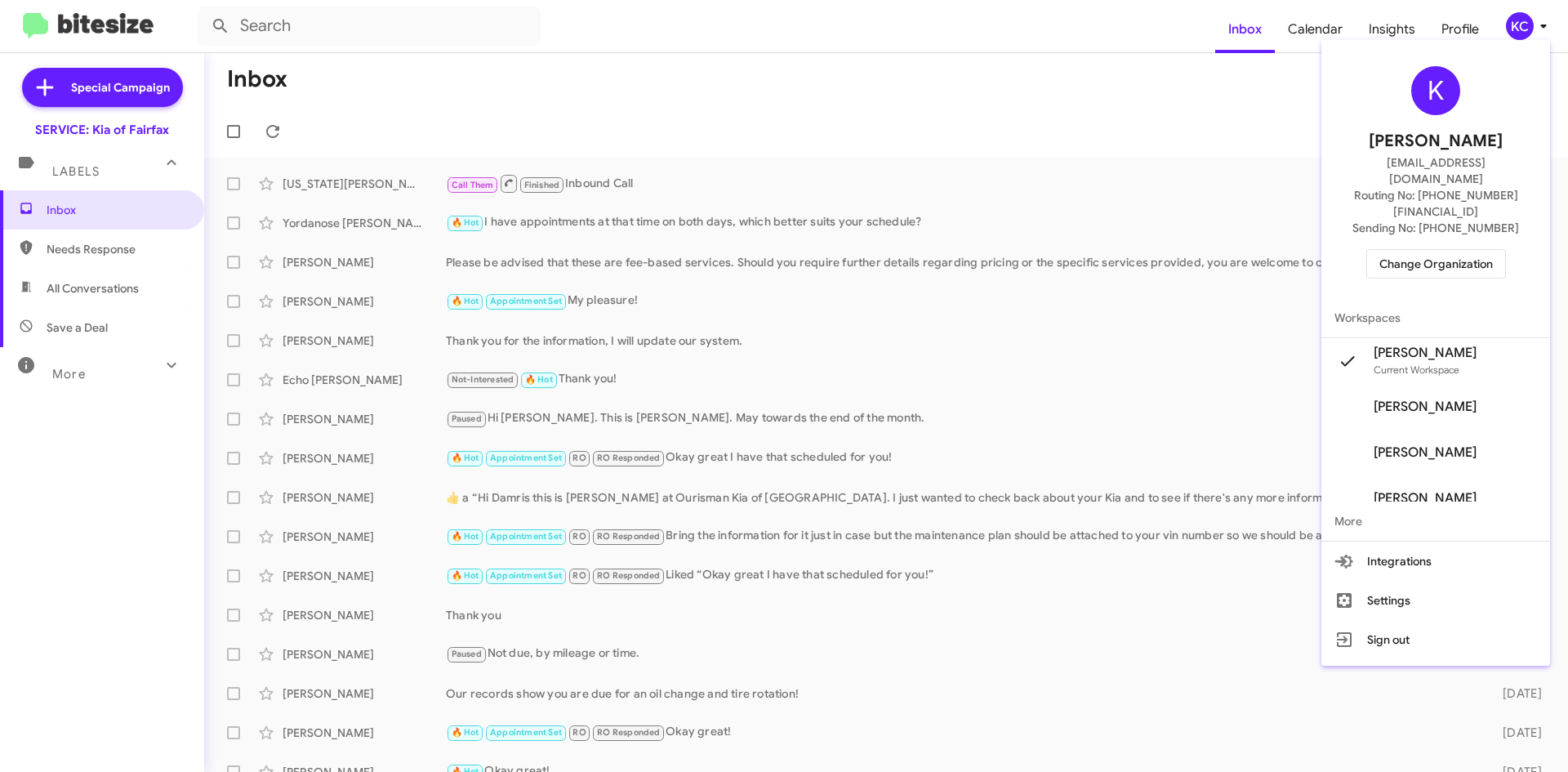
click at [1479, 250] on span "Change Organization" at bounding box center [1436, 263] width 114 height 28
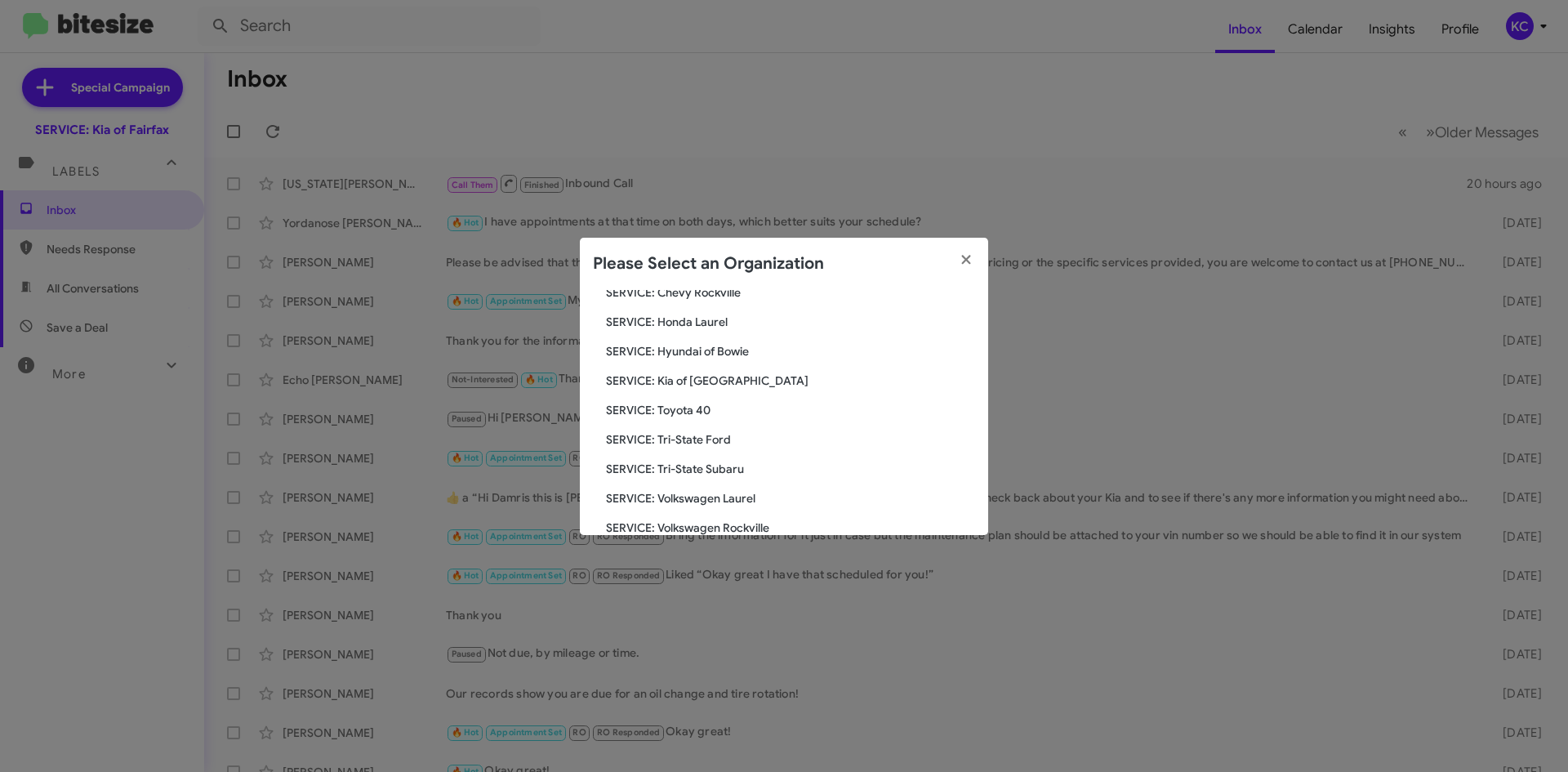
scroll to position [272, 0]
click at [663, 388] on span "SERVICE: Toyota 40" at bounding box center [790, 383] width 369 height 17
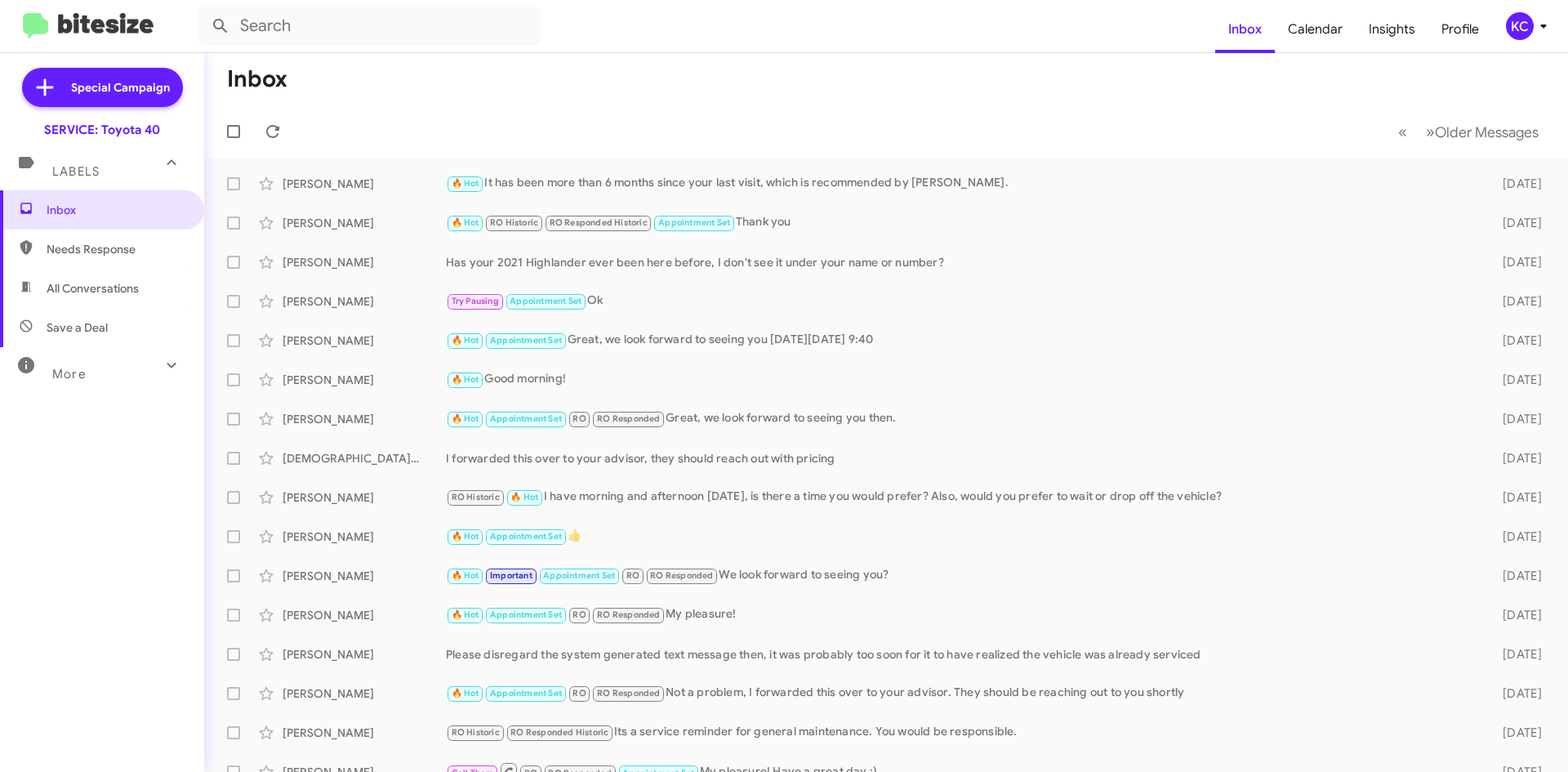
click at [122, 241] on span "Needs Response" at bounding box center [116, 249] width 139 height 17
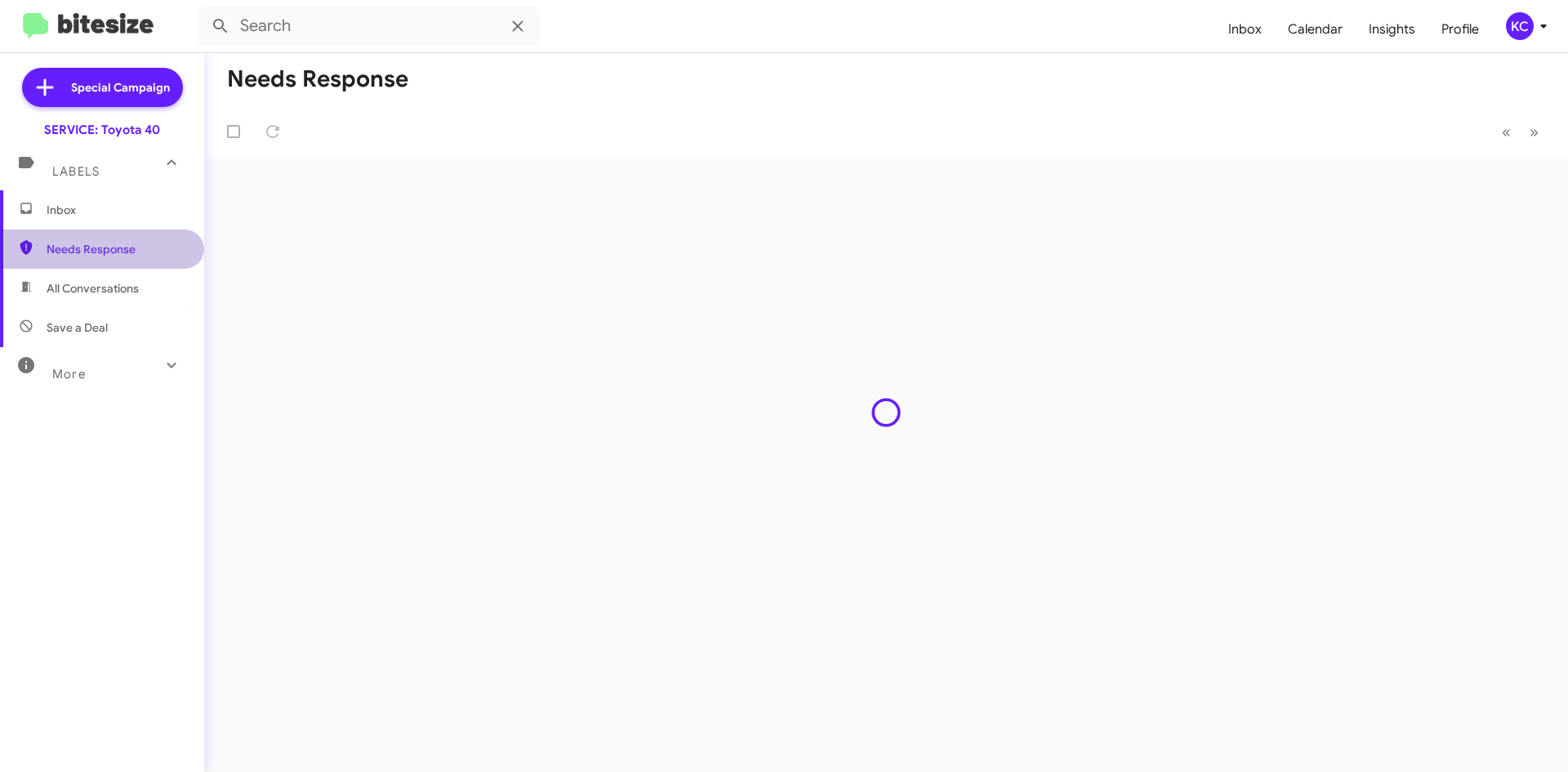
type input "in:needs-response"
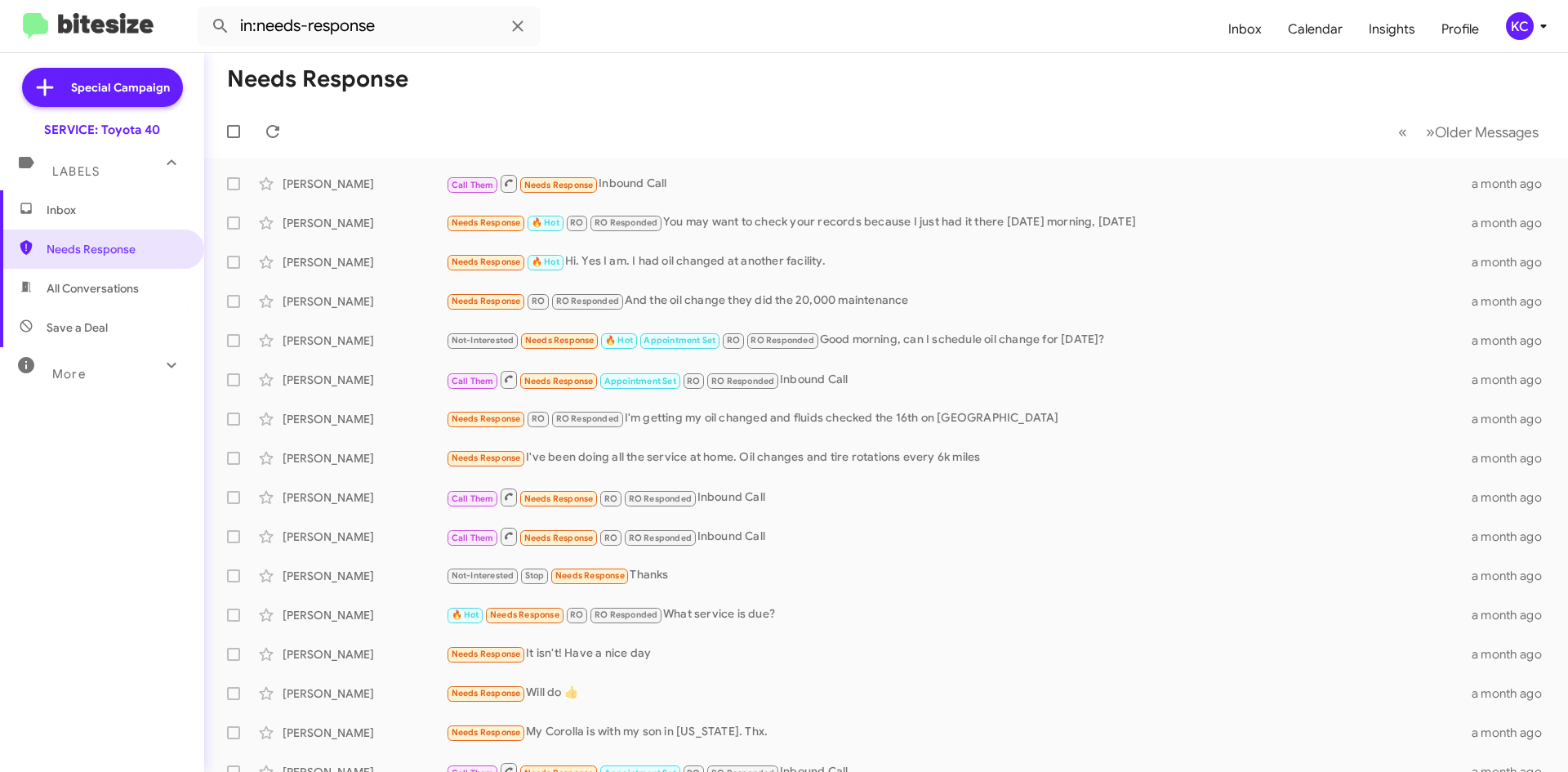
click at [128, 215] on span "Inbox" at bounding box center [116, 209] width 139 height 17
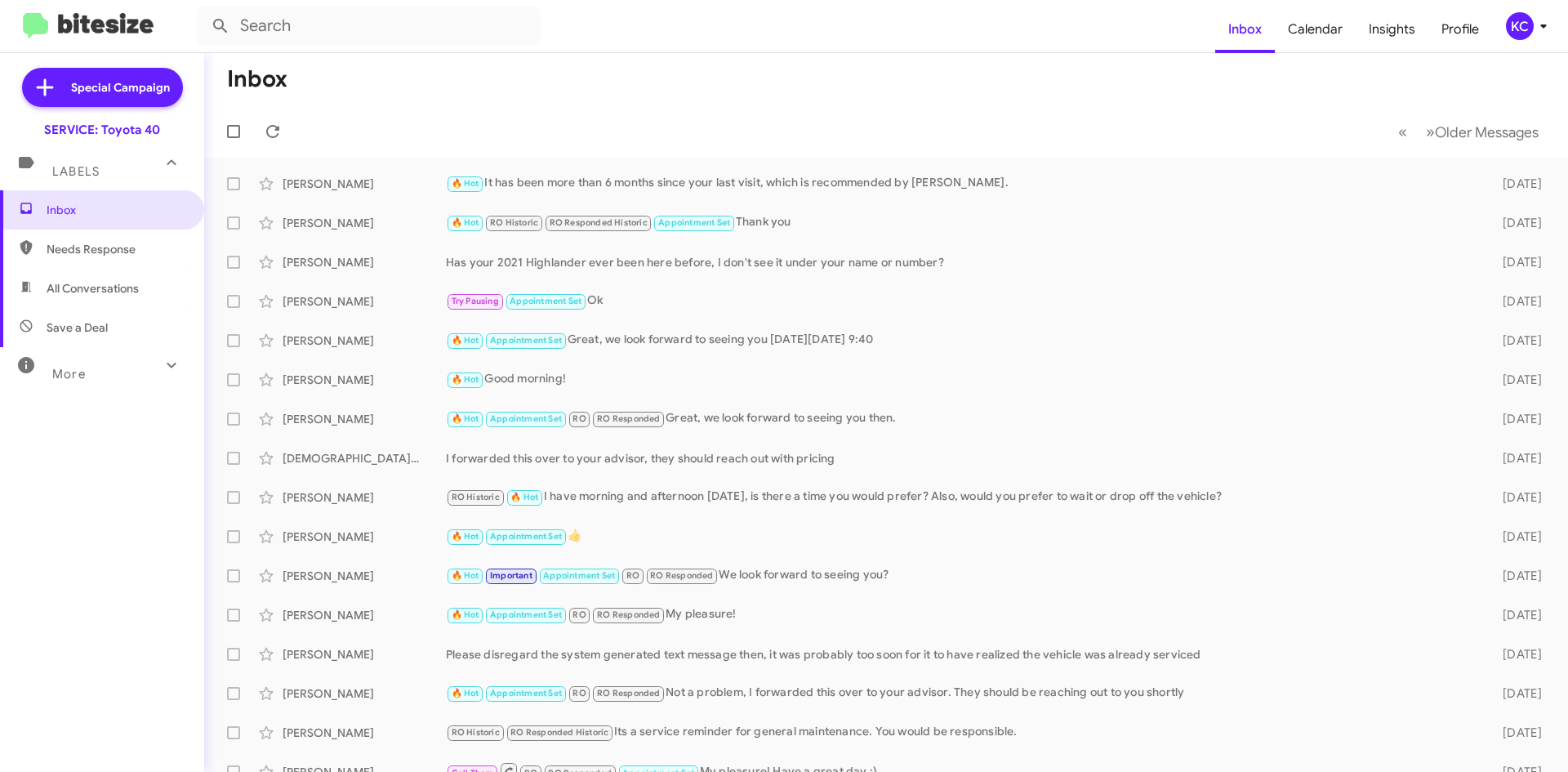
click at [1513, 32] on div "KC" at bounding box center [1519, 26] width 28 height 28
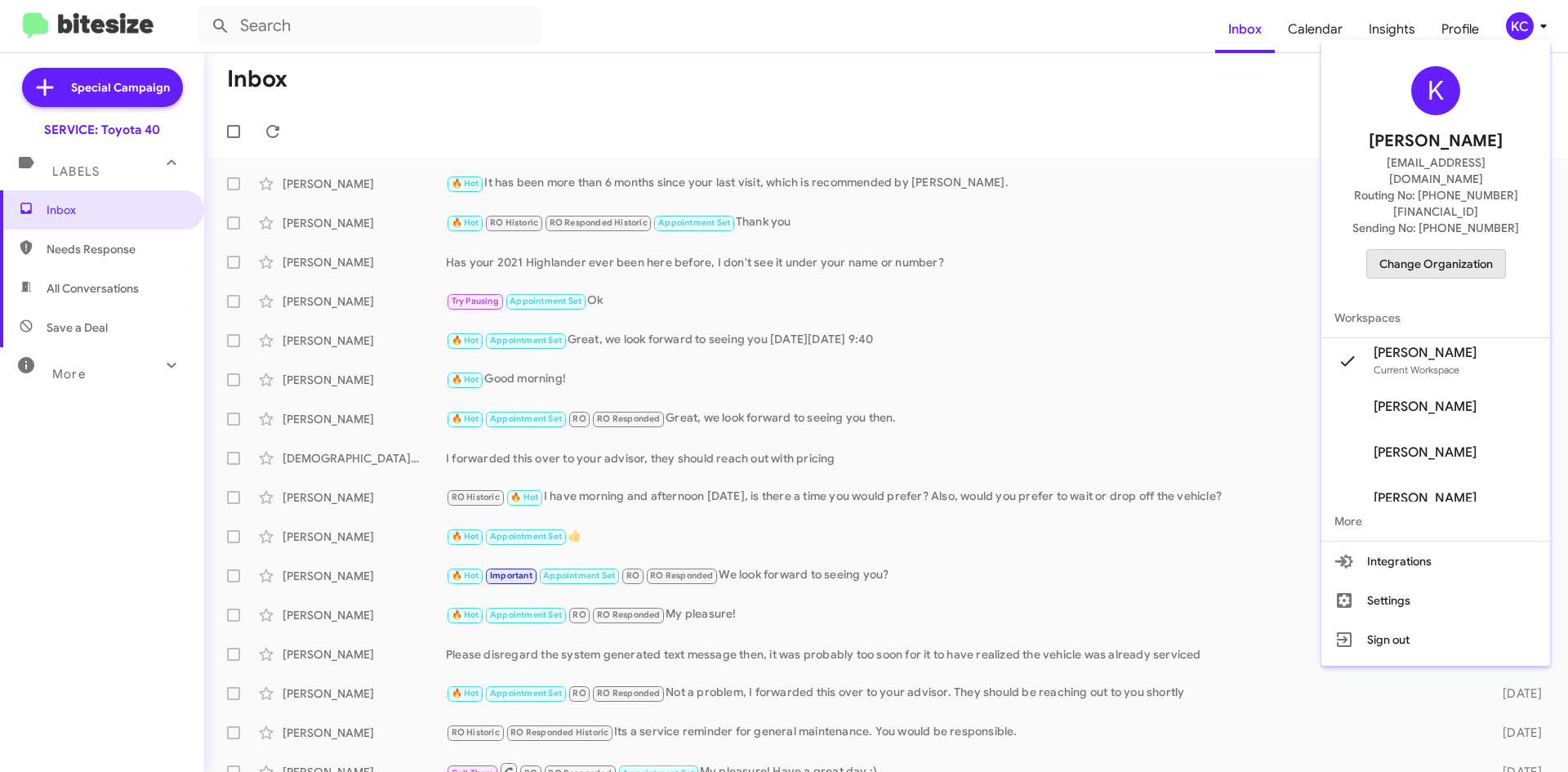
click at [1467, 250] on span "Change Organization" at bounding box center [1436, 263] width 114 height 28
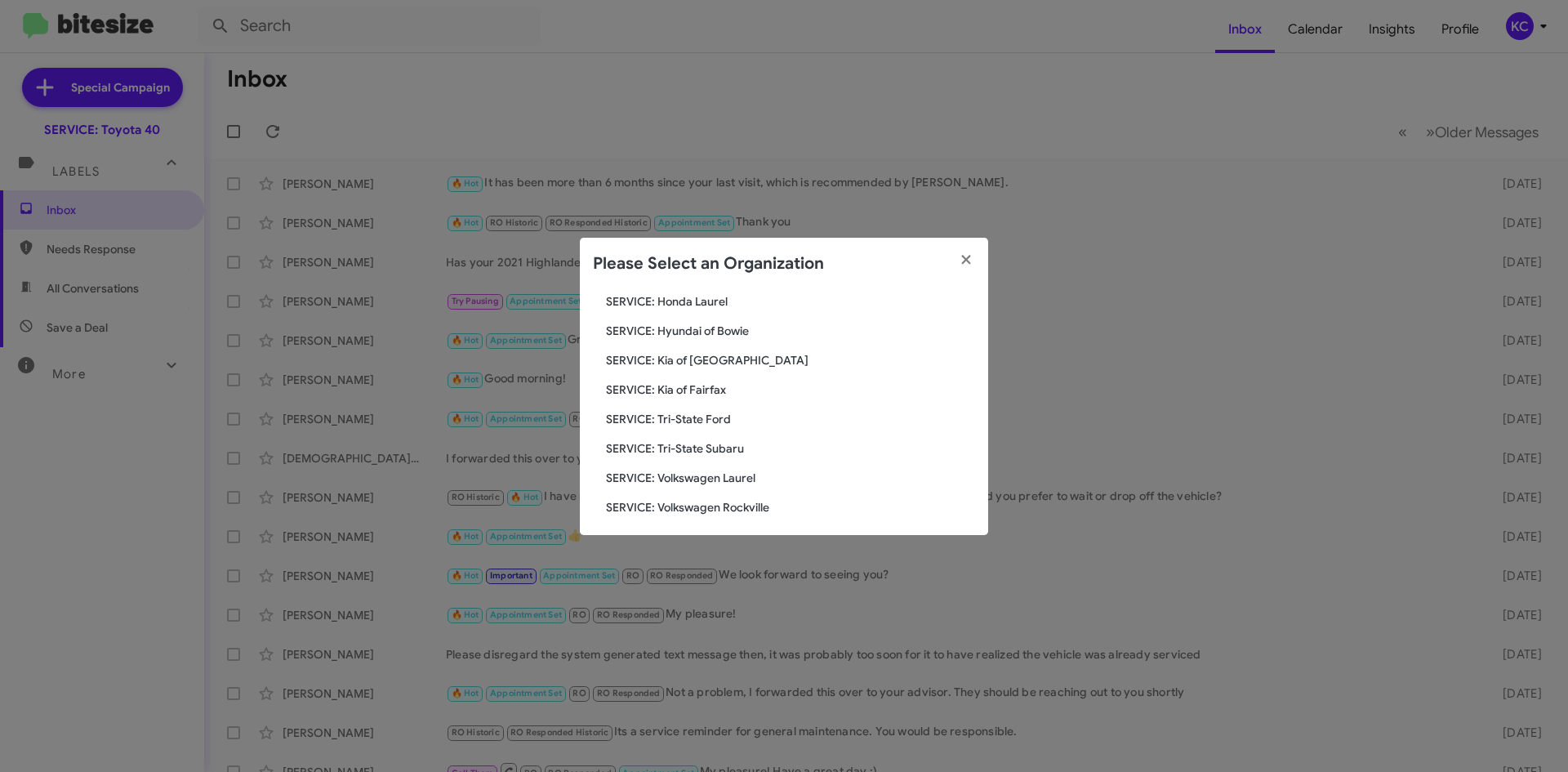
scroll to position [272, 0]
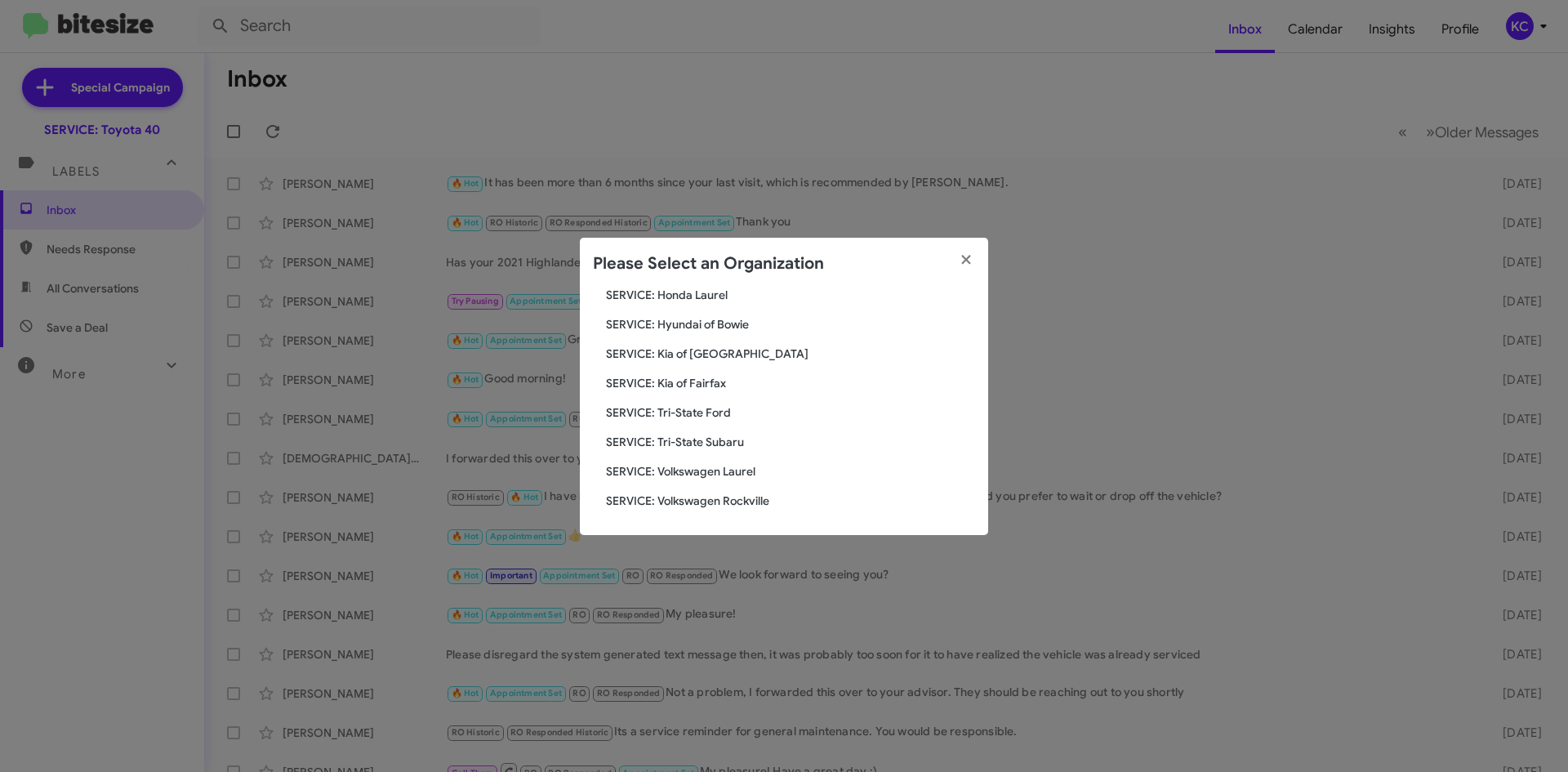
click at [724, 326] on span "SERVICE: Hyundai of Bowie" at bounding box center [790, 324] width 369 height 17
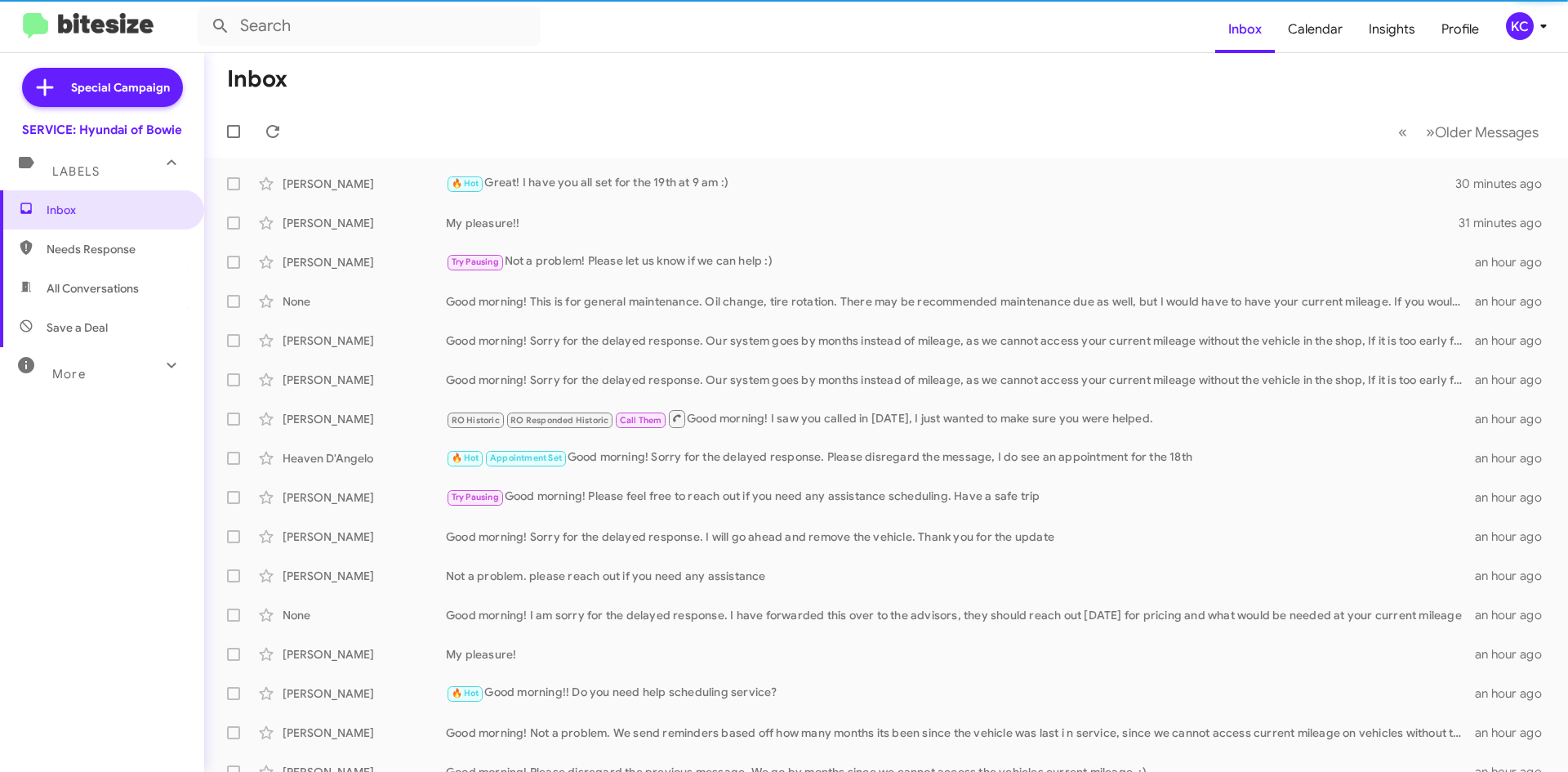
click at [71, 256] on span "Needs Response" at bounding box center [116, 249] width 139 height 17
type input "in:needs-response"
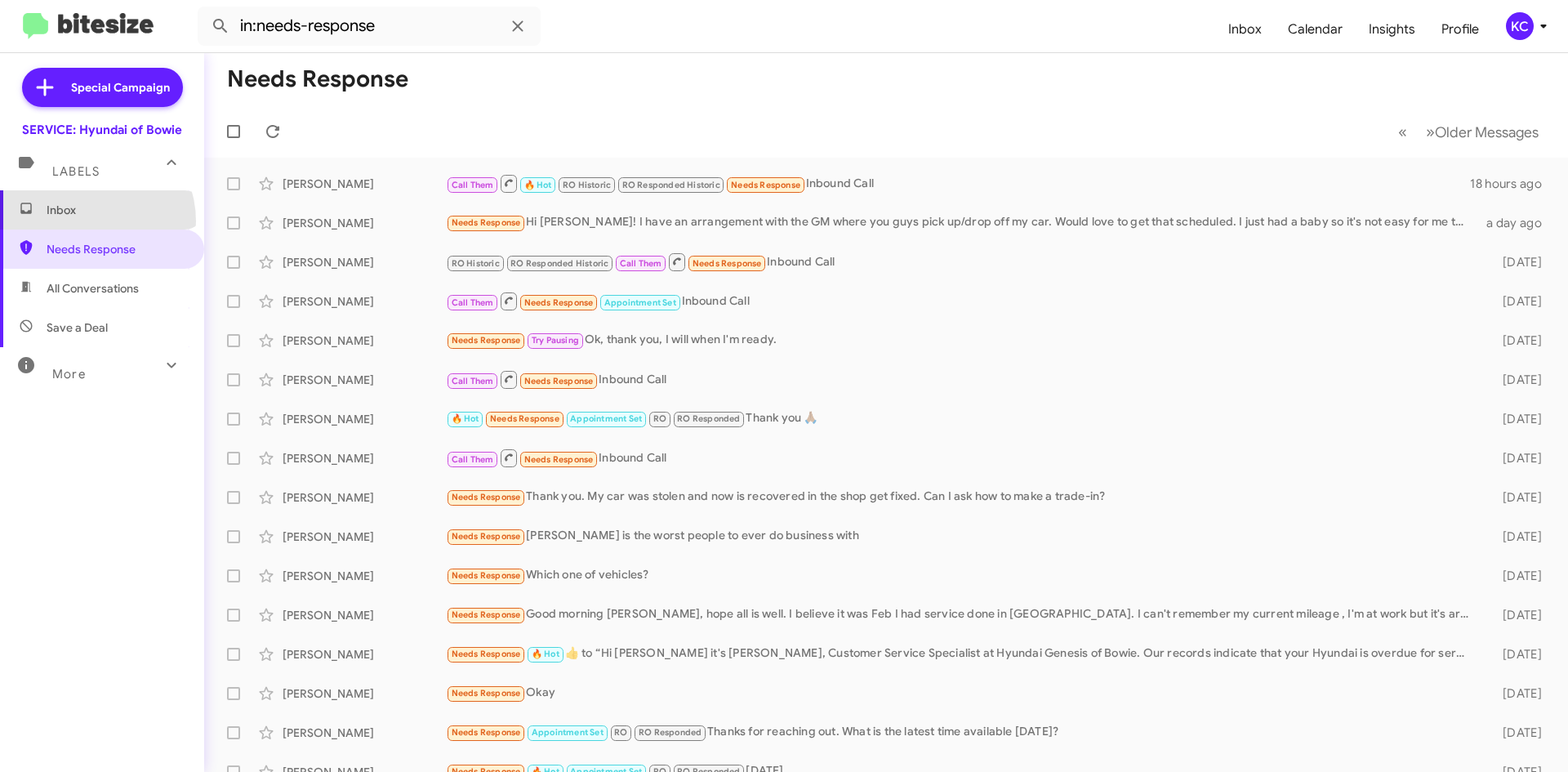
click at [85, 222] on span "Inbox" at bounding box center [102, 210] width 204 height 39
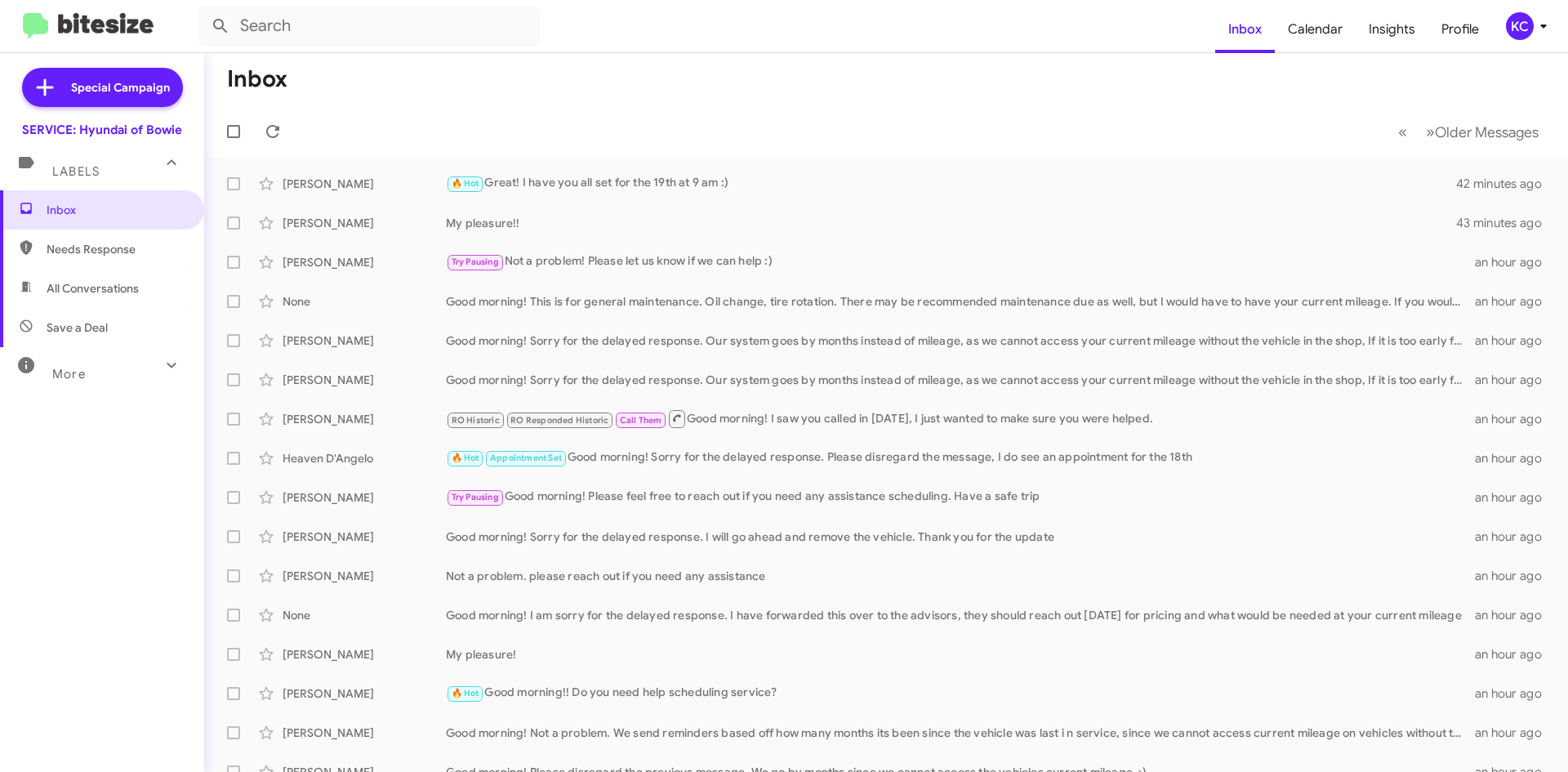
click at [57, 186] on mat-expansion-panel-header "Labels" at bounding box center [102, 164] width 204 height 53
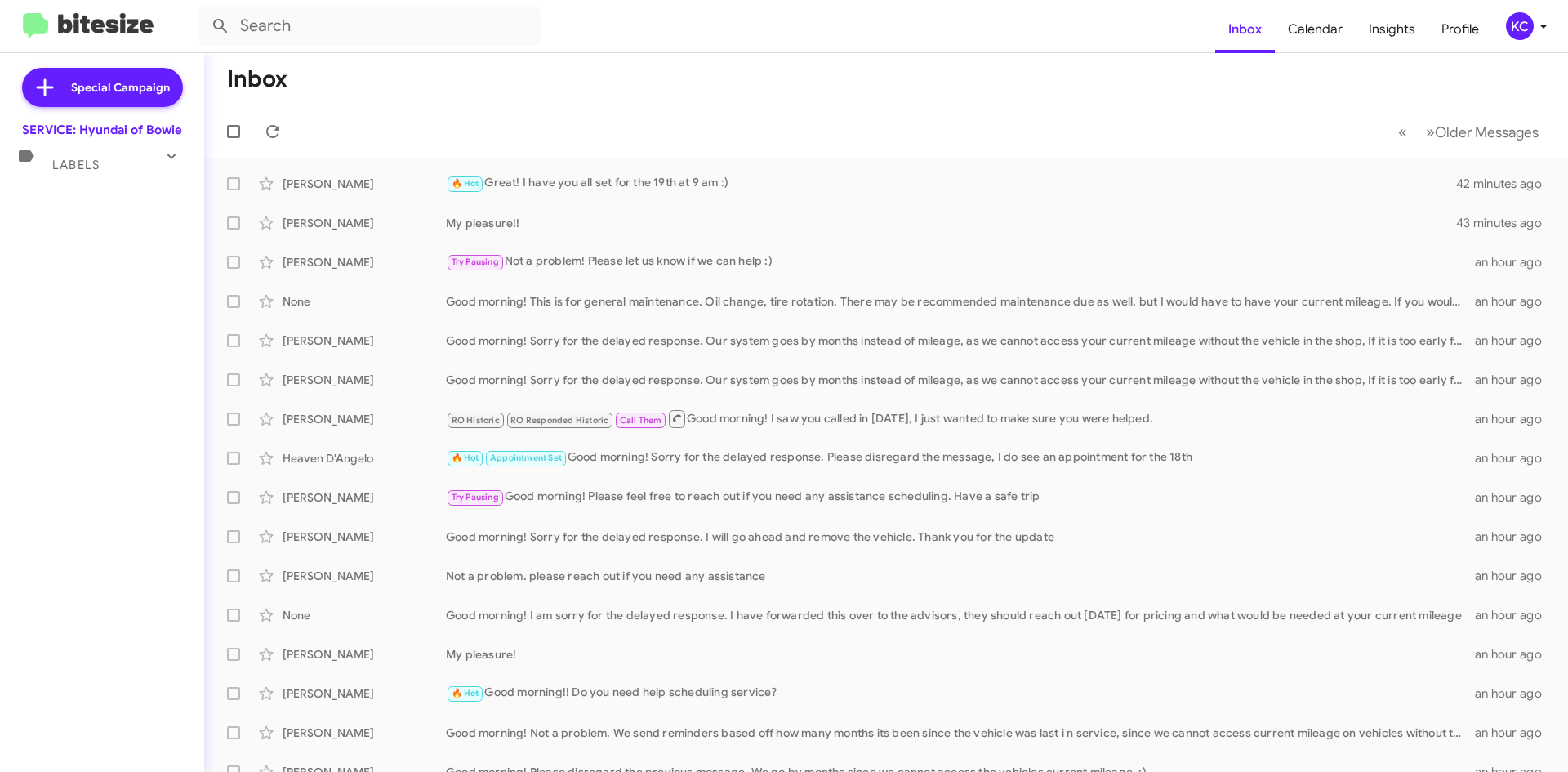
click at [67, 181] on div "Special Campaign SERVICE: Hyundai of Bowie Labels Inbox Needs Response All Conv…" at bounding box center [102, 409] width 204 height 712
click at [78, 145] on div "Labels" at bounding box center [86, 158] width 146 height 30
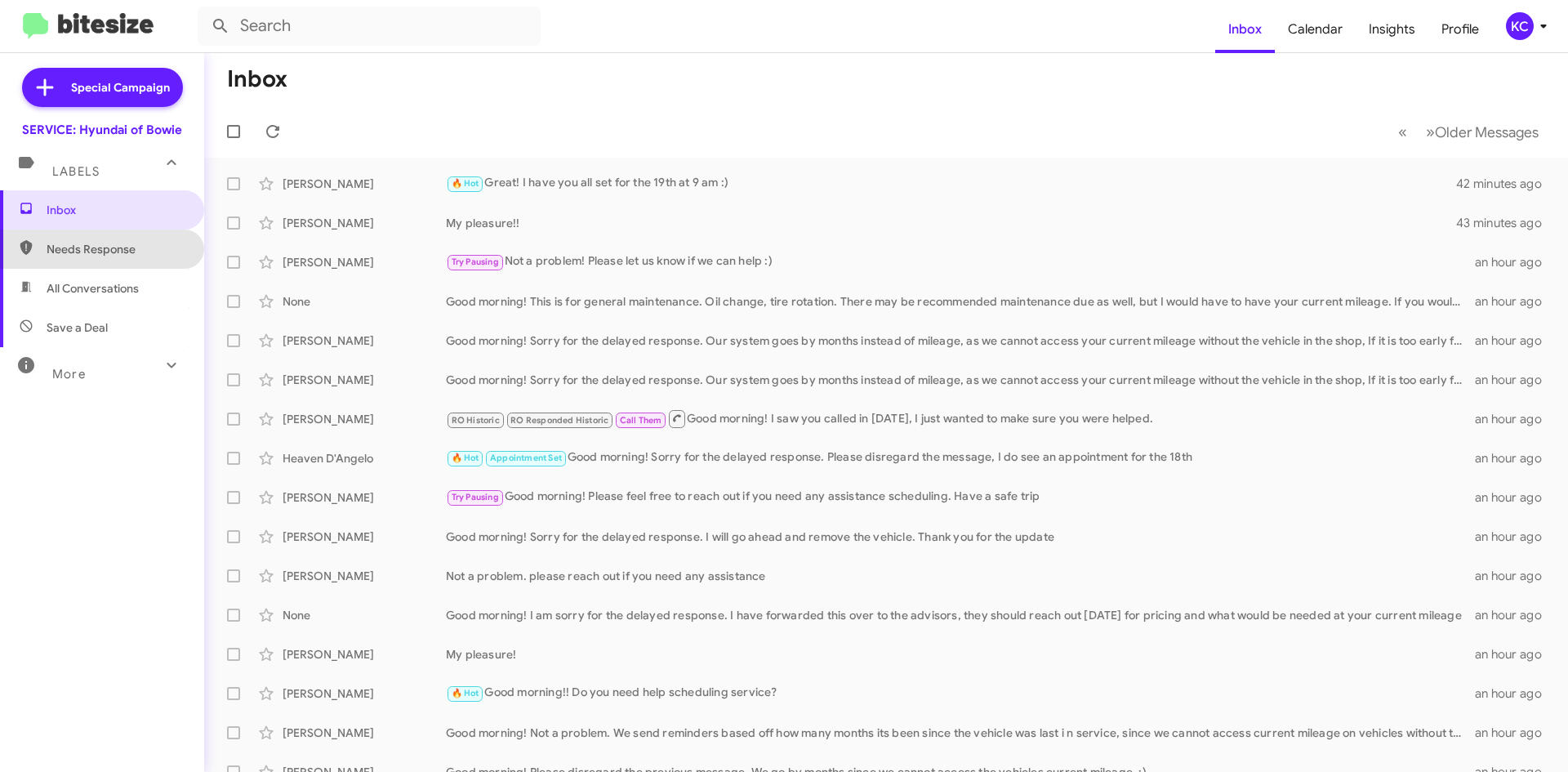
click at [118, 244] on span "Needs Response" at bounding box center [116, 249] width 139 height 17
type input "in:needs-response"
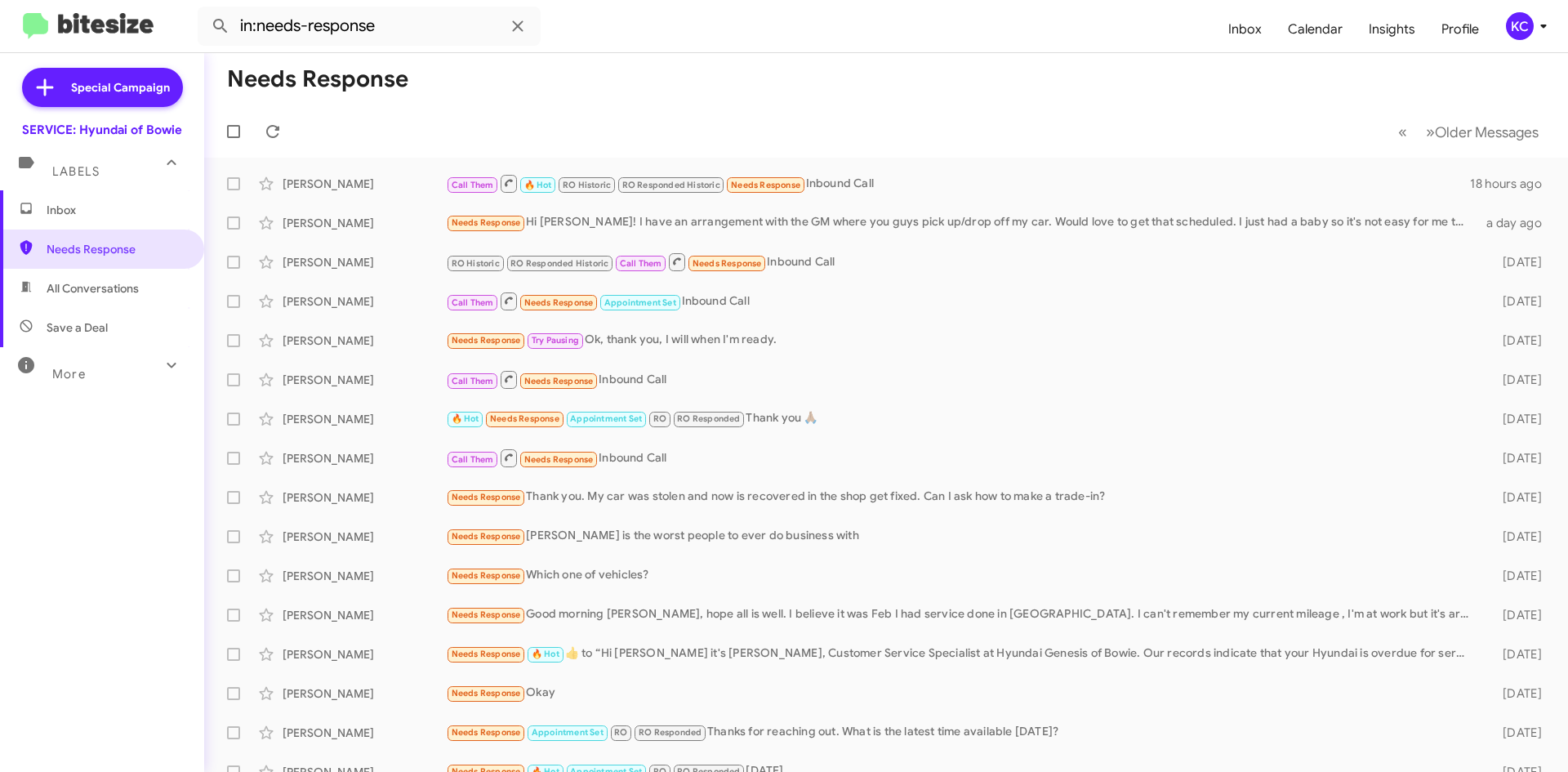
click at [115, 206] on span "Inbox" at bounding box center [116, 209] width 139 height 17
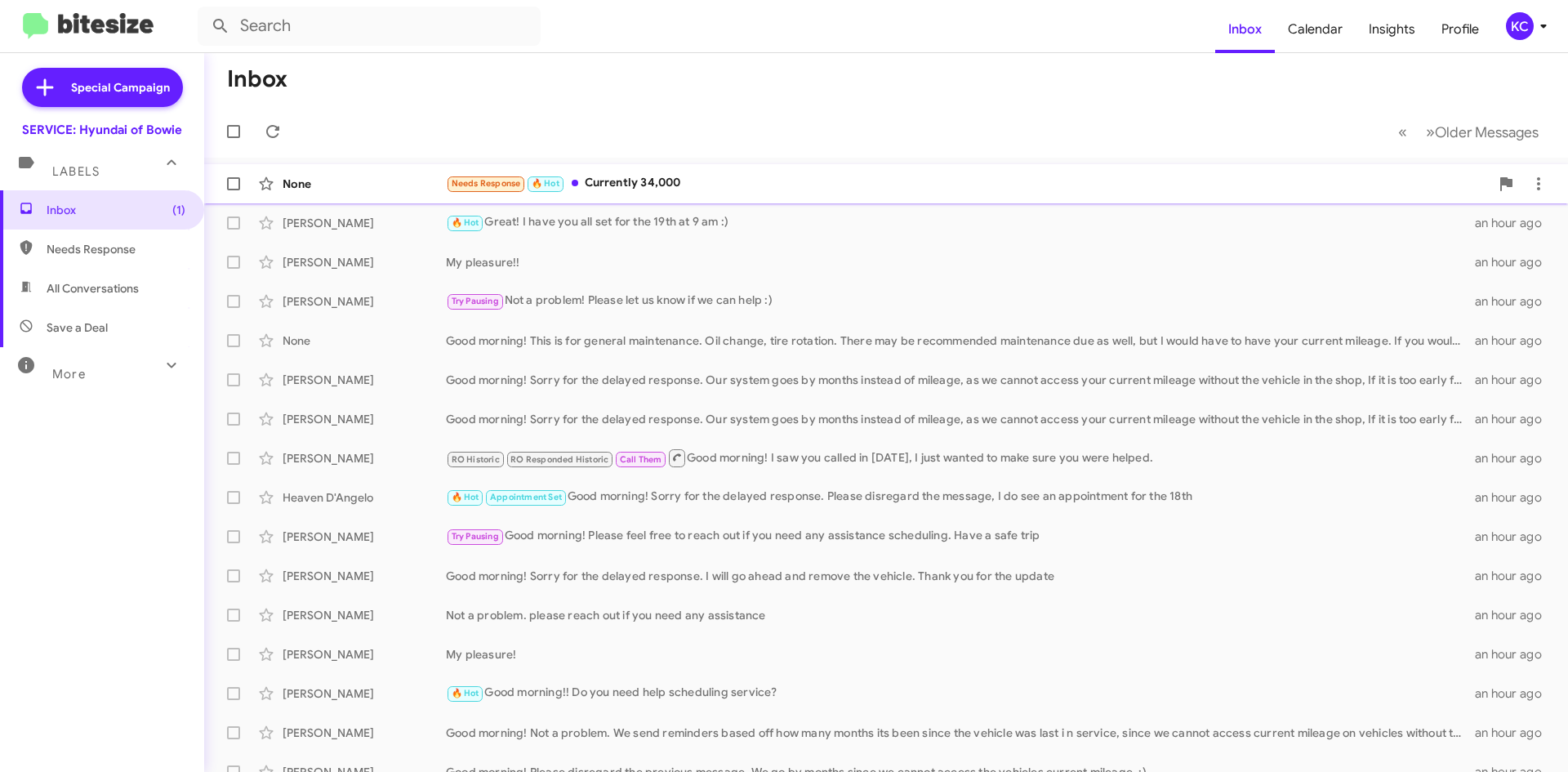
click at [666, 178] on div "Needs Response 🔥 Hot Currently 34,000" at bounding box center [968, 183] width 1044 height 18
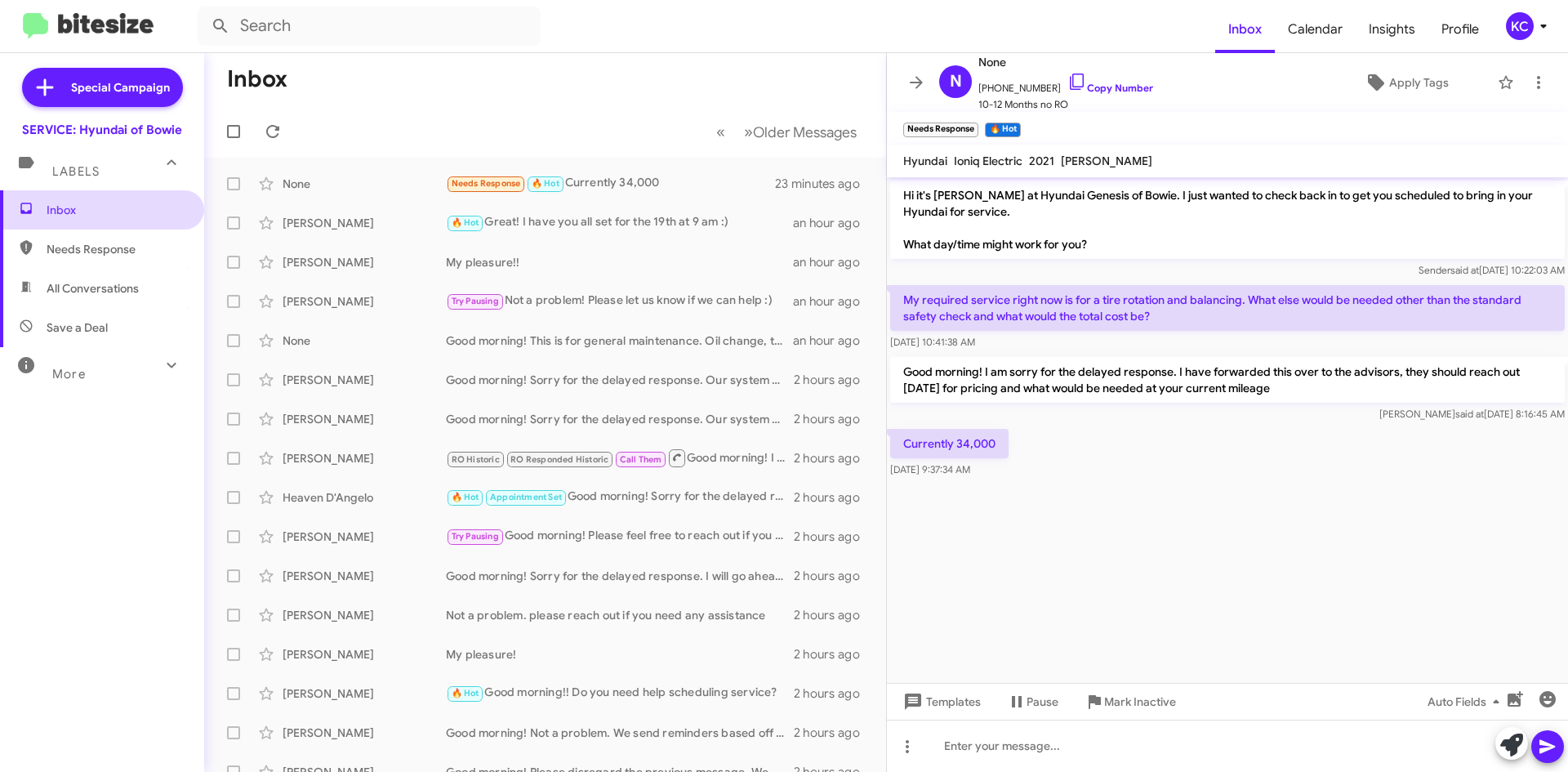
click at [87, 228] on span "Inbox" at bounding box center [102, 210] width 204 height 39
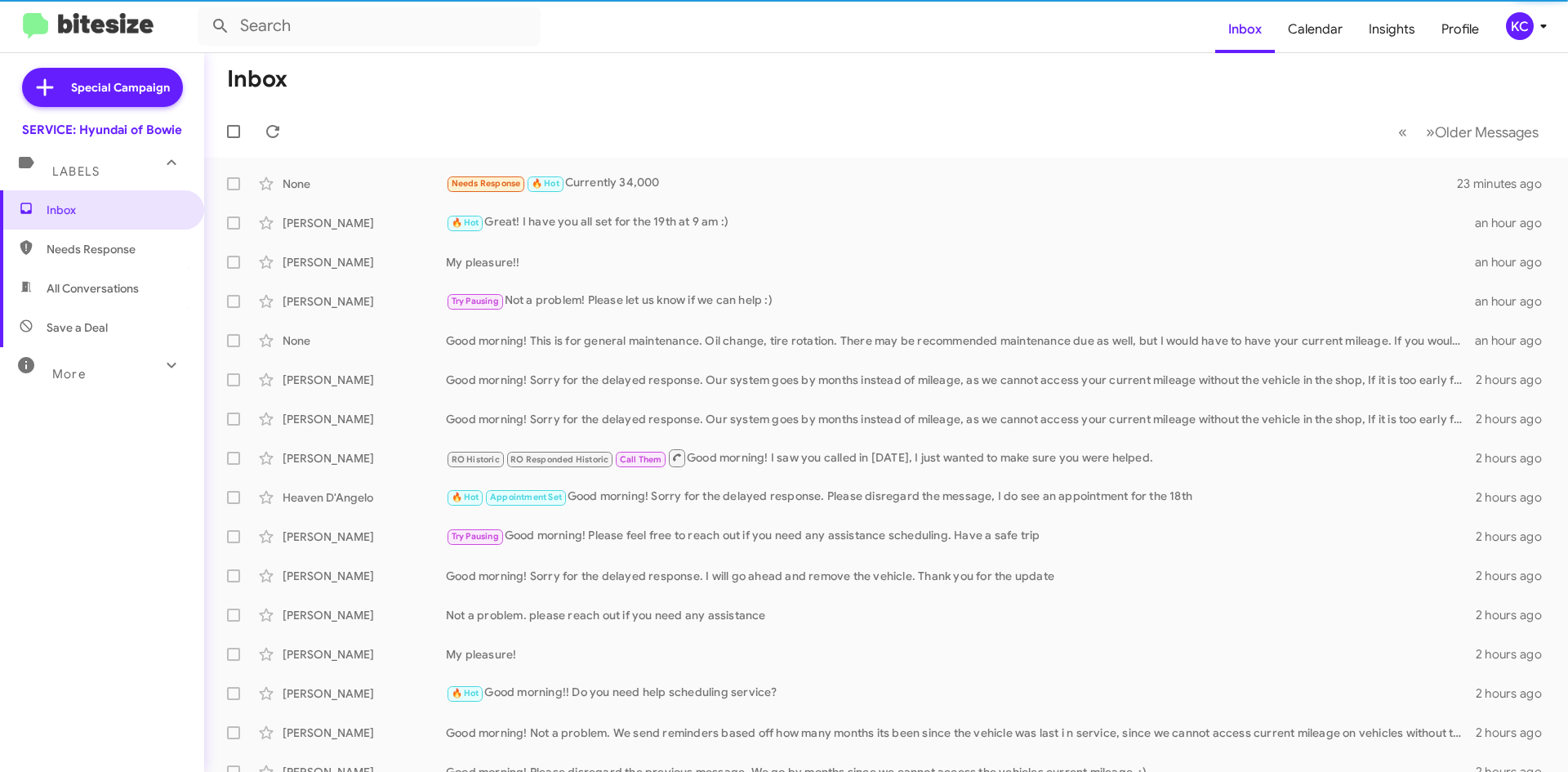
click at [100, 260] on span "Needs Response" at bounding box center [102, 249] width 204 height 39
type input "in:needs-response"
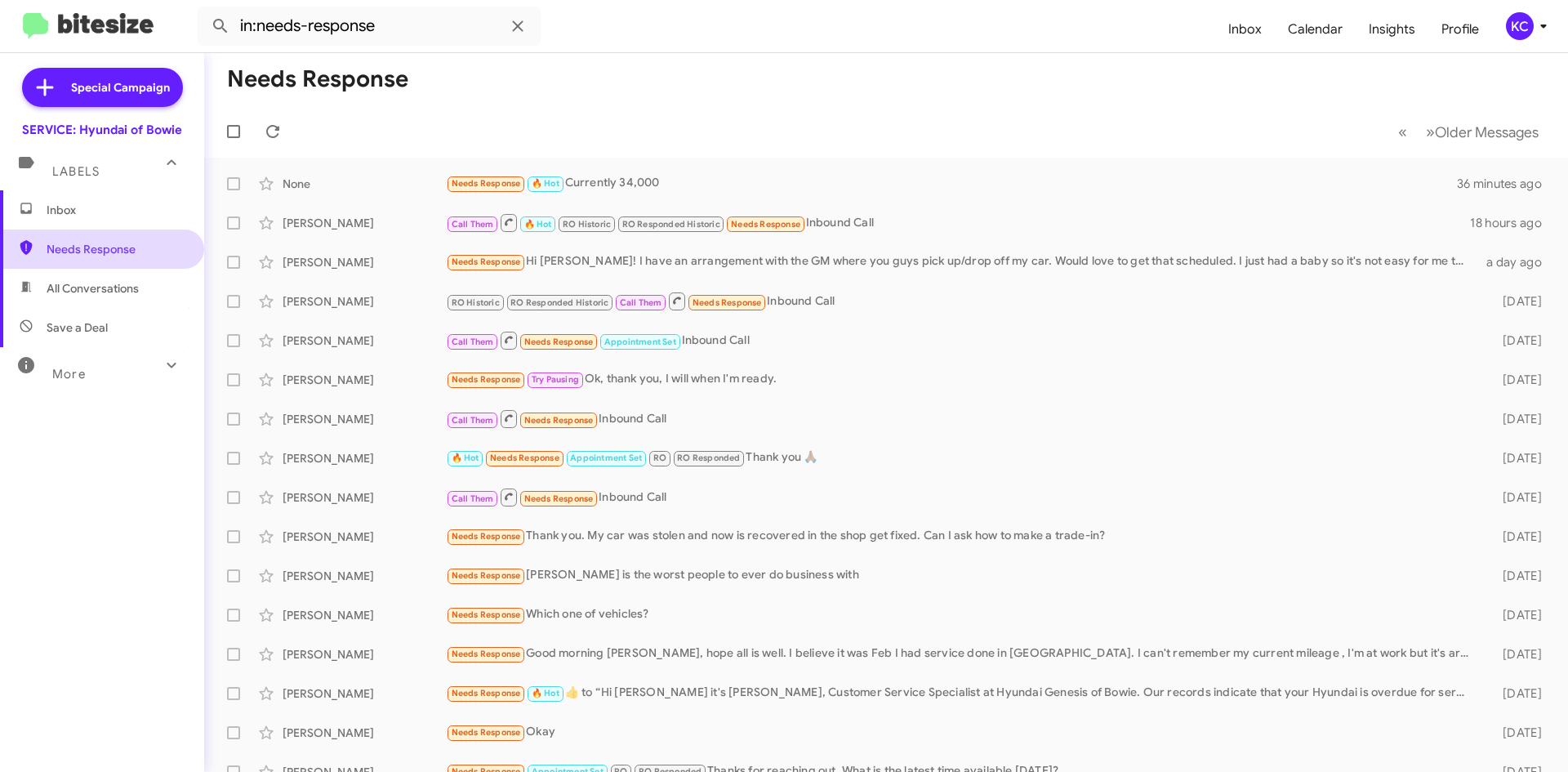
click at [130, 267] on span "Needs Response" at bounding box center [102, 249] width 204 height 39
click at [56, 207] on span "Inbox" at bounding box center [116, 209] width 139 height 17
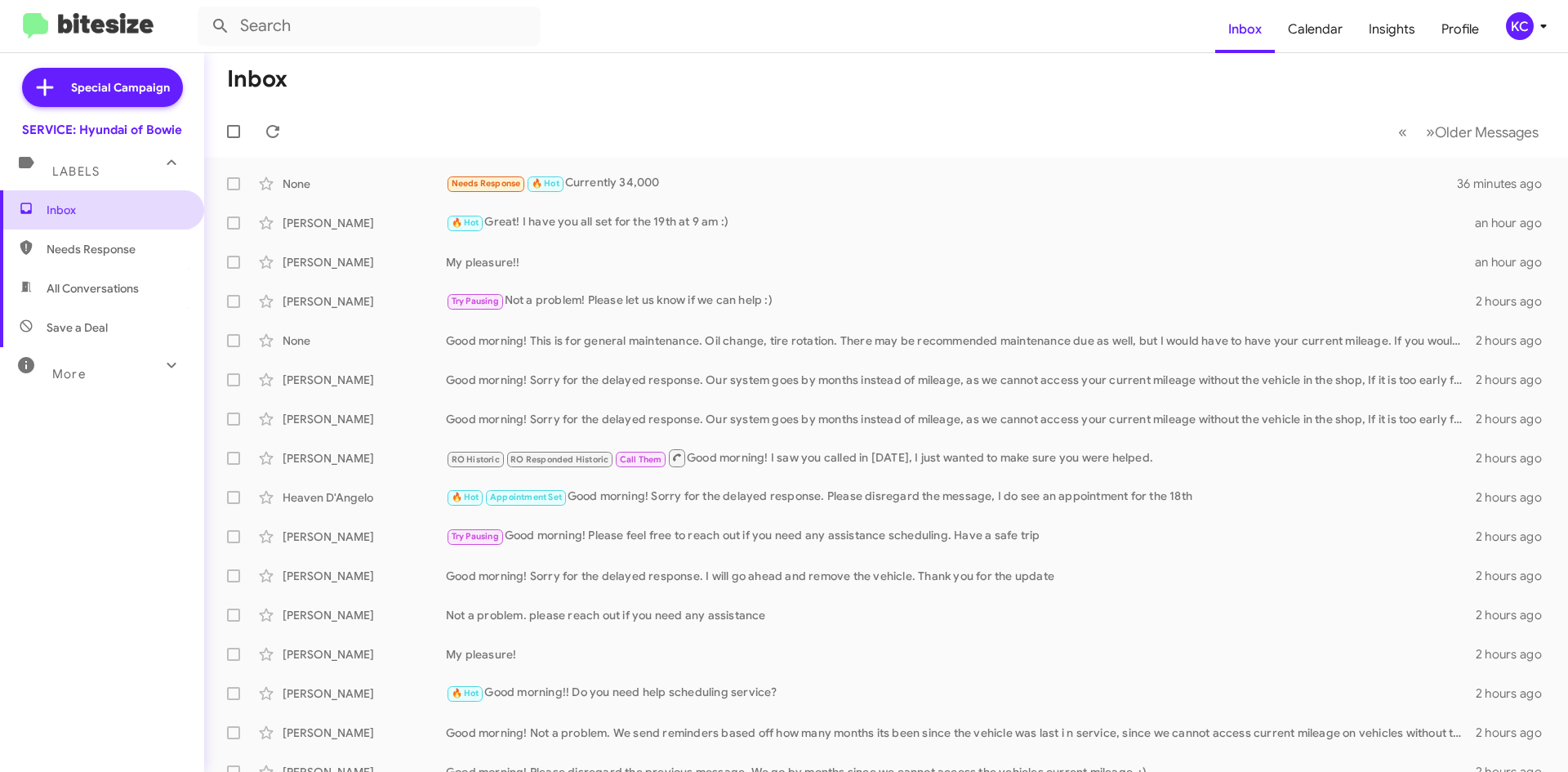
click at [80, 209] on span "Inbox" at bounding box center [116, 209] width 139 height 17
click at [1515, 34] on div "KC" at bounding box center [1519, 26] width 28 height 28
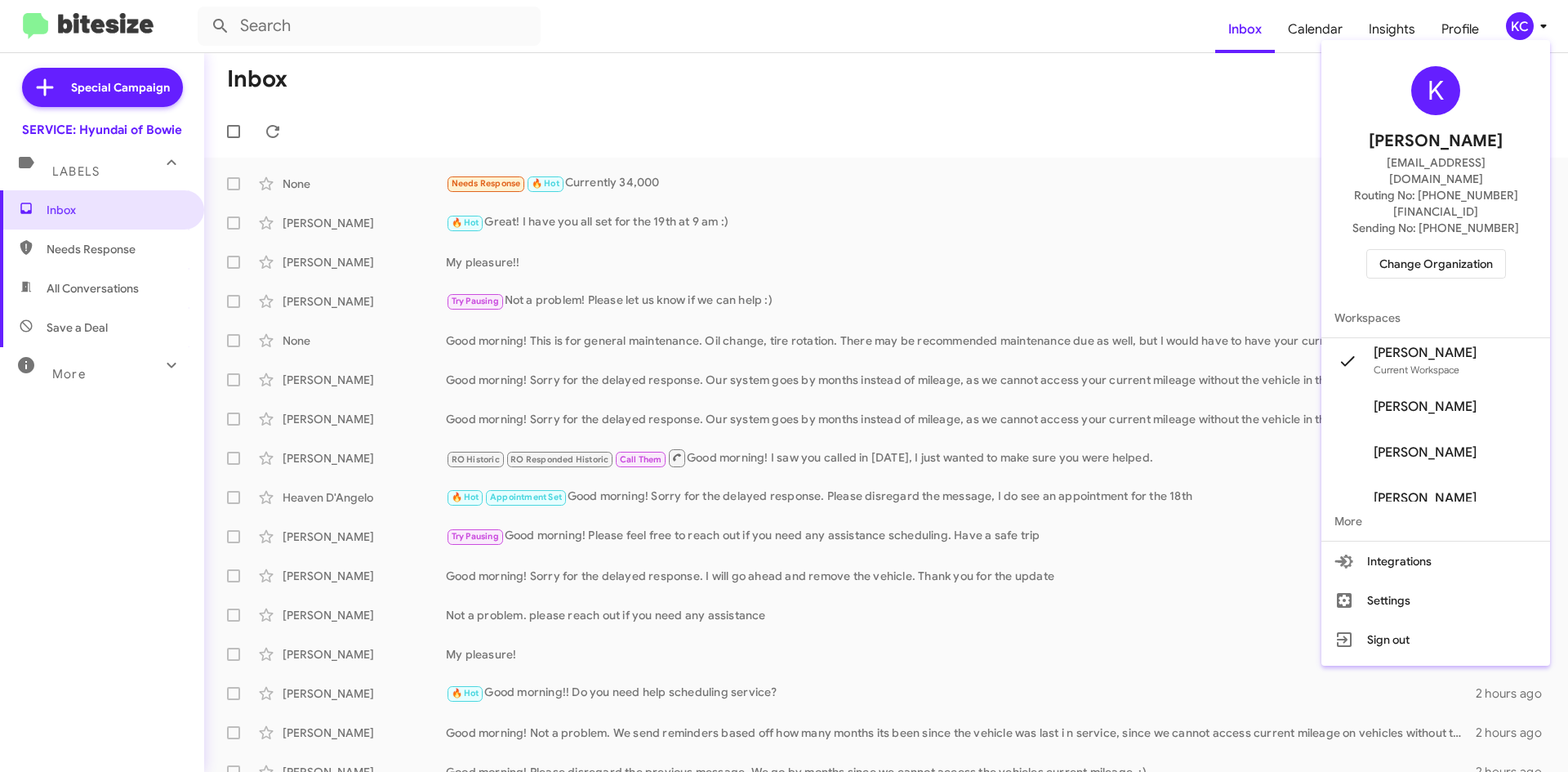
click at [1464, 250] on span "Change Organization" at bounding box center [1436, 263] width 114 height 28
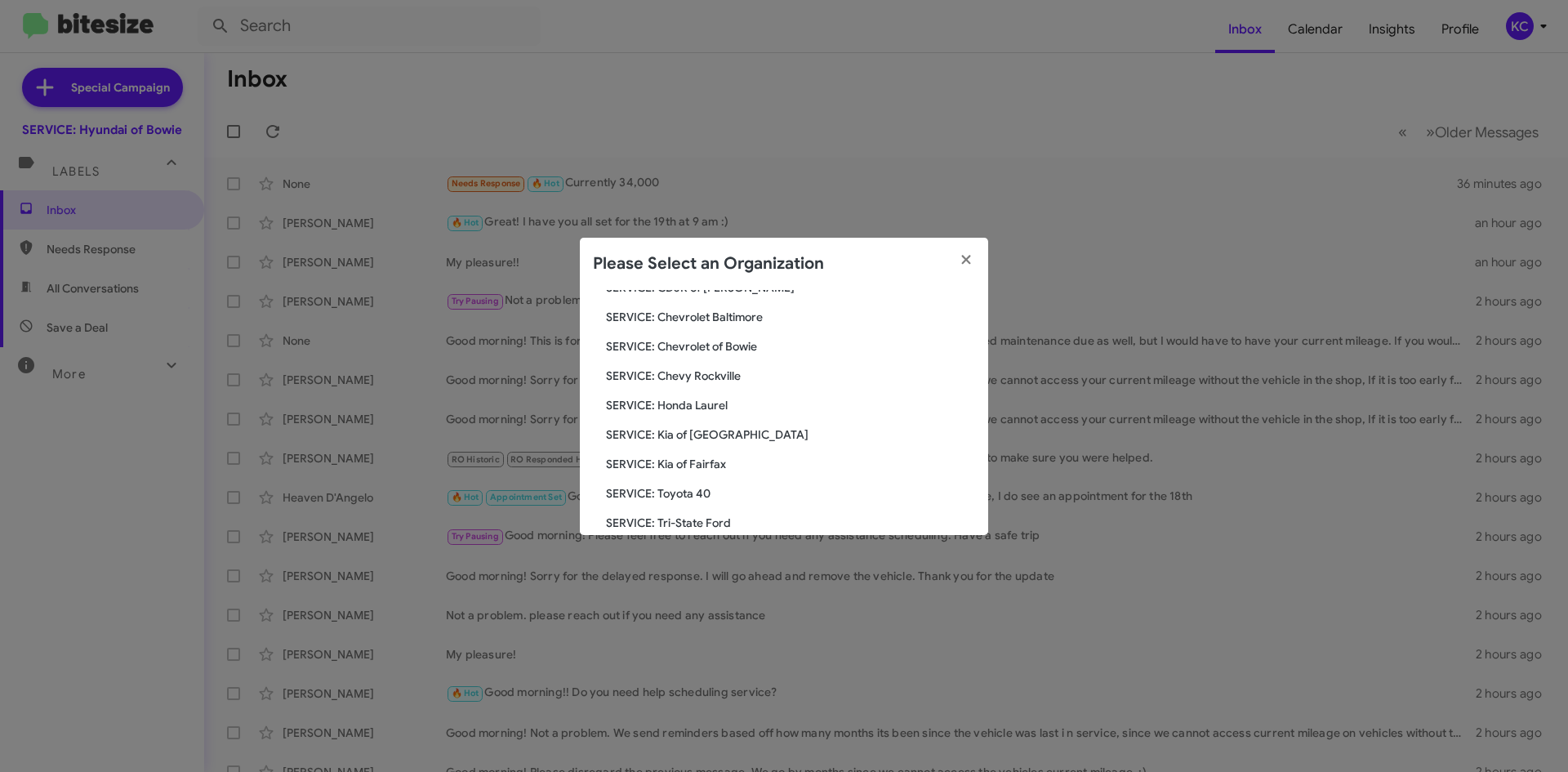
scroll to position [163, 0]
click at [691, 491] on span "SERVICE: Toyota 40" at bounding box center [790, 491] width 369 height 17
